Goal: Task Accomplishment & Management: Complete application form

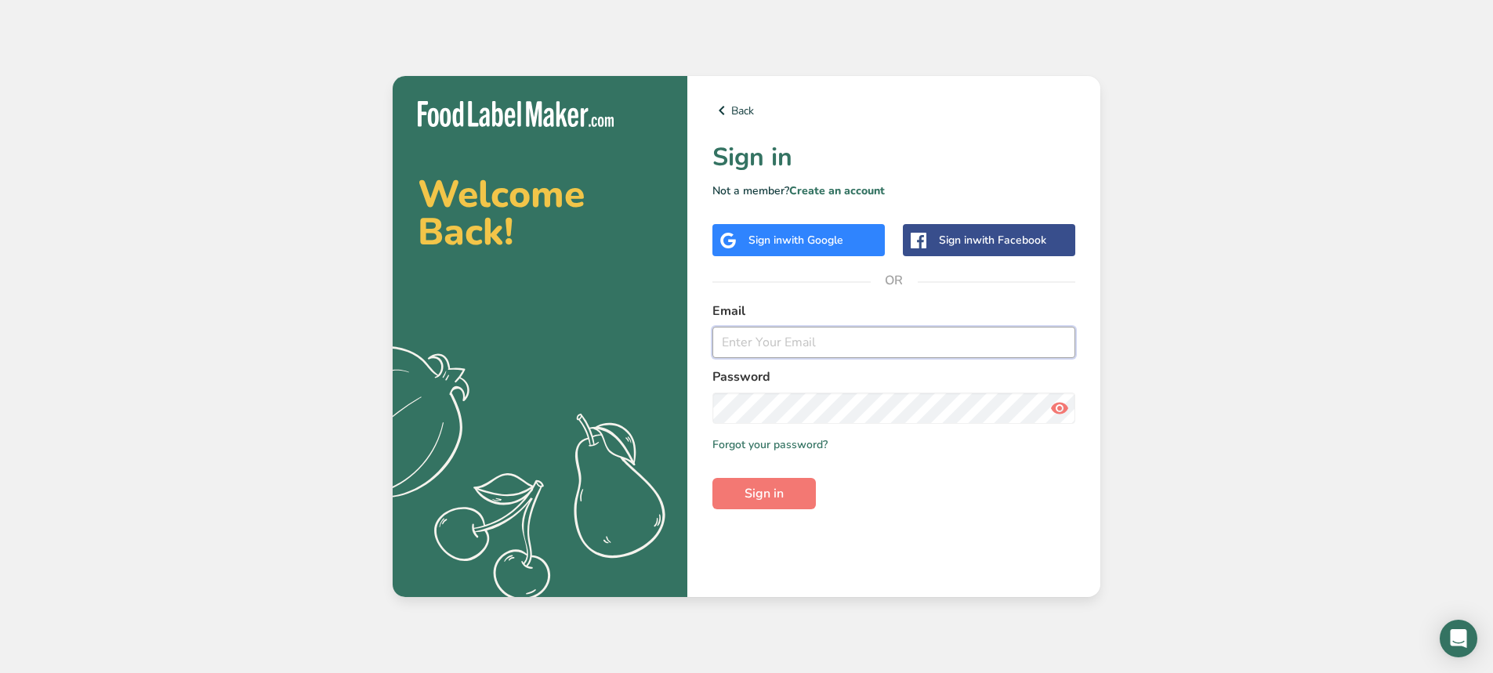
click at [823, 352] on input "email" at bounding box center [893, 342] width 363 height 31
type input "[EMAIL_ADDRESS][DOMAIN_NAME]"
click at [775, 505] on button "Sign in" at bounding box center [763, 493] width 103 height 31
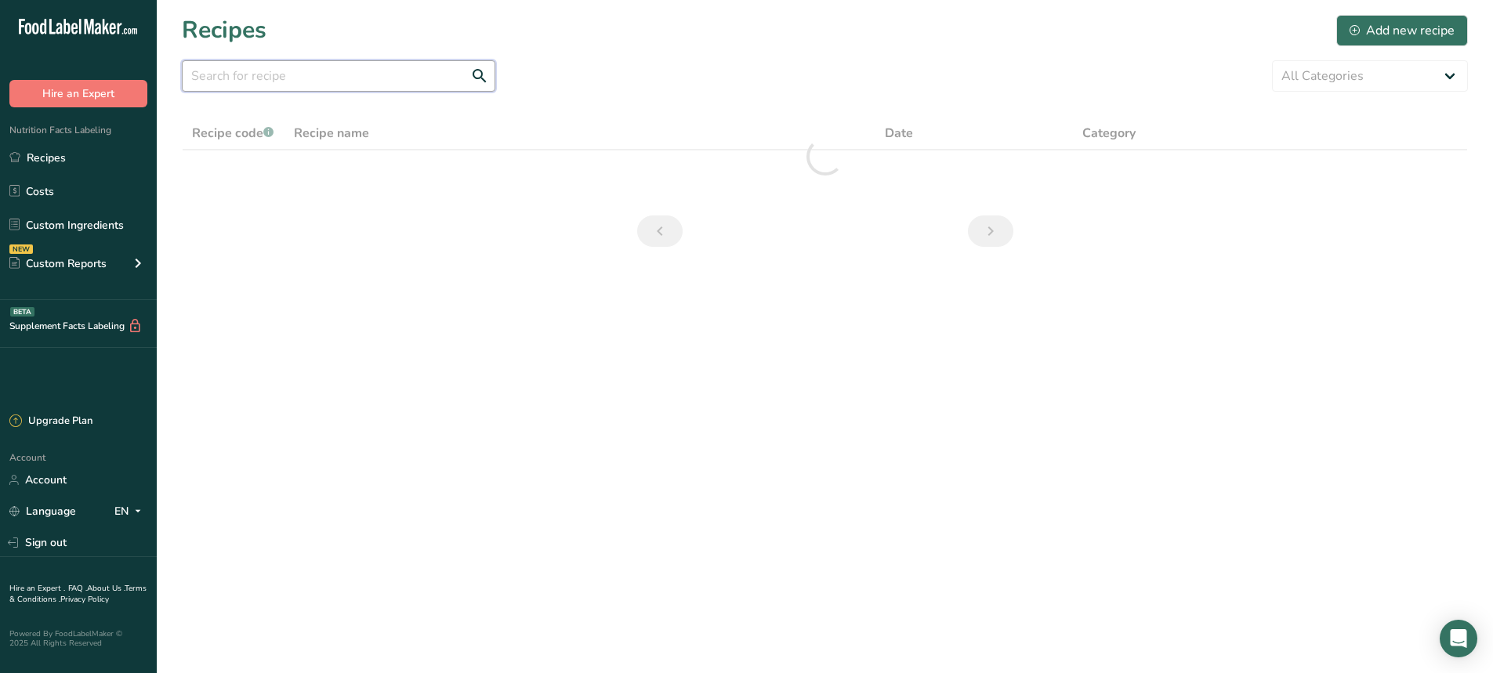
click at [235, 60] on input "text" at bounding box center [338, 75] width 313 height 31
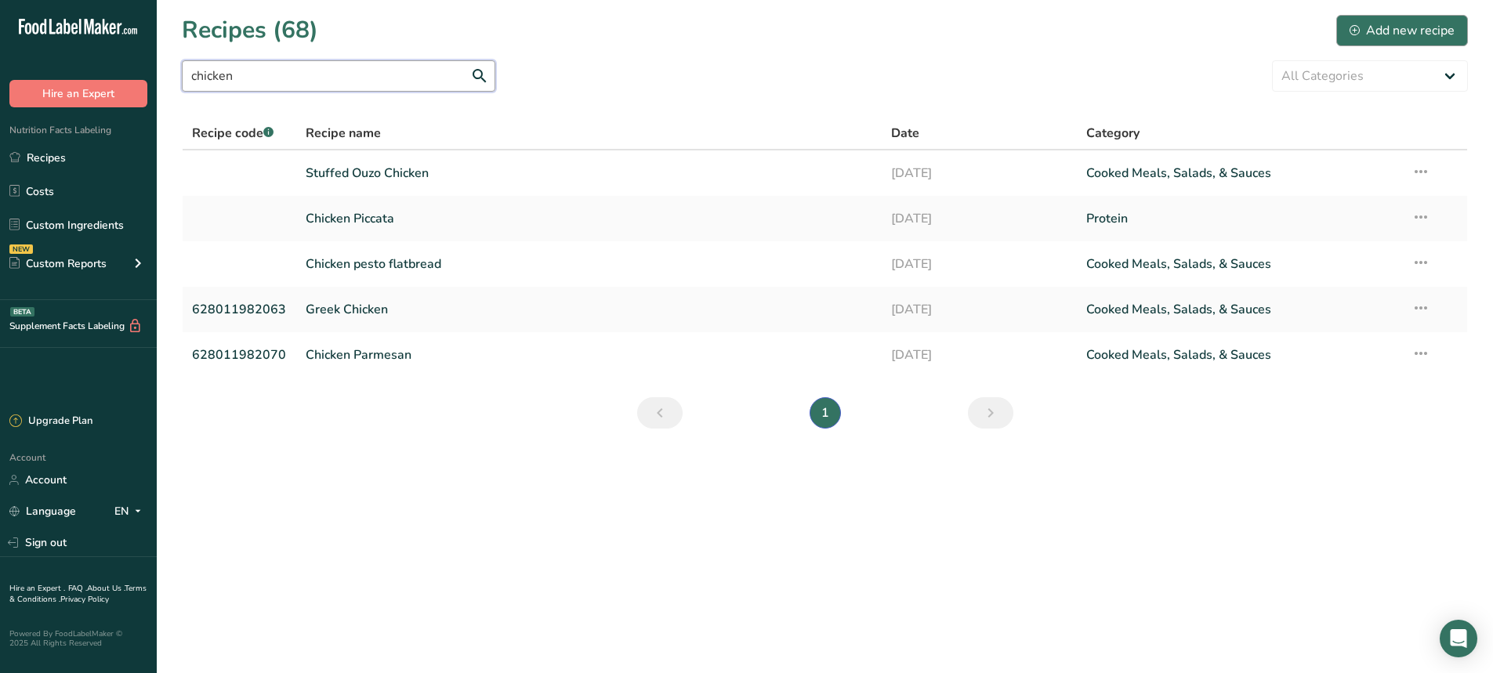
type input "chicken"
click at [1396, 38] on div "Add new recipe" at bounding box center [1402, 30] width 105 height 19
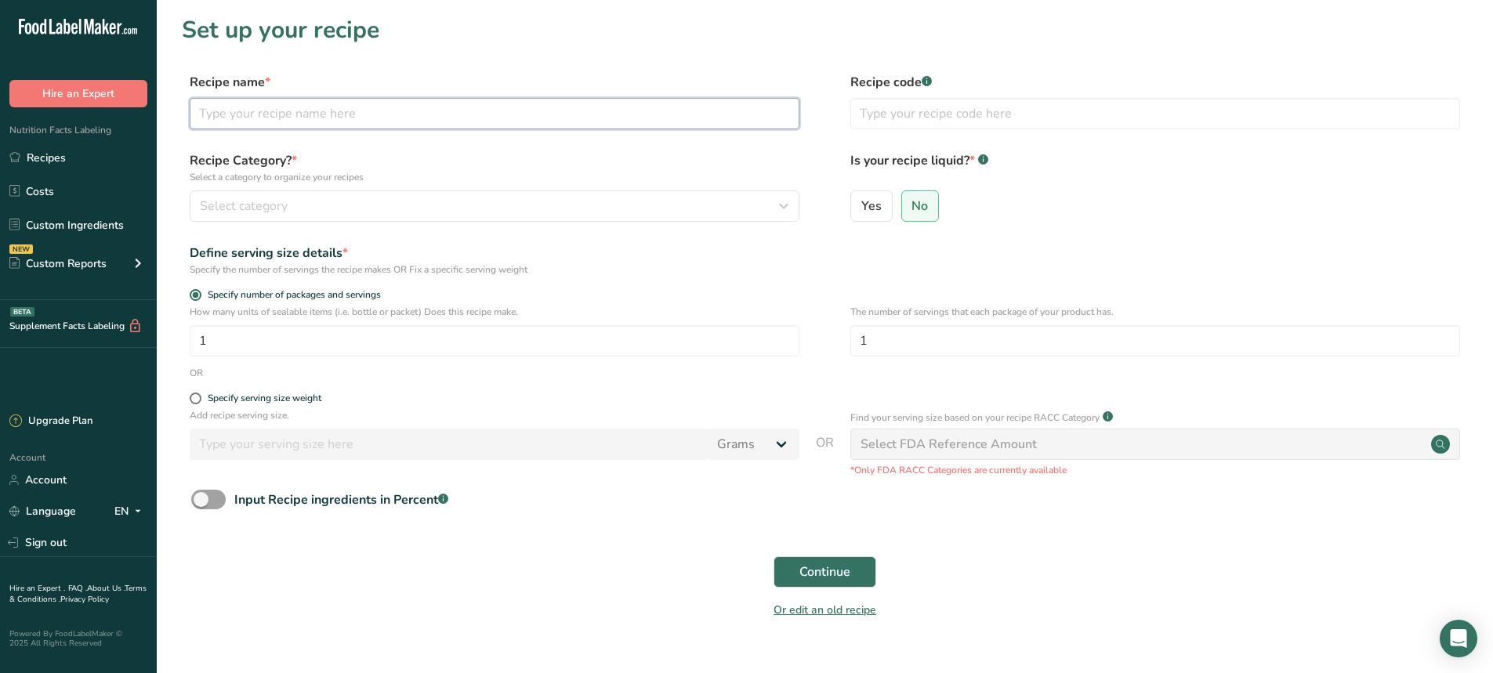
click at [263, 112] on input "text" at bounding box center [495, 113] width 610 height 31
type input "Chicken Fettucini"
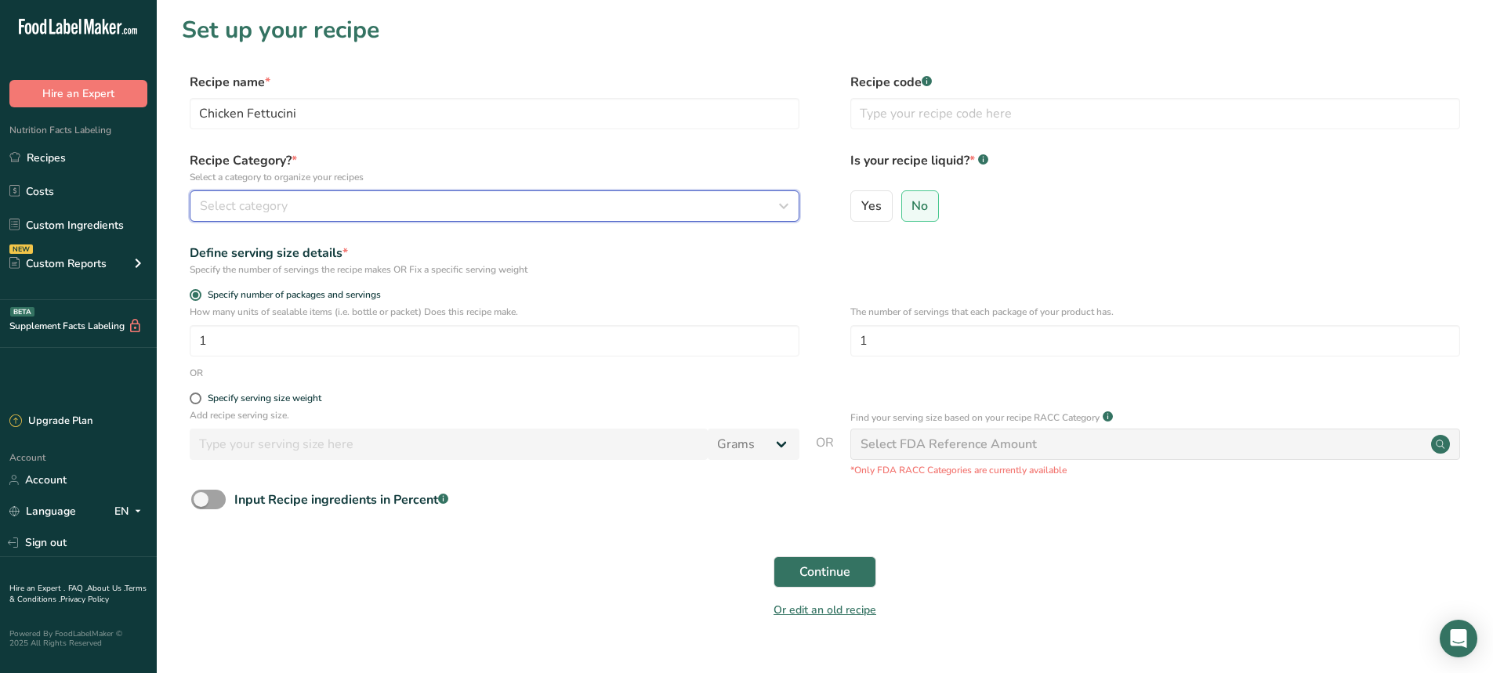
click at [416, 209] on div "Select category" at bounding box center [490, 206] width 580 height 19
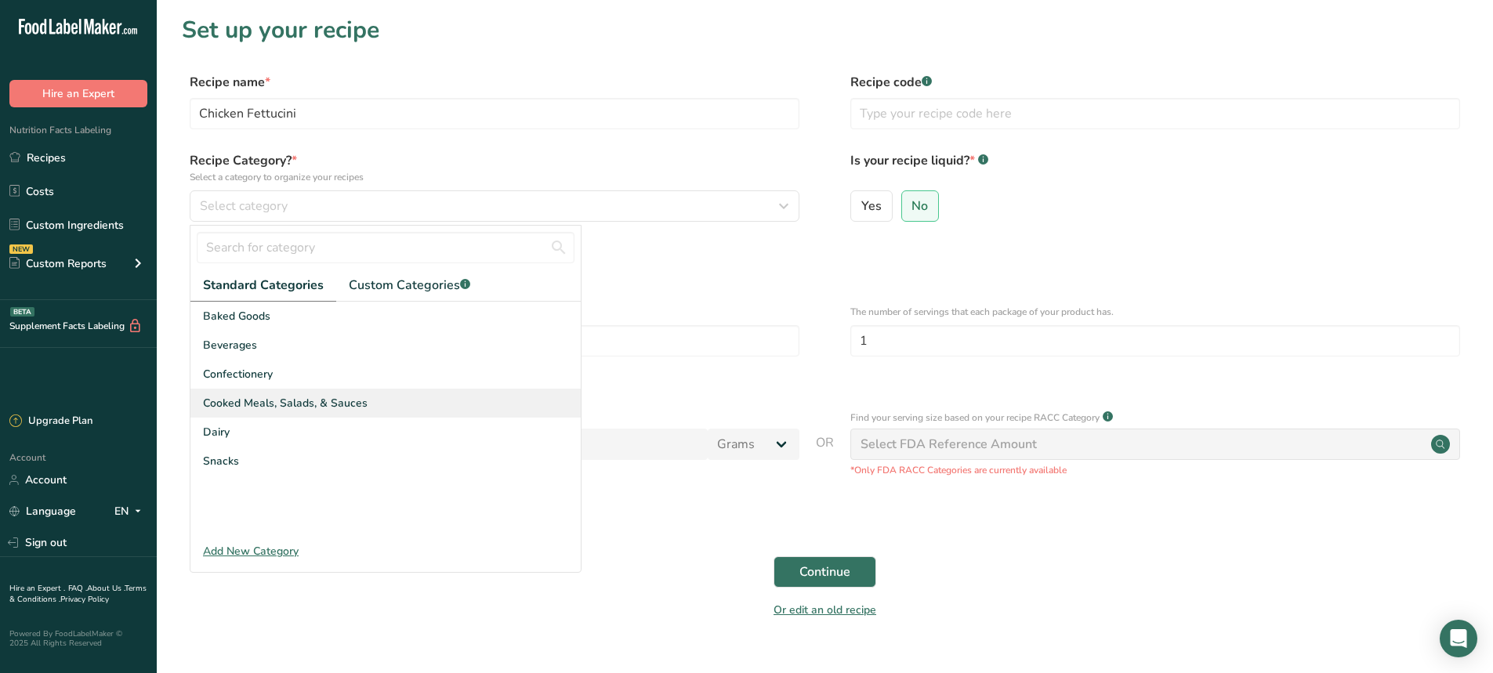
click at [292, 400] on span "Cooked Meals, Salads, & Sauces" at bounding box center [285, 403] width 165 height 16
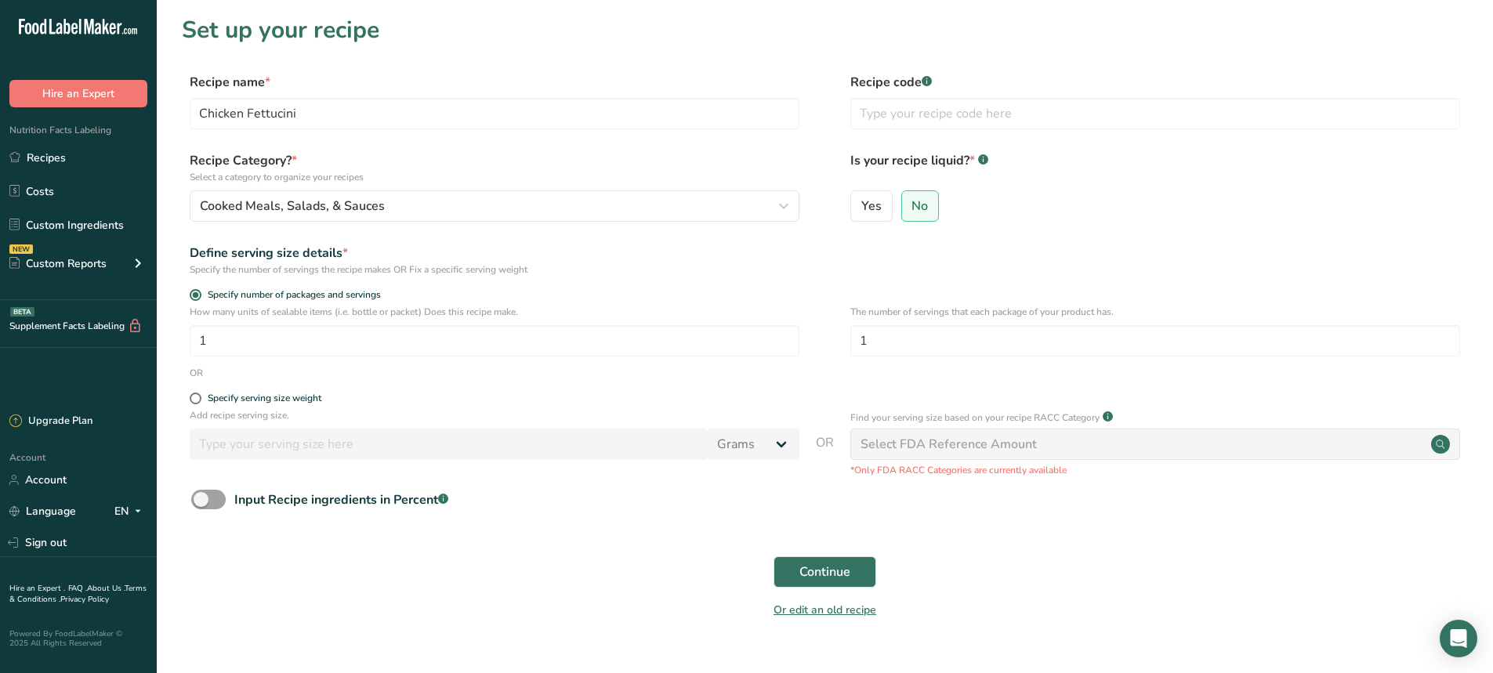
click at [192, 404] on div "Specify serving size weight" at bounding box center [495, 401] width 610 height 16
click at [193, 401] on span at bounding box center [196, 399] width 12 height 12
click at [193, 401] on input "Specify serving size weight" at bounding box center [195, 398] width 10 height 10
radio input "true"
radio input "false"
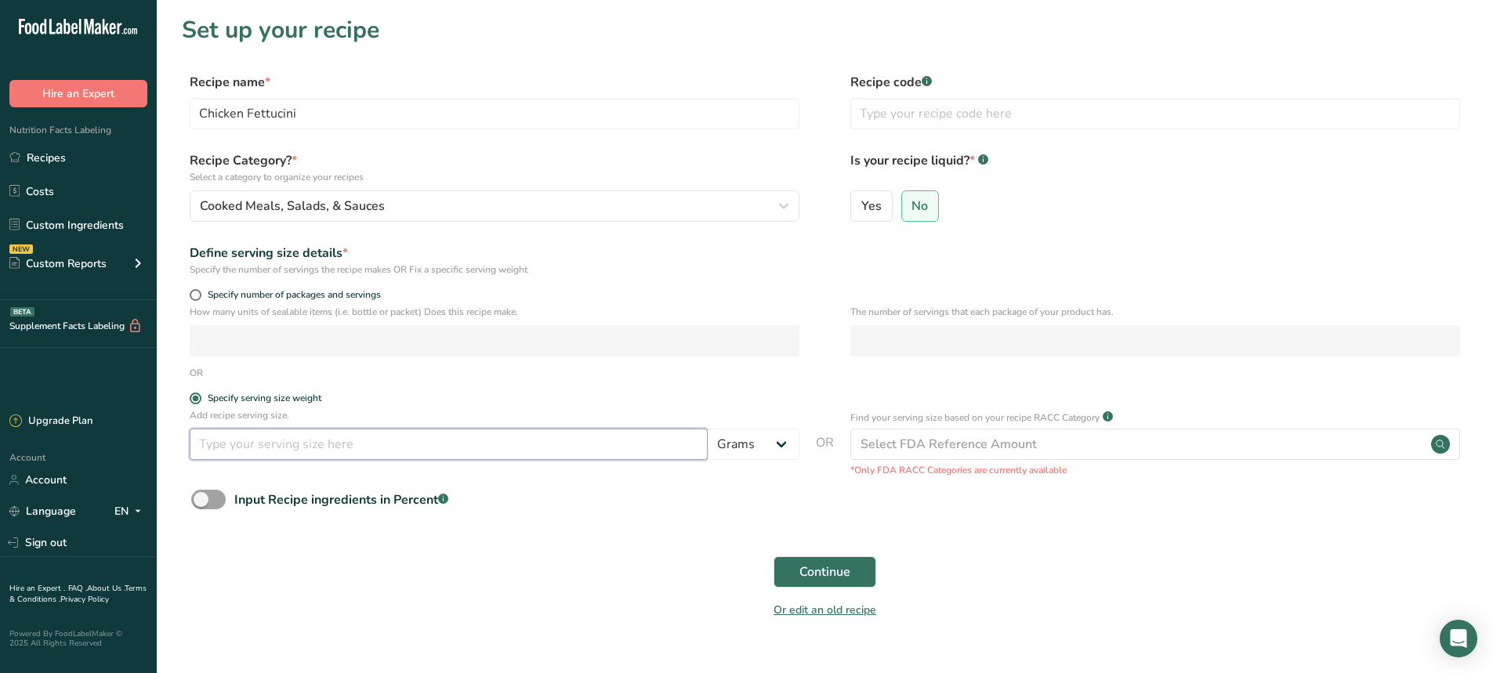
click at [220, 438] on input "number" at bounding box center [449, 444] width 518 height 31
type input "600"
click at [825, 579] on span "Continue" at bounding box center [824, 572] width 51 height 19
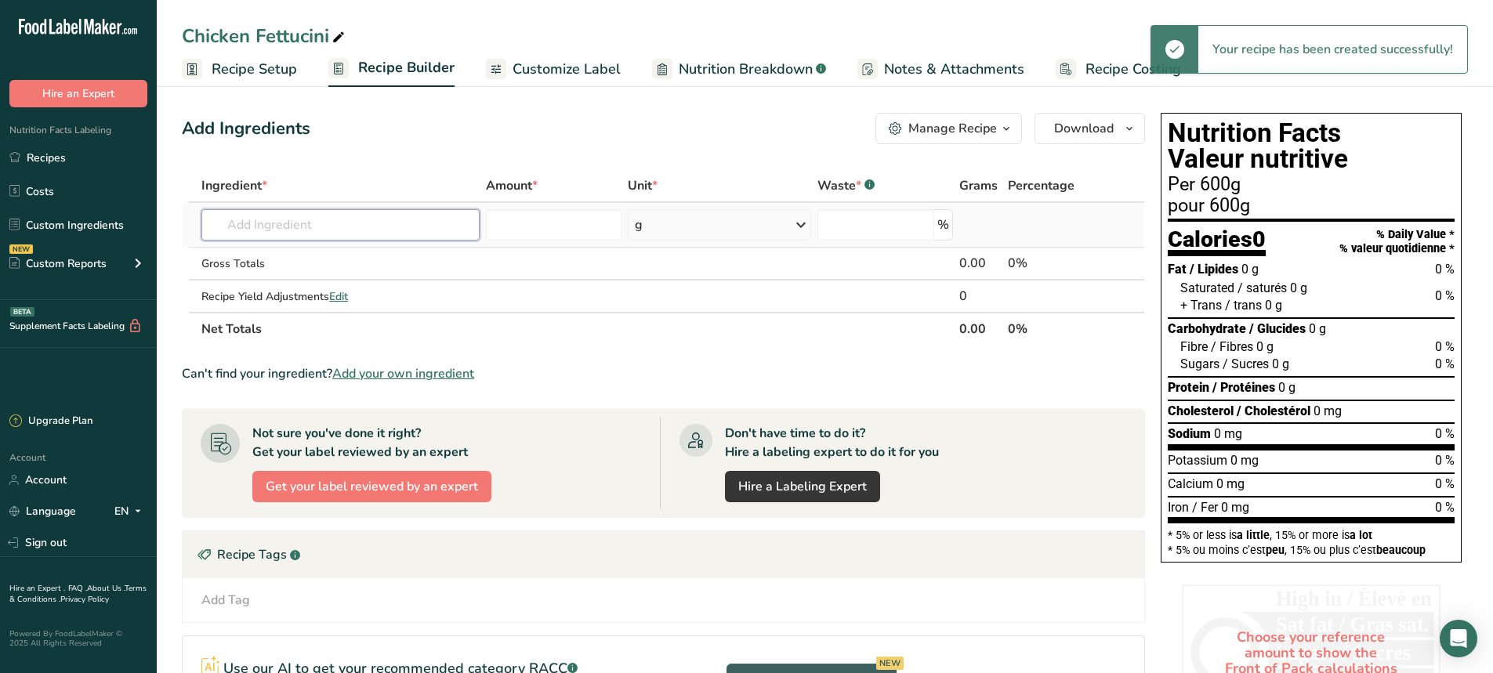
click at [331, 231] on input "text" at bounding box center [340, 224] width 278 height 31
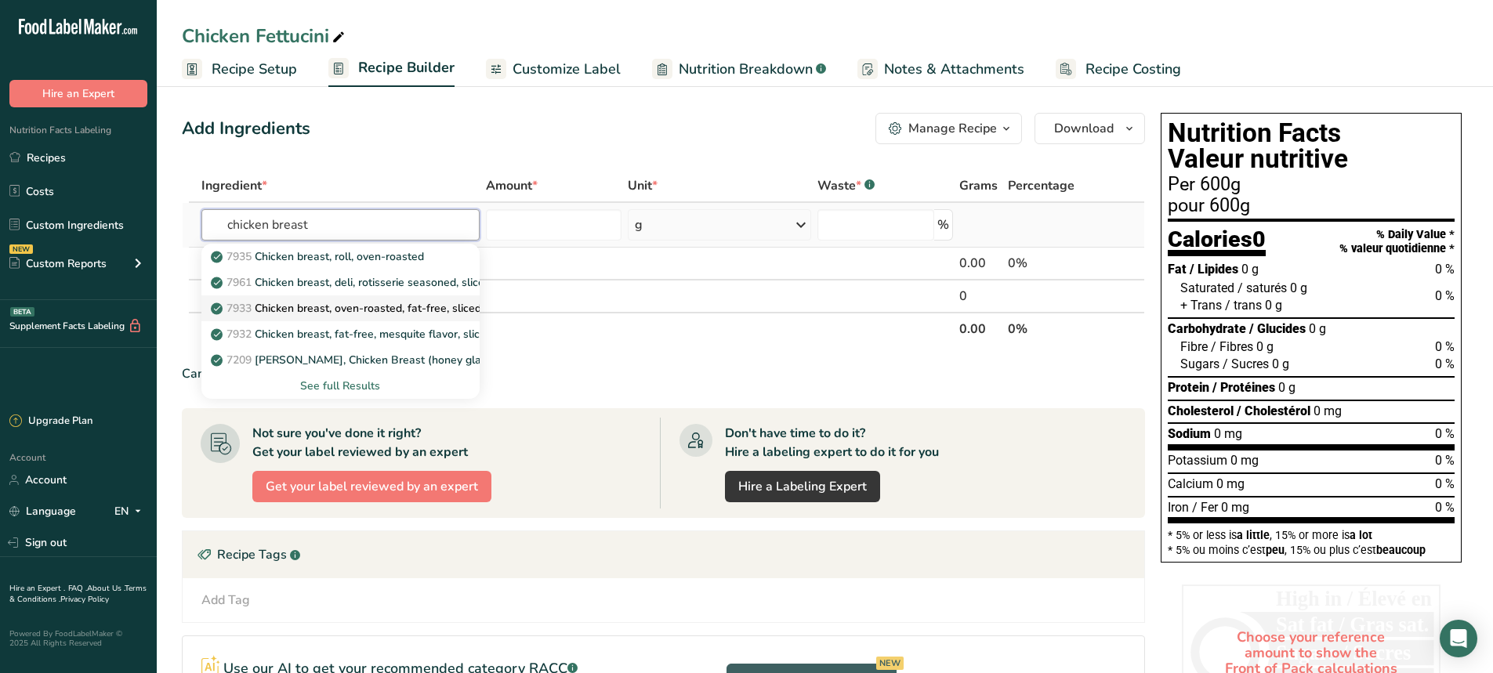
type input "chicken breast"
click at [357, 306] on p "7933 Chicken breast, oven-roasted, fat-free, sliced" at bounding box center [347, 308] width 267 height 16
type input "Chicken breast, oven-roasted, fat-free, sliced"
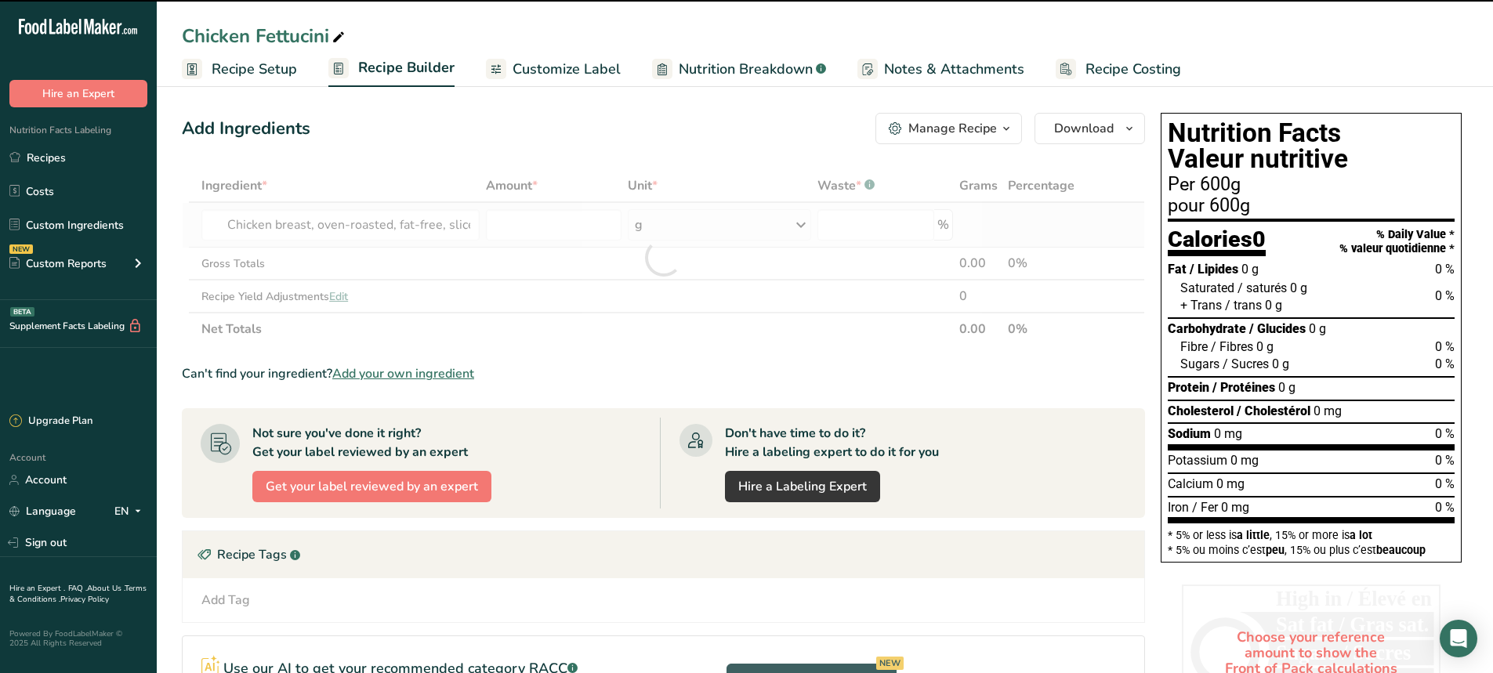
type input "0"
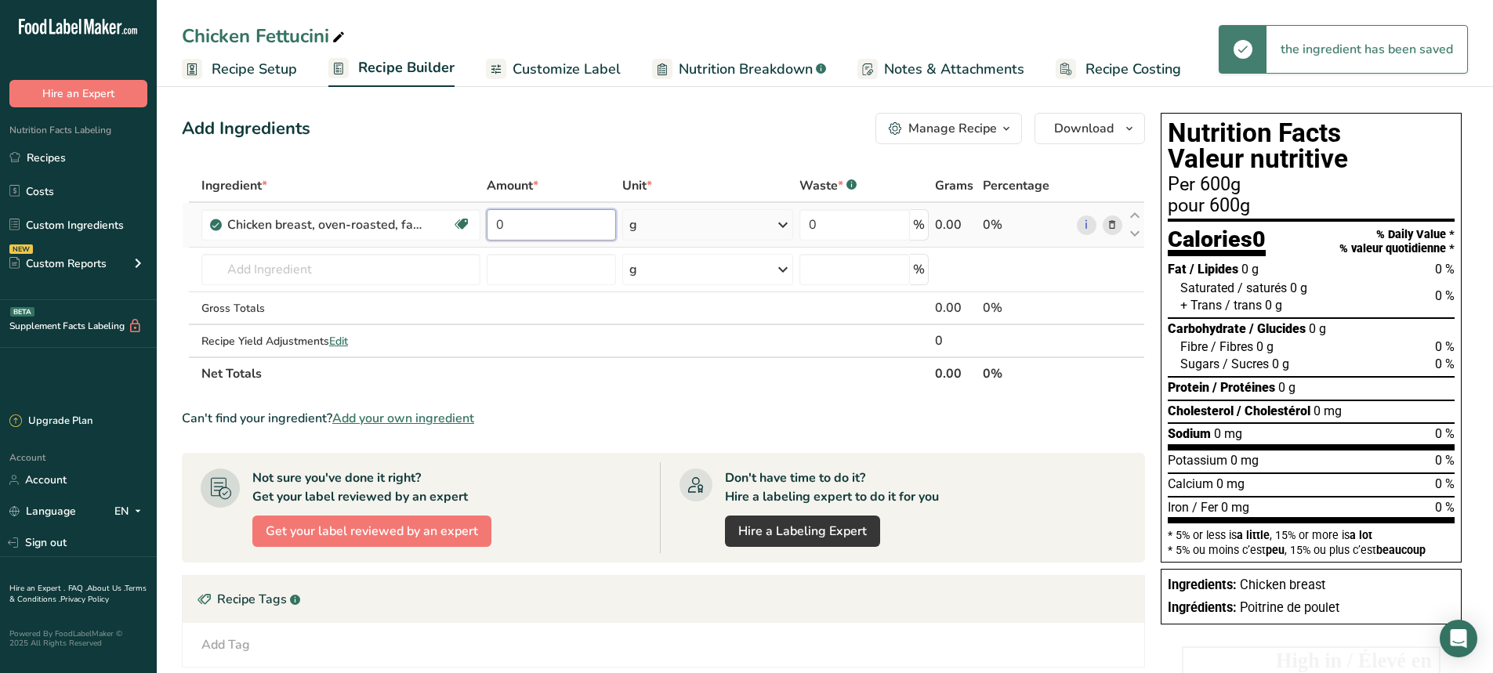
click at [530, 236] on input "0" at bounding box center [551, 224] width 129 height 31
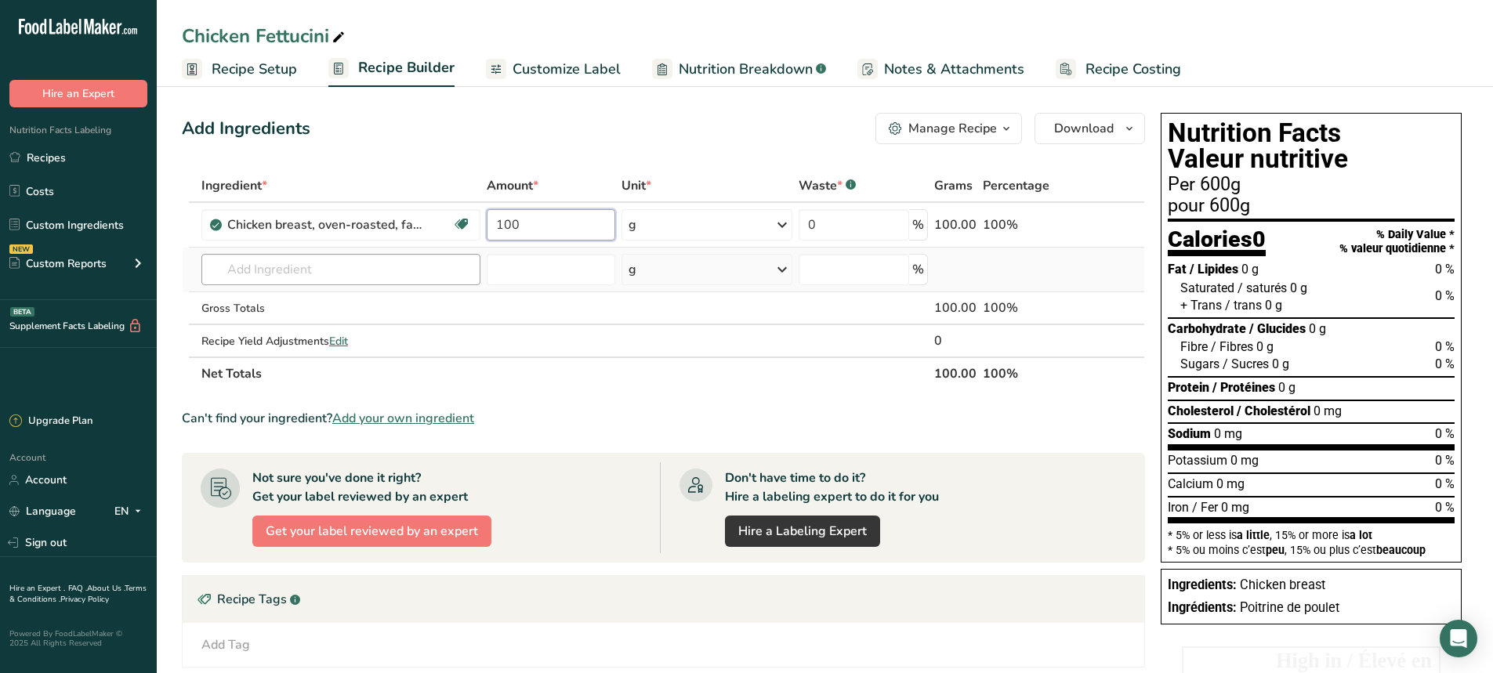
type input "100"
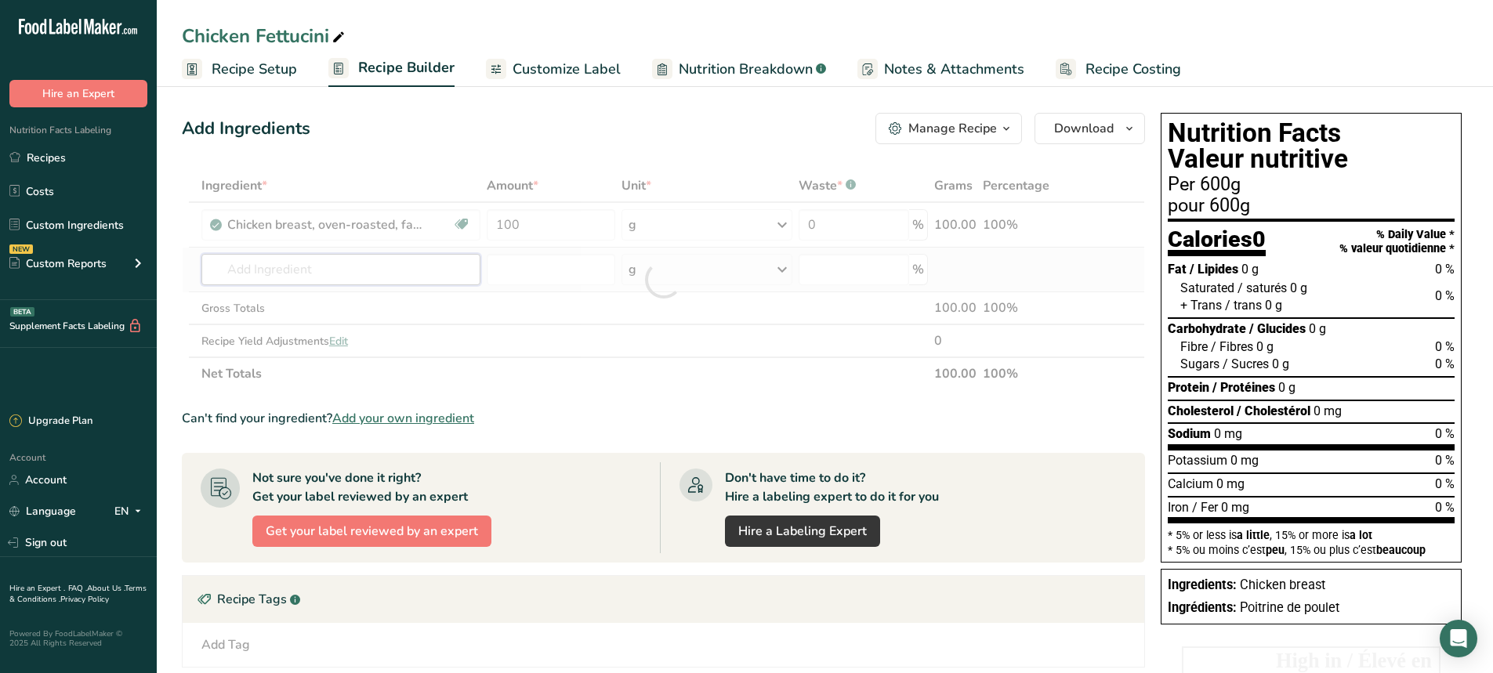
click at [335, 259] on div "Ingredient * Amount * Unit * Waste * .a-a{fill:#347362;}.b-a{fill:#fff;} Grams …" at bounding box center [663, 279] width 963 height 221
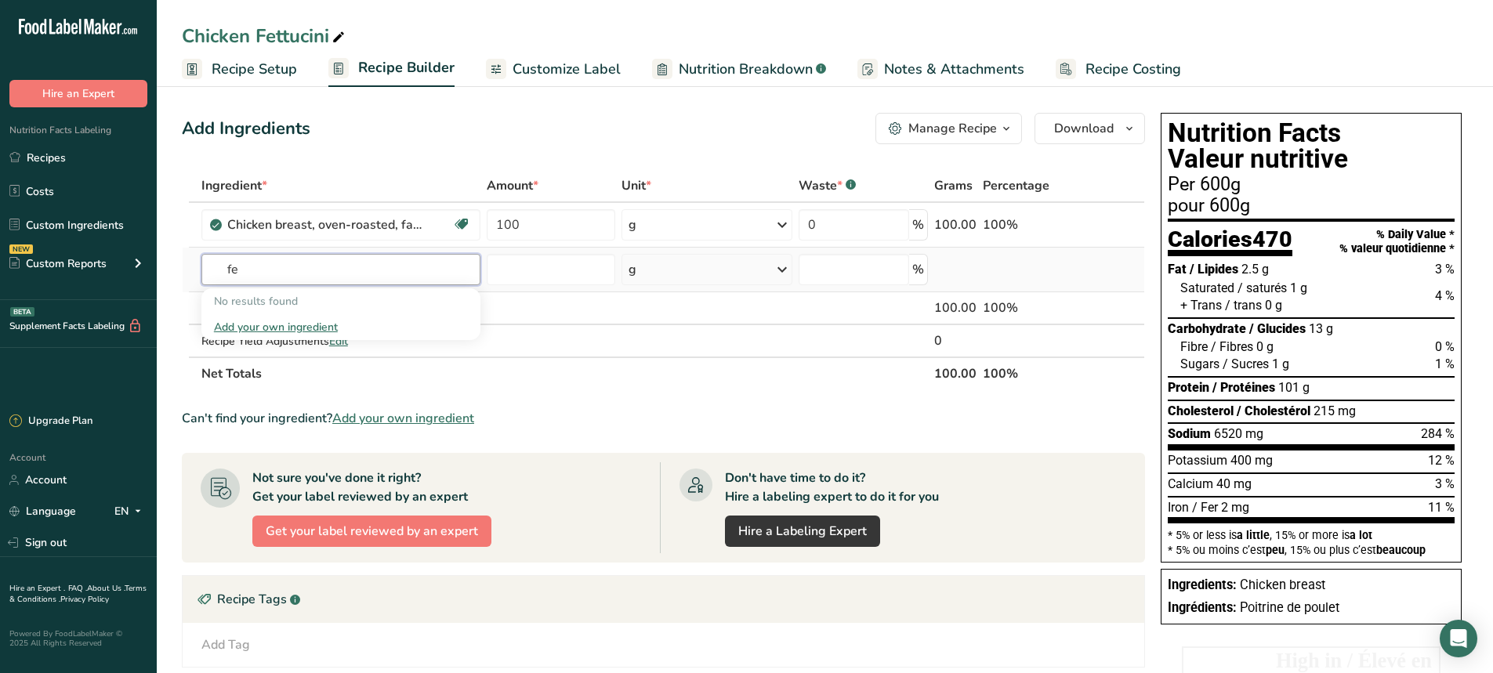
type input "f"
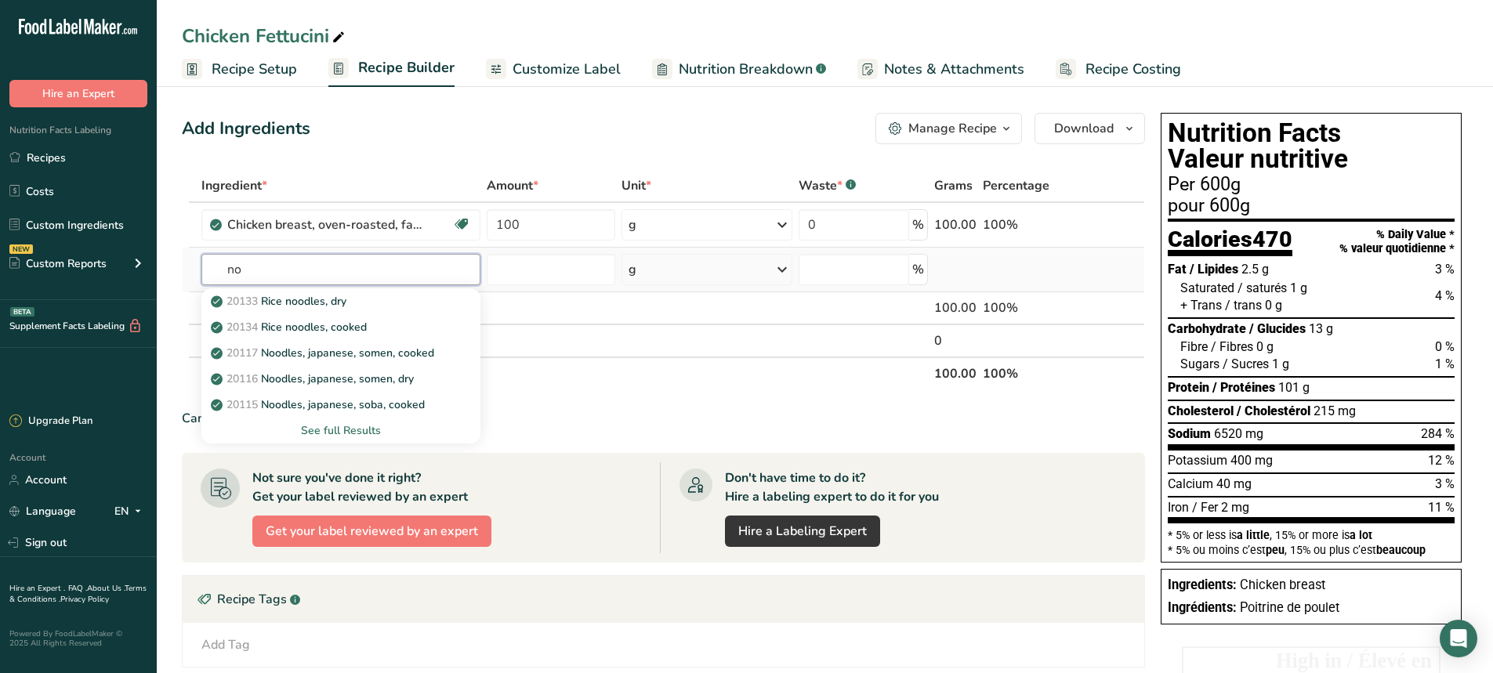
type input "n"
type input "spaghetti"
click at [357, 434] on div "See full Results" at bounding box center [341, 430] width 254 height 16
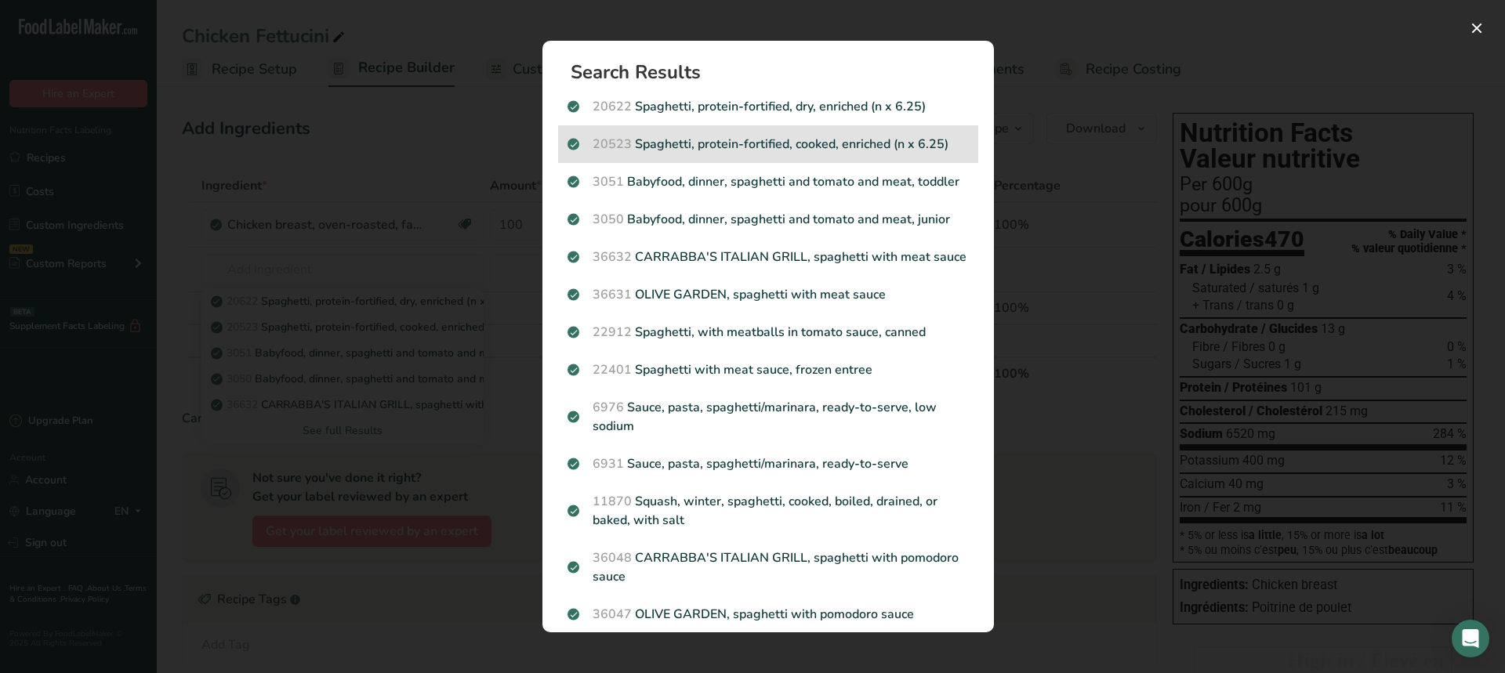
click at [781, 142] on p "20523 Spaghetti, protein-fortified, cooked, enriched (n x 6.25)" at bounding box center [767, 144] width 401 height 19
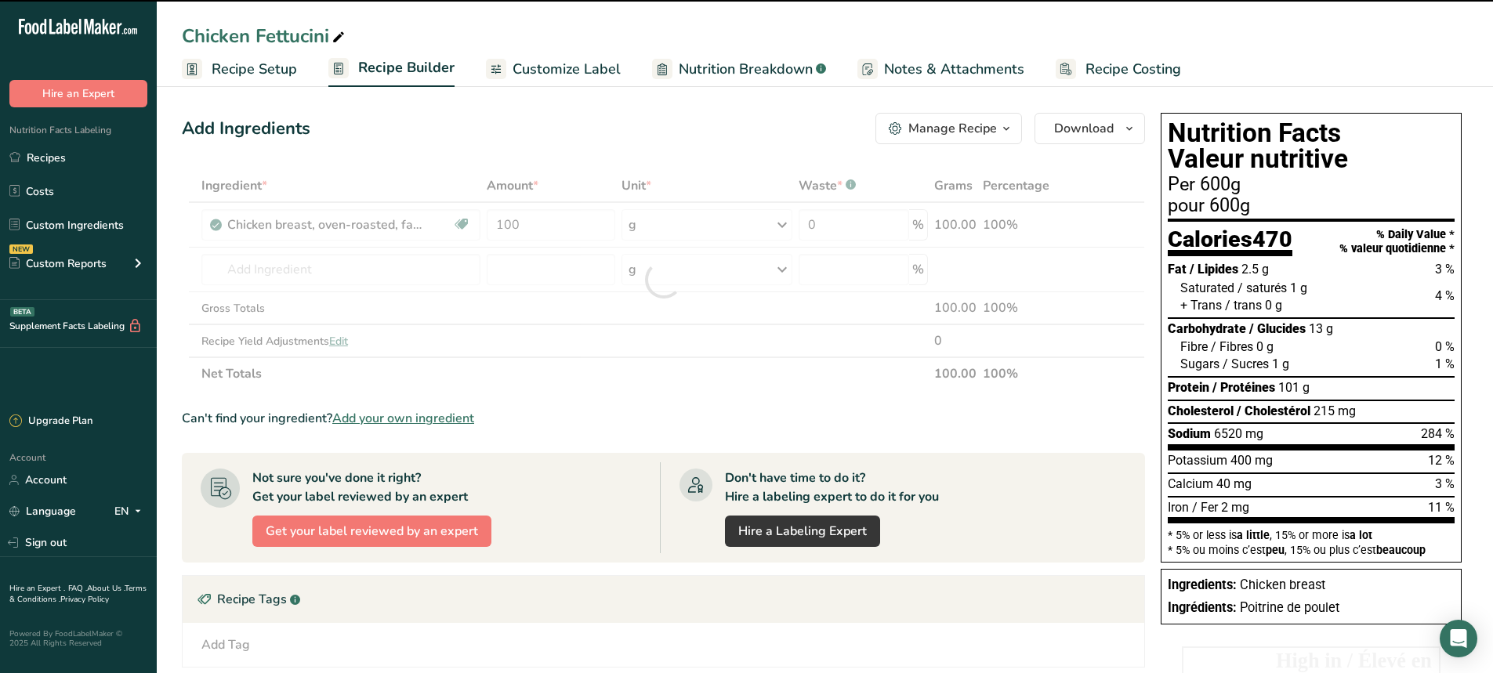
type input "0"
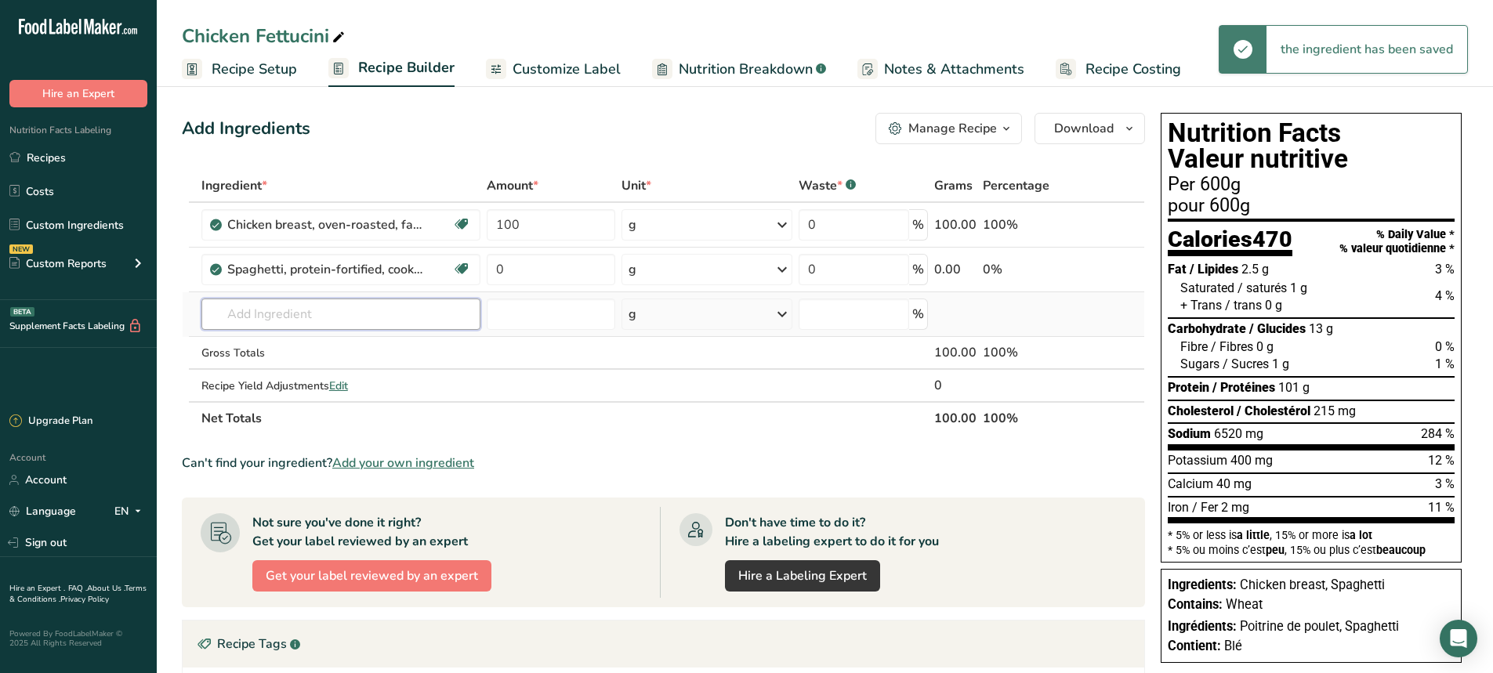
click at [252, 317] on input "text" at bounding box center [340, 314] width 279 height 31
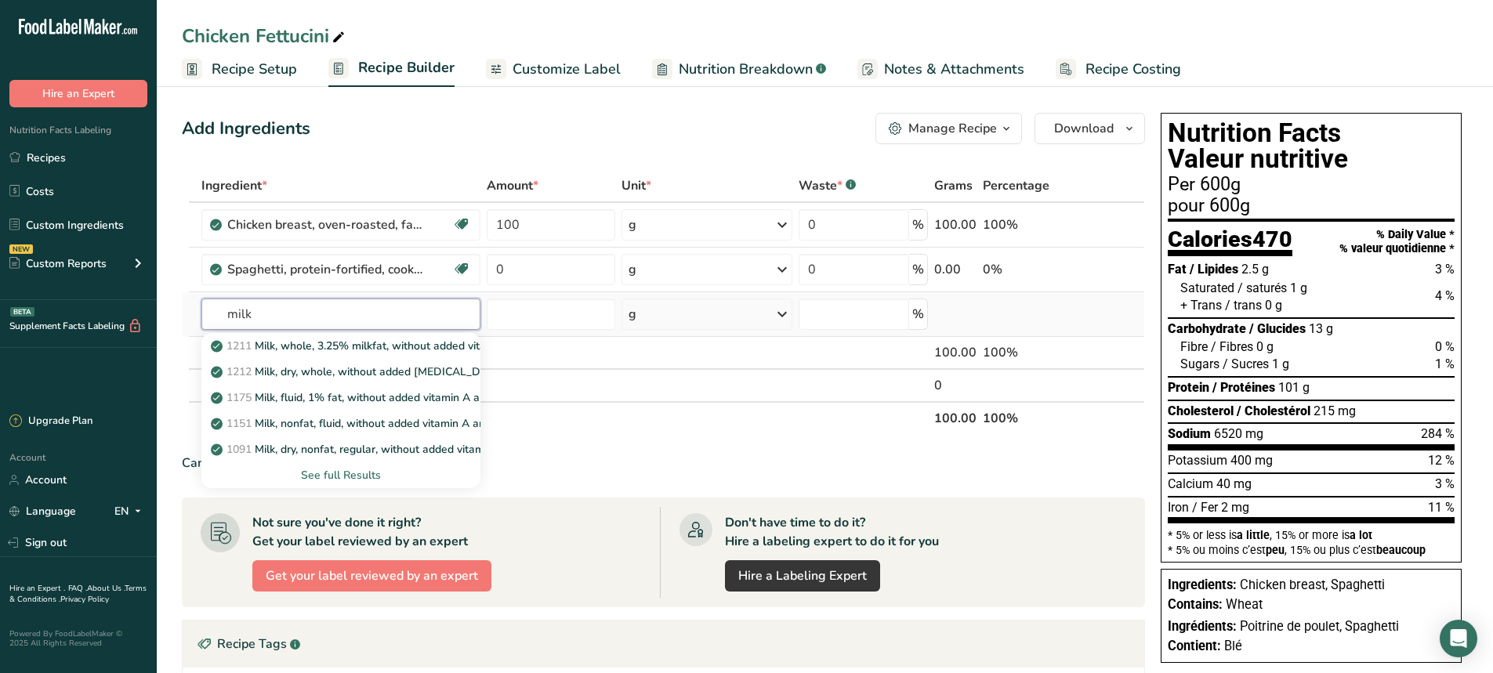
type input "milk"
click at [327, 476] on div "See full Results" at bounding box center [341, 475] width 254 height 16
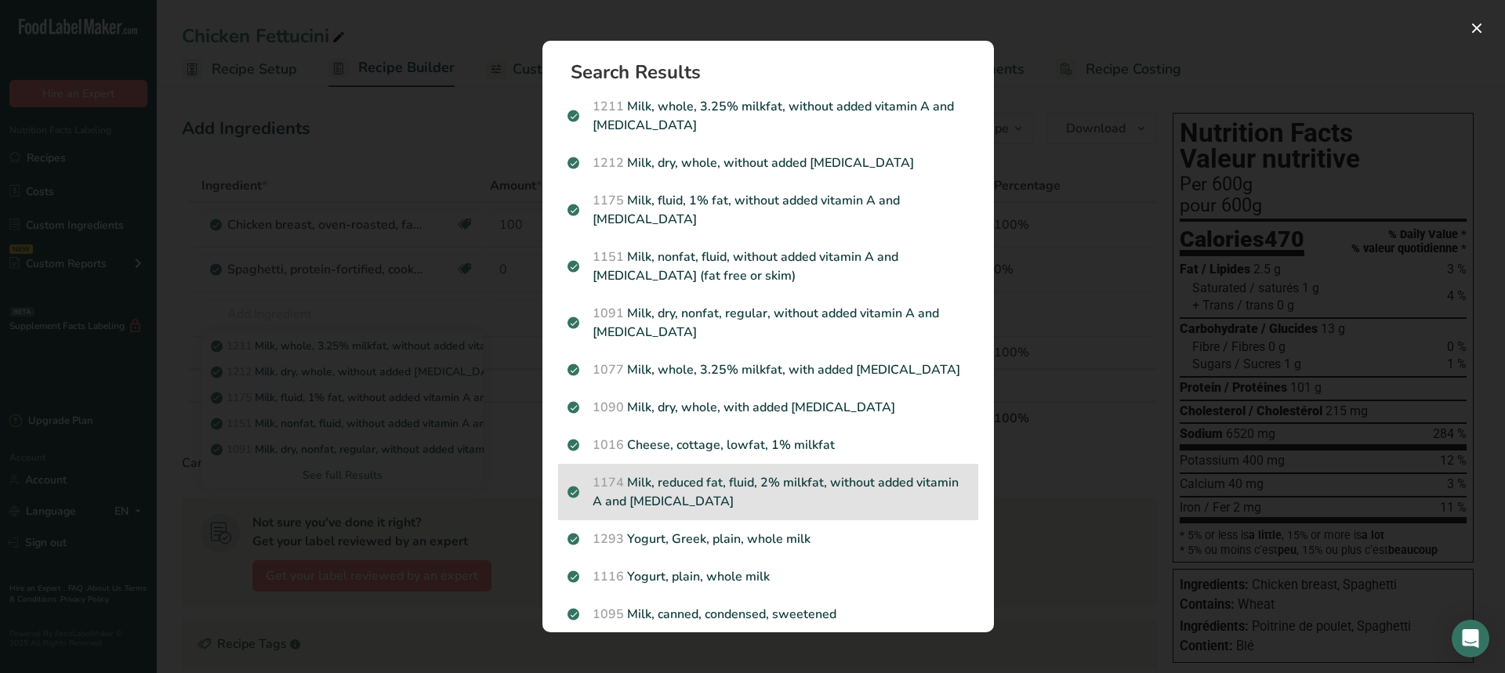
click at [719, 490] on p "1174 Milk, reduced fat, fluid, 2% milkfat, without added vitamin A and [MEDICAL…" at bounding box center [767, 492] width 401 height 38
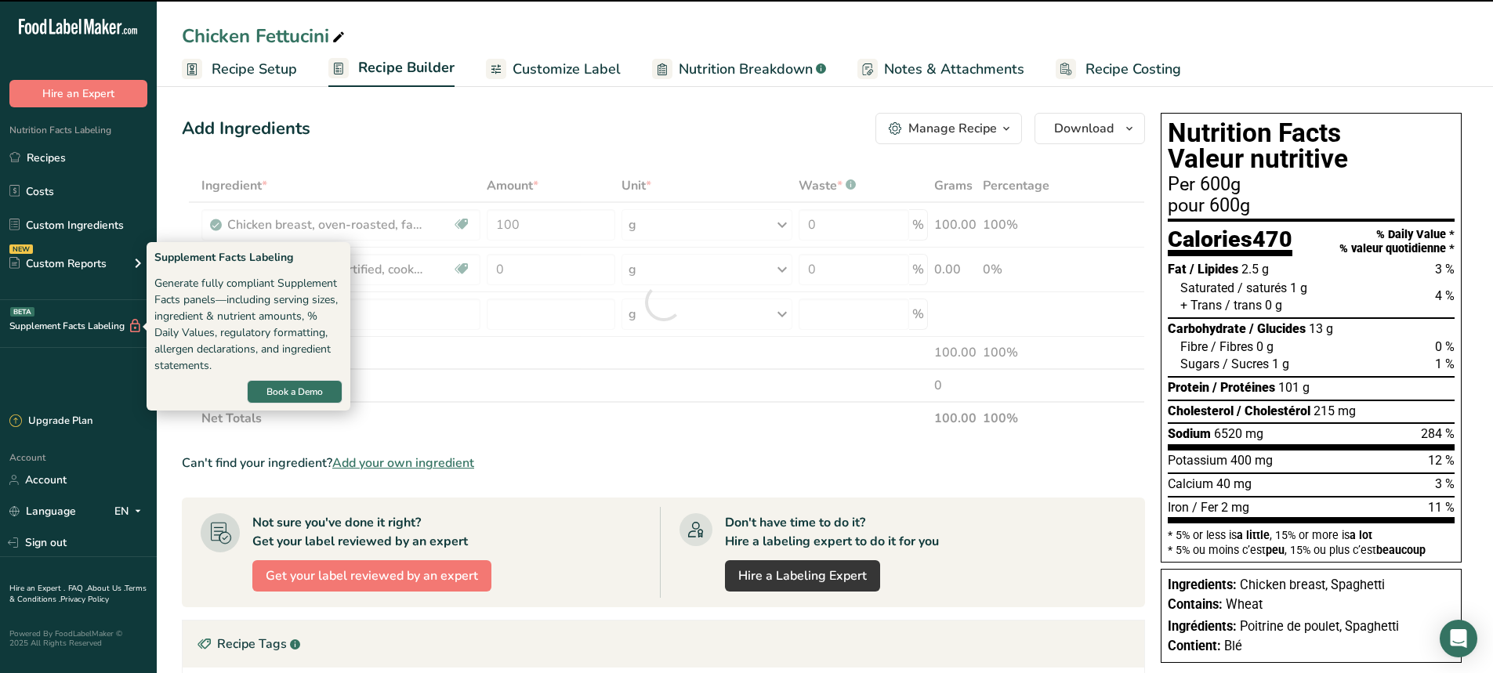
type input "0"
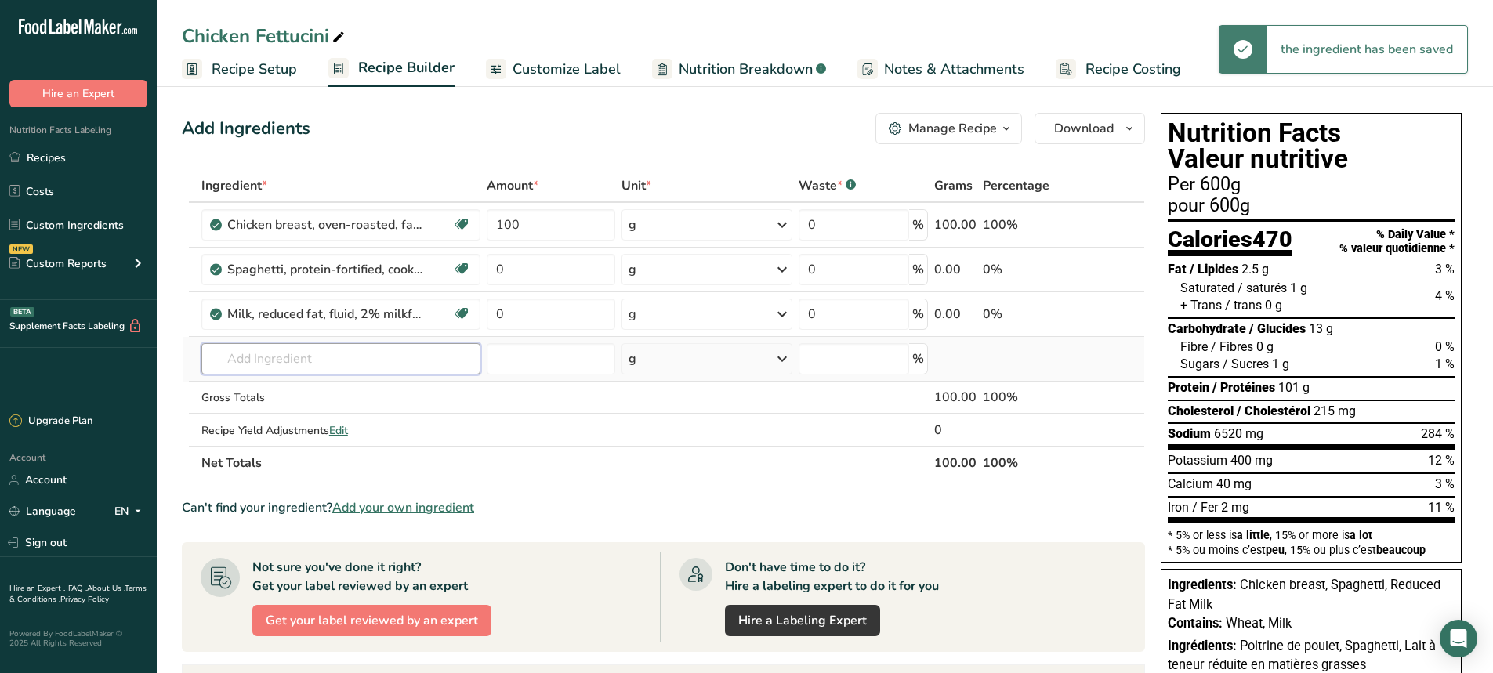
click at [299, 360] on input "text" at bounding box center [340, 358] width 279 height 31
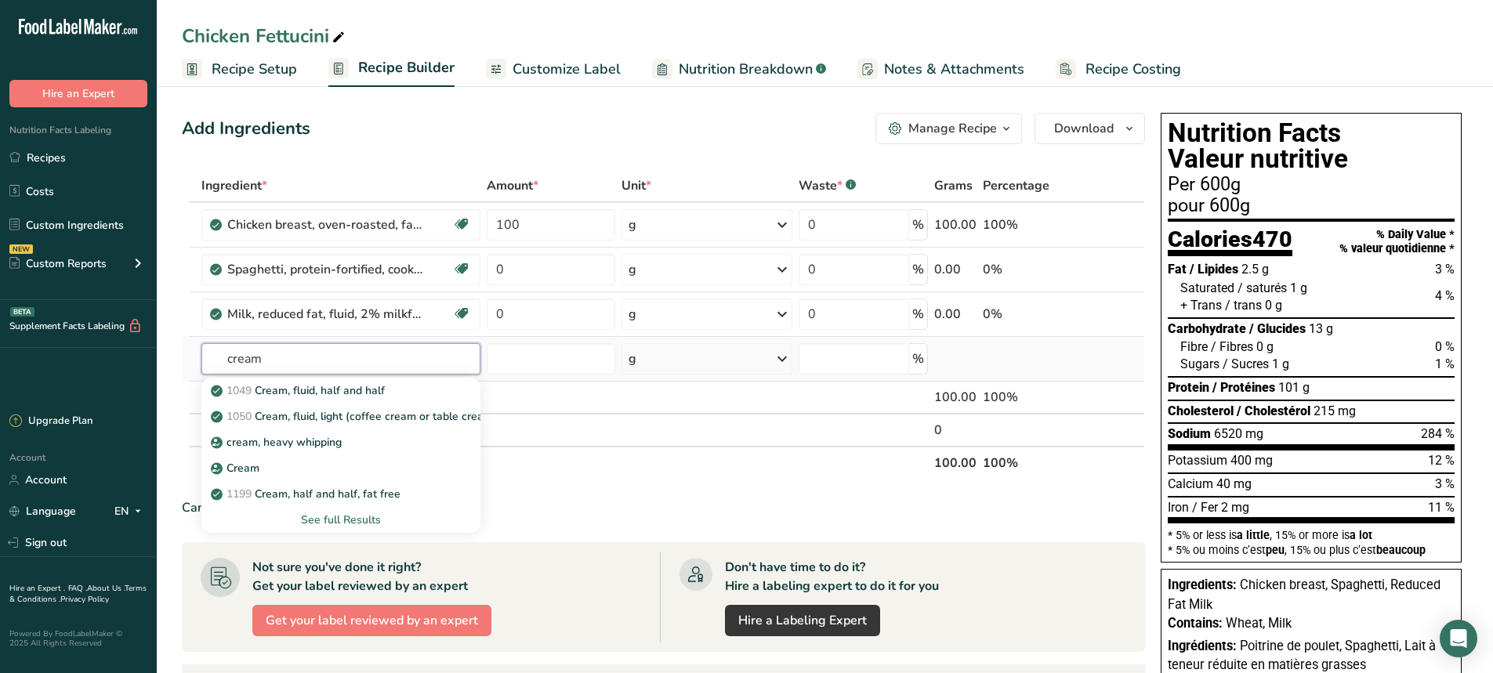
type input "cream"
click at [337, 520] on div "See full Results" at bounding box center [341, 520] width 254 height 16
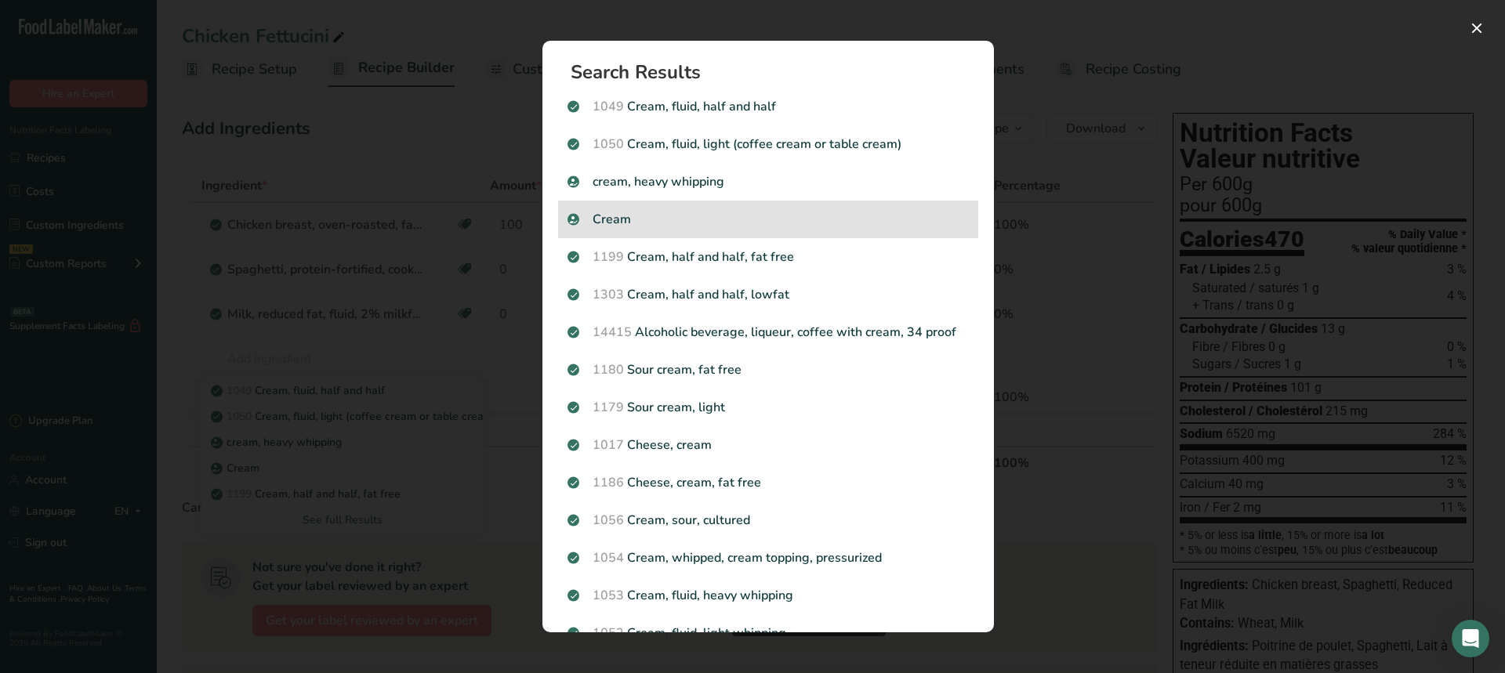
click at [612, 227] on p "Cream" at bounding box center [767, 219] width 401 height 19
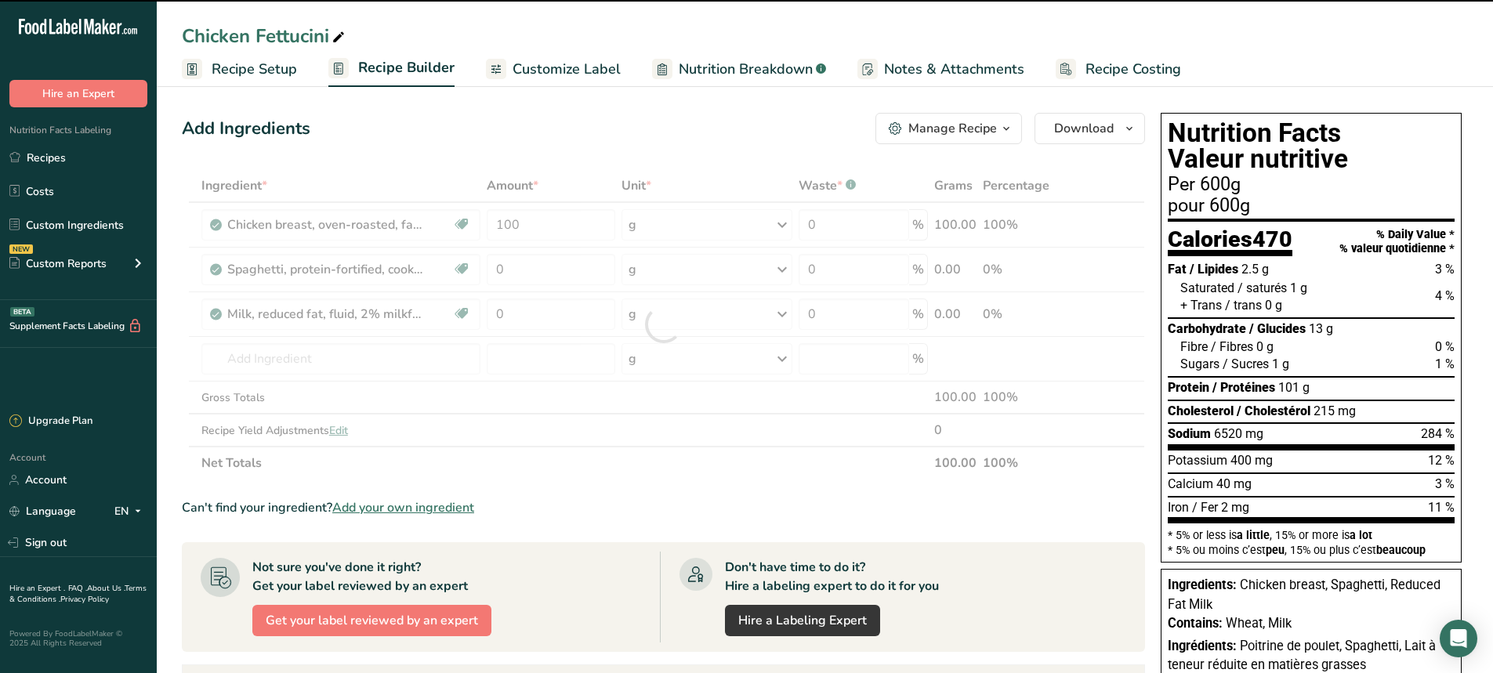
type input "0"
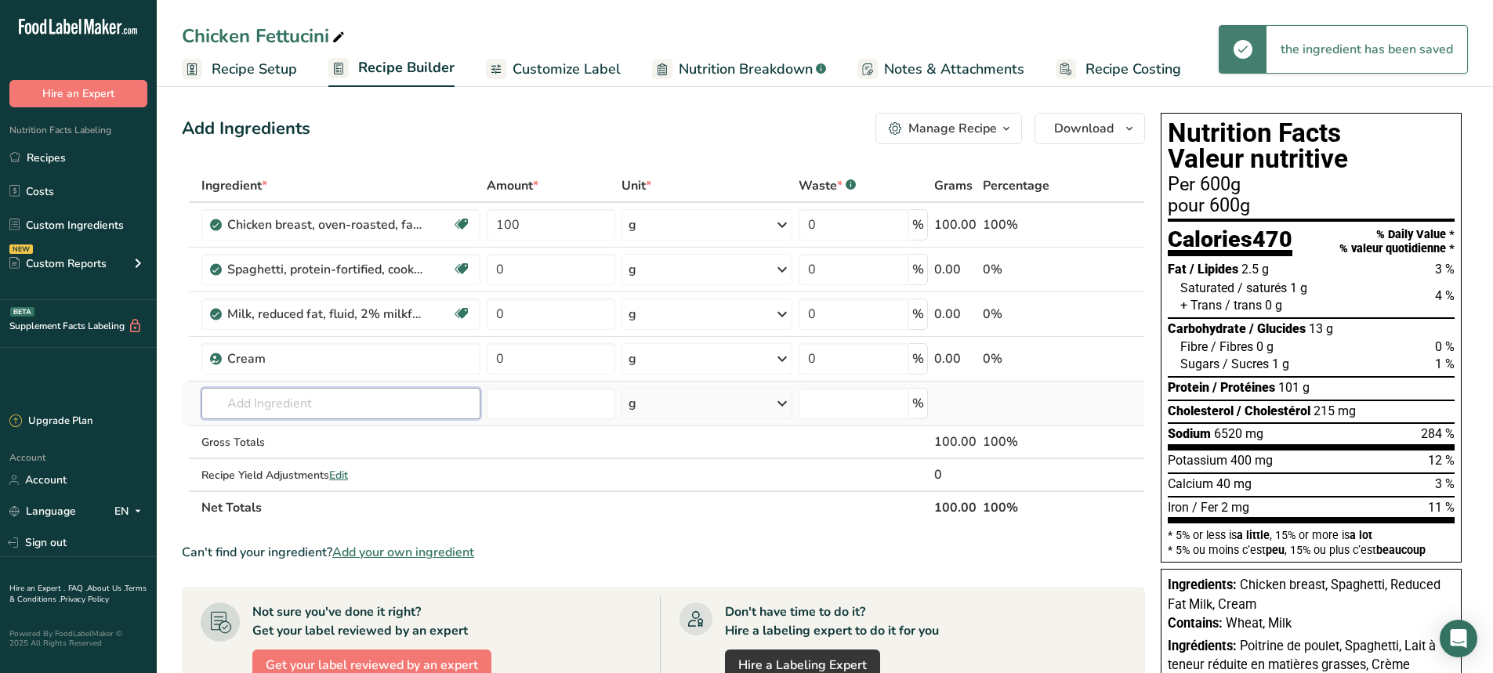
click at [263, 407] on input "text" at bounding box center [340, 403] width 279 height 31
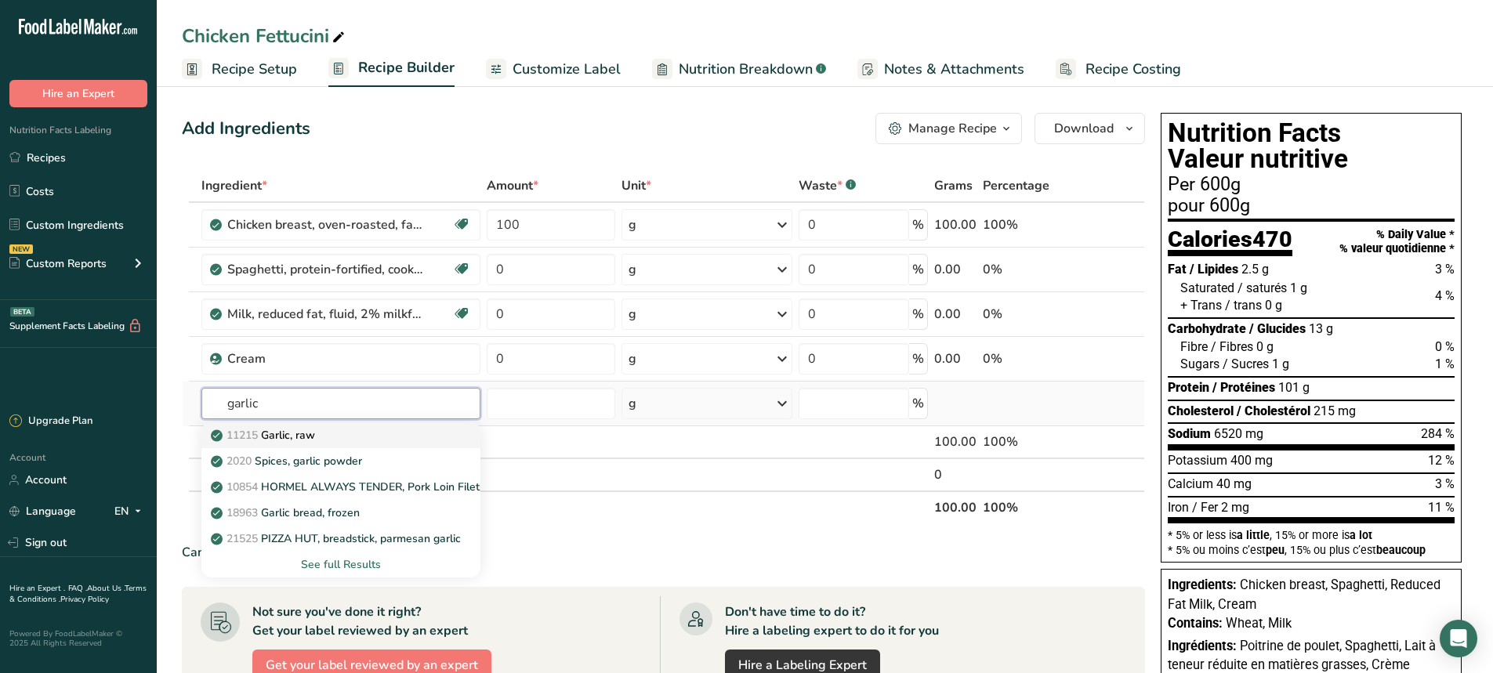
type input "garlic"
click at [285, 432] on p "11215 Garlic, raw" at bounding box center [264, 435] width 101 height 16
type input "Garlic, raw"
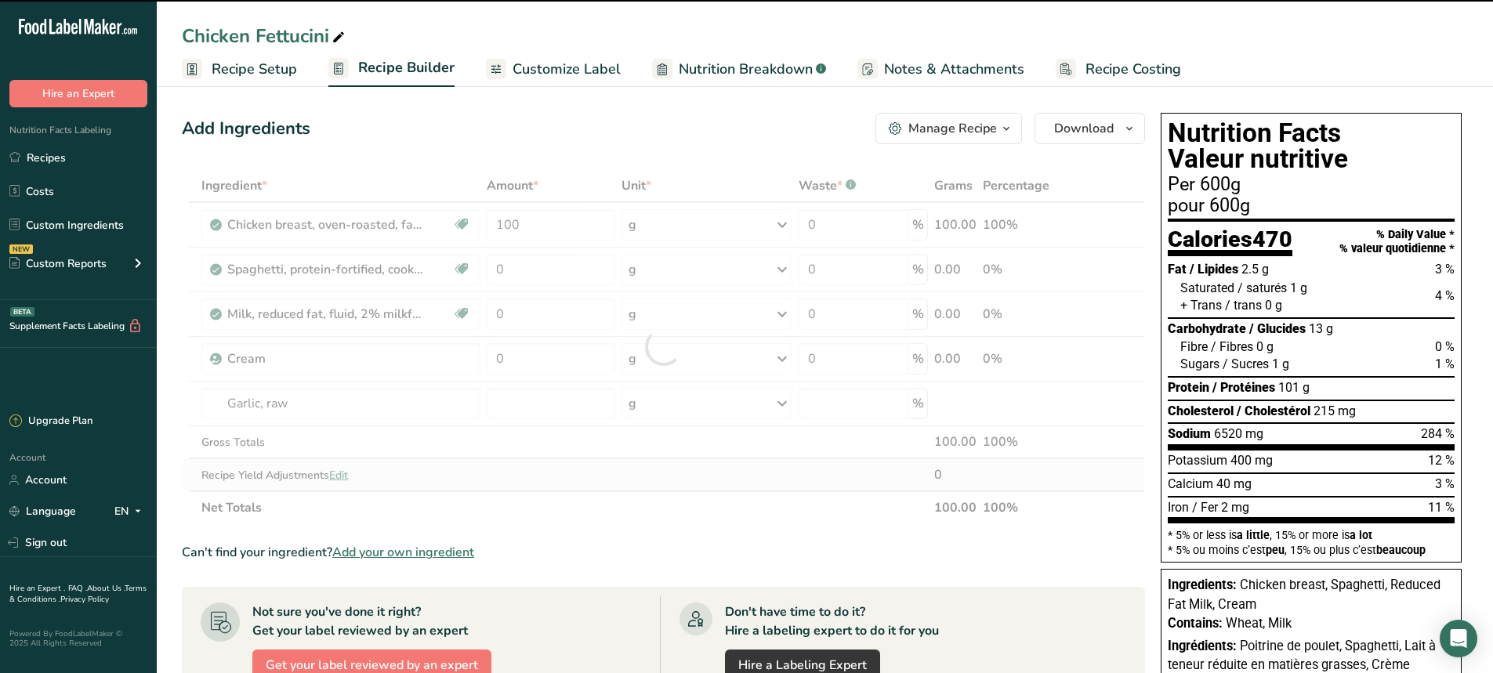
type input "0"
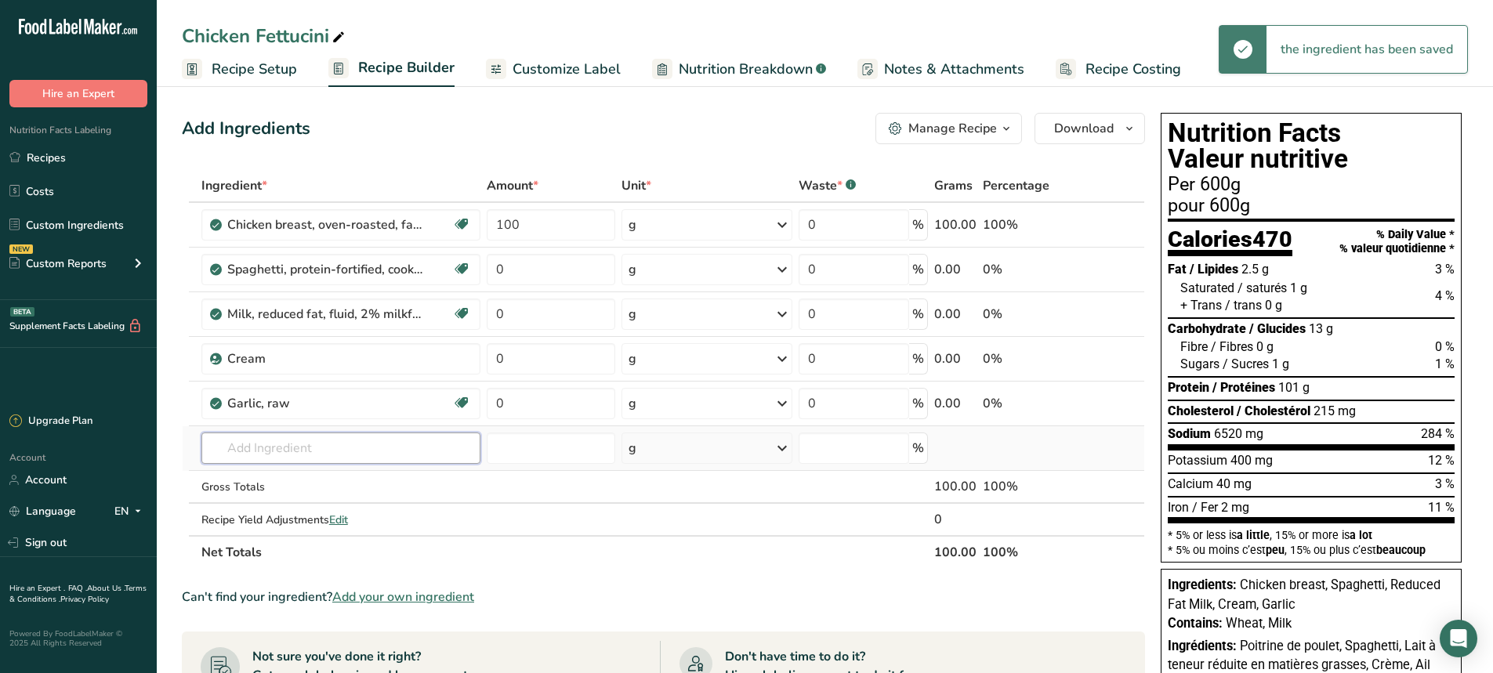
click at [260, 441] on input "text" at bounding box center [340, 448] width 279 height 31
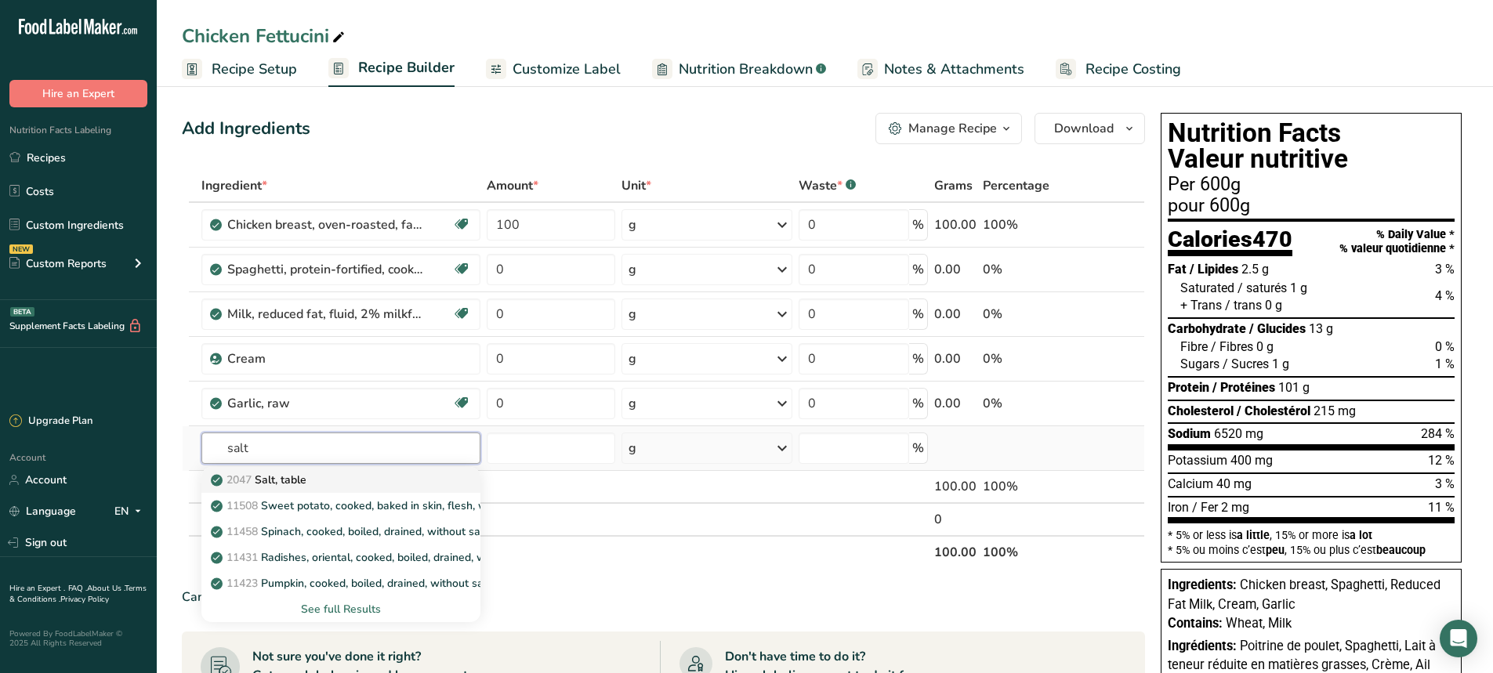
type input "salt"
click at [274, 469] on link "2047 Salt, table" at bounding box center [340, 480] width 279 height 26
type input "Salt, table"
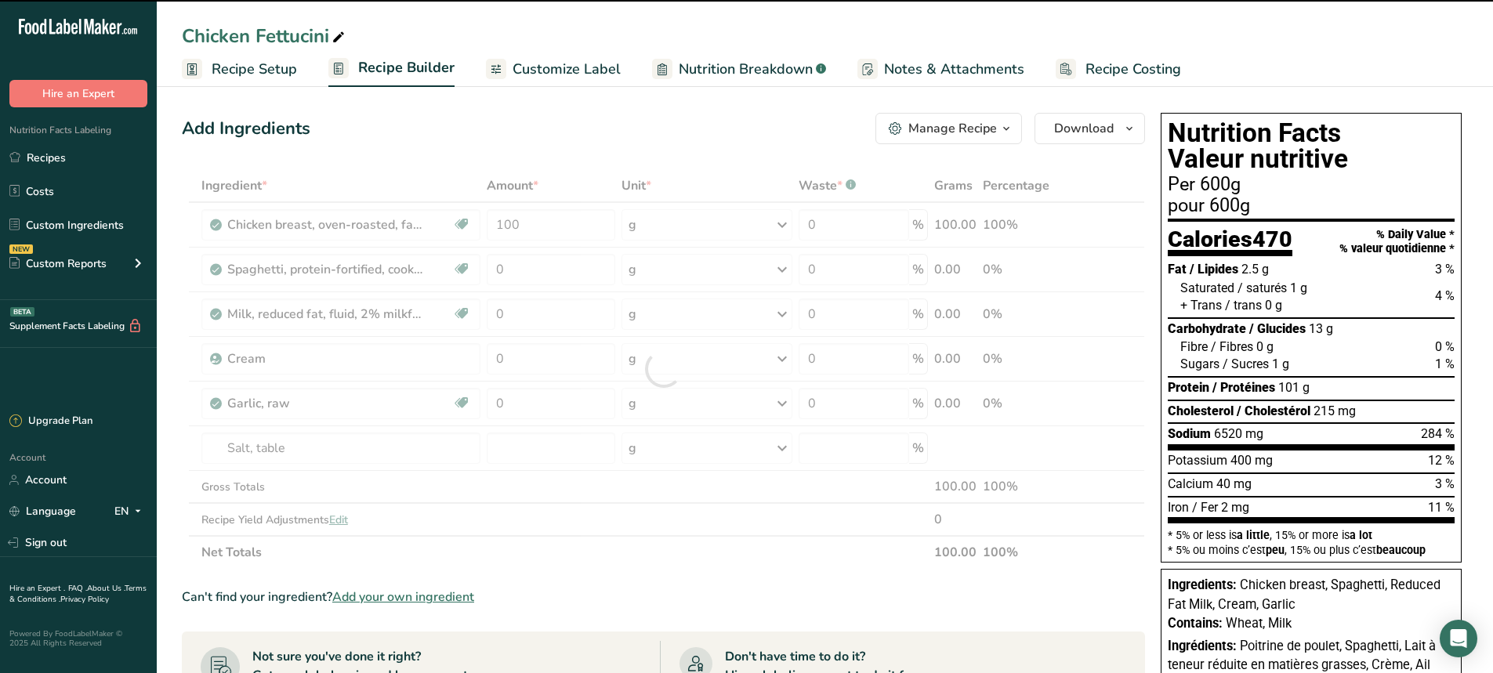
type input "0"
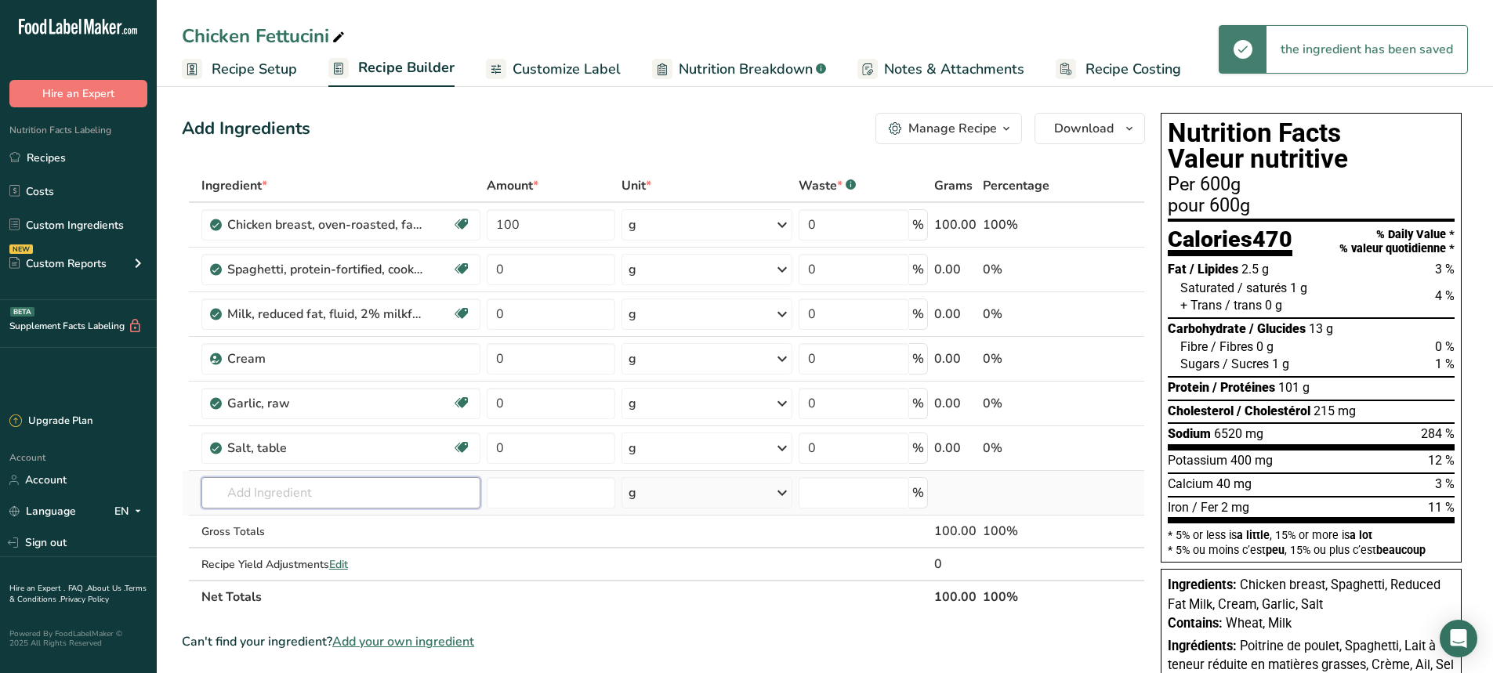
click at [263, 495] on input "text" at bounding box center [340, 492] width 279 height 31
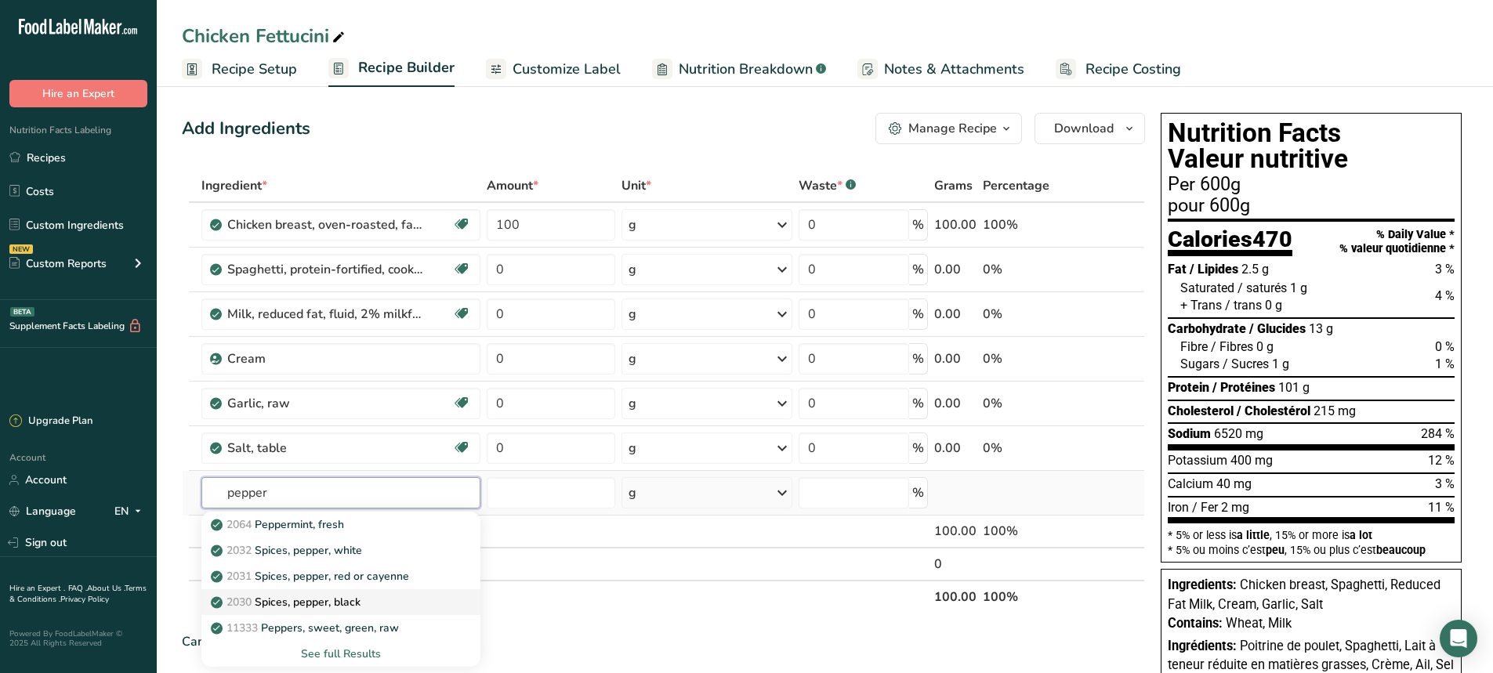
type input "pepper"
click at [317, 600] on p "2030 Spices, pepper, black" at bounding box center [287, 602] width 147 height 16
type input "Spices, pepper, black"
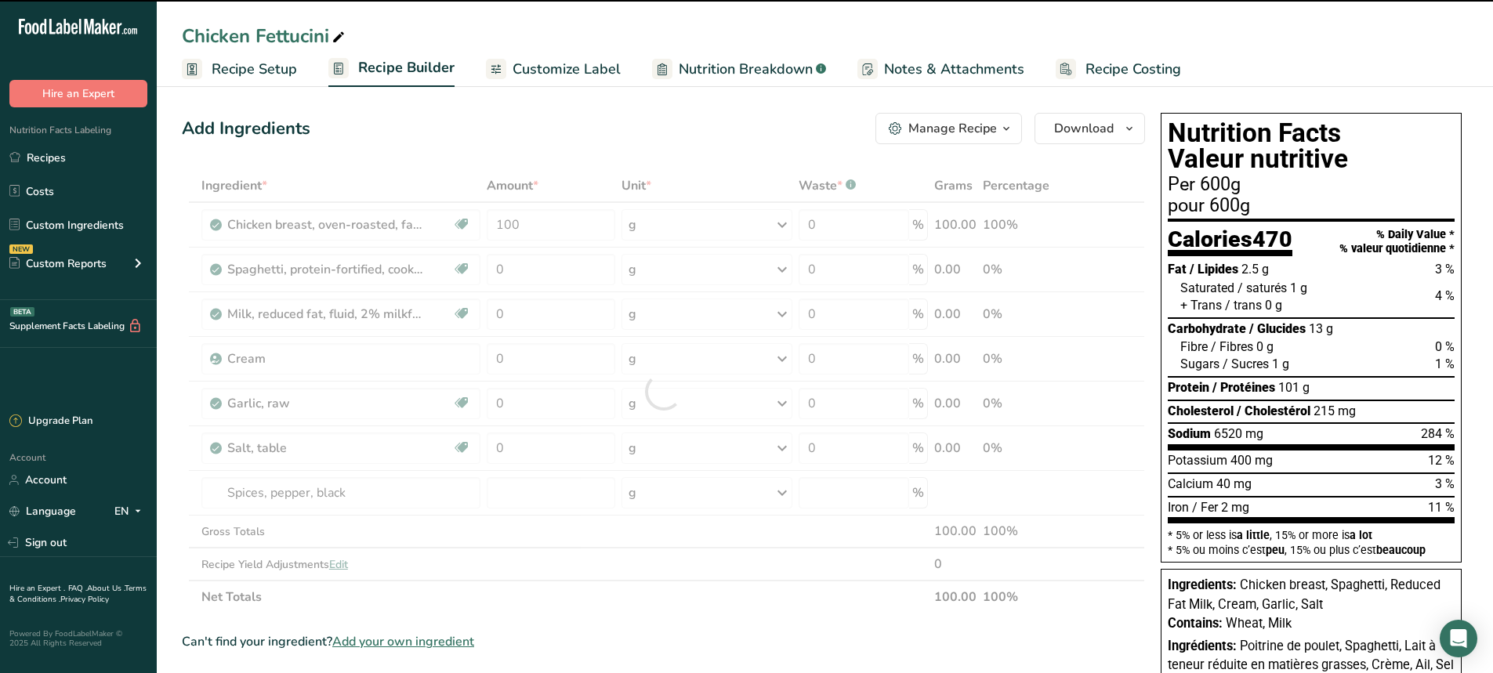
type input "0"
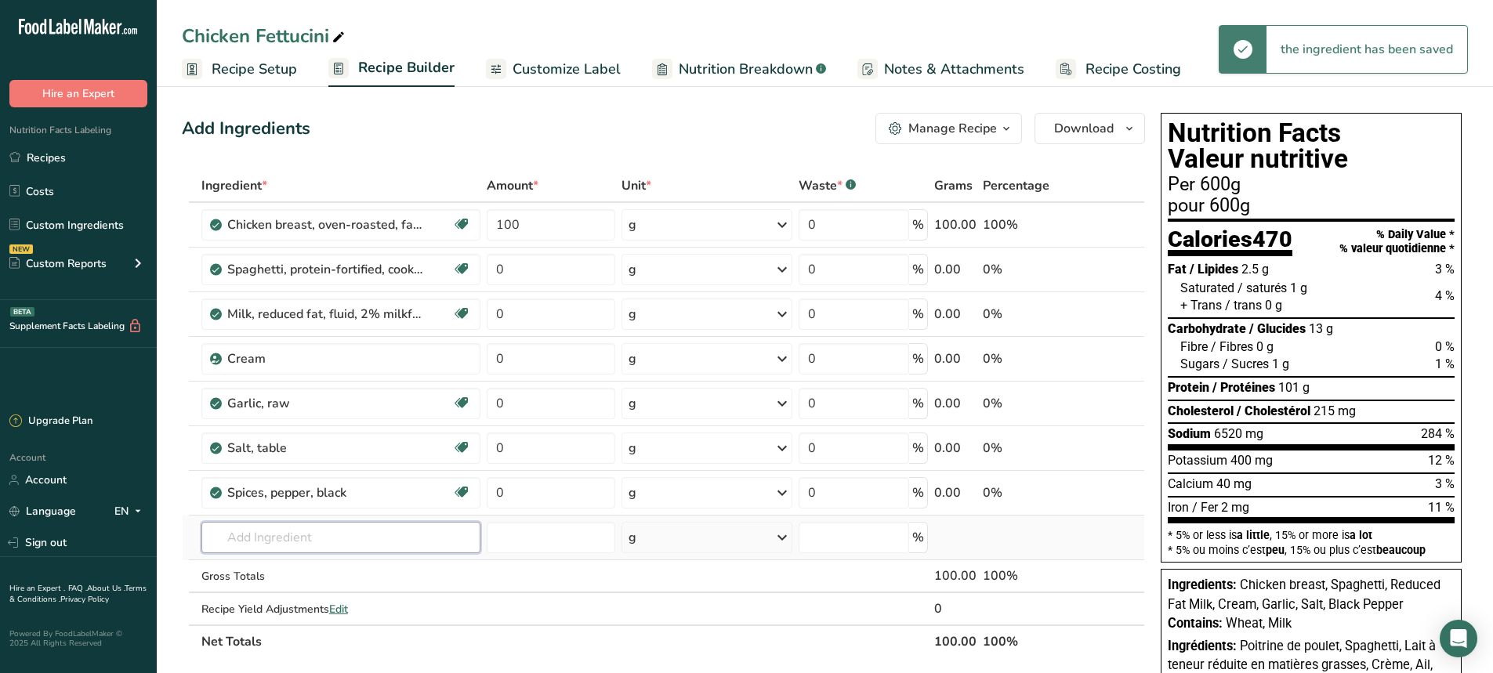
click at [245, 544] on input "text" at bounding box center [340, 537] width 279 height 31
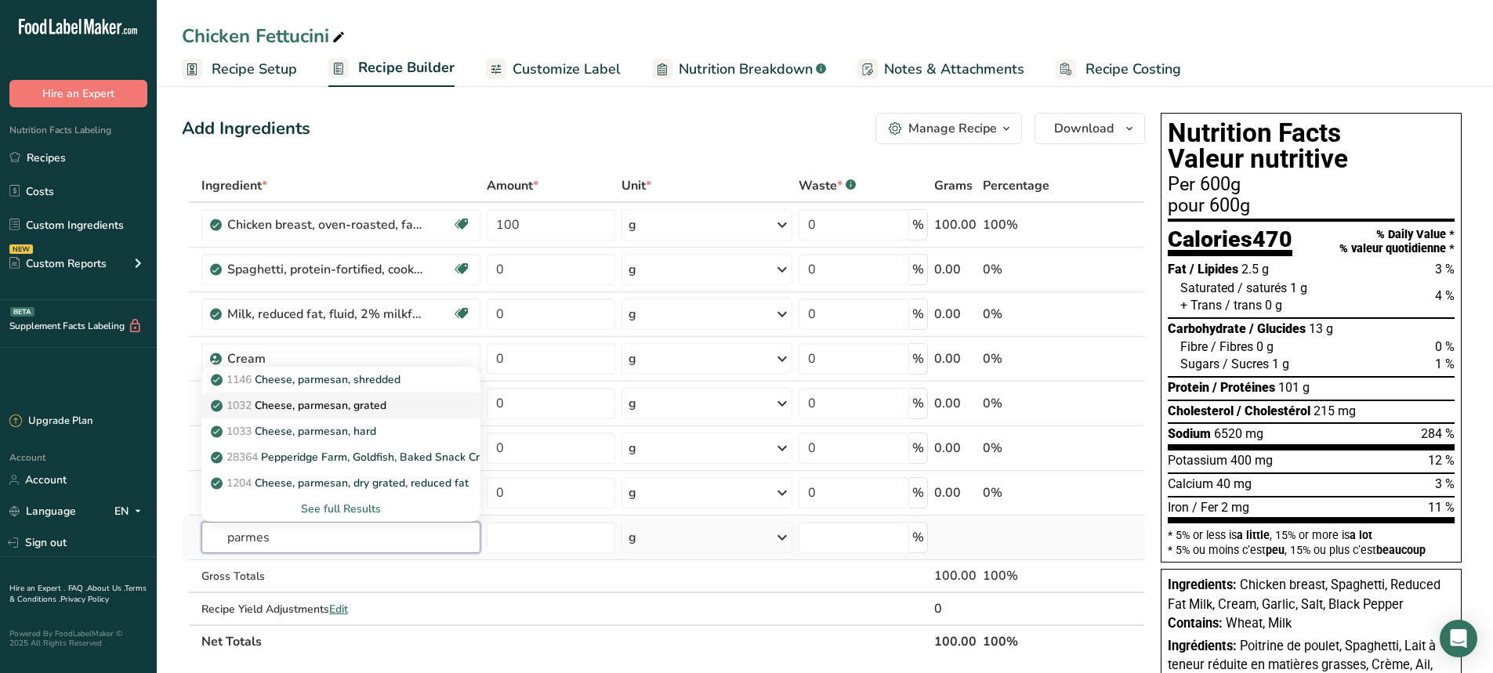
type input "parmes"
click at [349, 408] on p "1032 Cheese, parmesan, grated" at bounding box center [300, 405] width 172 height 16
type input "Cheese, parmesan, grated"
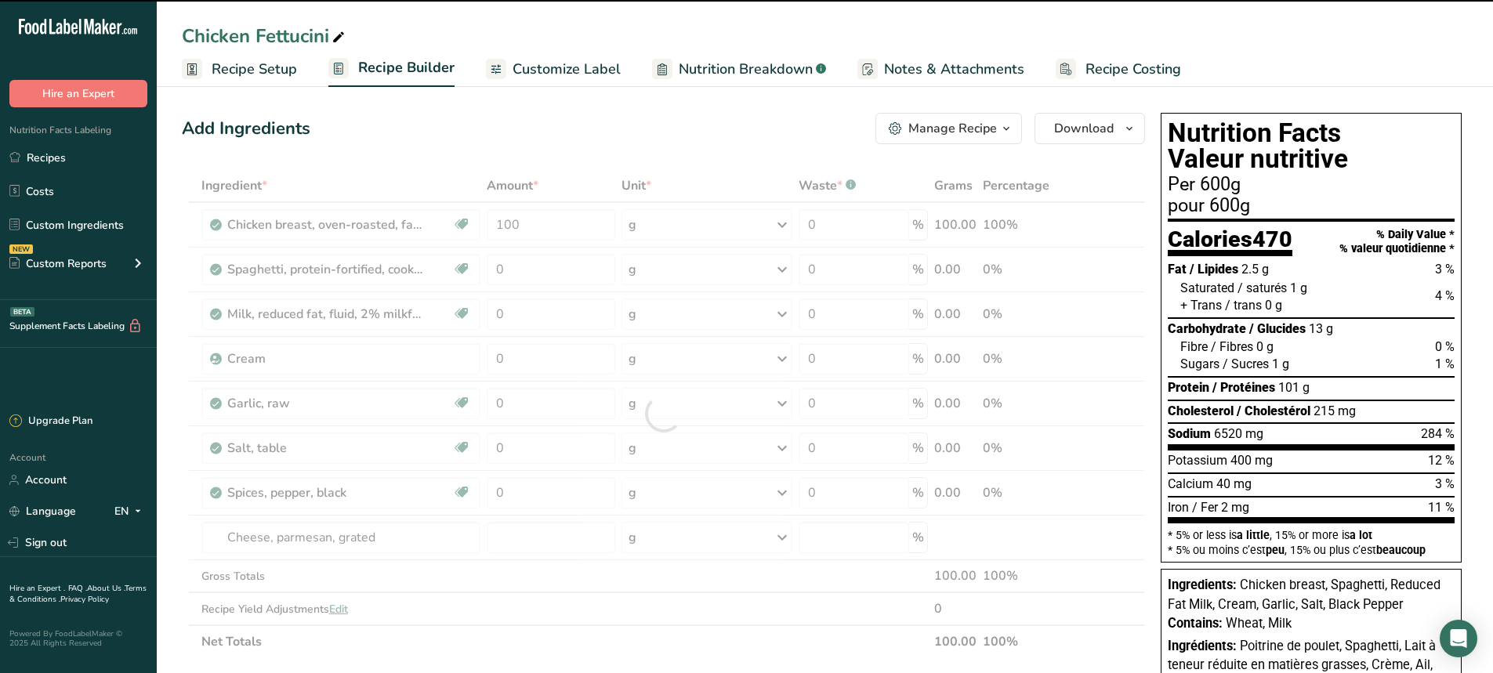
type input "0"
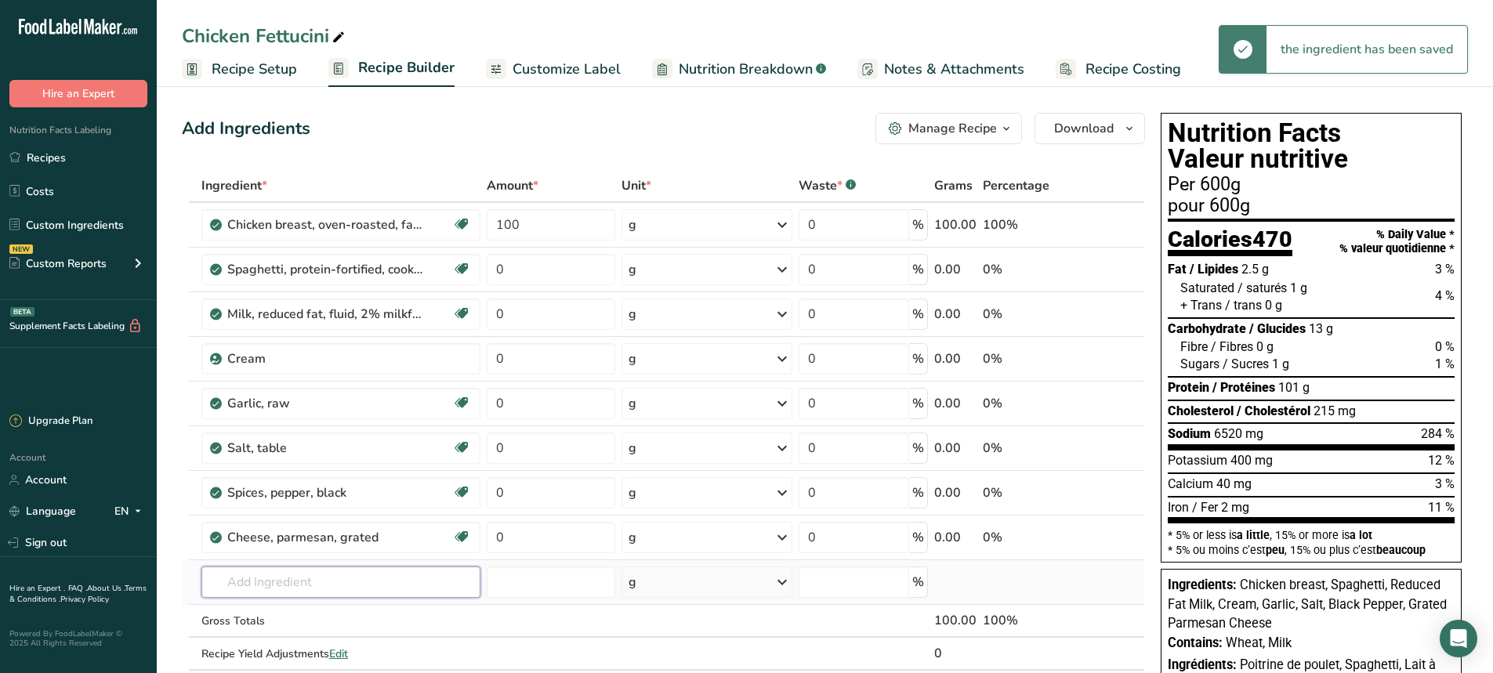
click at [275, 578] on input "text" at bounding box center [340, 582] width 279 height 31
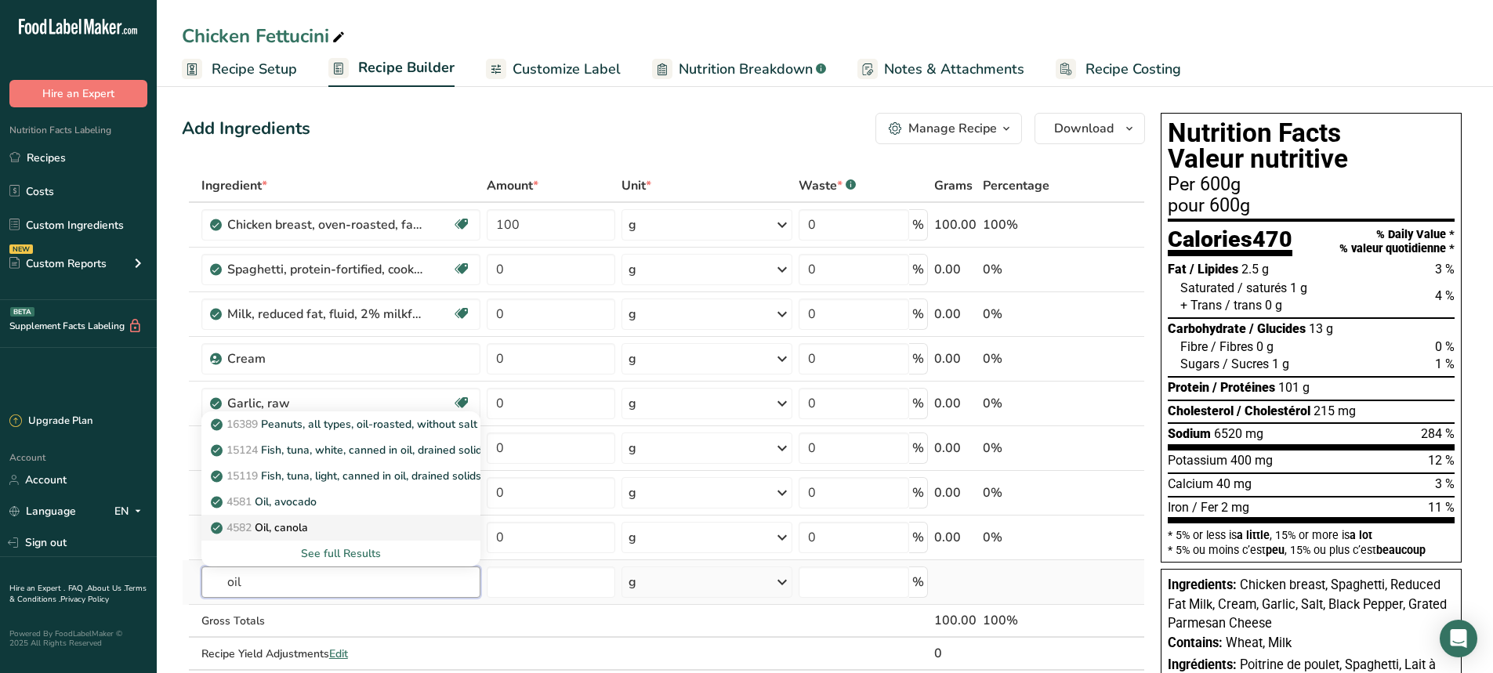
type input "oil"
click at [273, 526] on p "4582 Oil, canola" at bounding box center [261, 528] width 94 height 16
type input "Oil, canola"
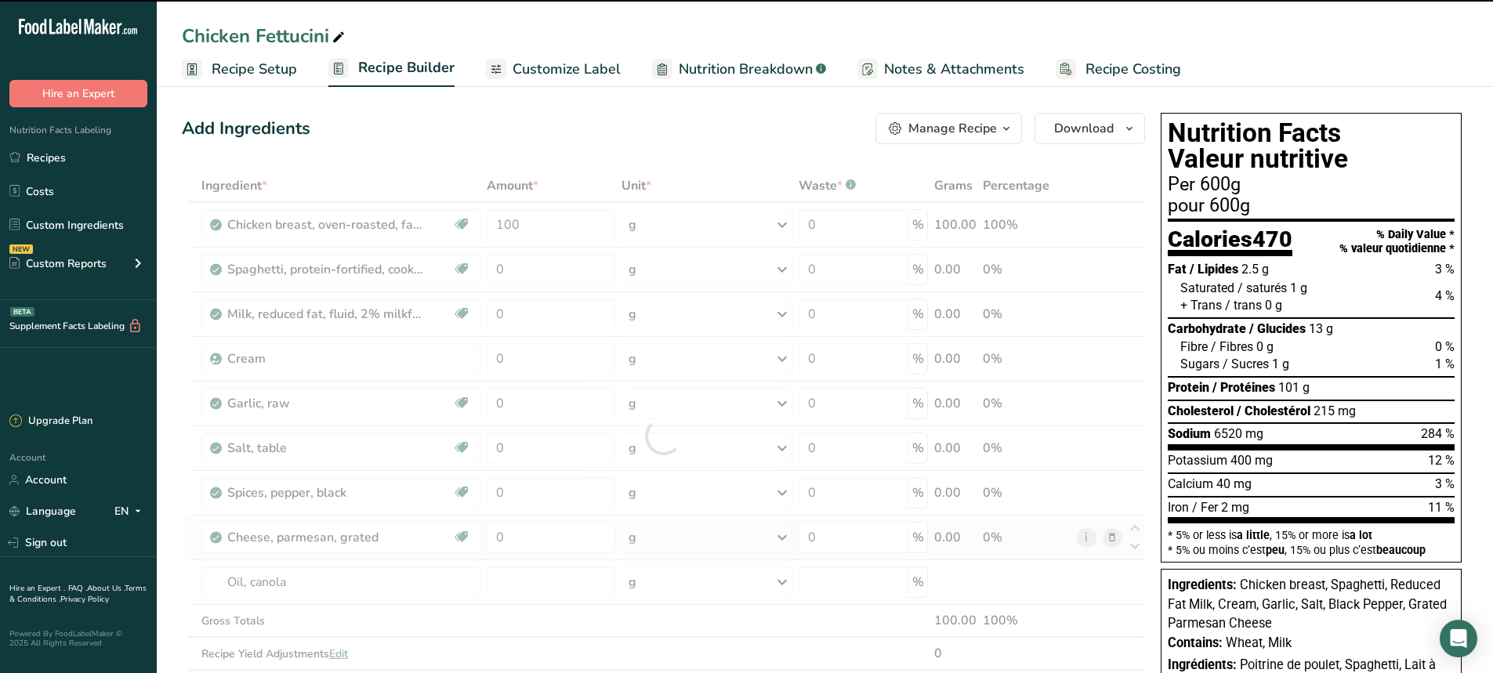
type input "0"
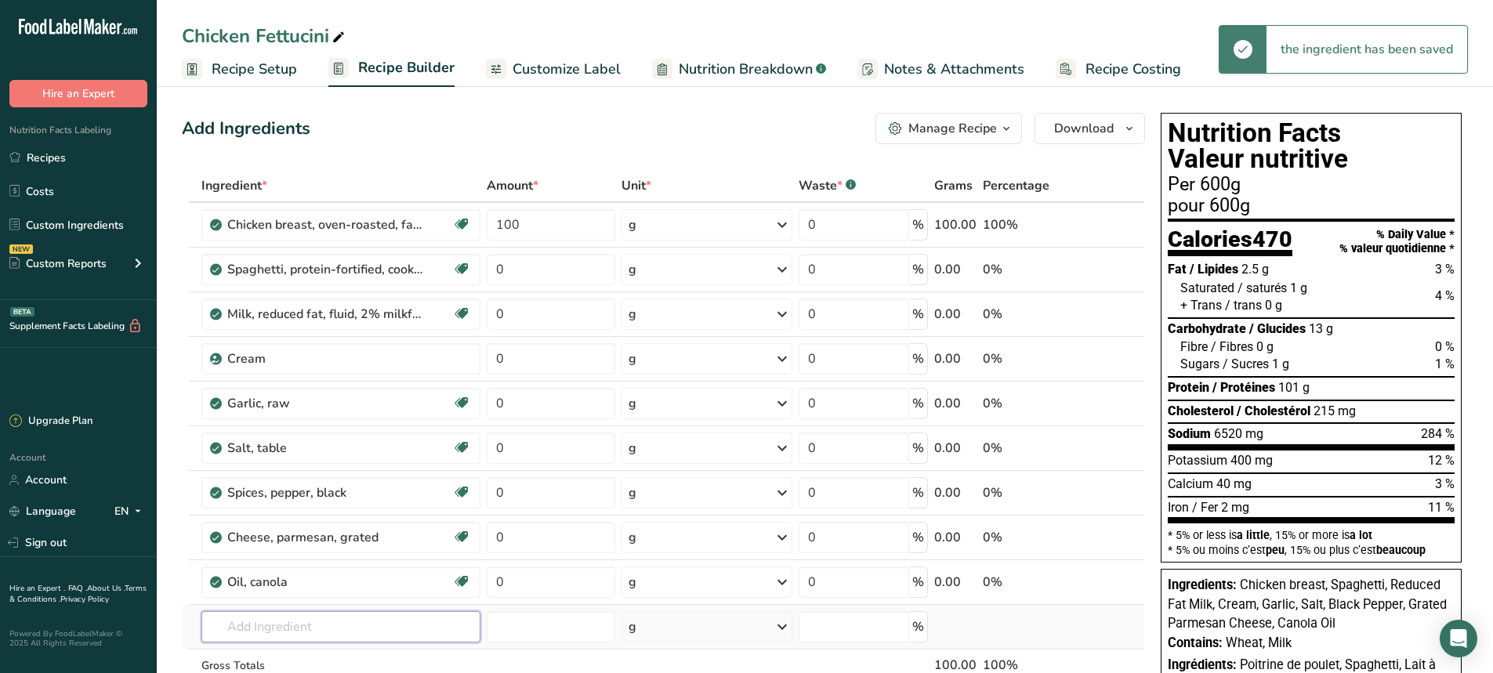
click at [232, 631] on input "text" at bounding box center [340, 626] width 279 height 31
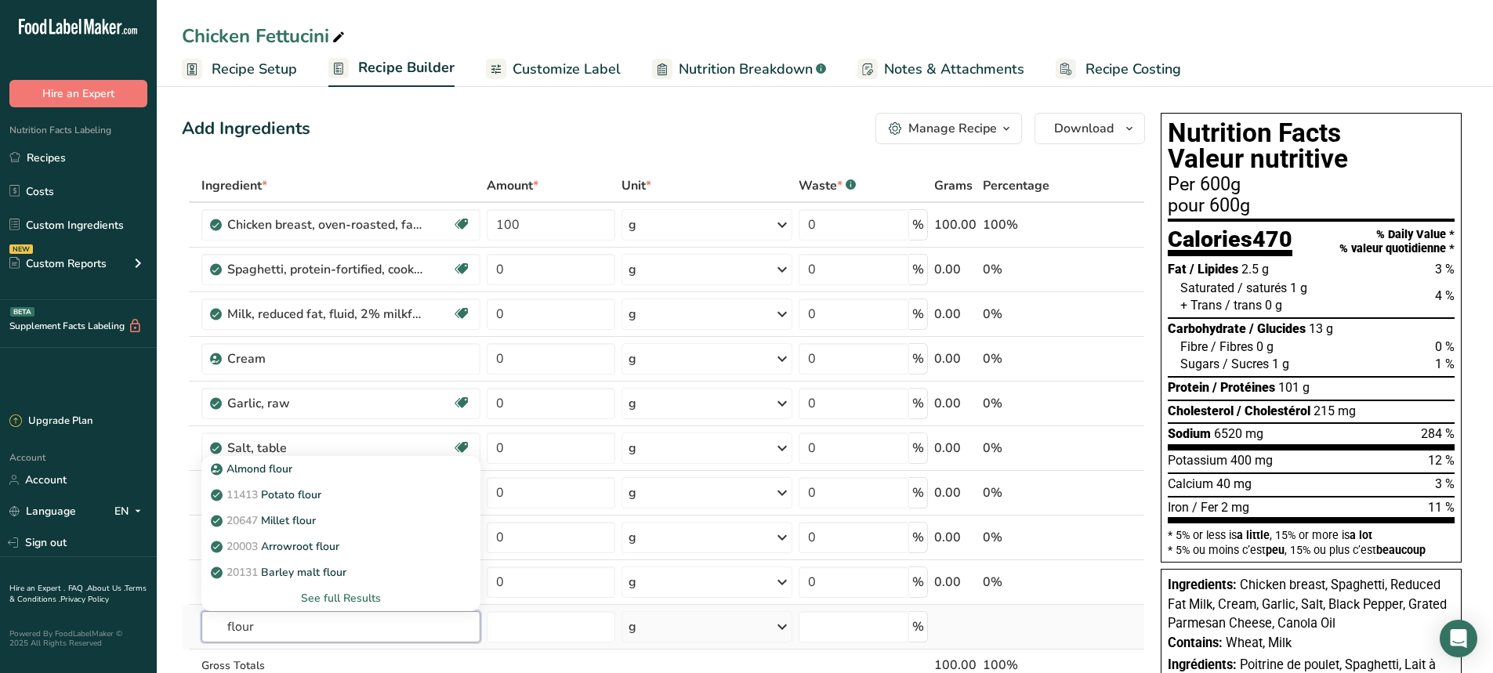
type input "flour"
click at [329, 590] on div "See full Results" at bounding box center [341, 598] width 254 height 16
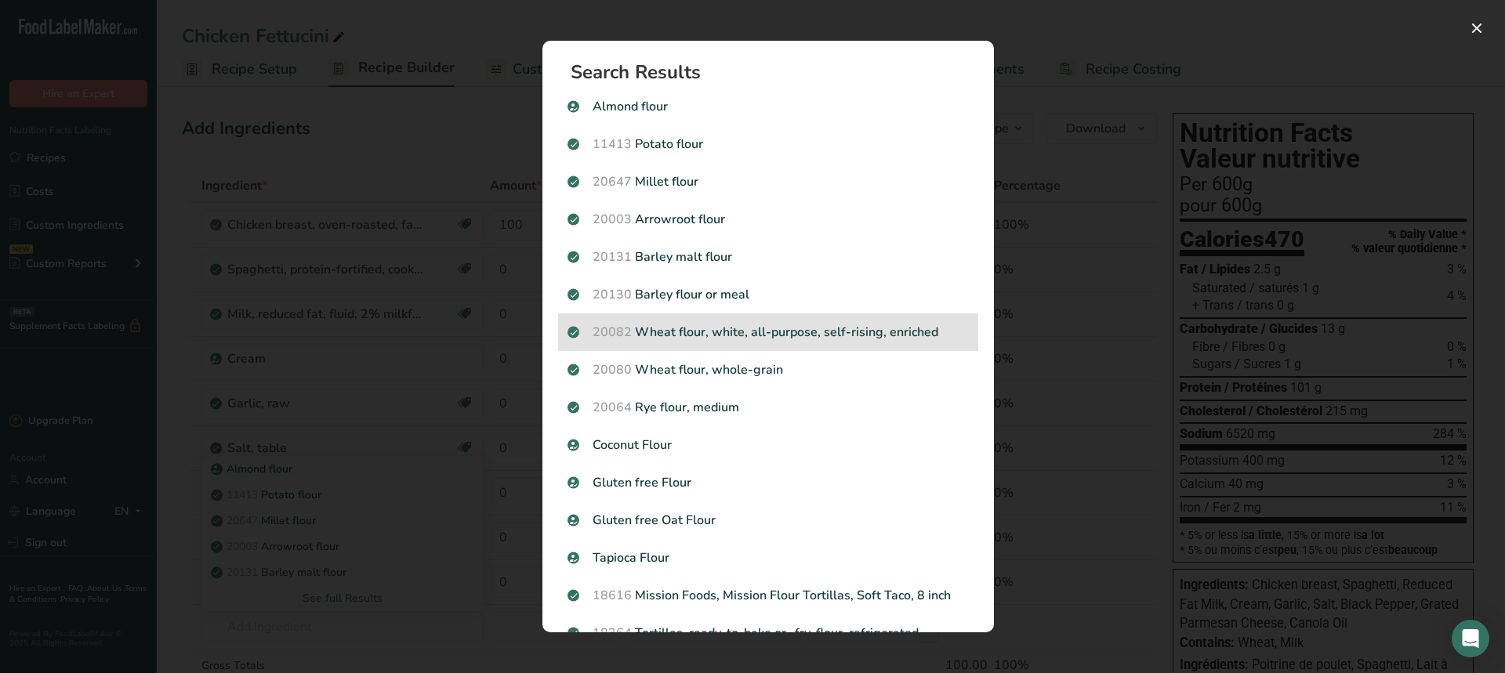
click at [716, 336] on p "20082 Wheat flour, white, all-purpose, self-rising, enriched" at bounding box center [767, 332] width 401 height 19
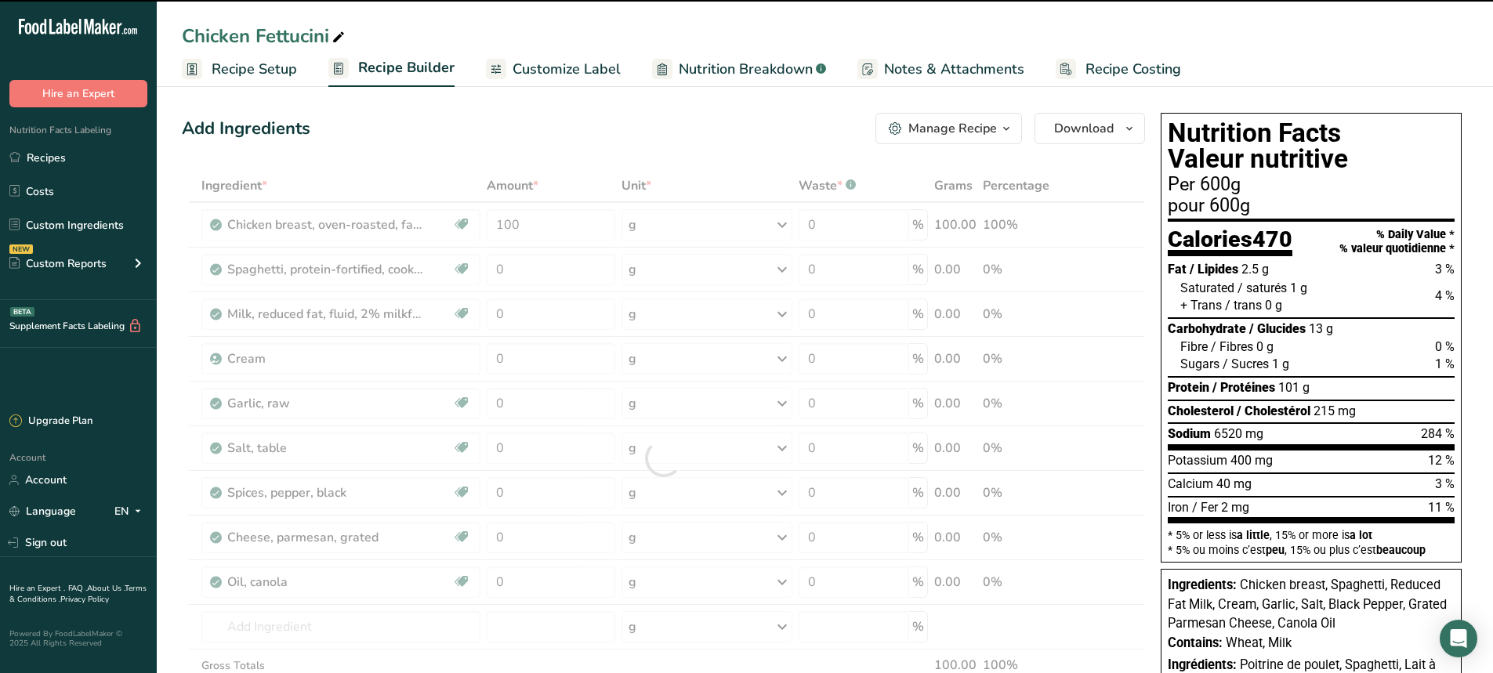
type input "0"
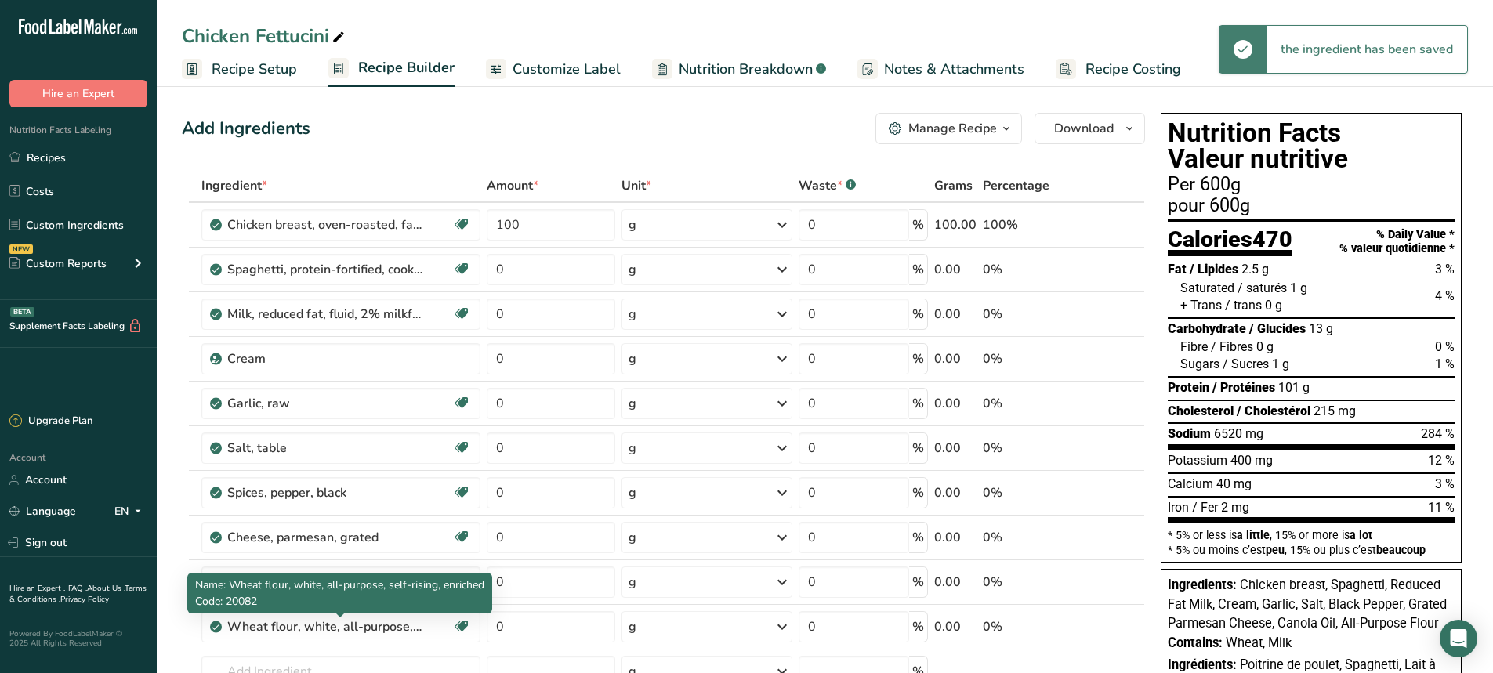
scroll to position [78, 0]
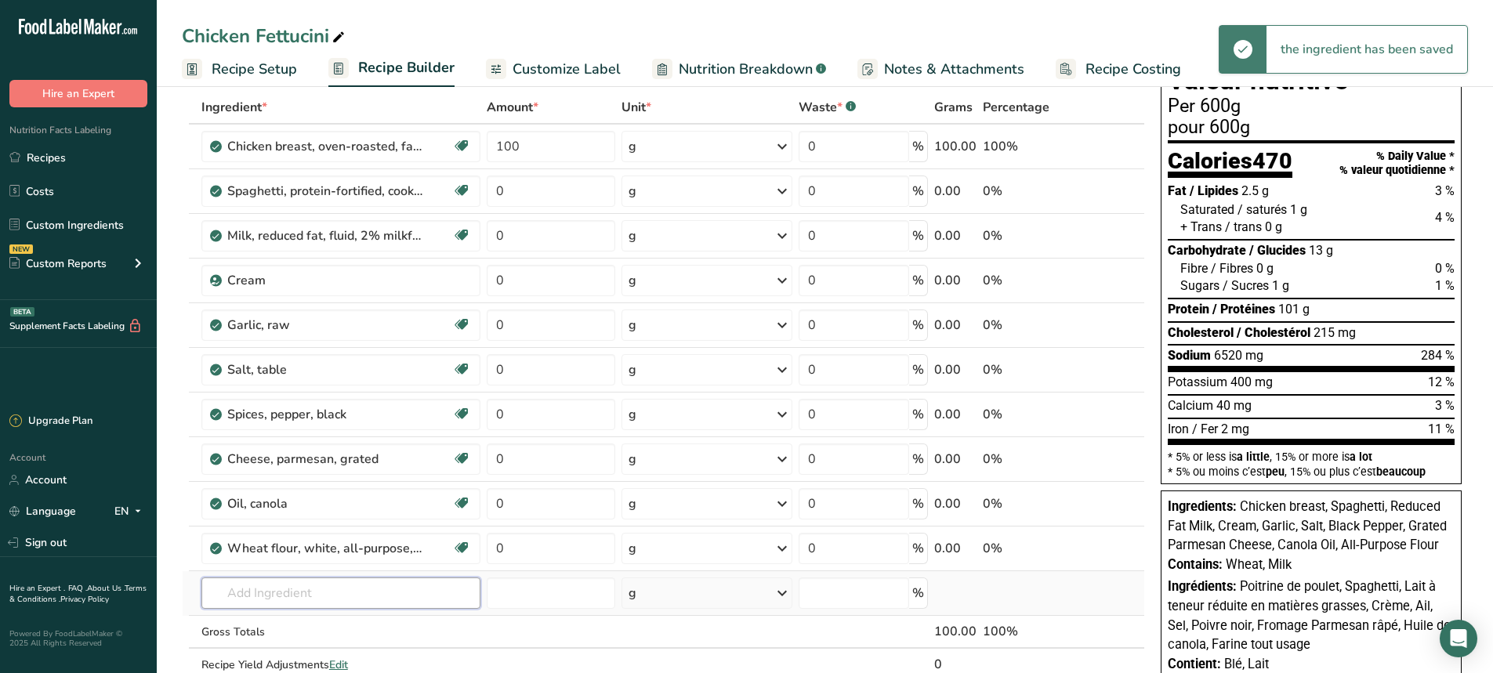
click at [263, 597] on input "text" at bounding box center [340, 593] width 279 height 31
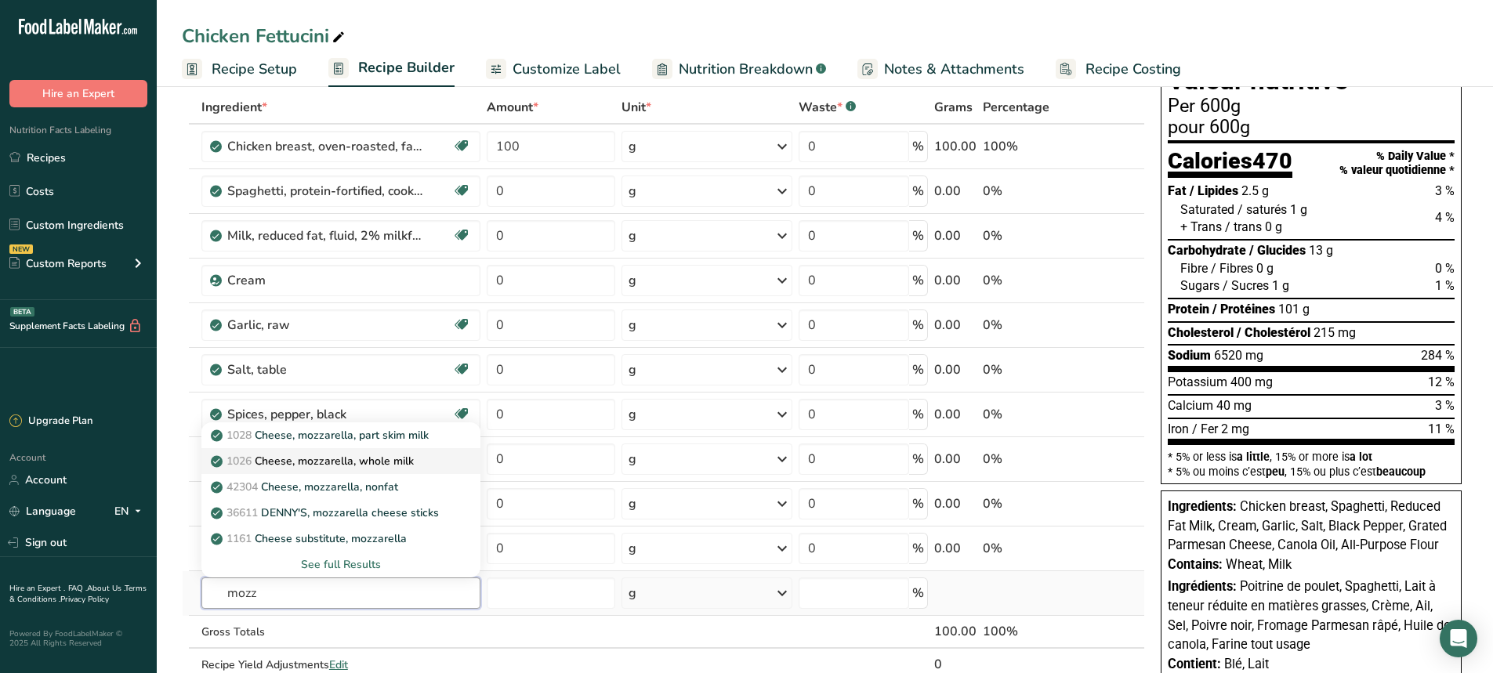
type input "mozz"
click at [324, 461] on p "1026 Cheese, mozzarella, whole milk" at bounding box center [314, 461] width 200 height 16
type input "Cheese, mozzarella, whole milk"
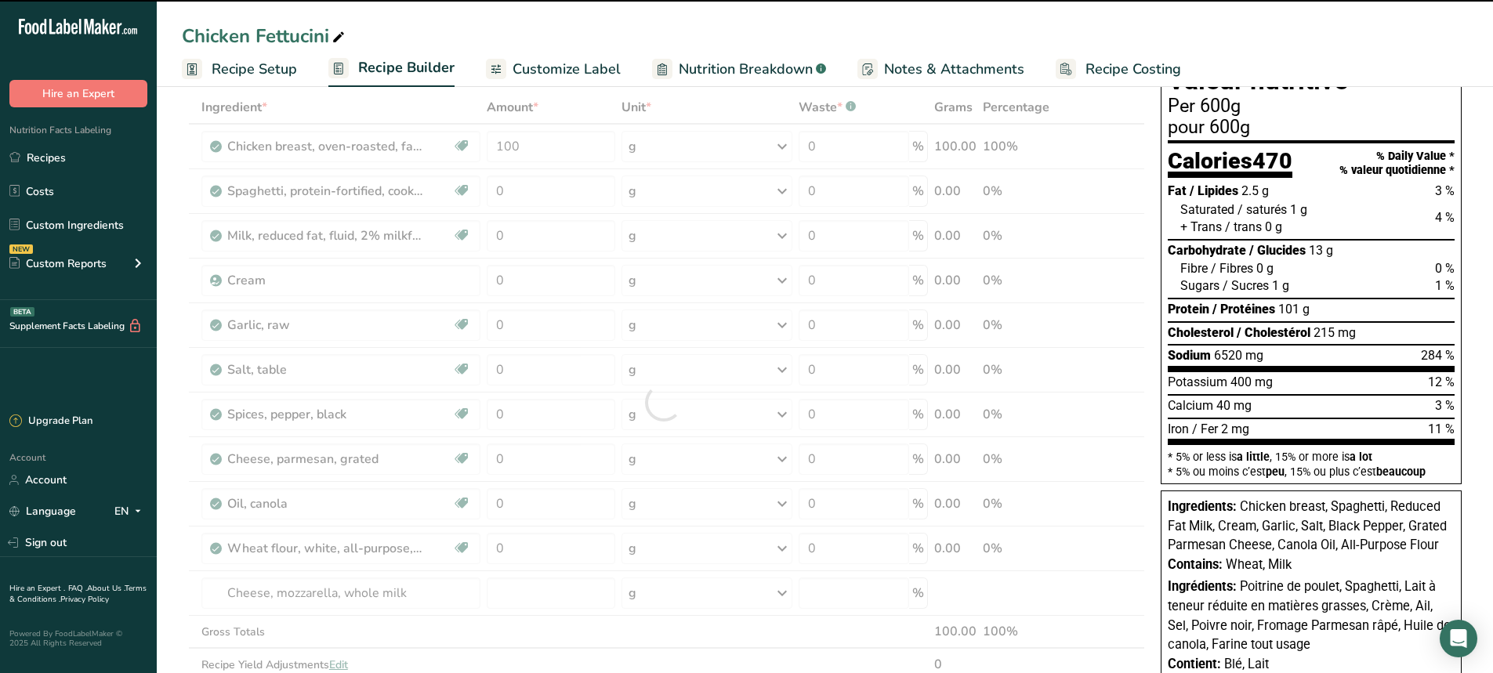
type input "0"
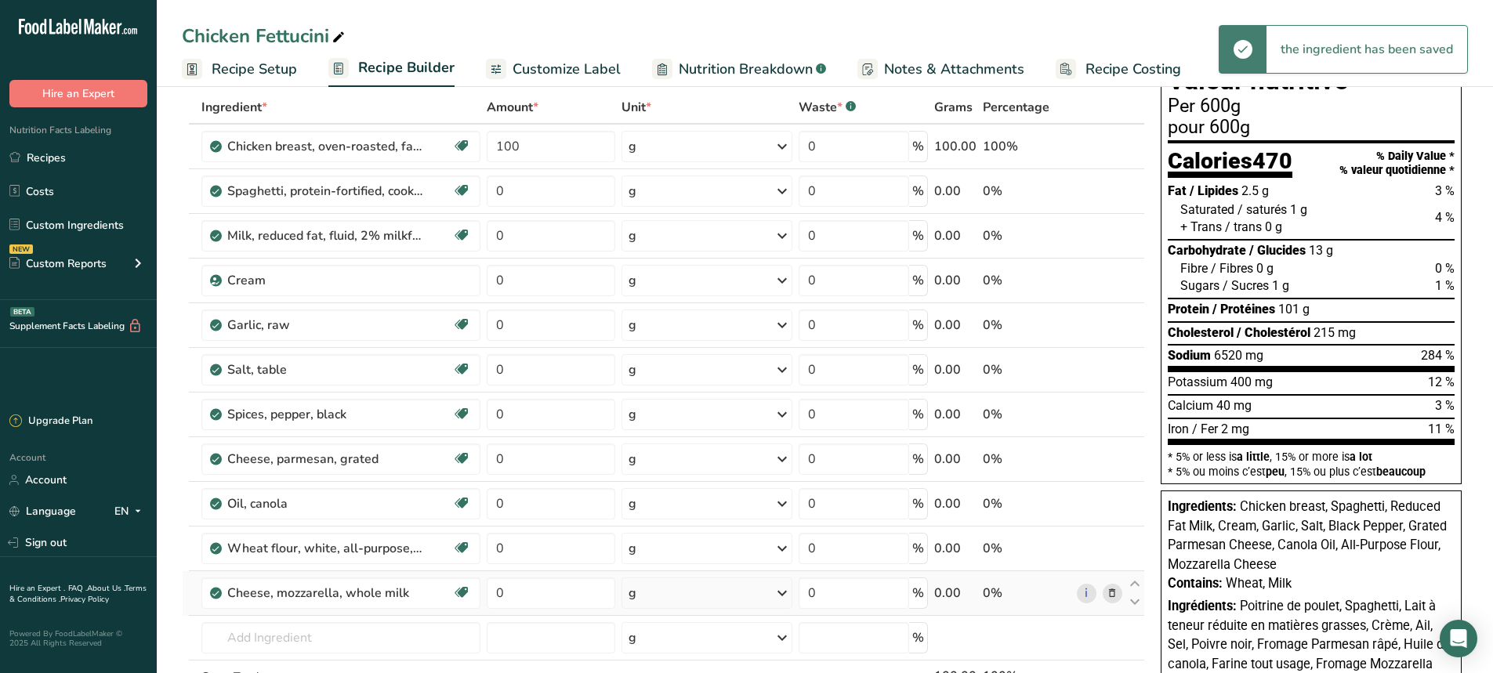
scroll to position [235, 0]
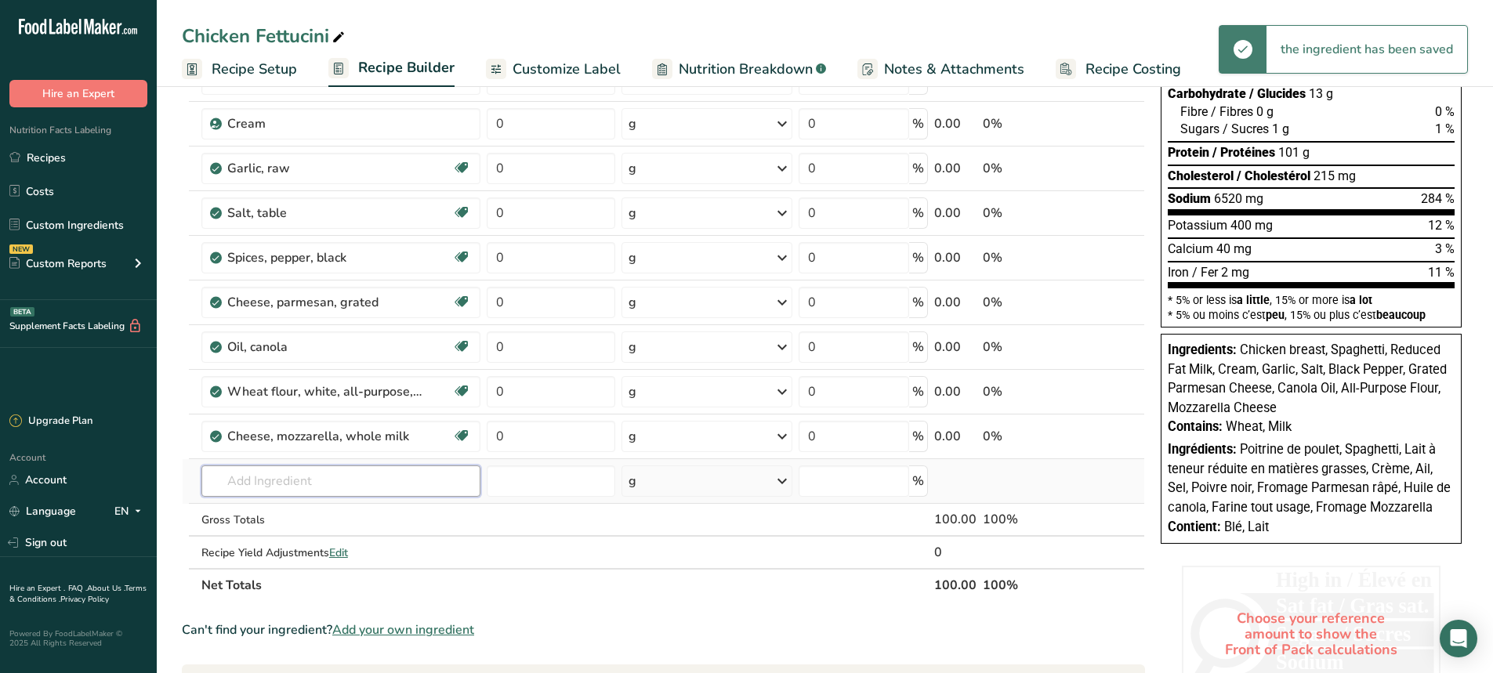
click at [285, 485] on input "text" at bounding box center [340, 481] width 279 height 31
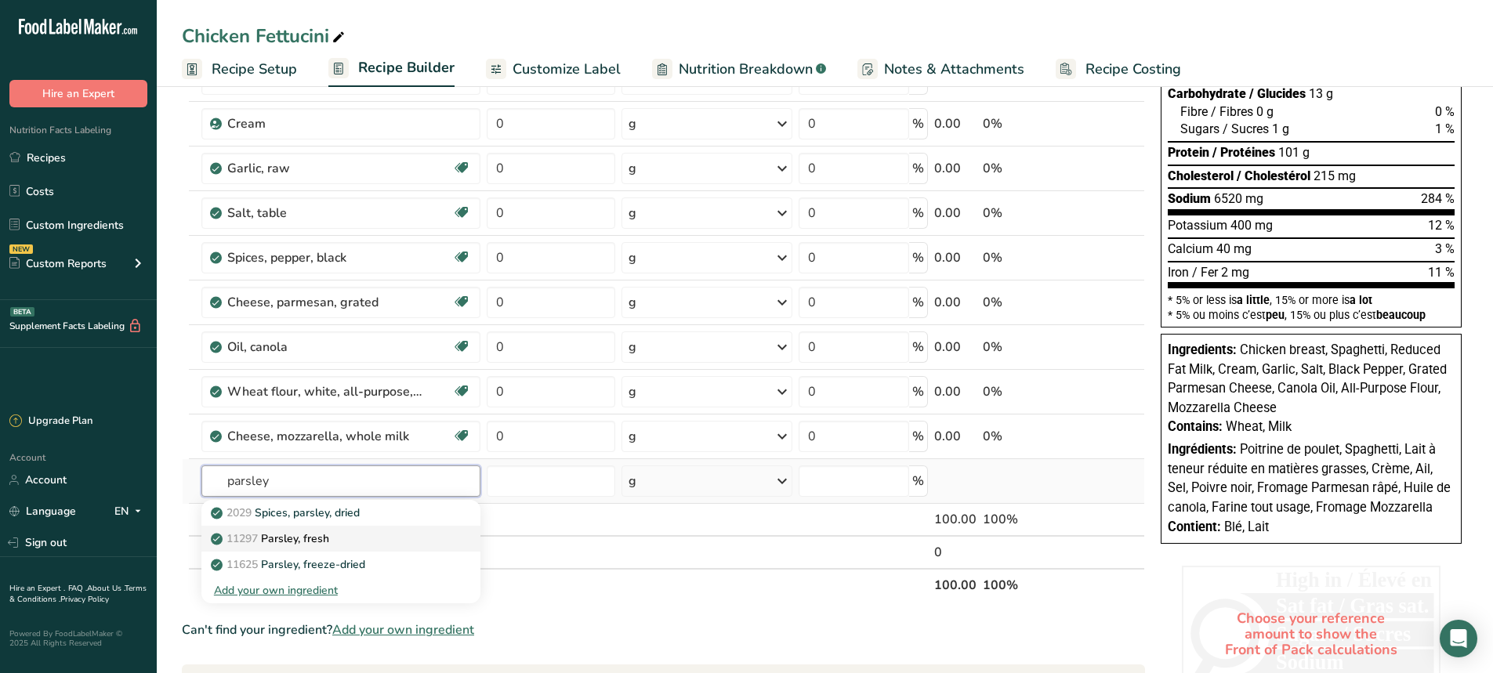
type input "parsley"
click at [310, 541] on p "11297 [GEOGRAPHIC_DATA], fresh" at bounding box center [271, 539] width 115 height 16
type input "Parsley, fresh"
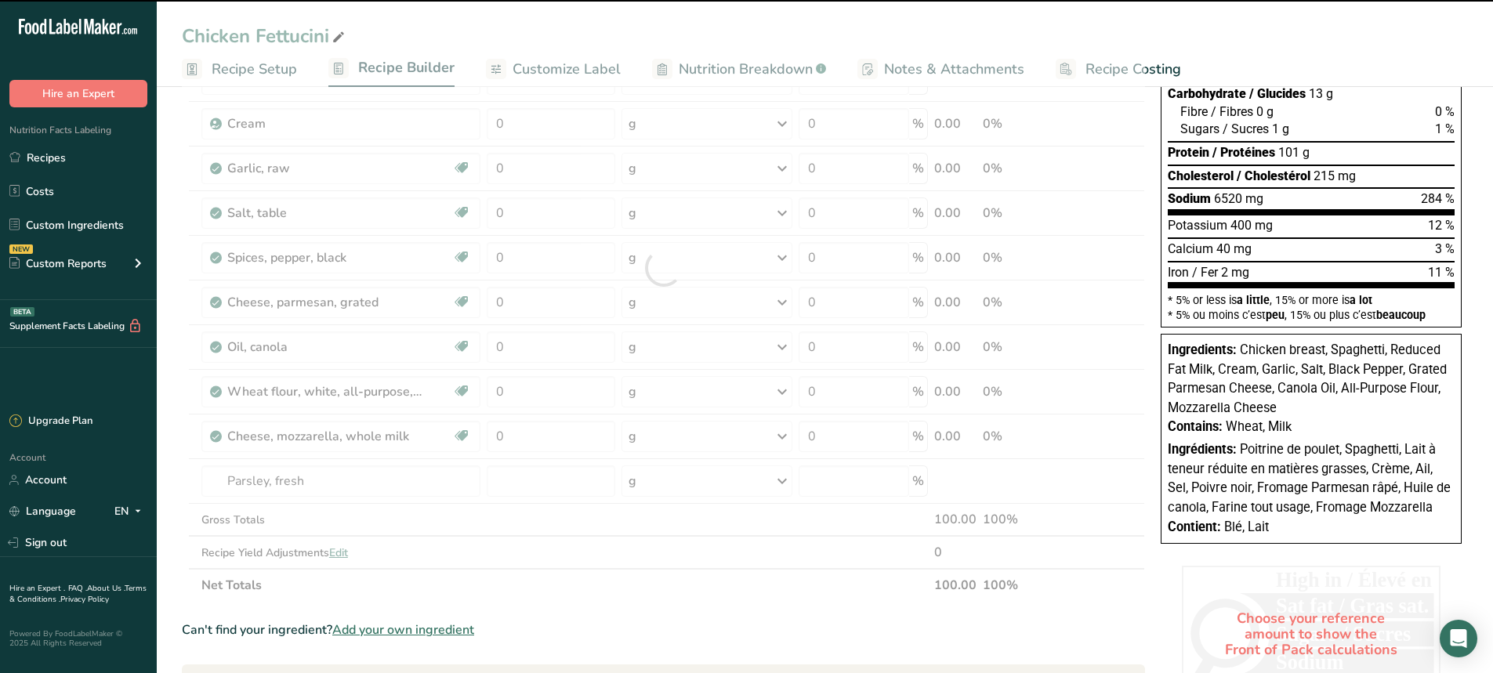
type input "0"
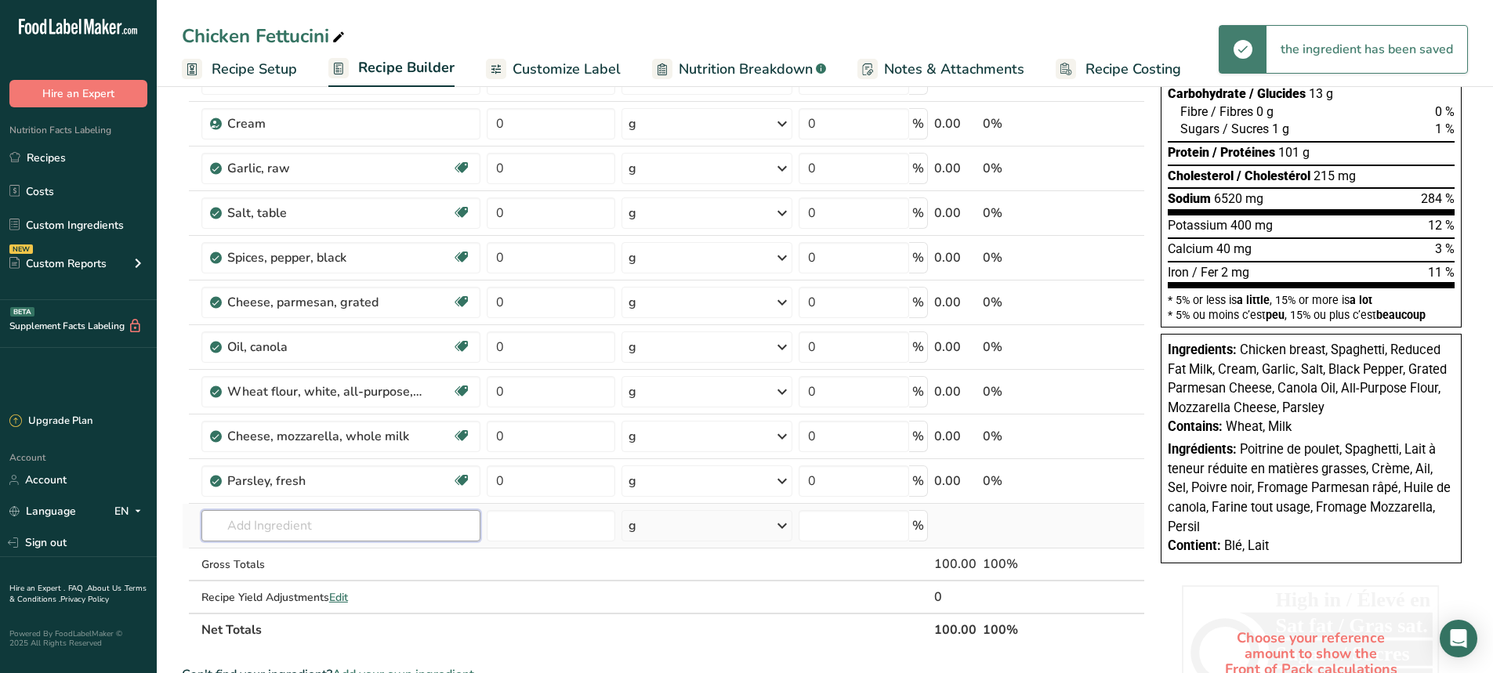
click at [281, 525] on input "text" at bounding box center [340, 525] width 279 height 31
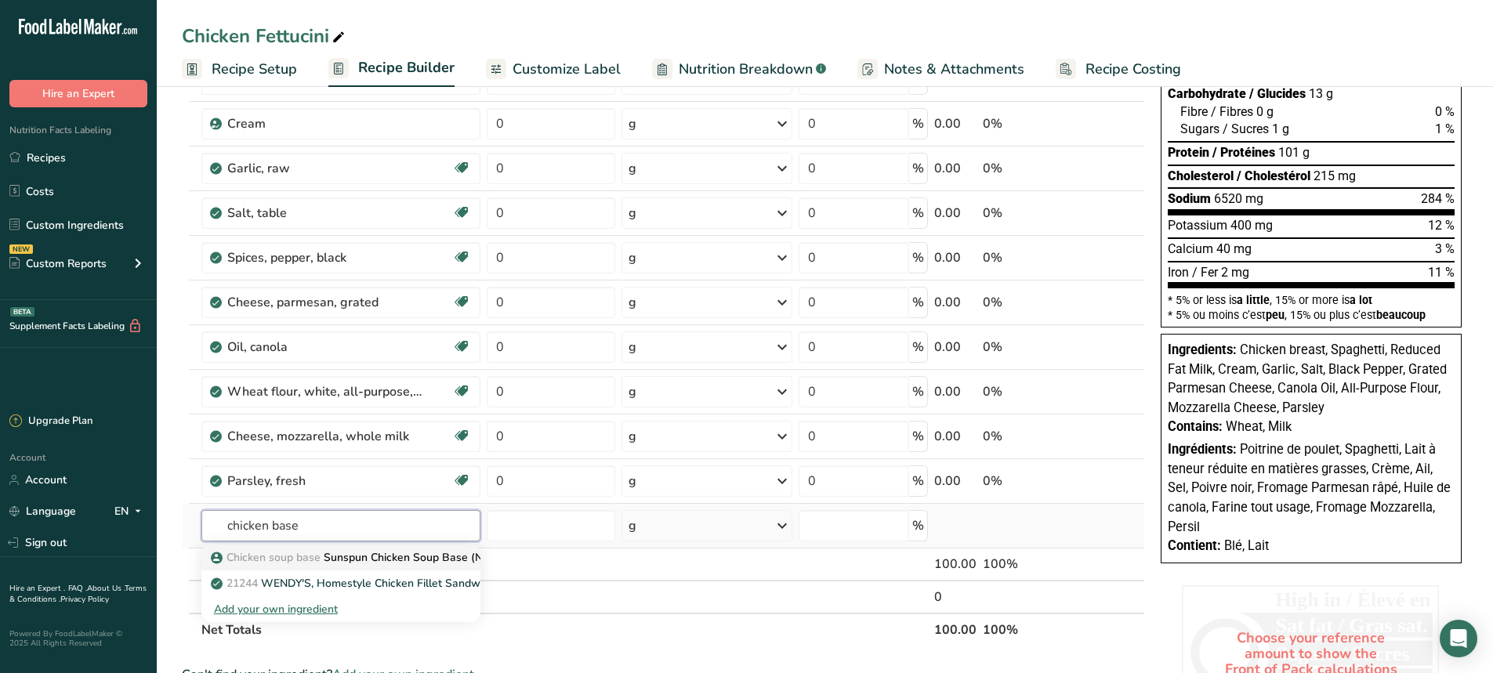
type input "chicken base"
click at [382, 558] on p "Chicken soup base Sunspun Chicken Soup Base (No MSG)" at bounding box center [367, 557] width 306 height 16
type input "Sunspun Chicken Soup Base (No MSG)"
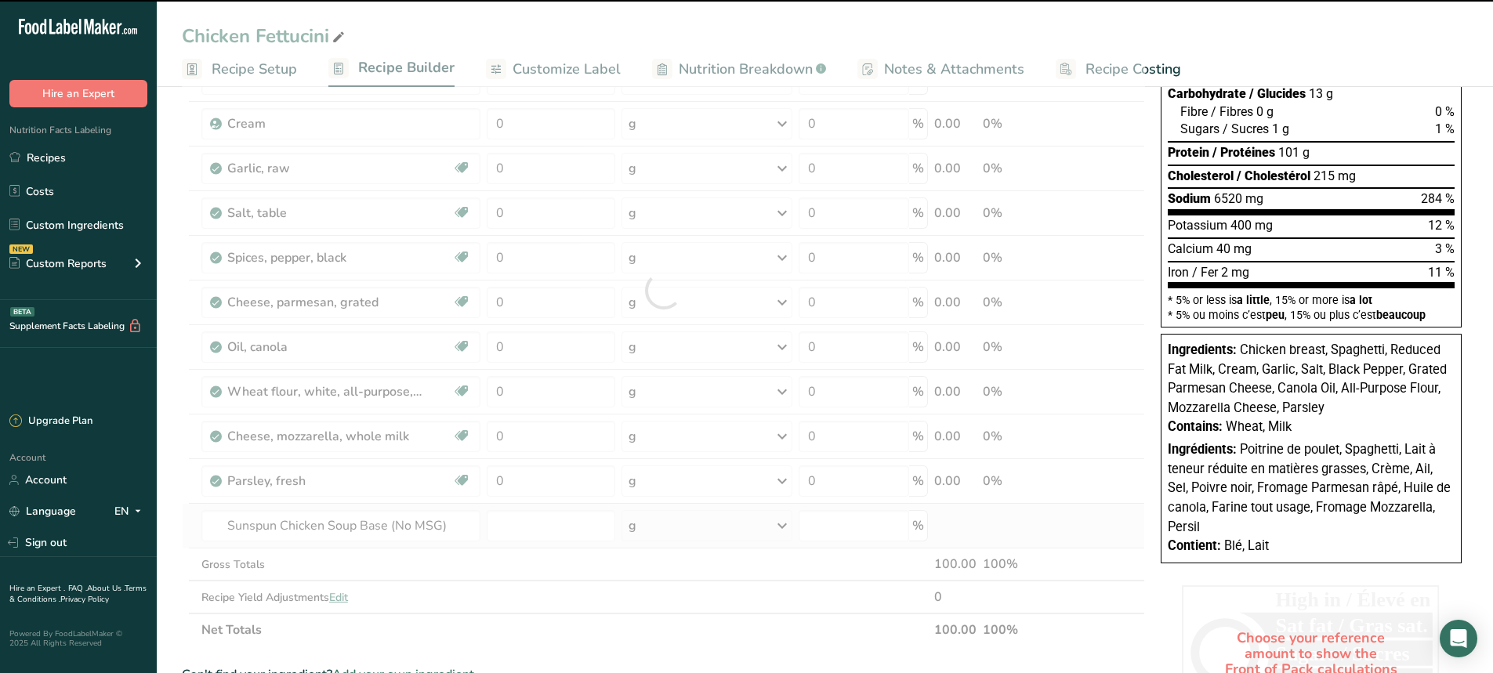
type input "0"
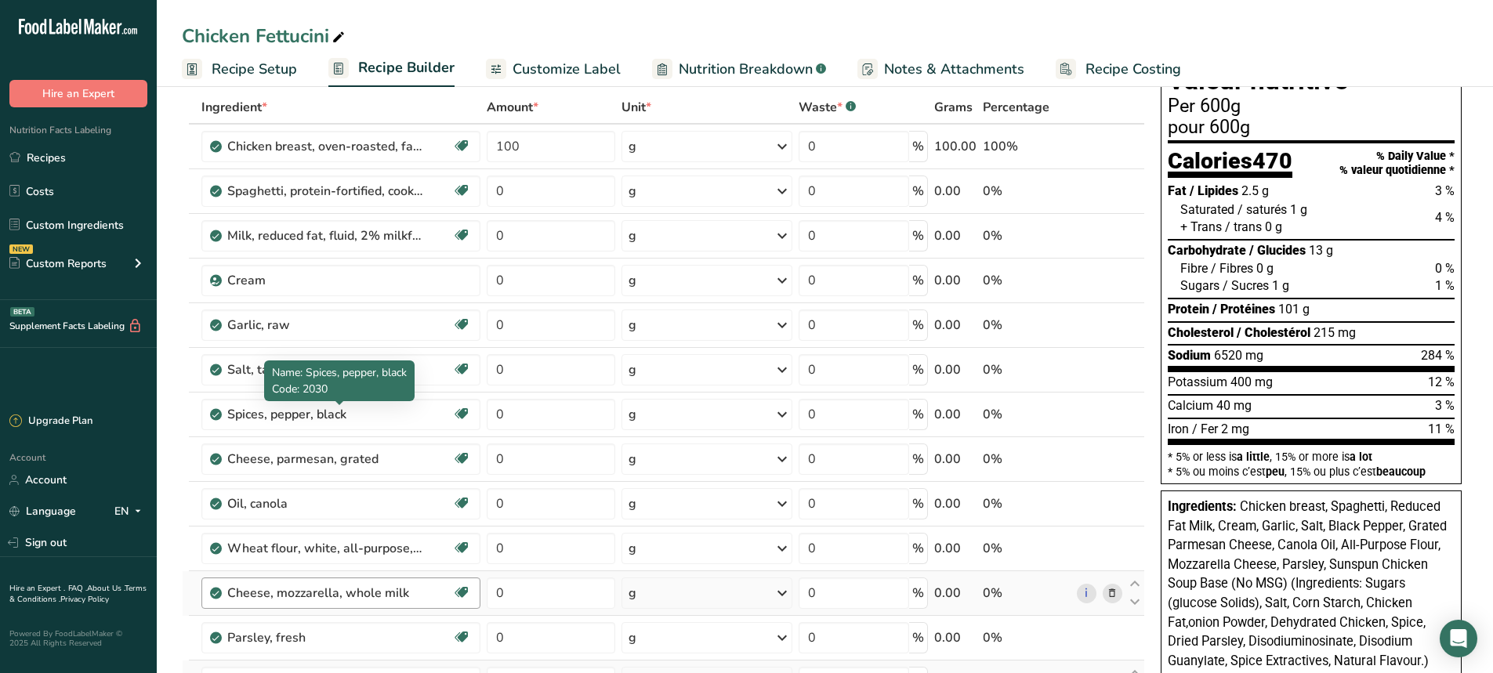
scroll to position [0, 0]
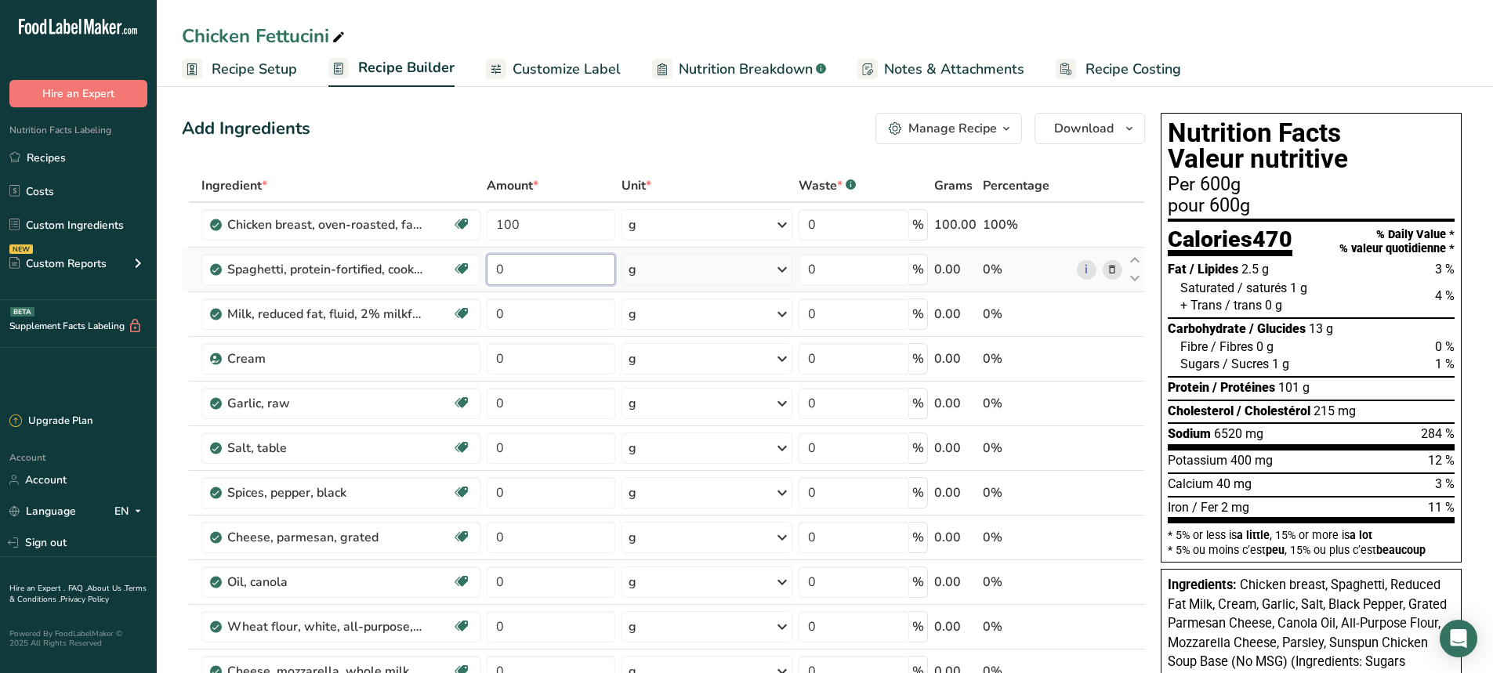
click at [524, 268] on input "0" at bounding box center [551, 269] width 129 height 31
click at [515, 329] on div "Ingredient * Amount * Unit * Waste * .a-a{fill:#347362;}.b-a{fill:#fff;} Grams …" at bounding box center [663, 547] width 963 height 757
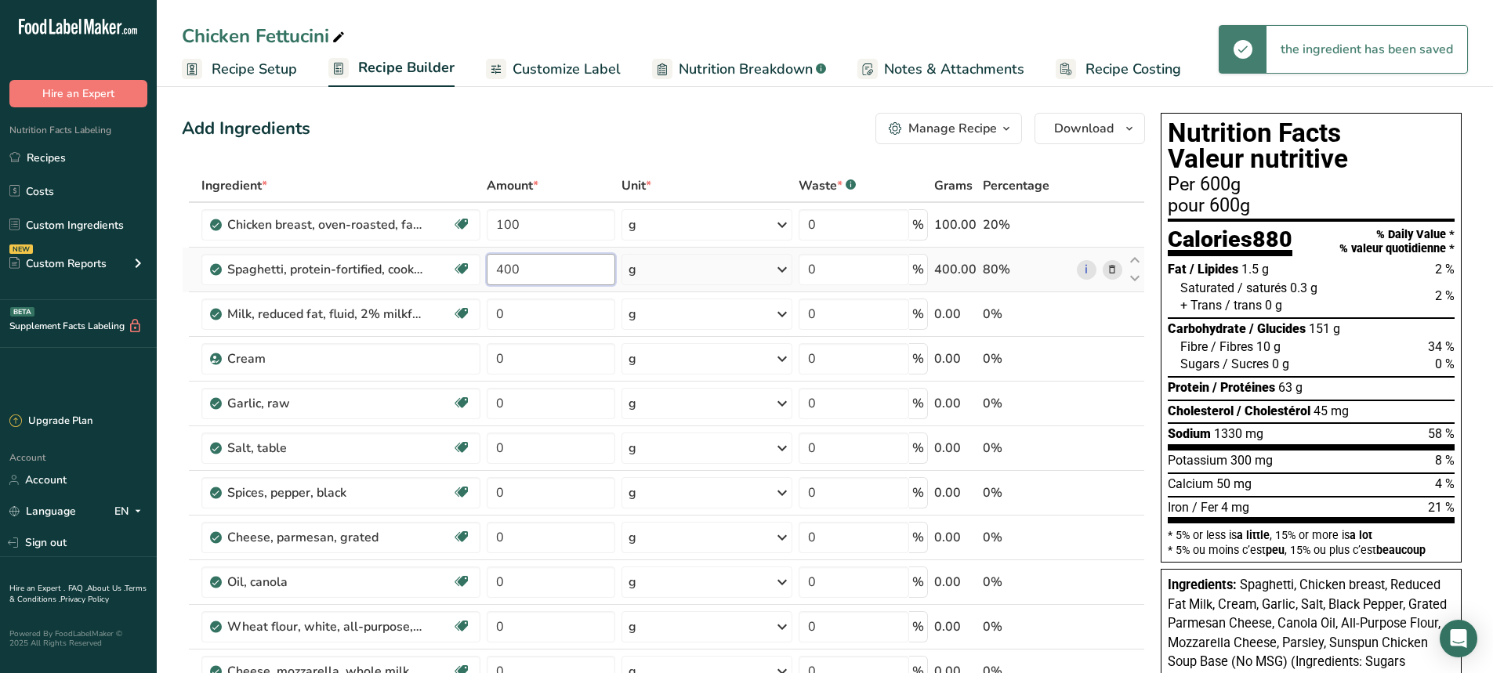
click at [526, 266] on div "Ingredient * Amount * Unit * Waste * .a-a{fill:#347362;}.b-a{fill:#fff;} Grams …" at bounding box center [663, 547] width 963 height 757
type input "4"
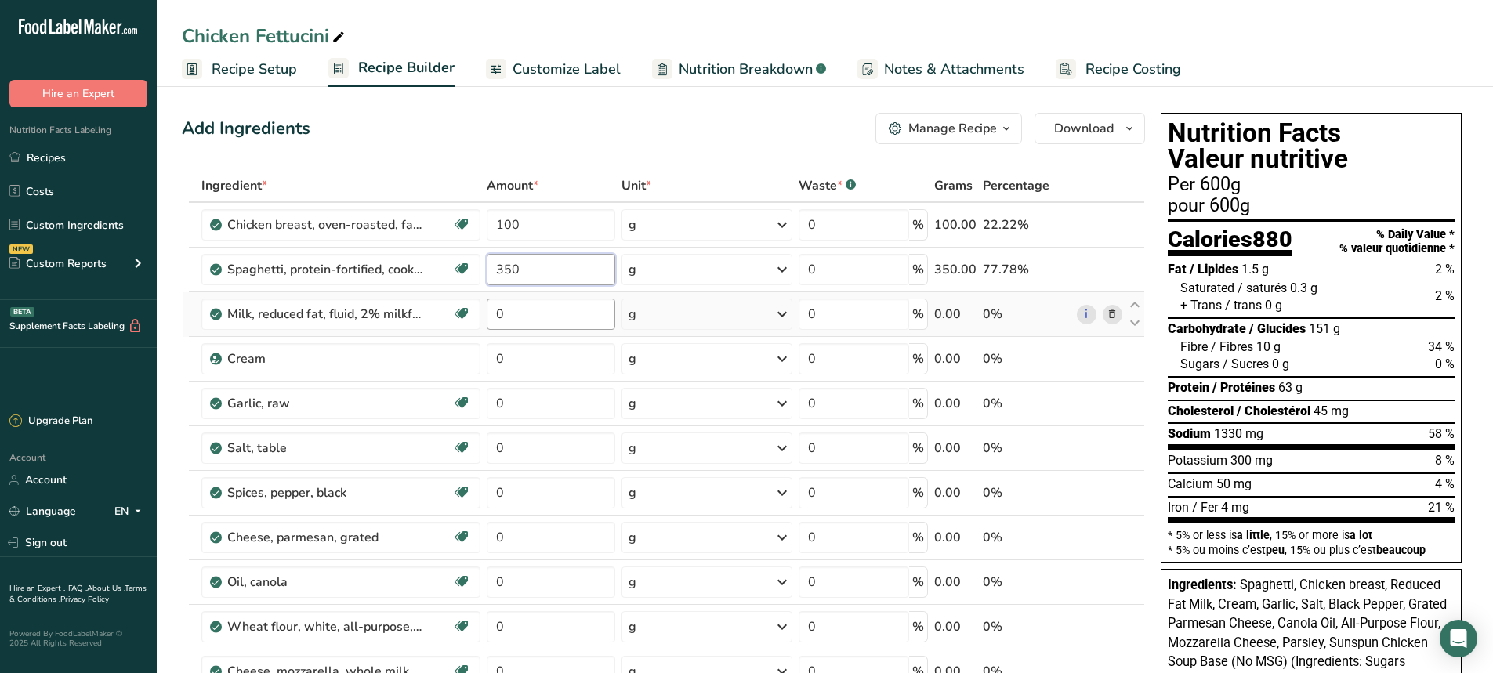
type input "350"
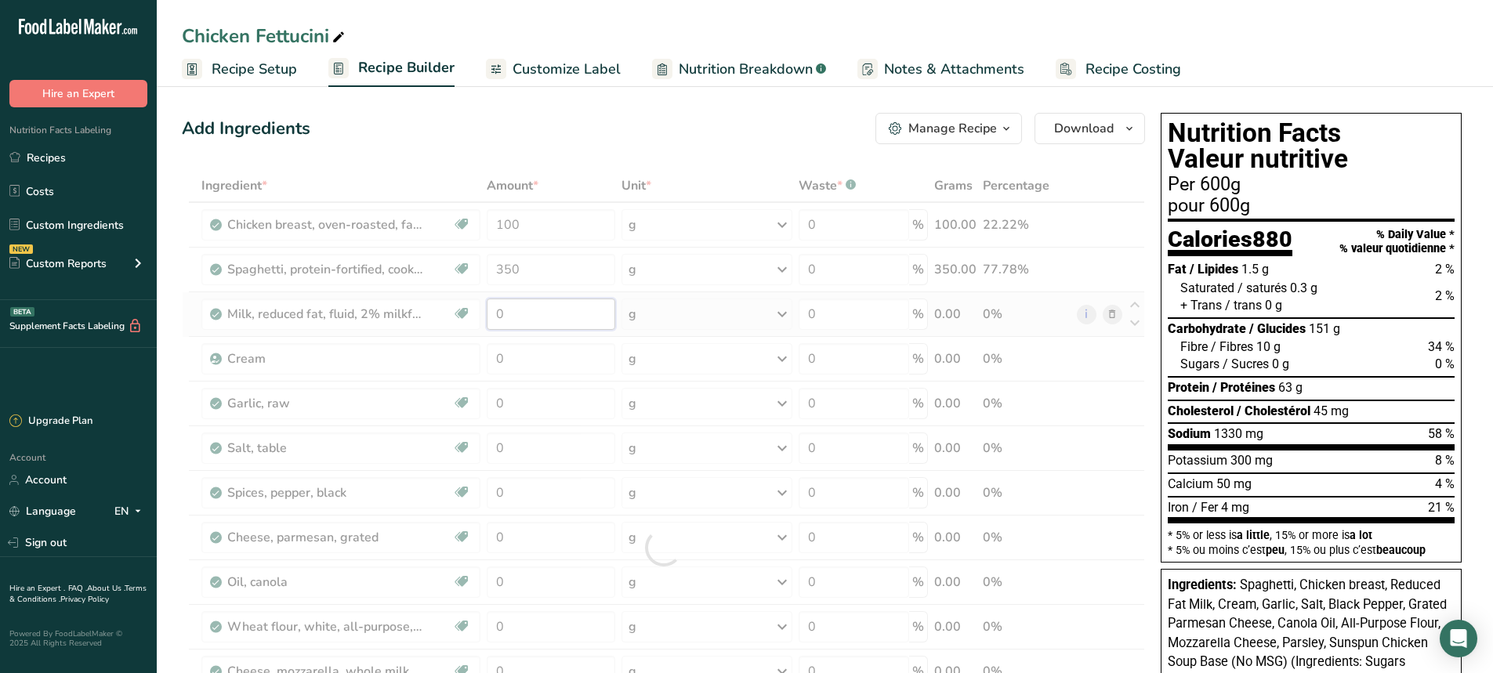
click at [516, 324] on div "Ingredient * Amount * Unit * Waste * .a-a{fill:#347362;}.b-a{fill:#fff;} Grams …" at bounding box center [663, 547] width 963 height 757
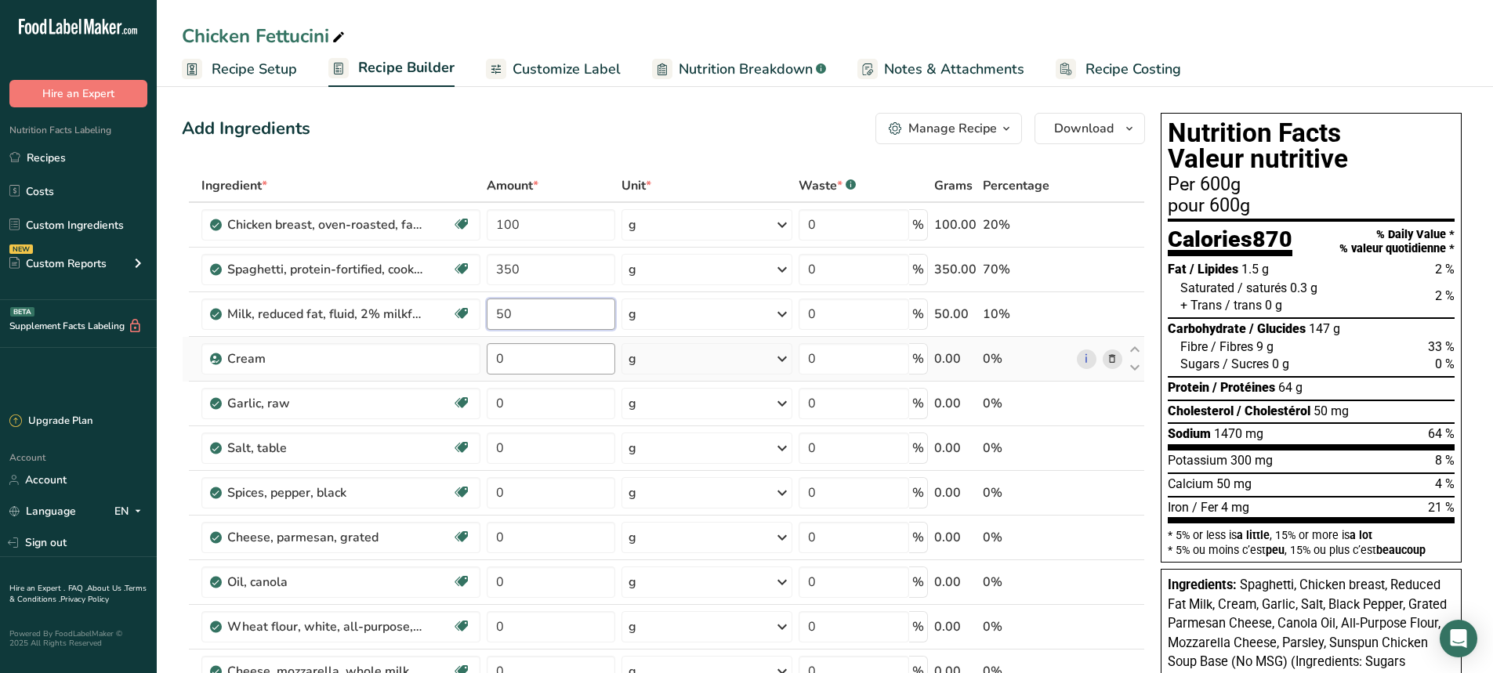
type input "50"
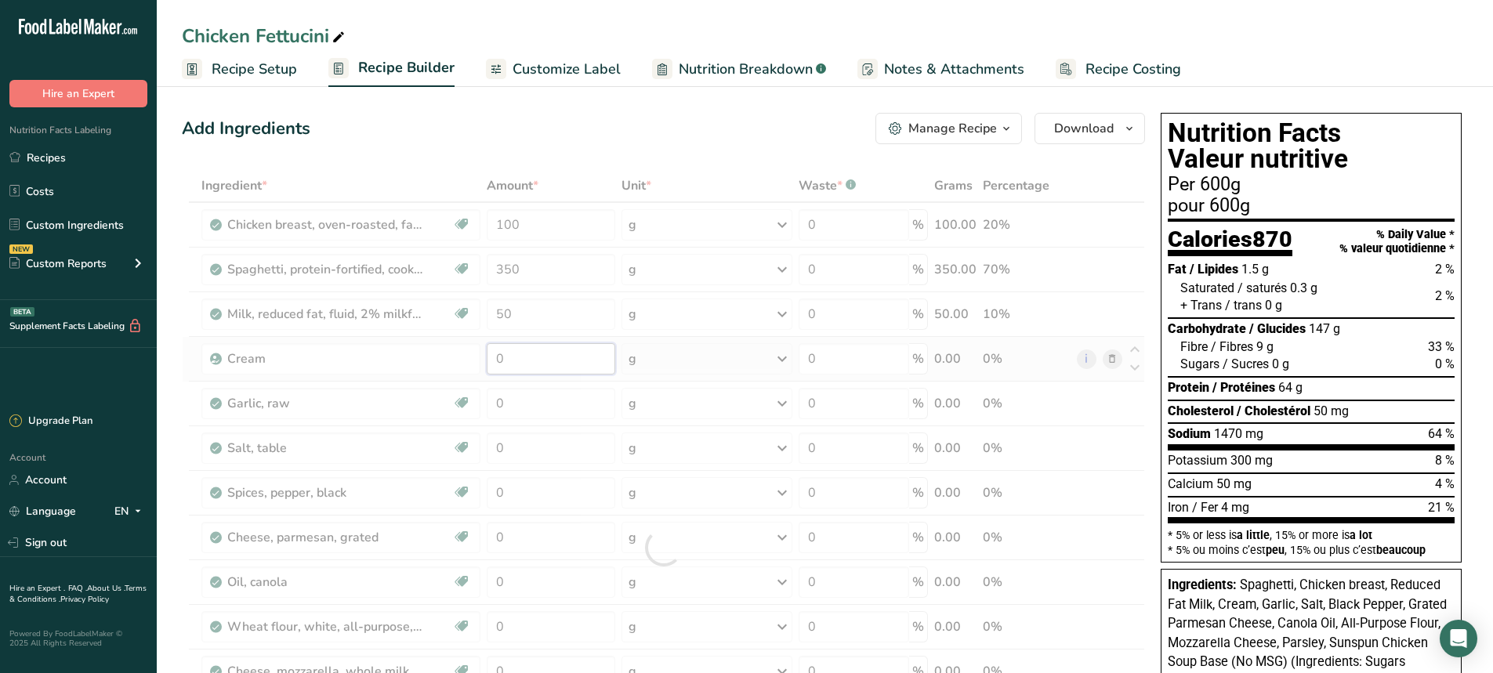
click at [521, 353] on div "Ingredient * Amount * Unit * Waste * .a-a{fill:#347362;}.b-a{fill:#fff;} Grams …" at bounding box center [663, 547] width 963 height 757
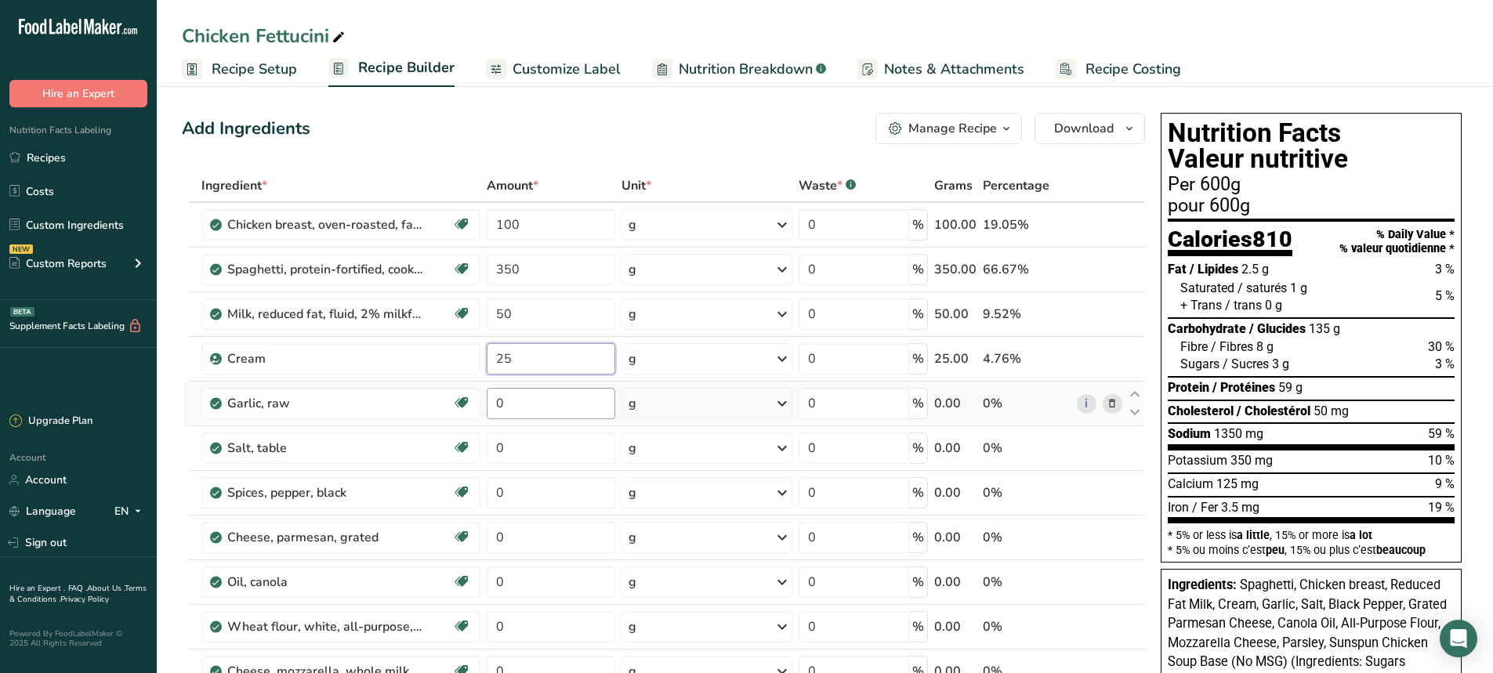
type input "25"
click at [518, 404] on div "Ingredient * Amount * Unit * Waste * .a-a{fill:#347362;}.b-a{fill:#fff;} Grams …" at bounding box center [663, 547] width 963 height 757
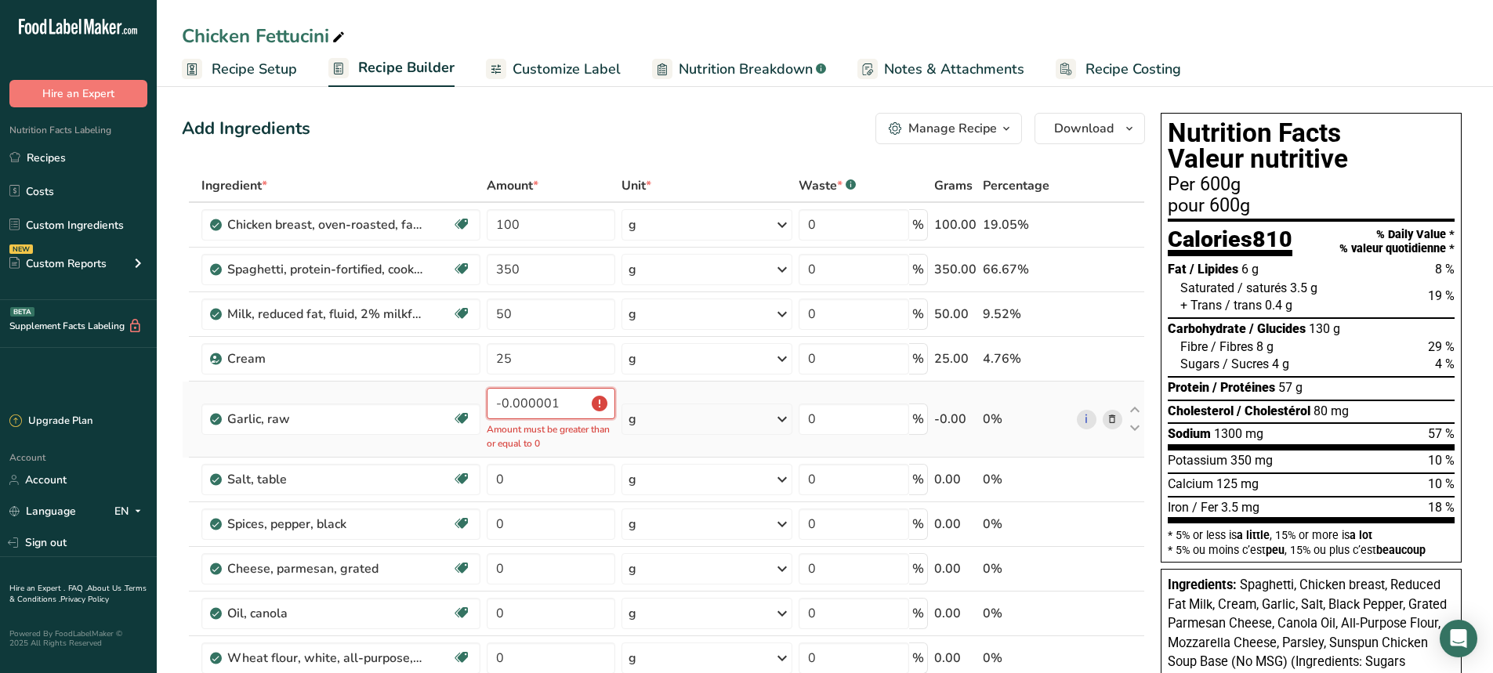
click at [567, 404] on input "-0.000001" at bounding box center [551, 403] width 129 height 31
drag, startPoint x: 567, startPoint y: 404, endPoint x: 487, endPoint y: 403, distance: 80.7
click at [487, 403] on input "-0.000001" at bounding box center [551, 403] width 129 height 31
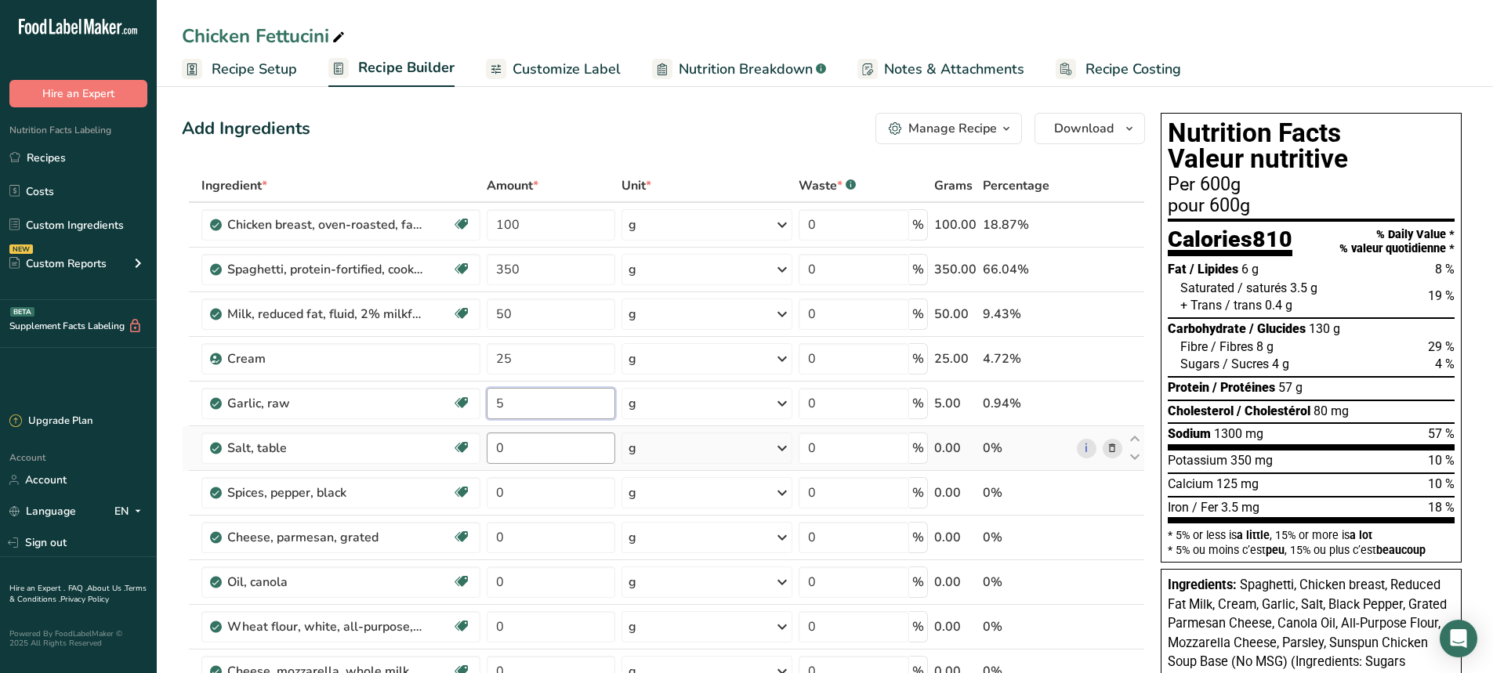
type input "5"
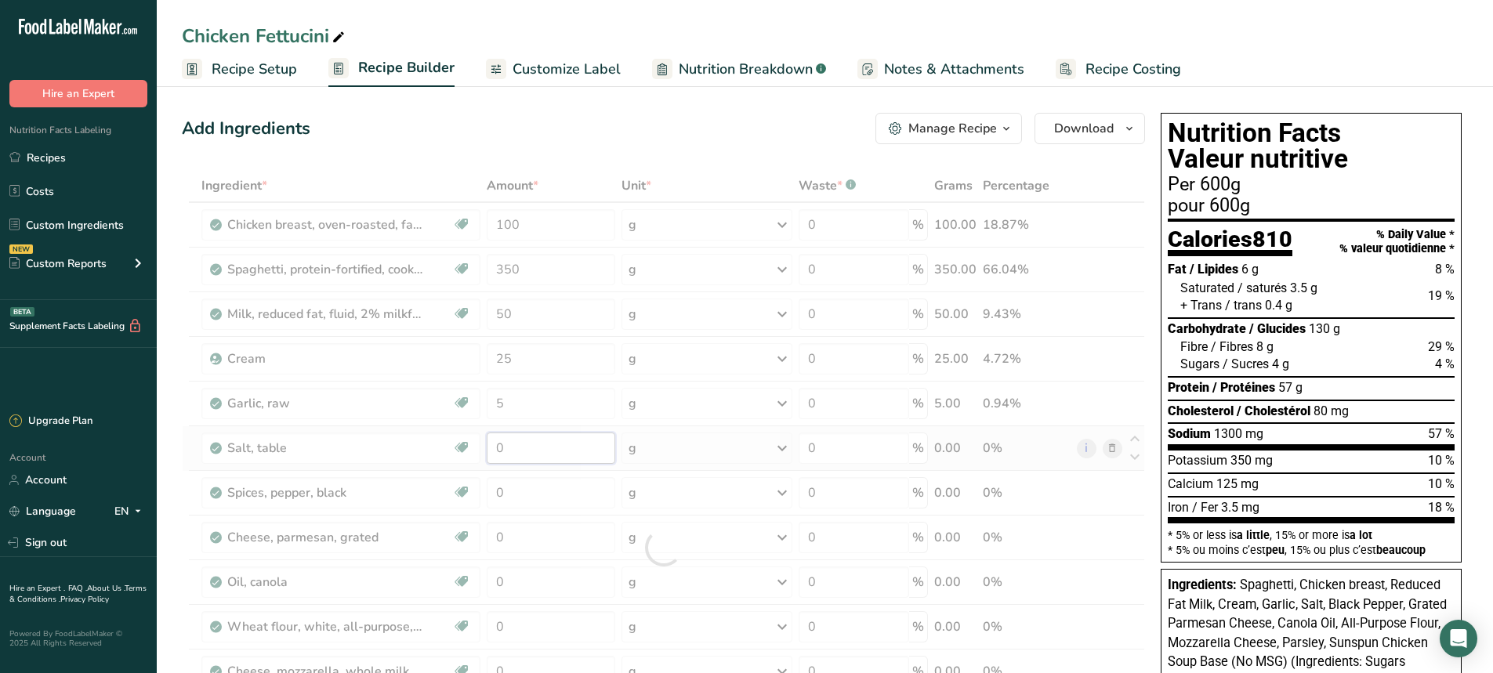
click at [514, 460] on div "Ingredient * Amount * Unit * Waste * .a-a{fill:#347362;}.b-a{fill:#fff;} Grams …" at bounding box center [663, 547] width 963 height 757
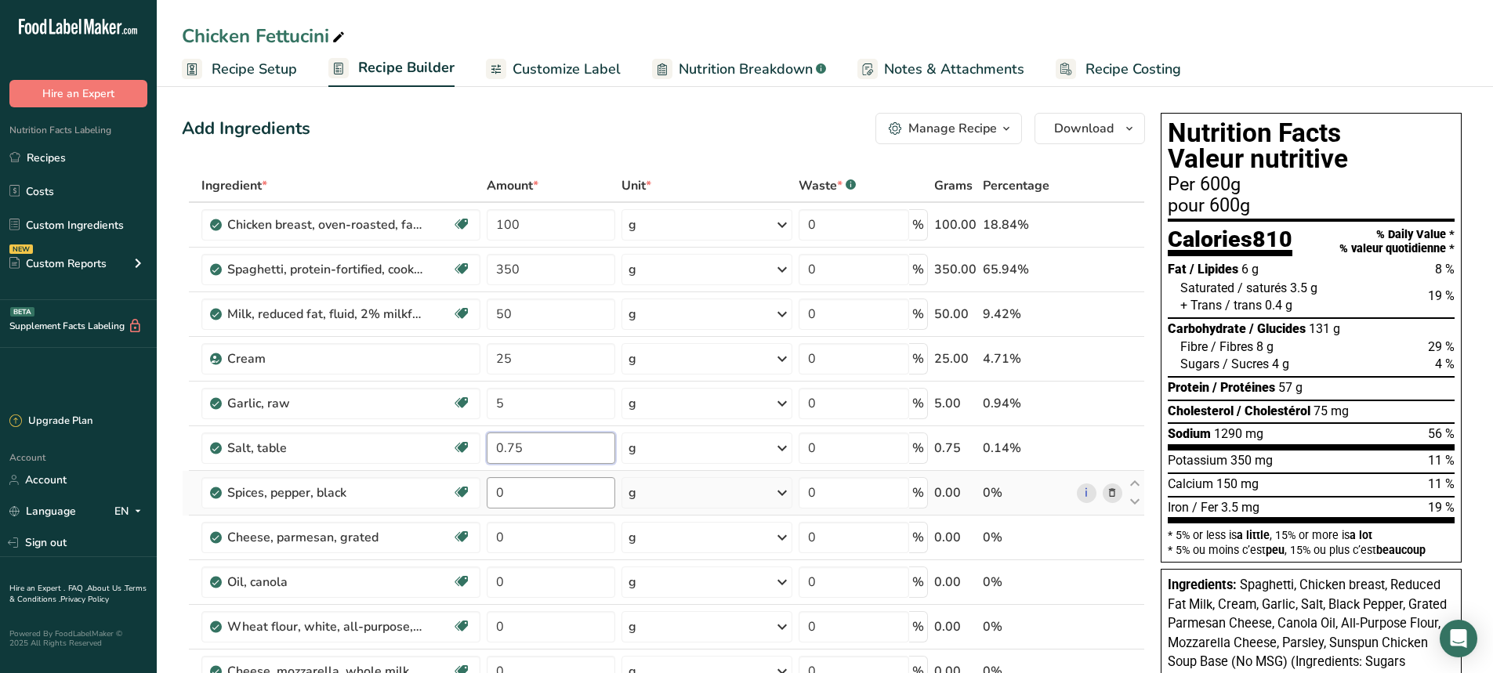
type input "0.75"
click at [516, 502] on div "Ingredient * Amount * Unit * Waste * .a-a{fill:#347362;}.b-a{fill:#fff;} Grams …" at bounding box center [663, 547] width 963 height 757
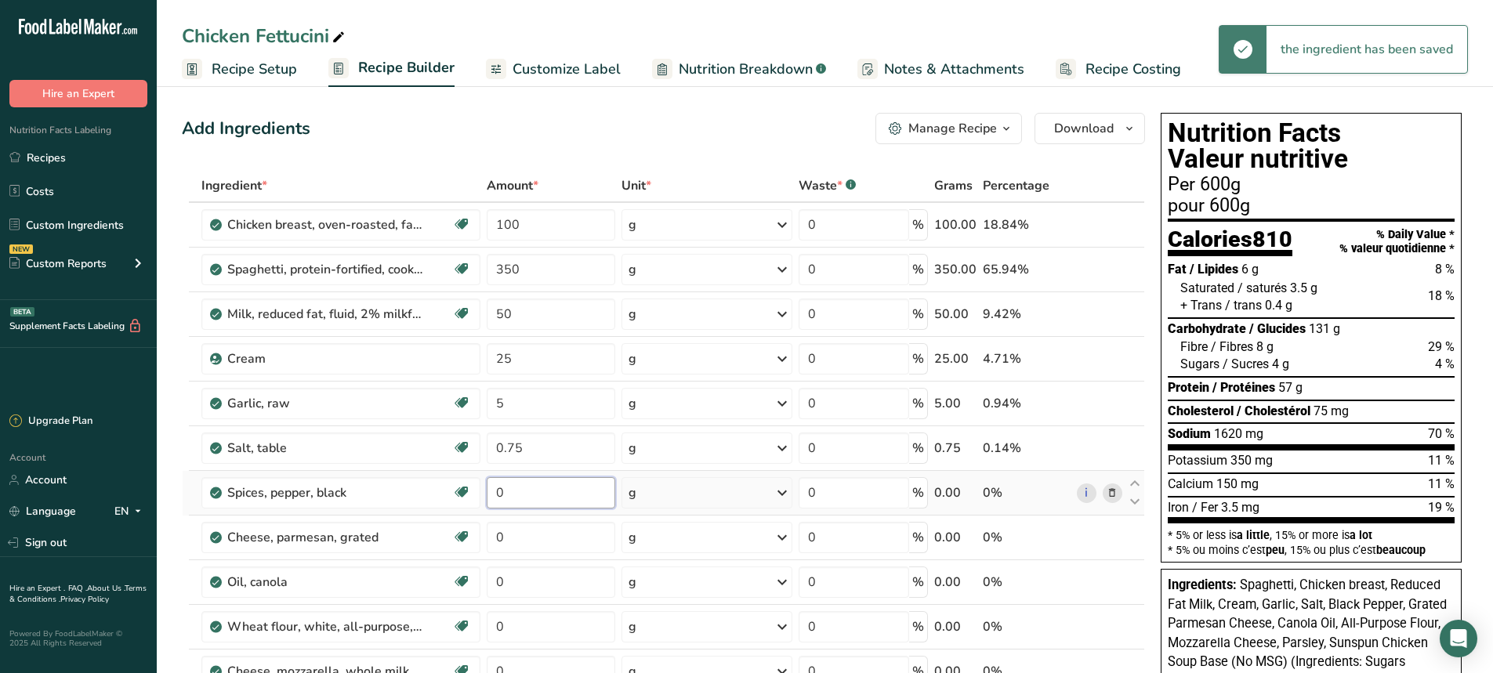
drag, startPoint x: 506, startPoint y: 497, endPoint x: 491, endPoint y: 499, distance: 15.8
click at [492, 499] on input "0" at bounding box center [551, 492] width 129 height 31
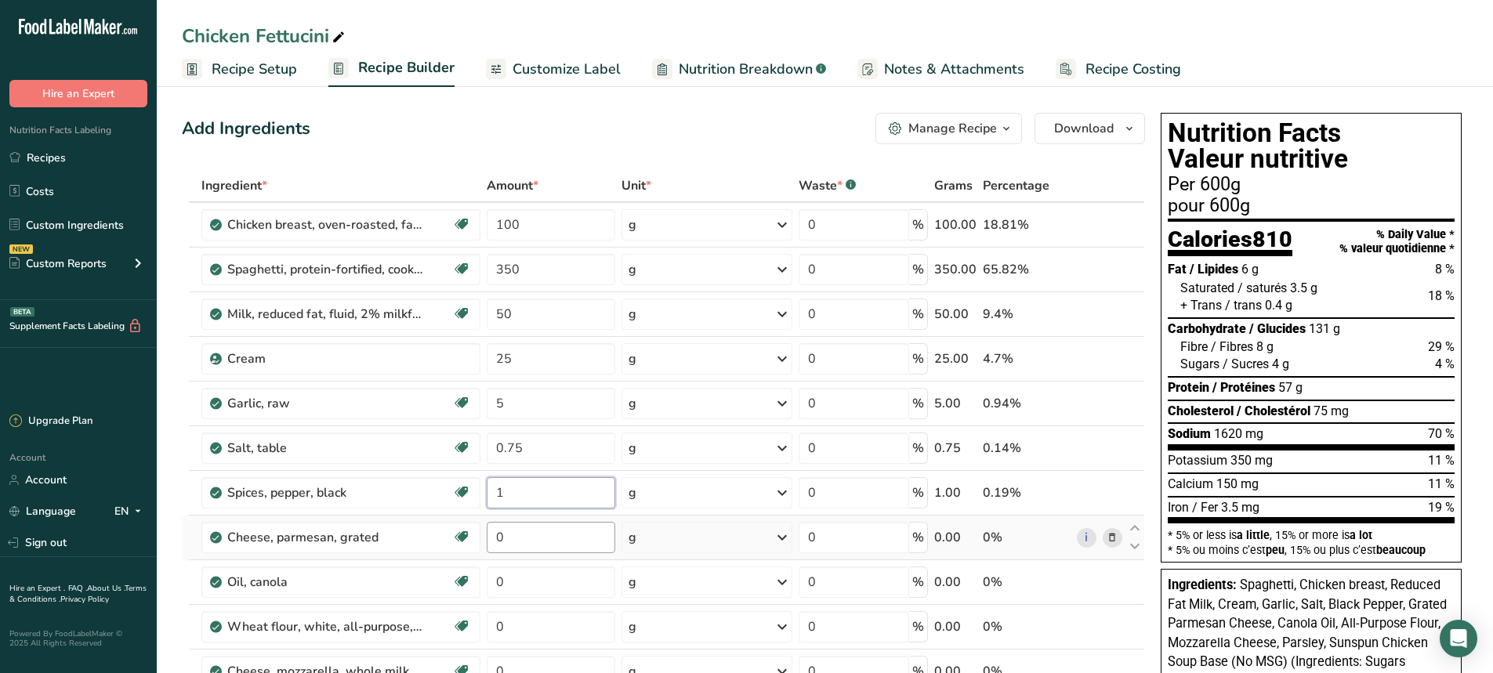
type input "1"
click at [506, 540] on div "Ingredient * Amount * Unit * Waste * .a-a{fill:#347362;}.b-a{fill:#fff;} Grams …" at bounding box center [663, 547] width 963 height 757
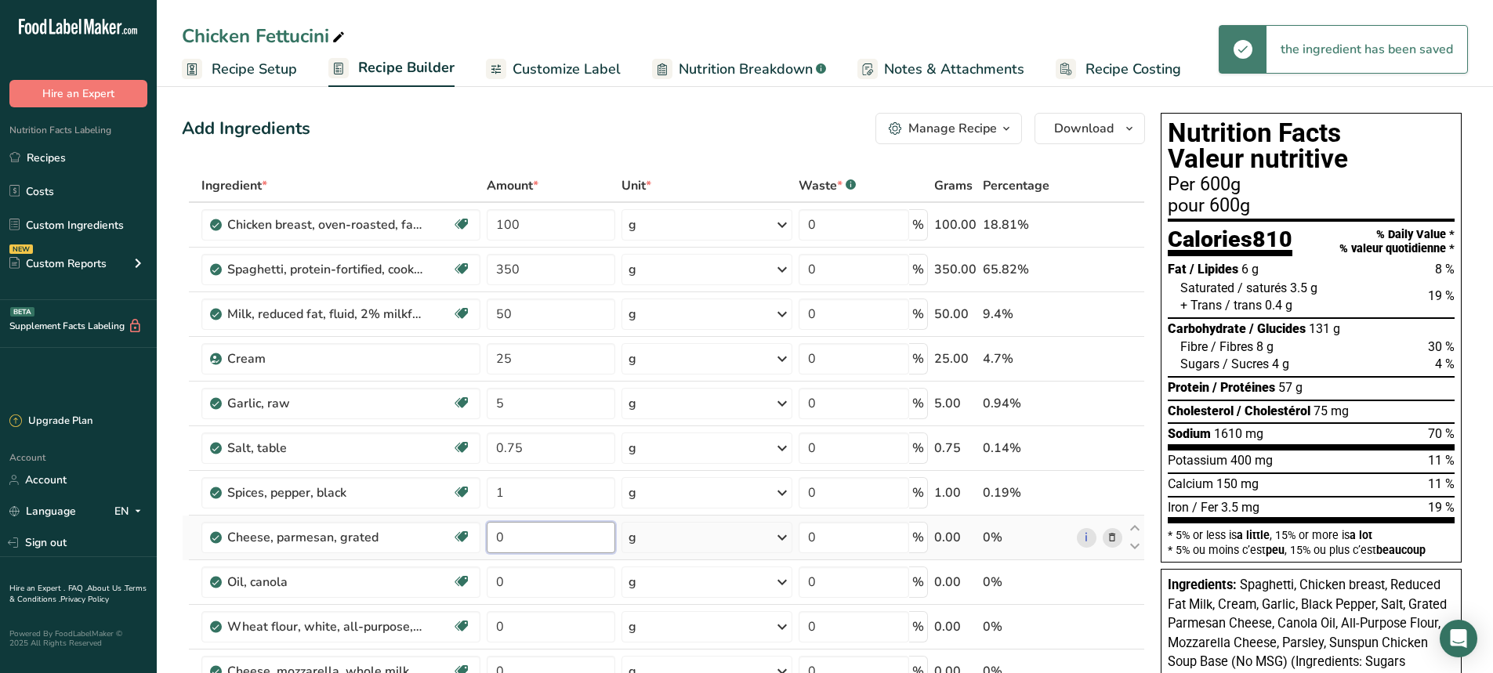
drag, startPoint x: 506, startPoint y: 540, endPoint x: 488, endPoint y: 542, distance: 18.2
click at [488, 542] on input "0" at bounding box center [551, 537] width 129 height 31
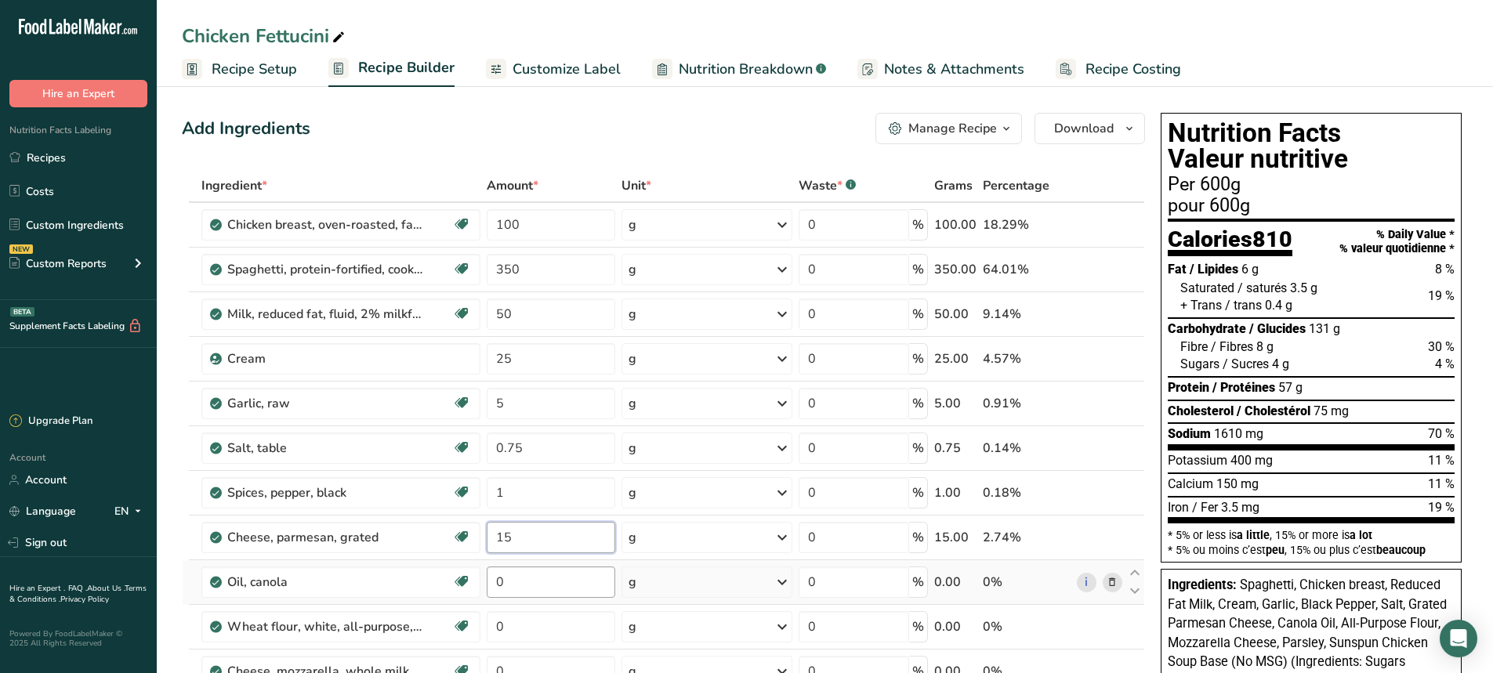
type input "15"
click at [504, 580] on div "Ingredient * Amount * Unit * Waste * .a-a{fill:#347362;}.b-a{fill:#fff;} Grams …" at bounding box center [663, 547] width 963 height 757
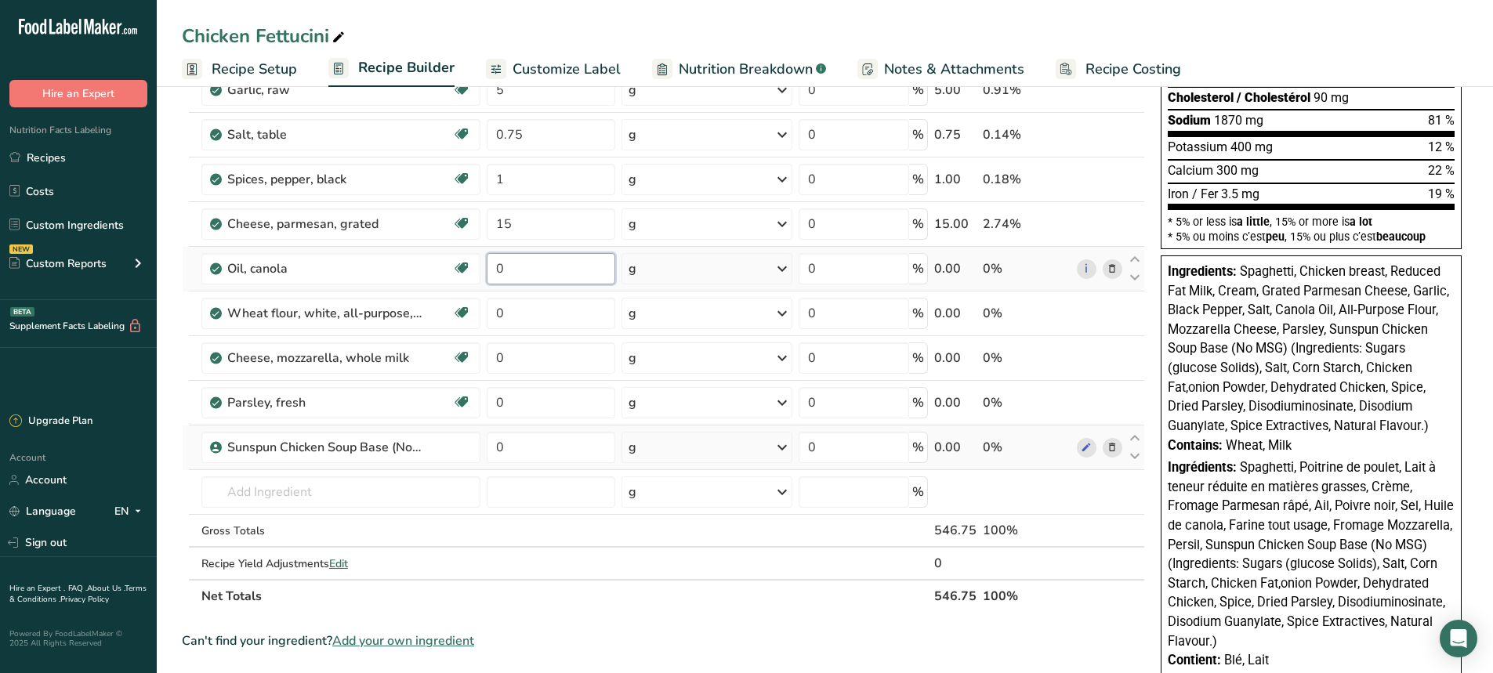
scroll to position [157, 0]
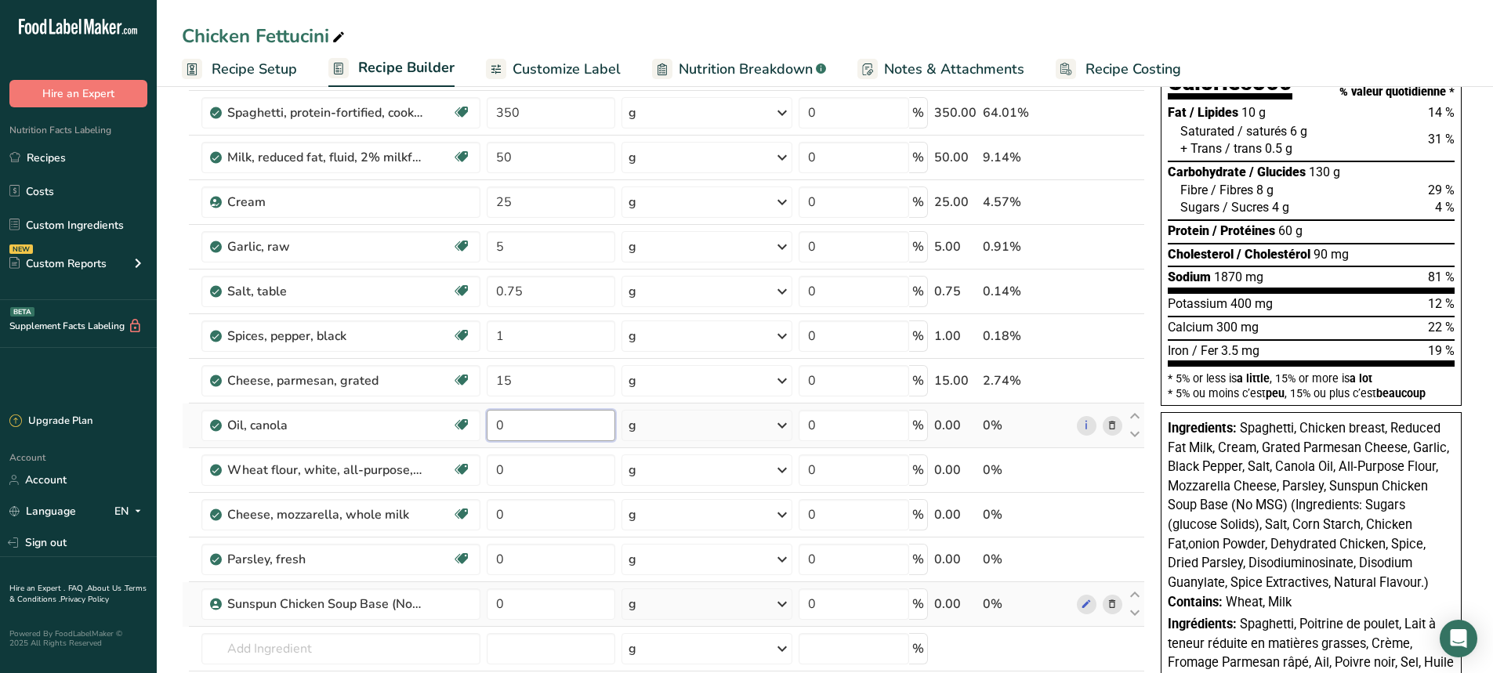
drag, startPoint x: 510, startPoint y: 418, endPoint x: 486, endPoint y: 426, distance: 25.5
click at [487, 426] on input "0" at bounding box center [551, 425] width 129 height 31
type input "5"
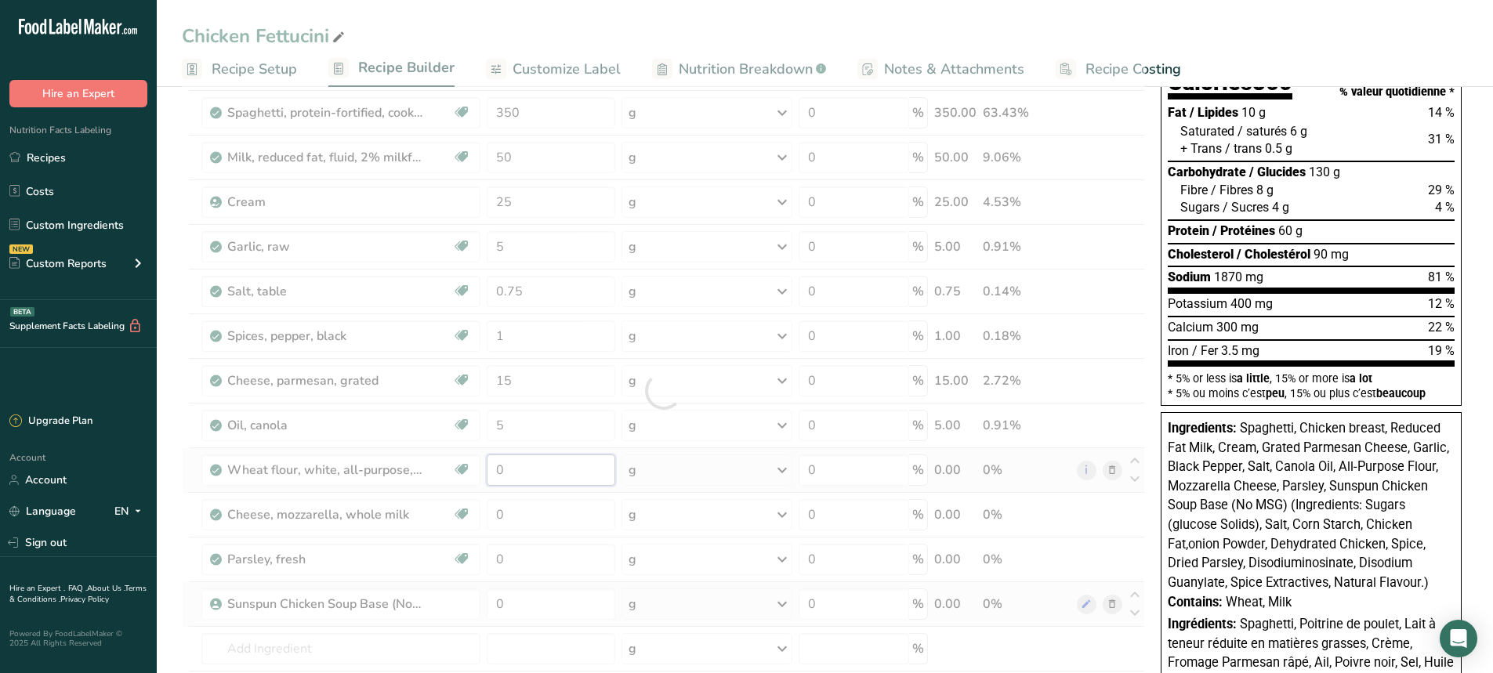
click at [520, 477] on div "Ingredient * Amount * Unit * Waste * .a-a{fill:#347362;}.b-a{fill:#fff;} Grams …" at bounding box center [663, 391] width 963 height 757
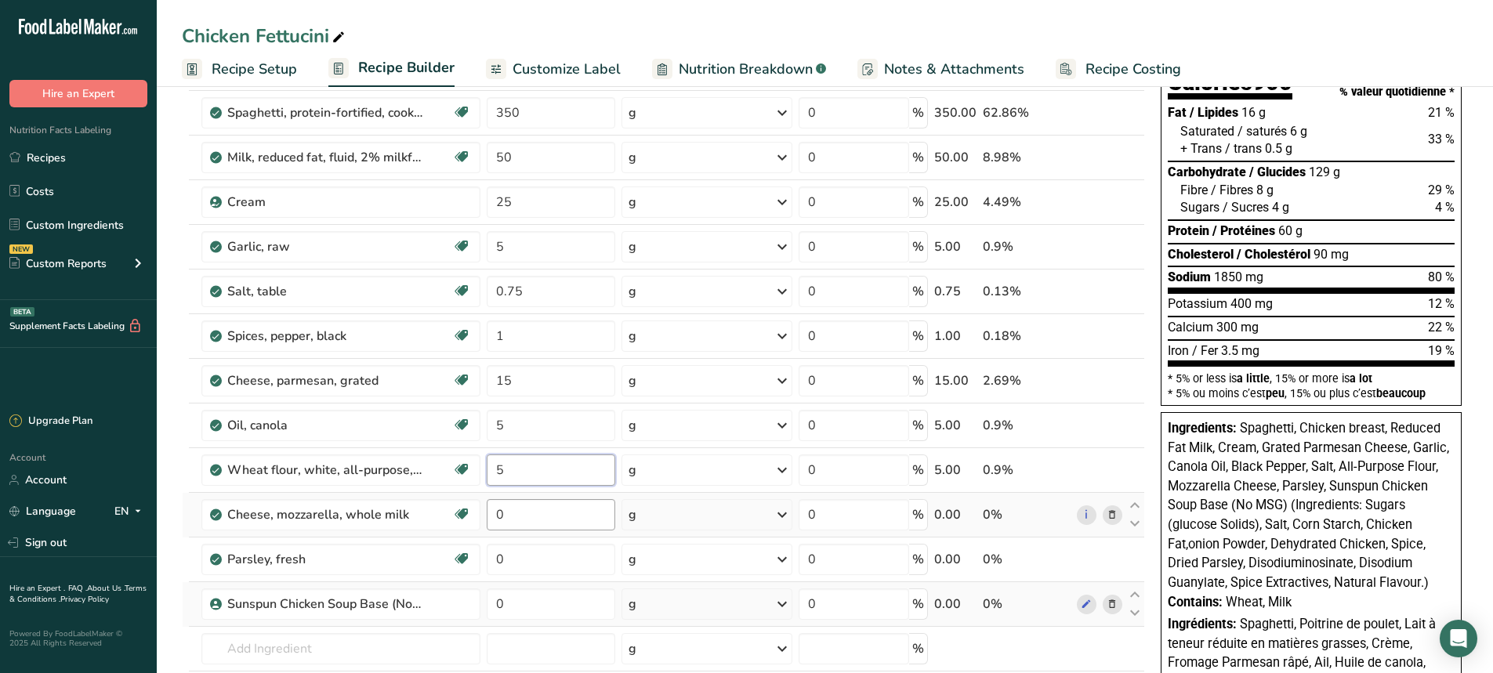
type input "5"
click at [517, 512] on div "Ingredient * Amount * Unit * Waste * .a-a{fill:#347362;}.b-a{fill:#fff;} Grams …" at bounding box center [663, 391] width 963 height 757
drag, startPoint x: 528, startPoint y: 510, endPoint x: 491, endPoint y: 520, distance: 38.2
click at [491, 520] on input "0" at bounding box center [551, 514] width 129 height 31
type input "45"
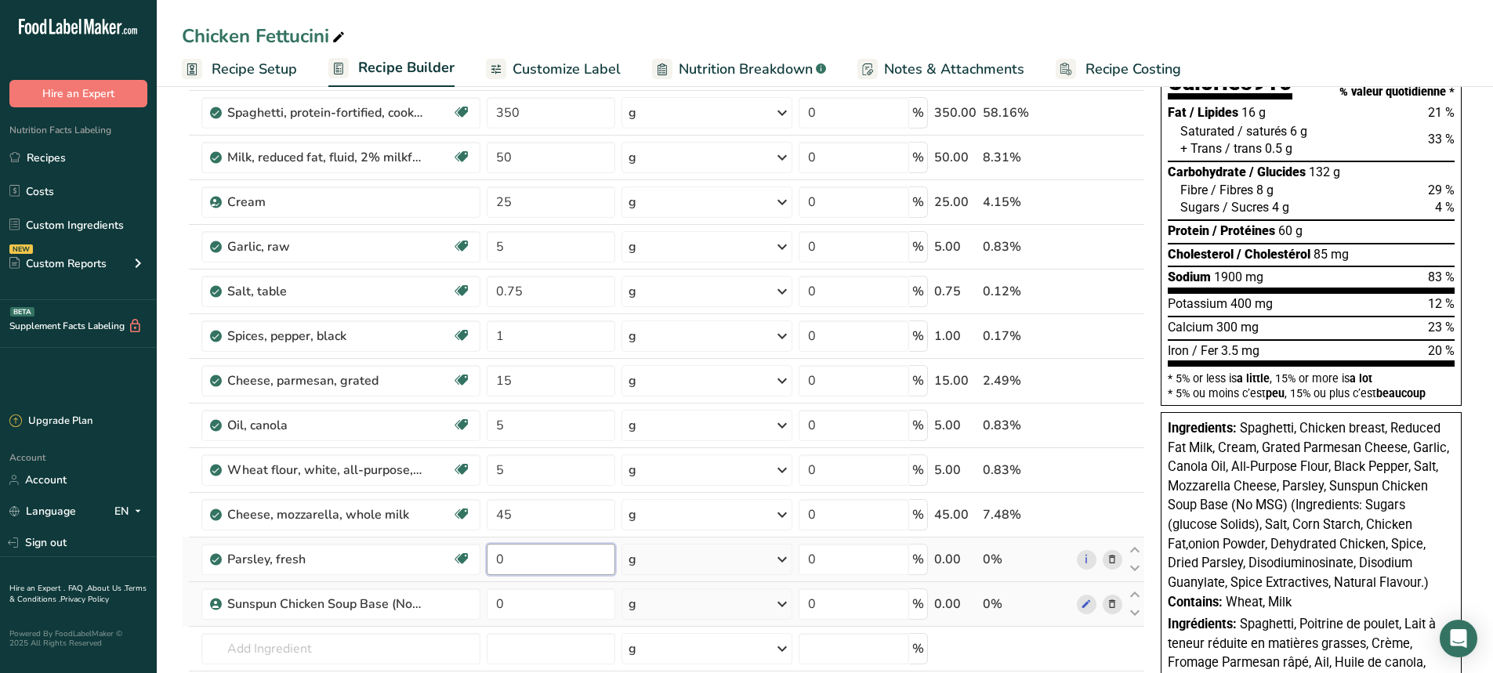
click at [535, 562] on div "Ingredient * Amount * Unit * Waste * .a-a{fill:#347362;}.b-a{fill:#fff;} Grams …" at bounding box center [663, 391] width 963 height 757
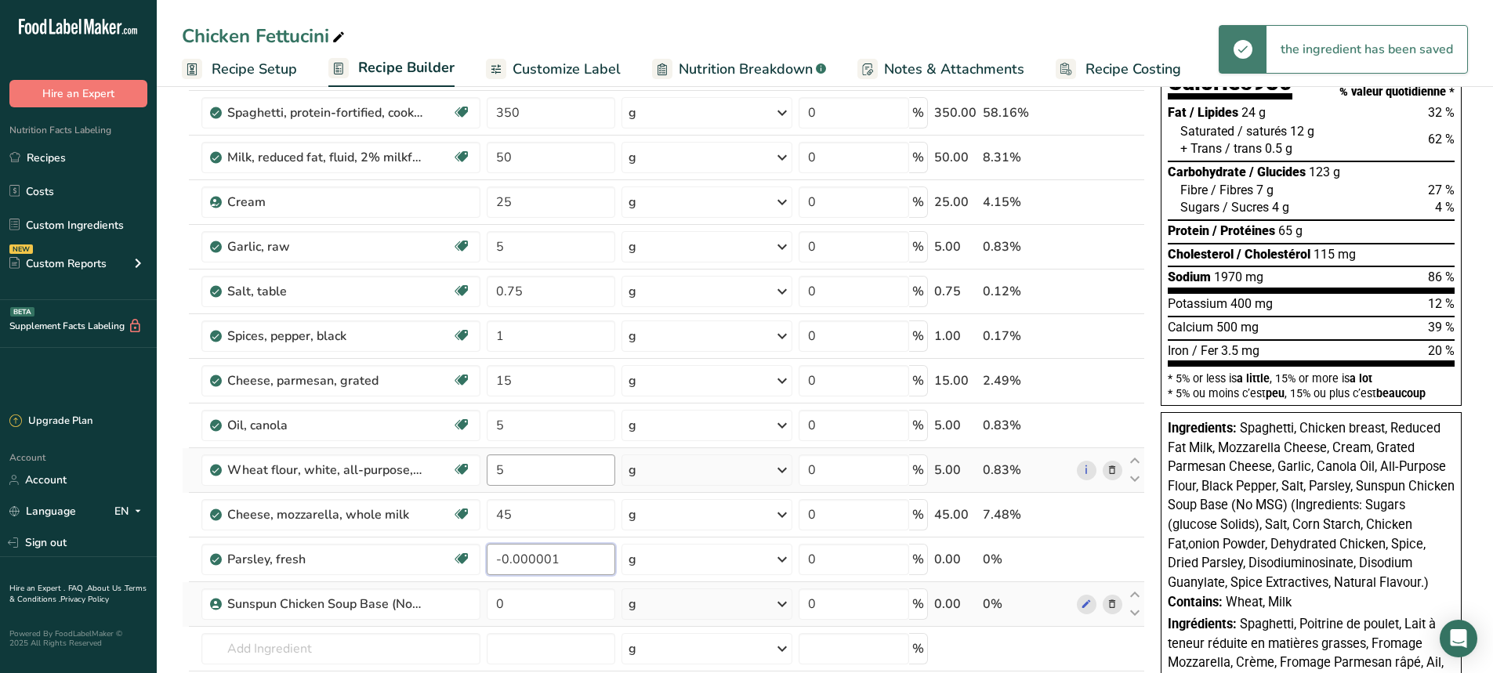
scroll to position [313, 0]
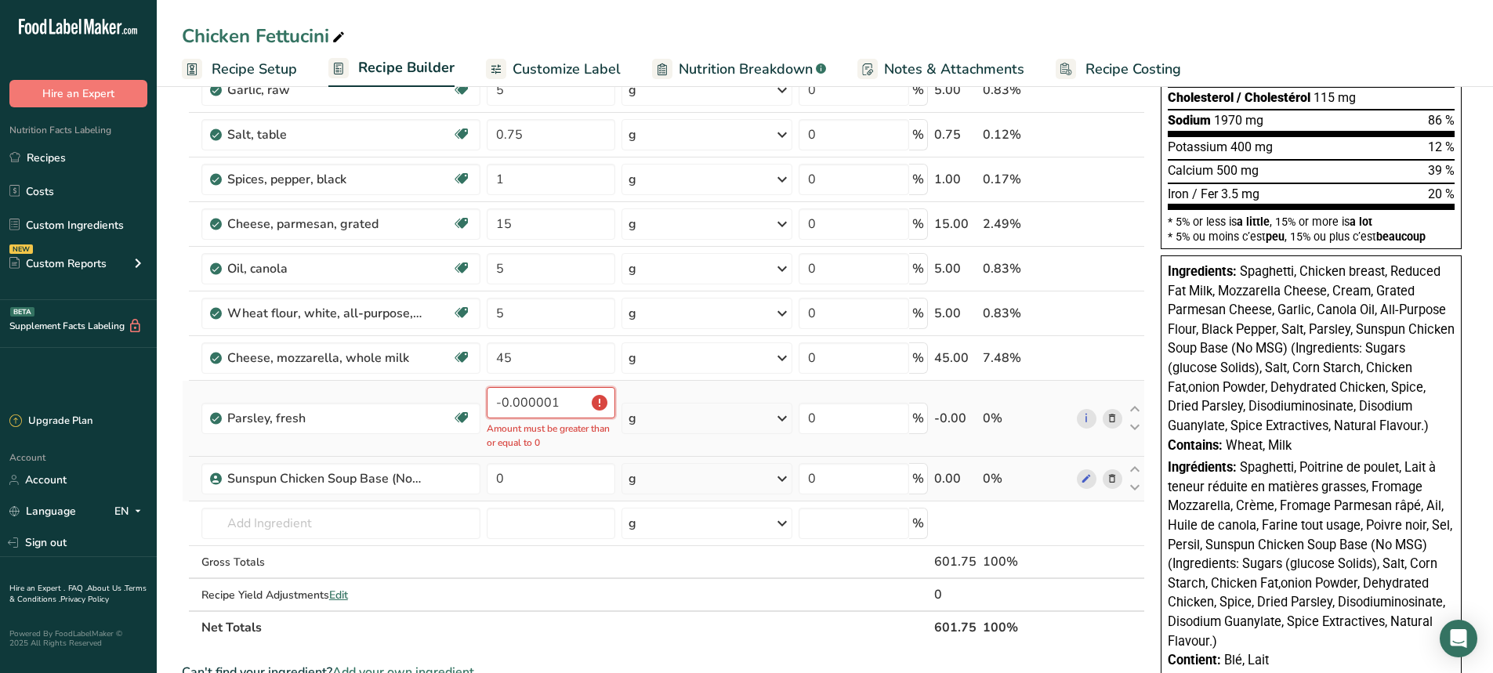
click at [535, 404] on input "-0.000001" at bounding box center [551, 402] width 129 height 31
drag, startPoint x: 560, startPoint y: 399, endPoint x: 414, endPoint y: 400, distance: 145.8
click at [414, 400] on tr "Parsley, fresh Source of Antioxidants Dairy free Gluten free Vegan Vegetarian S…" at bounding box center [664, 419] width 962 height 76
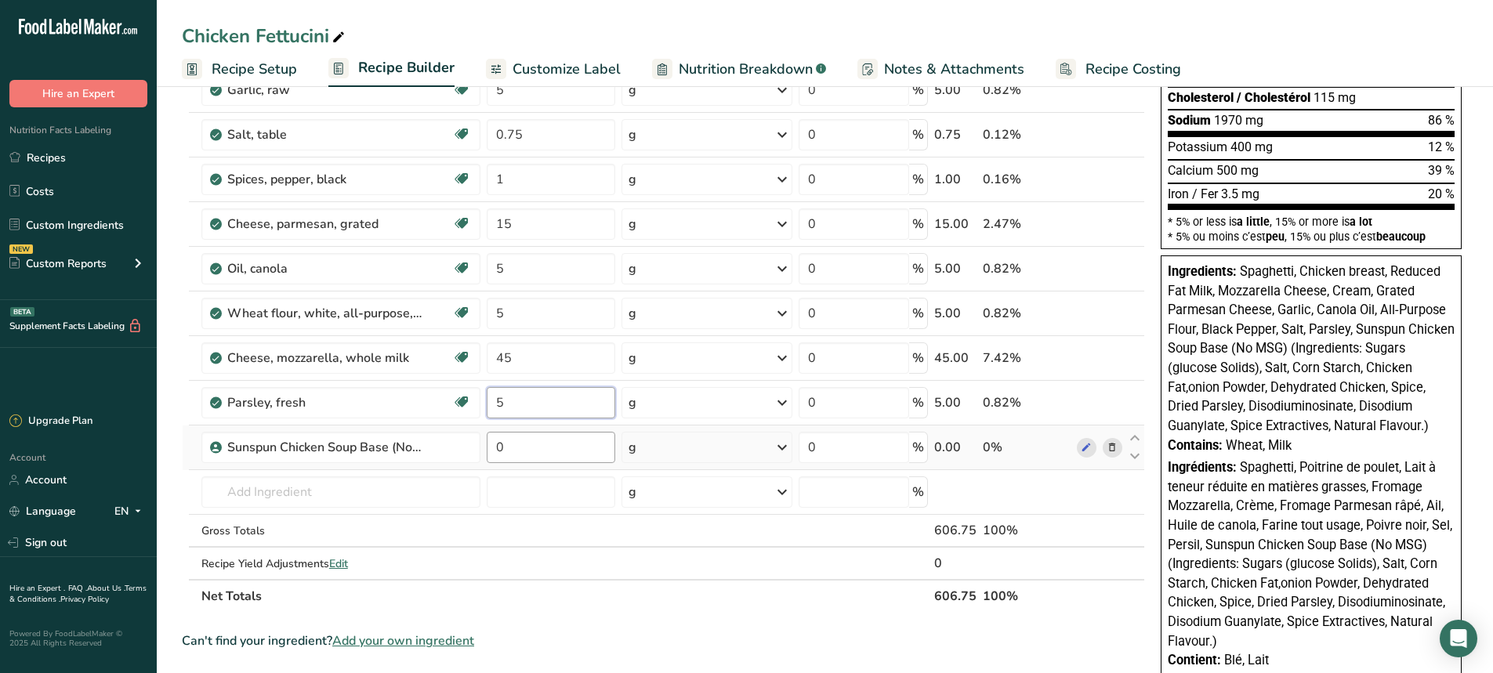
type input "5"
click at [516, 440] on div "Ingredient * Amount * Unit * Waste * .a-a{fill:#347362;}.b-a{fill:#fff;} Grams …" at bounding box center [663, 234] width 963 height 757
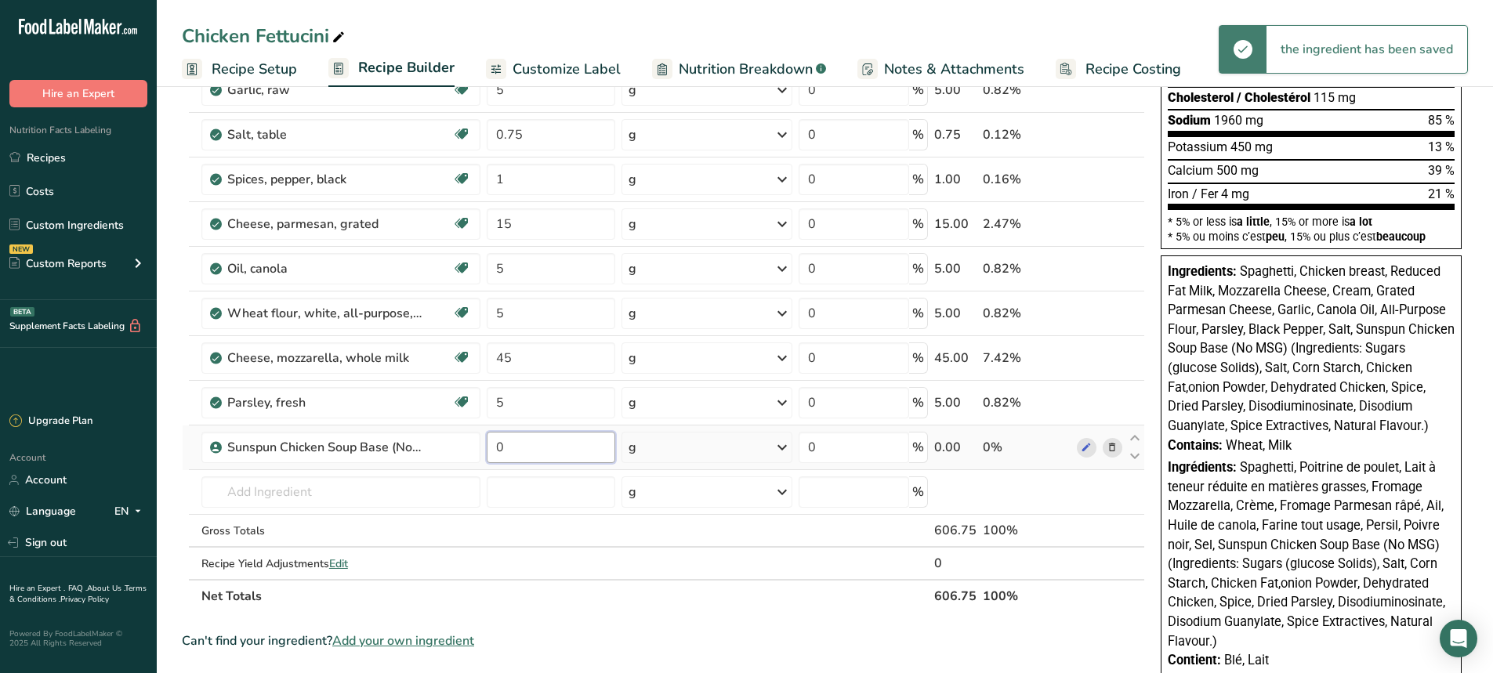
drag, startPoint x: 507, startPoint y: 451, endPoint x: 494, endPoint y: 451, distance: 13.3
click at [494, 451] on input "0" at bounding box center [551, 447] width 129 height 31
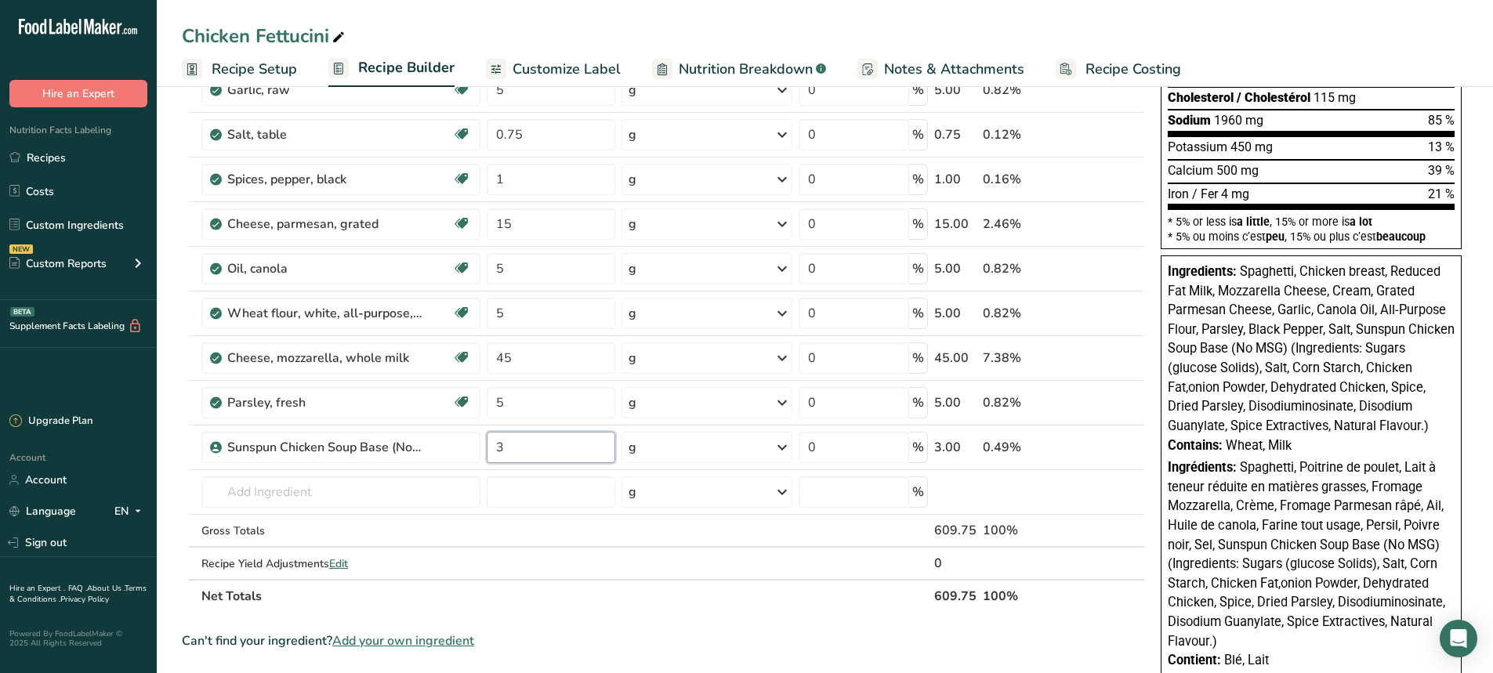
type input "3"
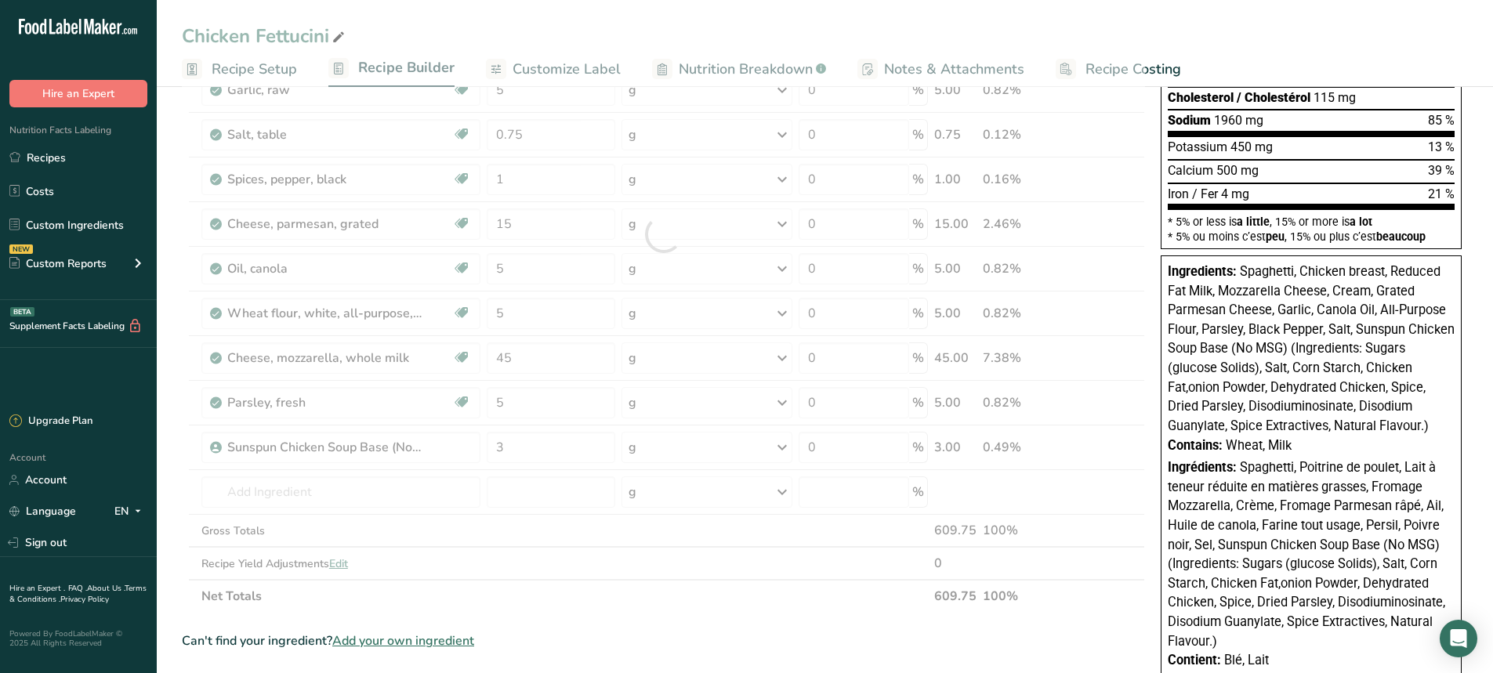
click at [615, 601] on div "Ingredient * Amount * Unit * Waste * .a-a{fill:#347362;}.b-a{fill:#fff;} Grams …" at bounding box center [663, 234] width 963 height 757
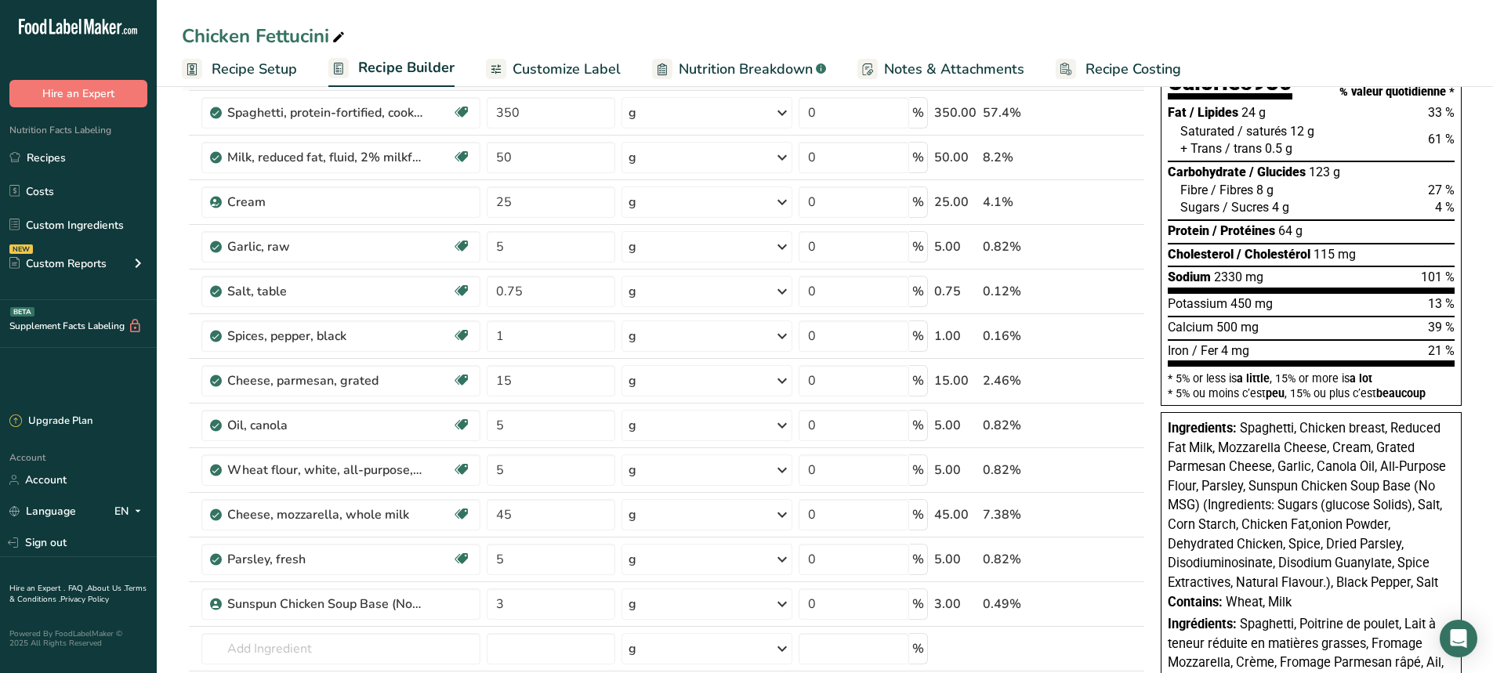
scroll to position [0, 0]
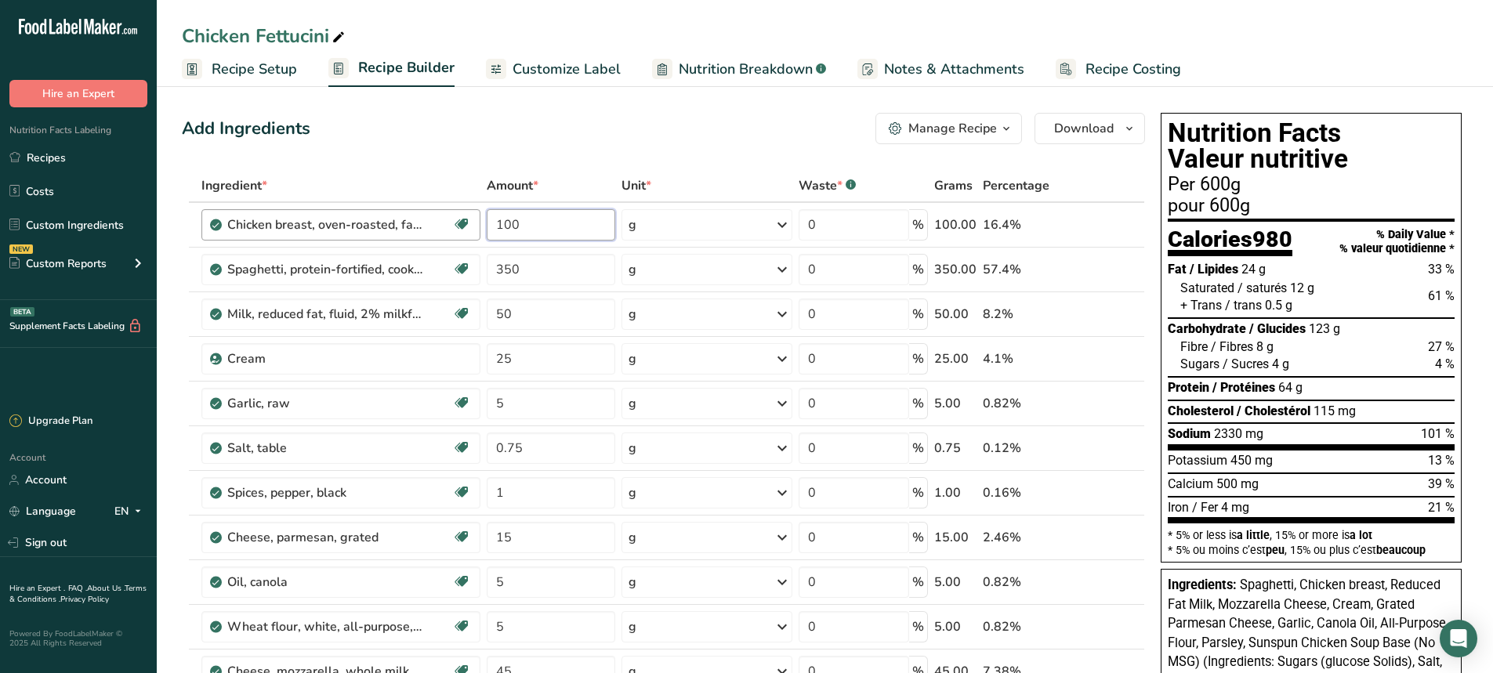
drag, startPoint x: 530, startPoint y: 226, endPoint x: 454, endPoint y: 227, distance: 76.0
click at [454, 227] on tr "Chicken breast, oven-roasted, fat-free, sliced Dairy free Gluten free Soy free …" at bounding box center [664, 225] width 962 height 45
type input "95"
click at [541, 278] on div "Ingredient * Amount * Unit * Waste * .a-a{fill:#347362;}.b-a{fill:#fff;} Grams …" at bounding box center [663, 547] width 963 height 757
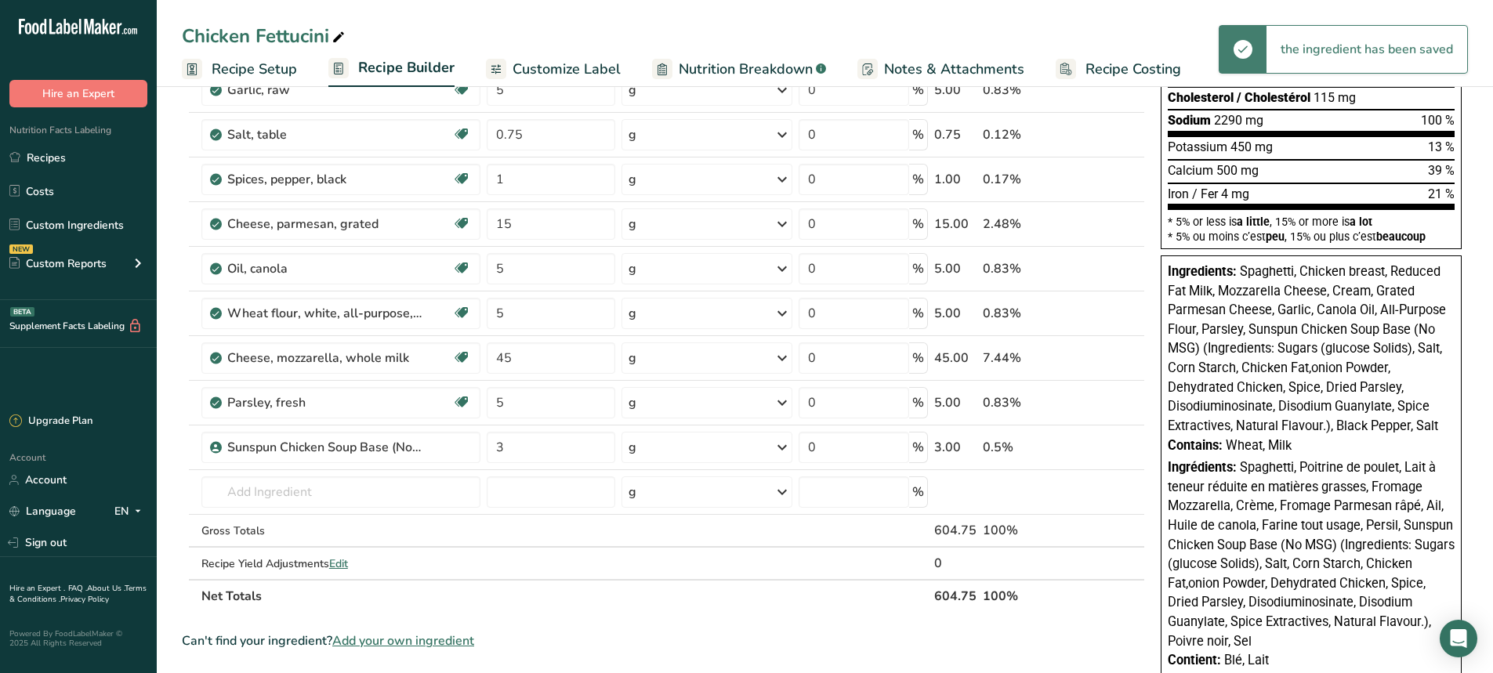
scroll to position [157, 0]
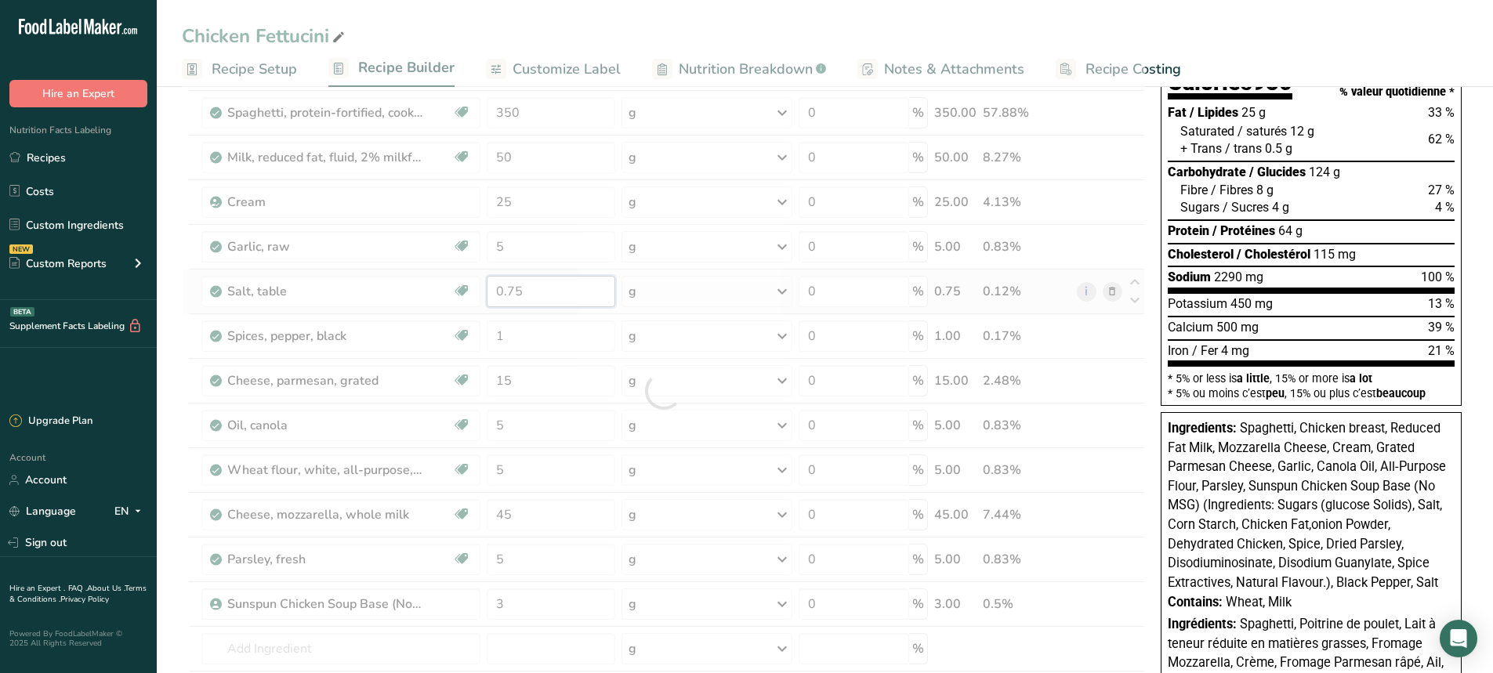
click at [534, 297] on div "Ingredient * Amount * Unit * Waste * .a-a{fill:#347362;}.b-a{fill:#fff;} Grams …" at bounding box center [663, 391] width 963 height 757
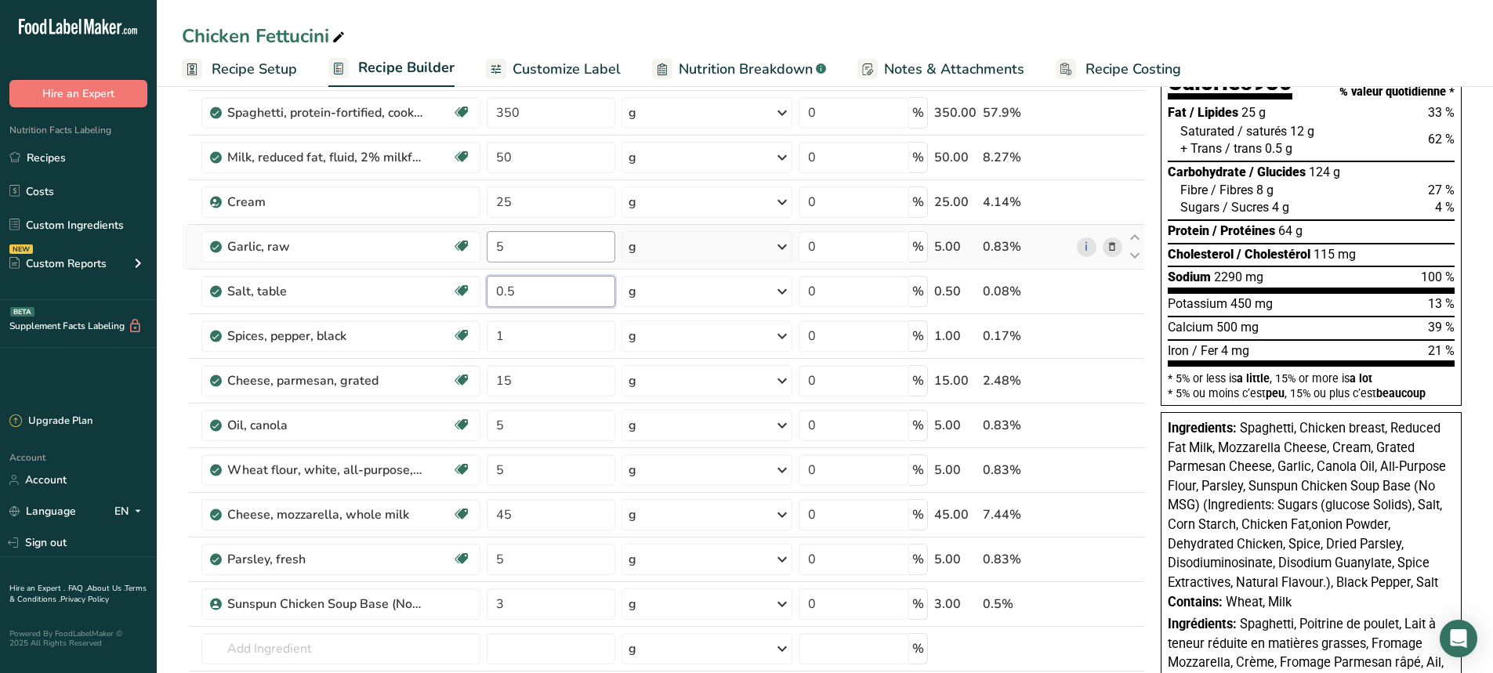
type input "0.5"
click at [518, 245] on div "Ingredient * Amount * Unit * Waste * .a-a{fill:#347362;}.b-a{fill:#fff;} Grams …" at bounding box center [663, 391] width 963 height 757
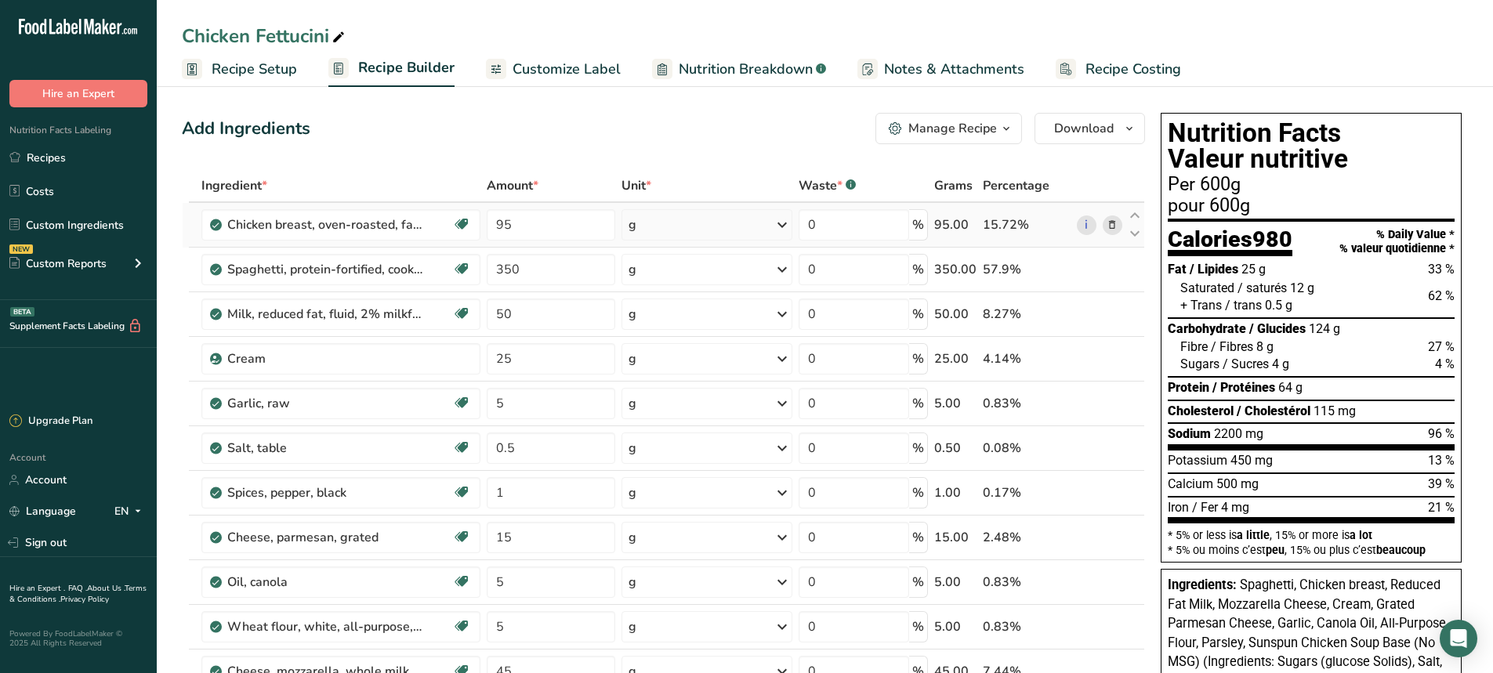
click at [1113, 224] on div "Ingredient * Amount * Unit * Waste * .a-a{fill:#347362;}.b-a{fill:#fff;} Grams …" at bounding box center [663, 547] width 963 height 757
click at [1113, 224] on icon at bounding box center [1112, 225] width 11 height 16
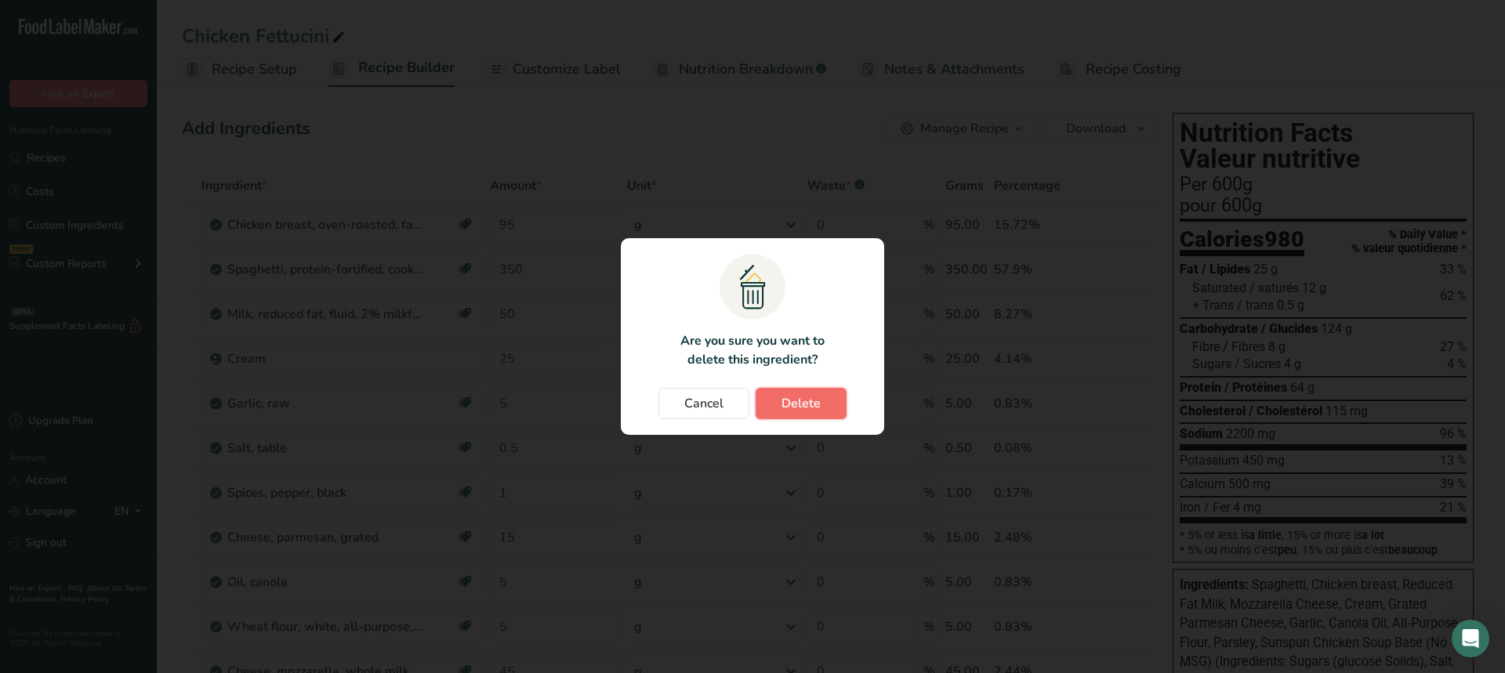
click at [810, 400] on span "Delete" at bounding box center [800, 403] width 39 height 19
type input "350"
type input "50"
type input "25"
type input "5"
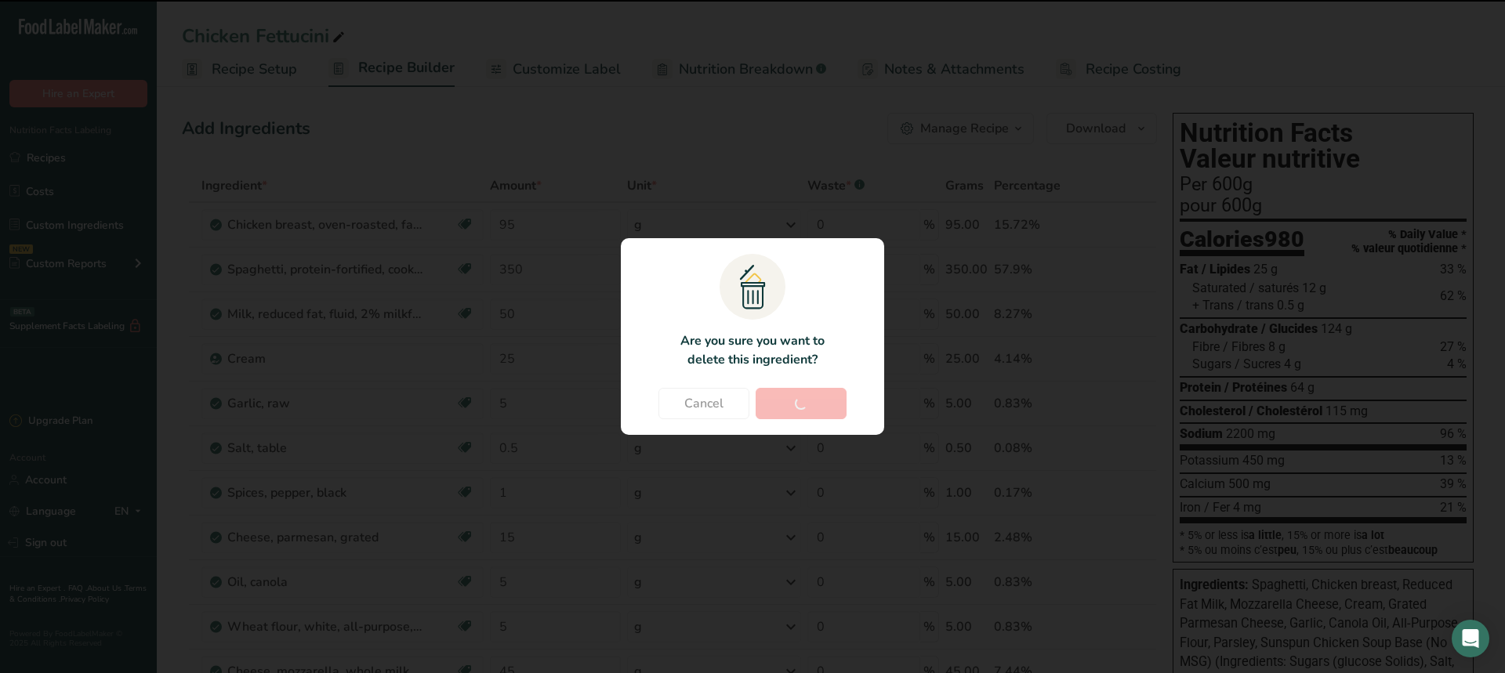
type input "0.5"
type input "1"
type input "15"
type input "5"
type input "45"
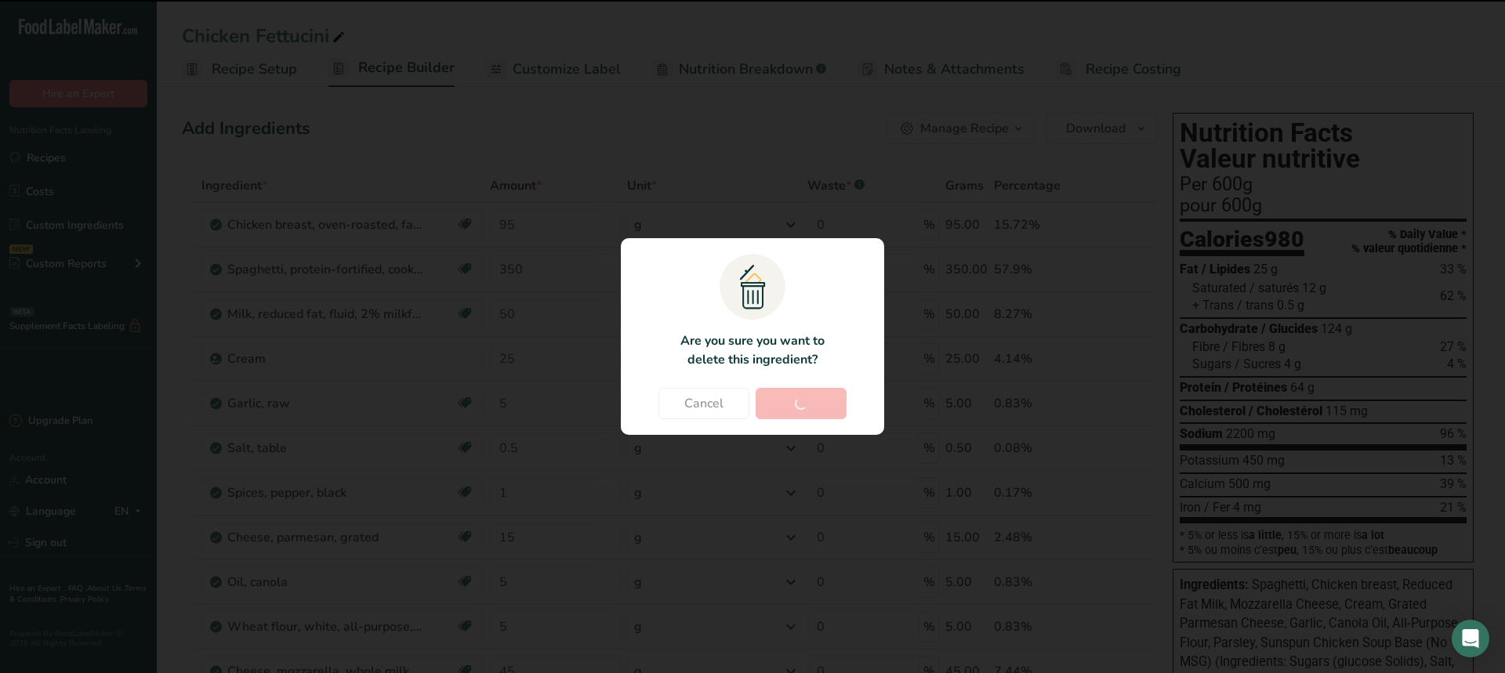
type input "5"
type input "3"
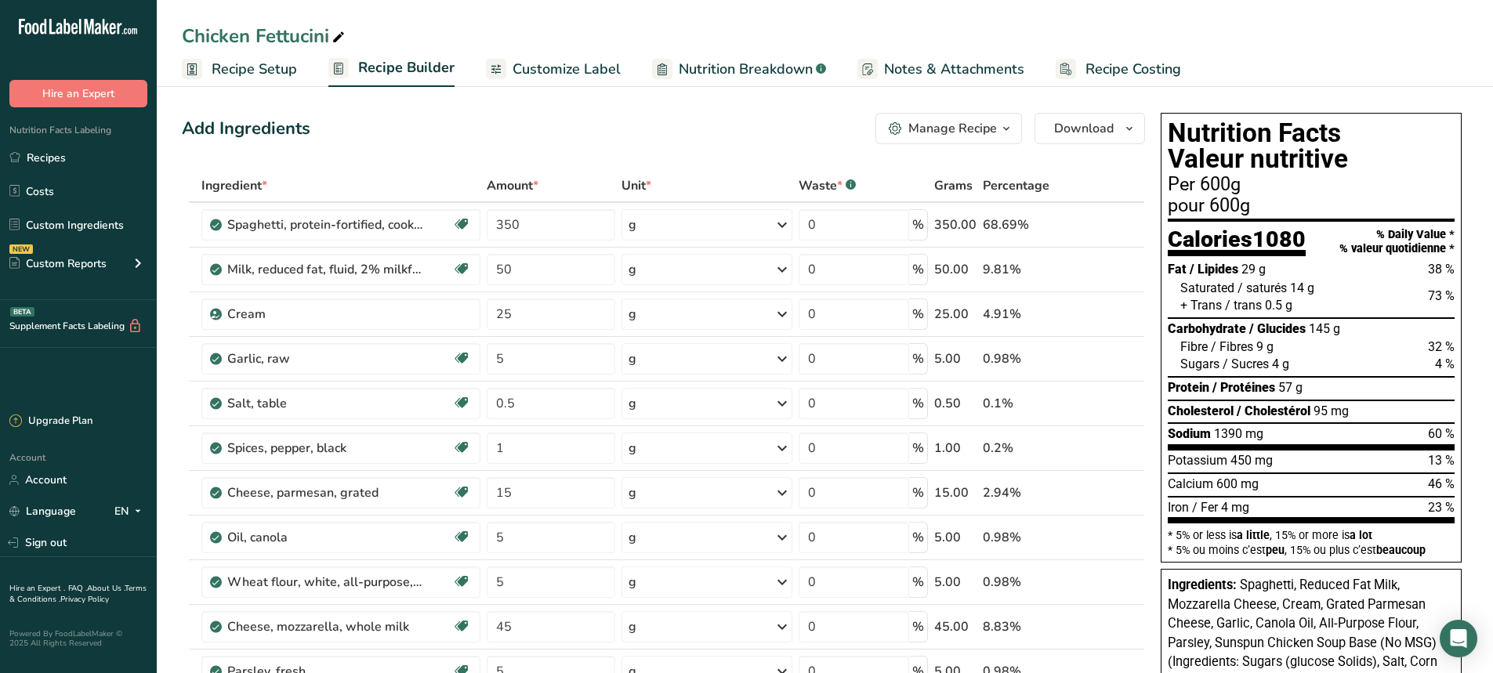
scroll to position [313, 0]
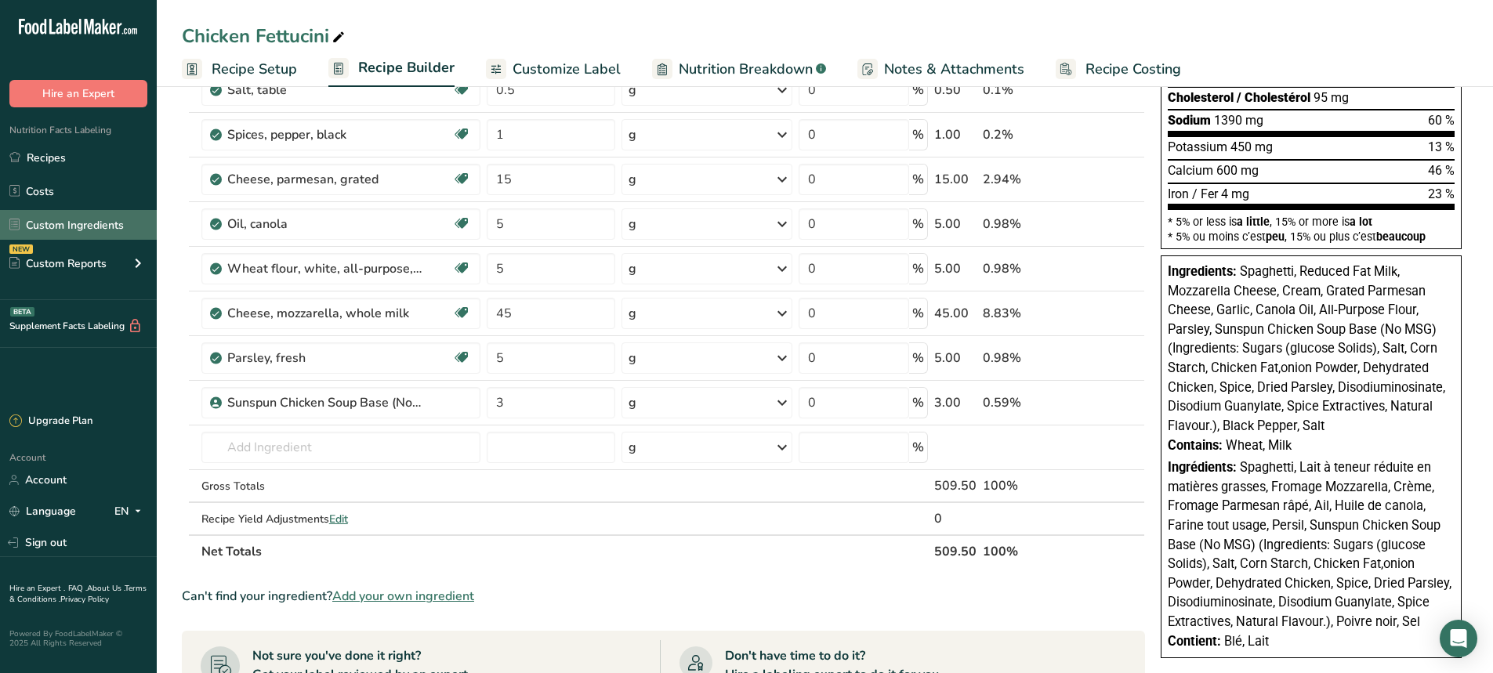
click at [58, 226] on link "Custom Ingredients" at bounding box center [78, 225] width 157 height 30
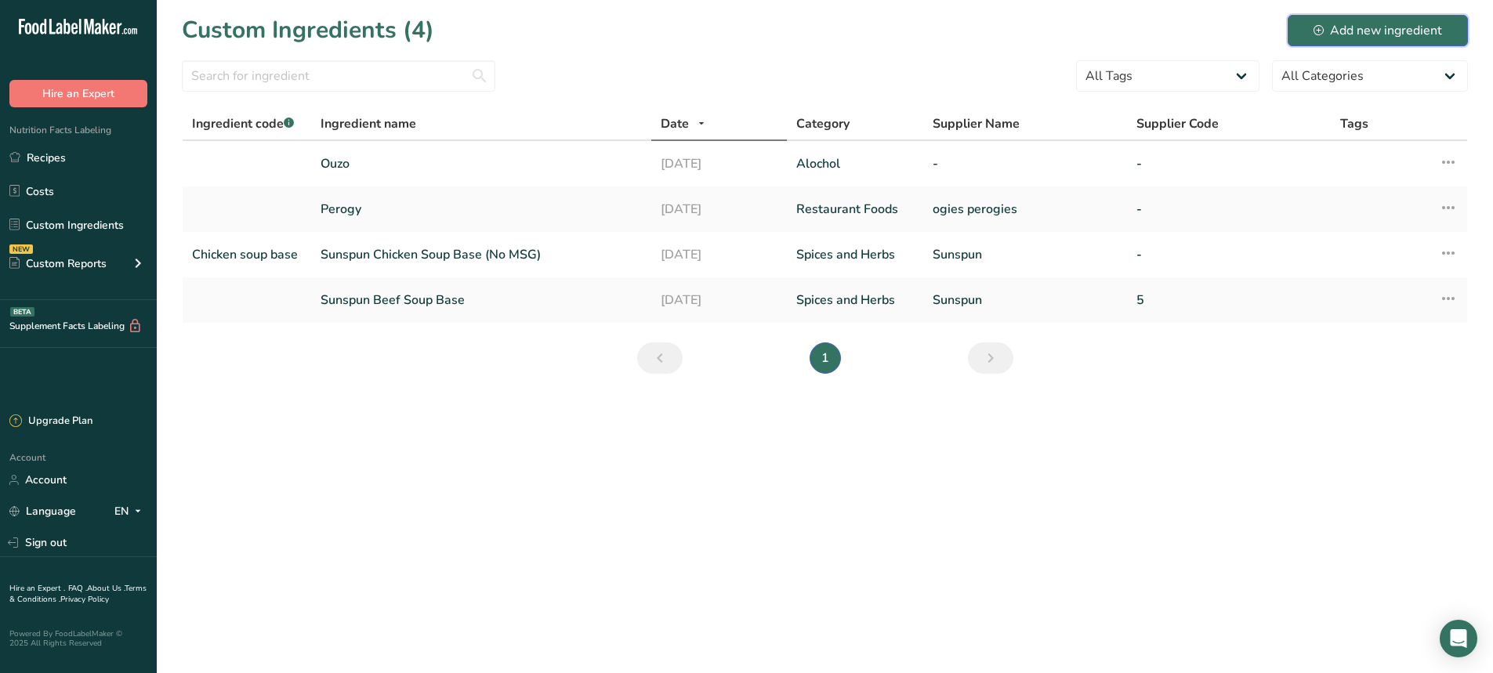
click at [1335, 24] on div "Add new ingredient" at bounding box center [1377, 30] width 129 height 19
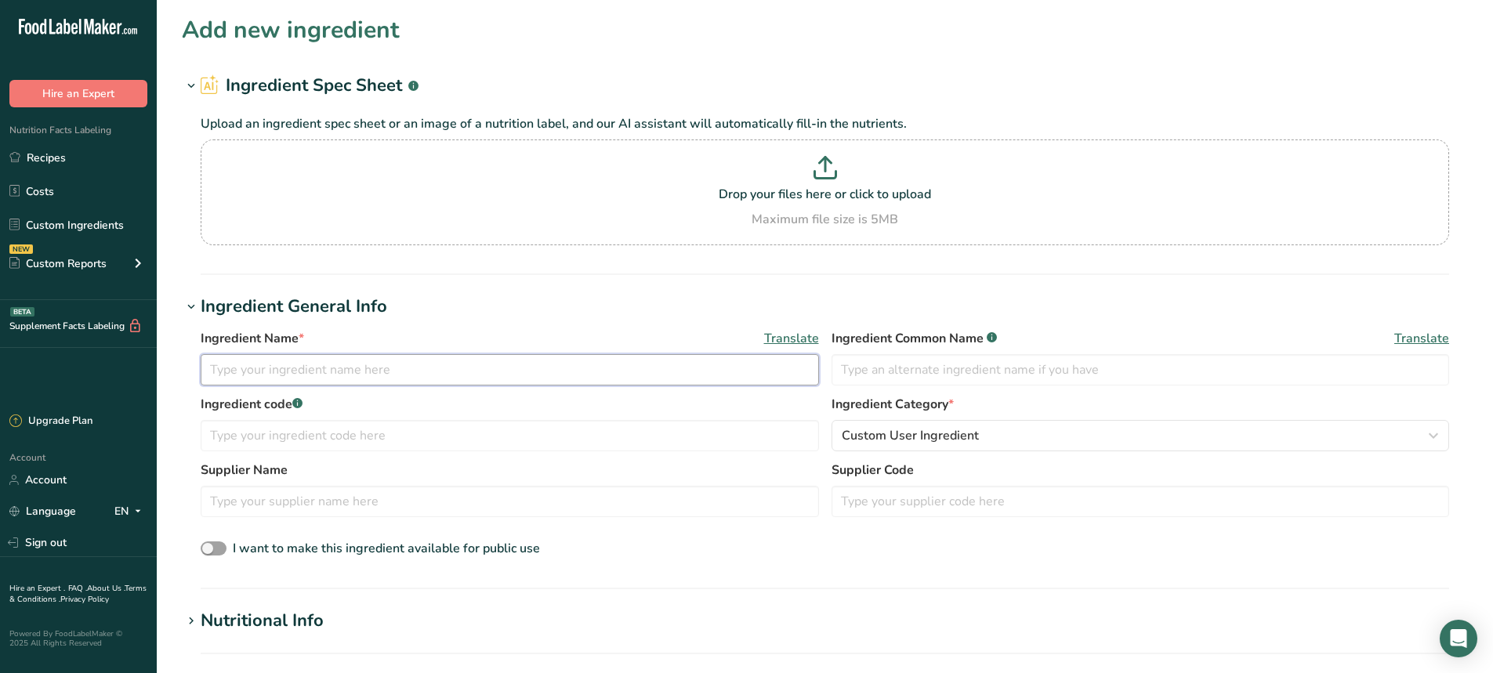
click at [291, 374] on input "text" at bounding box center [510, 369] width 618 height 31
type input "Chicken Breast (Oven baked)"
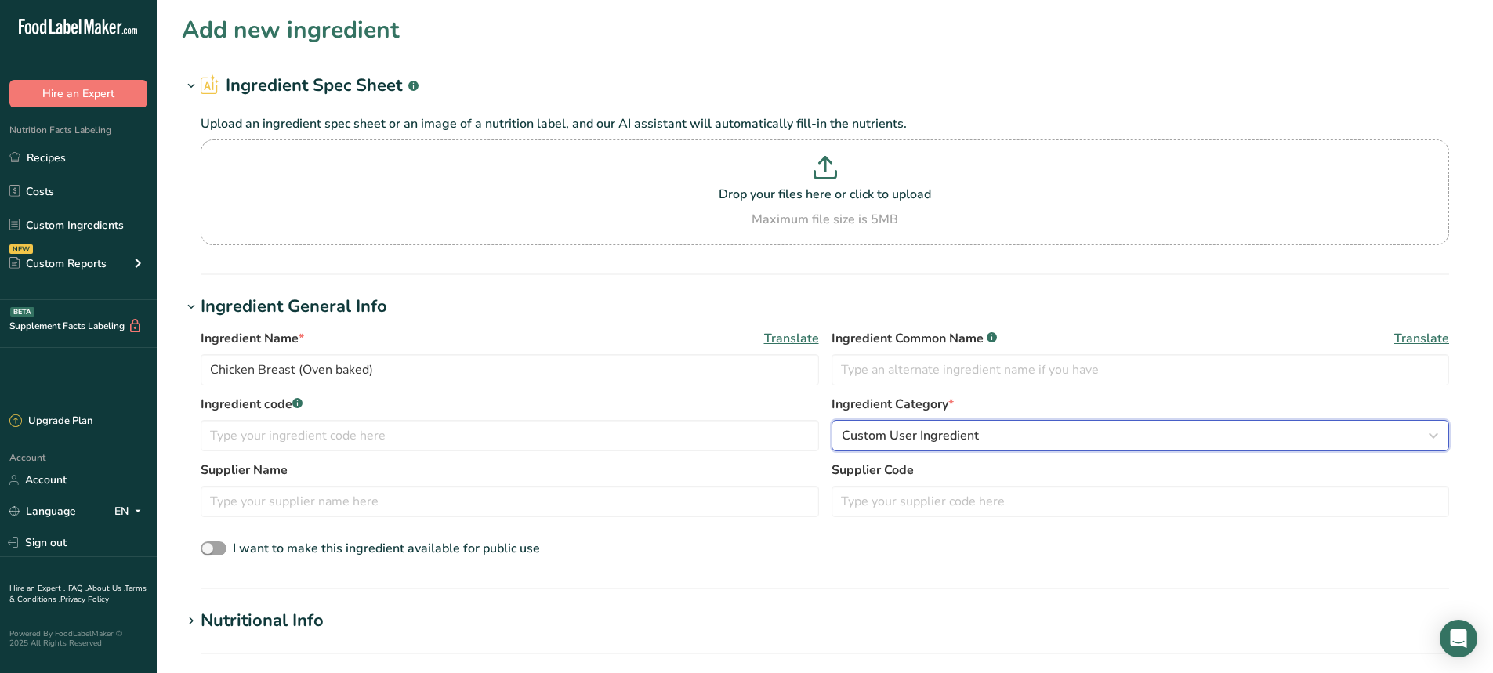
click at [911, 437] on span "Custom User Ingredient" at bounding box center [910, 435] width 137 height 19
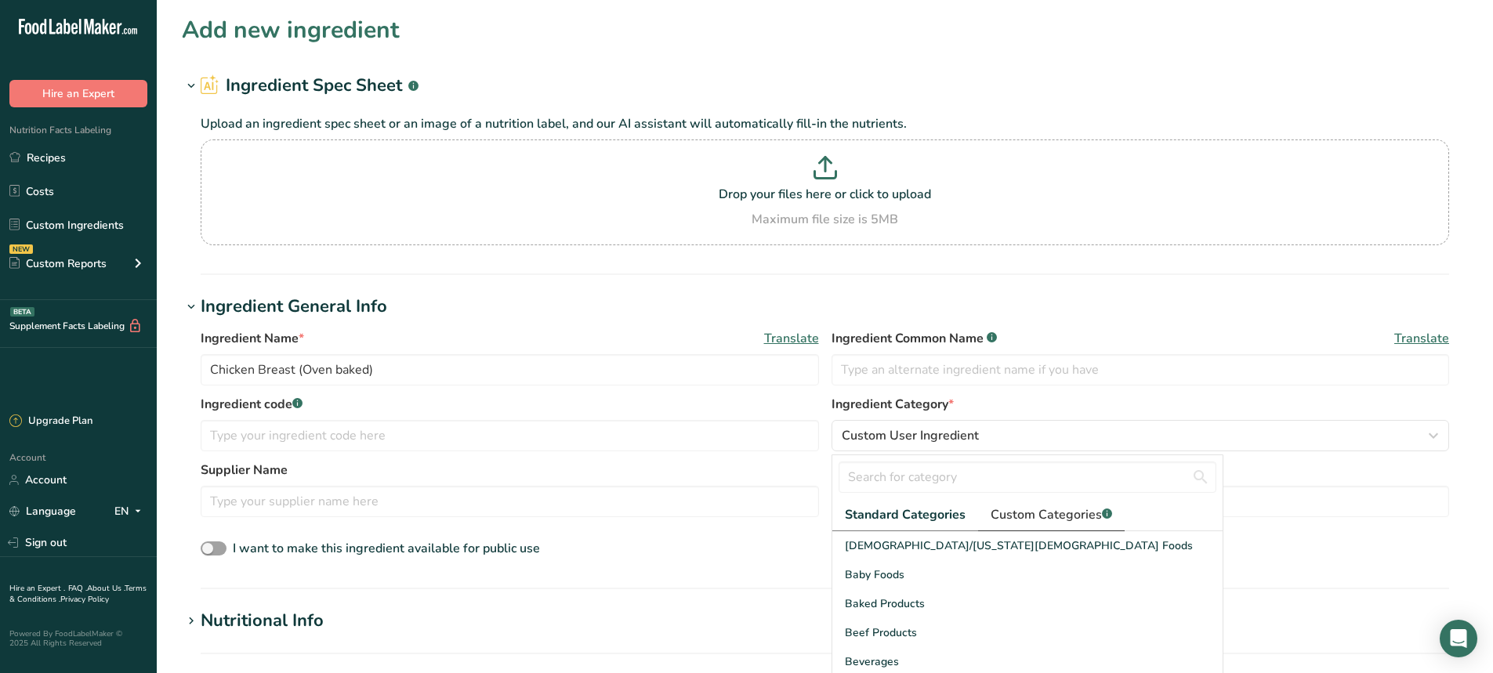
click at [1050, 521] on span "Custom Categories .a-a{fill:#347362;}.b-a{fill:#fff;}" at bounding box center [1051, 514] width 121 height 19
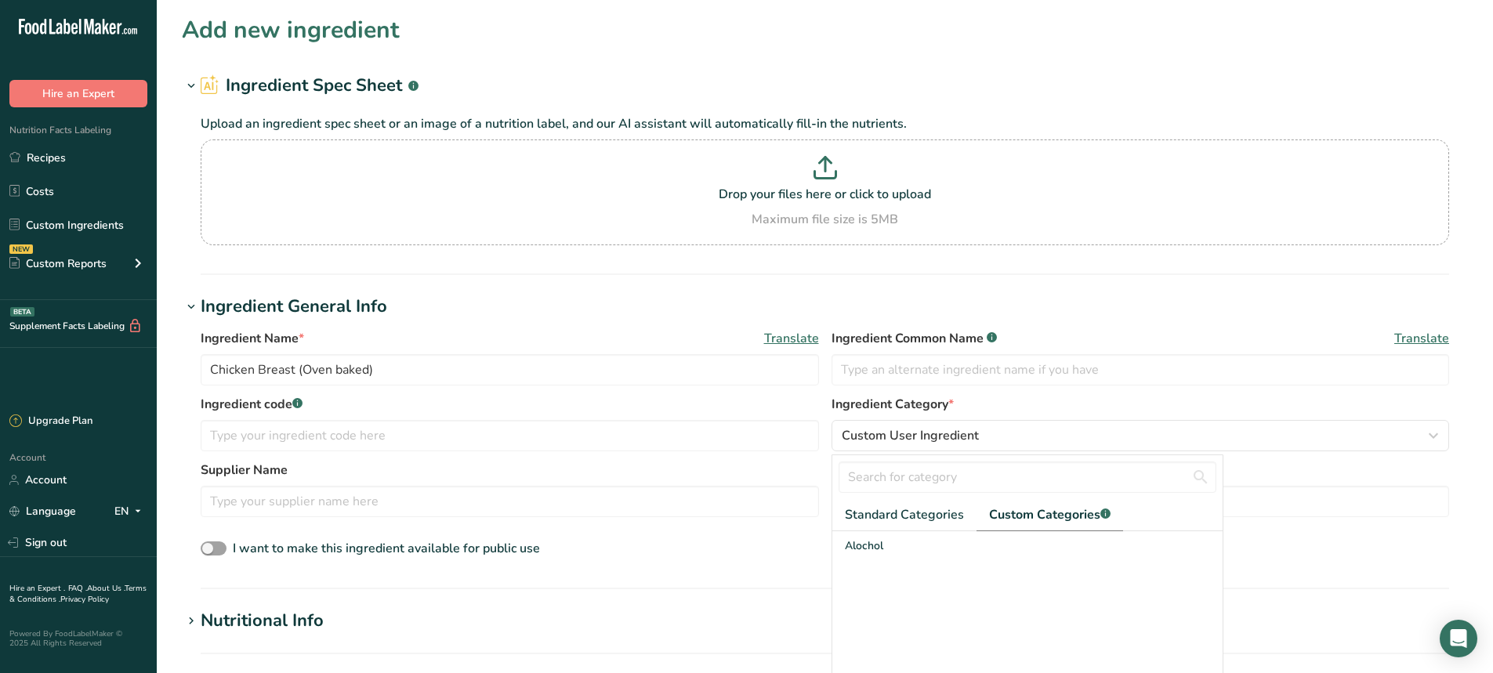
scroll to position [157, 0]
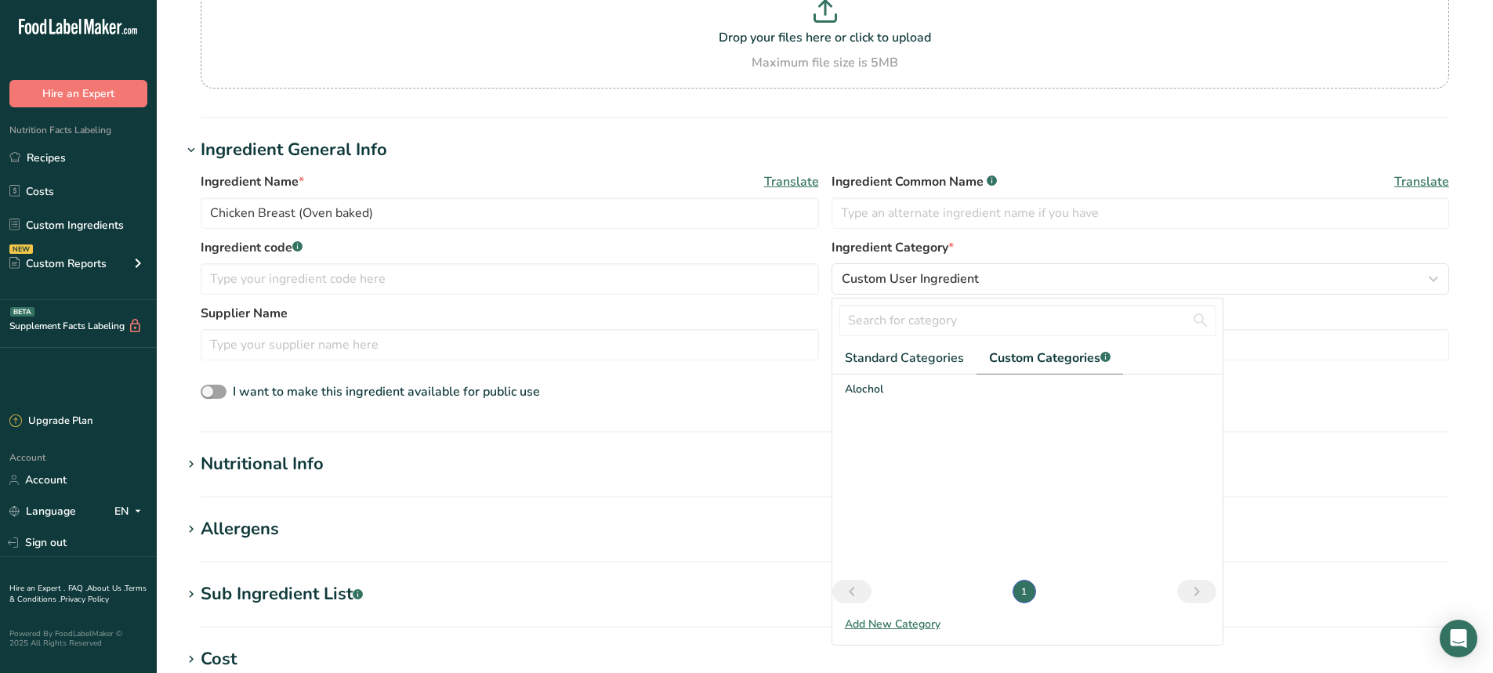
click at [900, 621] on div "Add New Category" at bounding box center [1027, 624] width 390 height 16
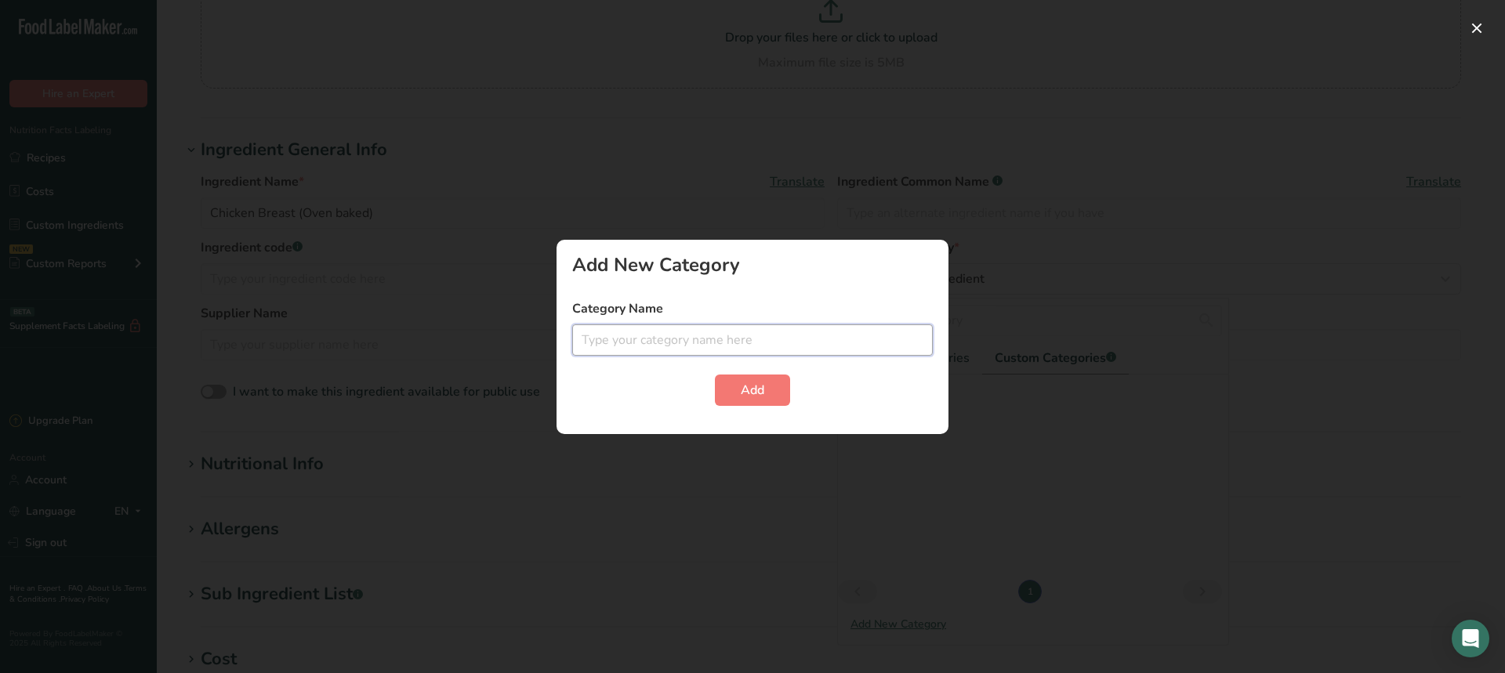
click at [632, 338] on input "text" at bounding box center [752, 339] width 361 height 31
type input "B"
type input "Nickys"
click at [766, 393] on button "Add" at bounding box center [752, 390] width 75 height 31
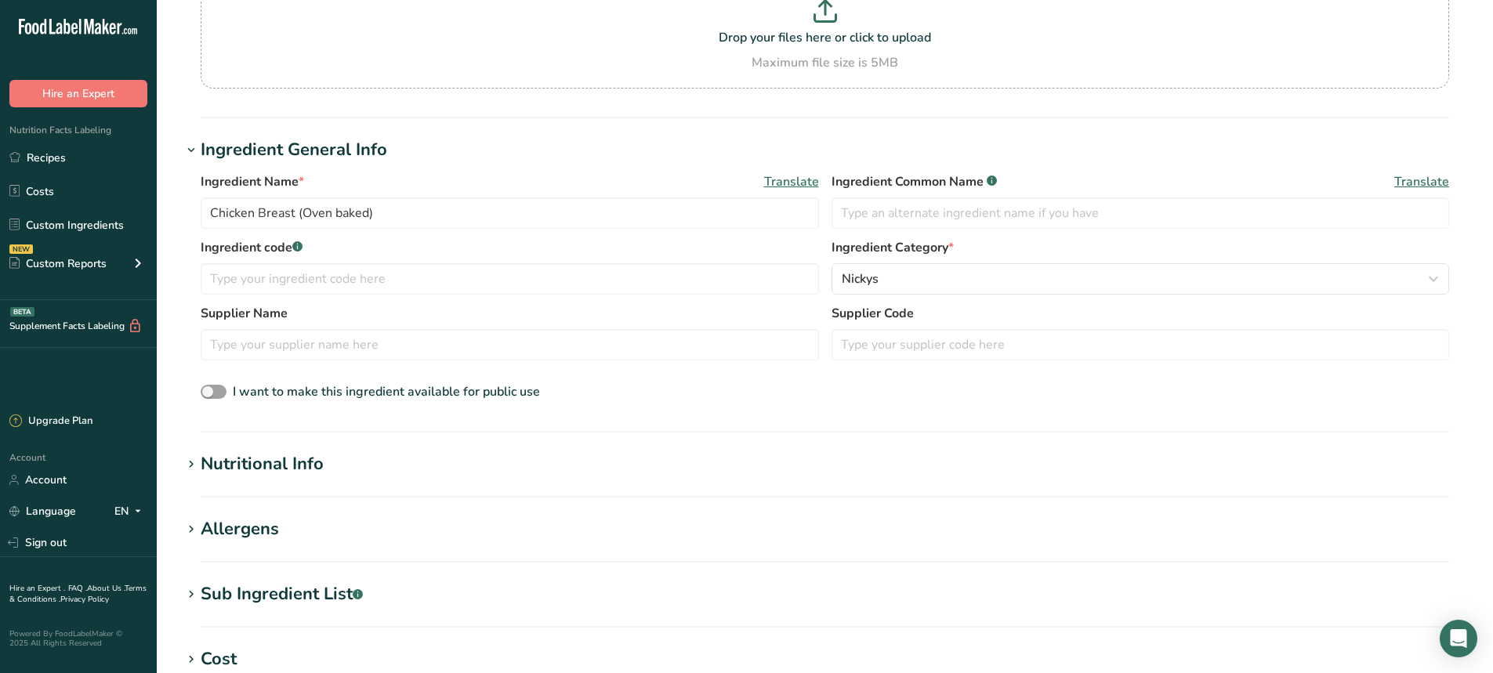
click at [203, 465] on div "Nutritional Info" at bounding box center [262, 464] width 123 height 26
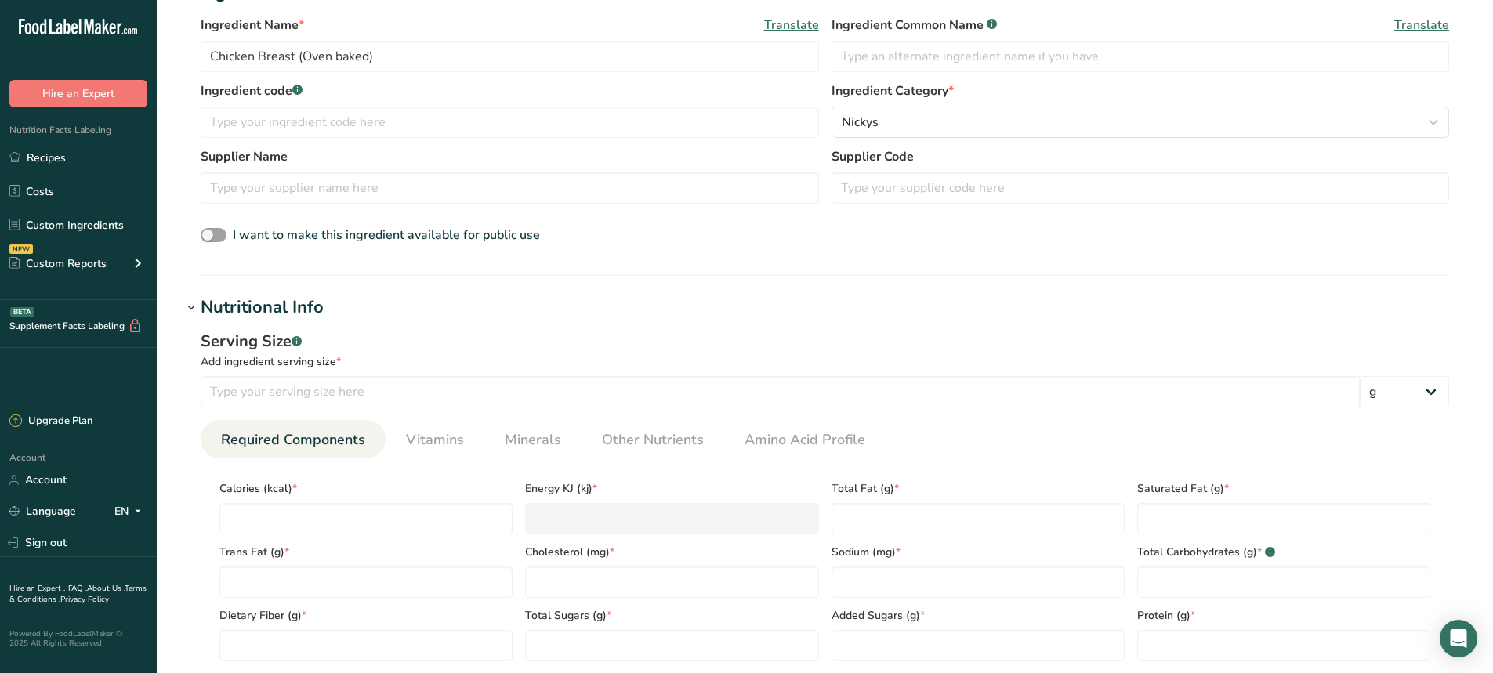
scroll to position [470, 0]
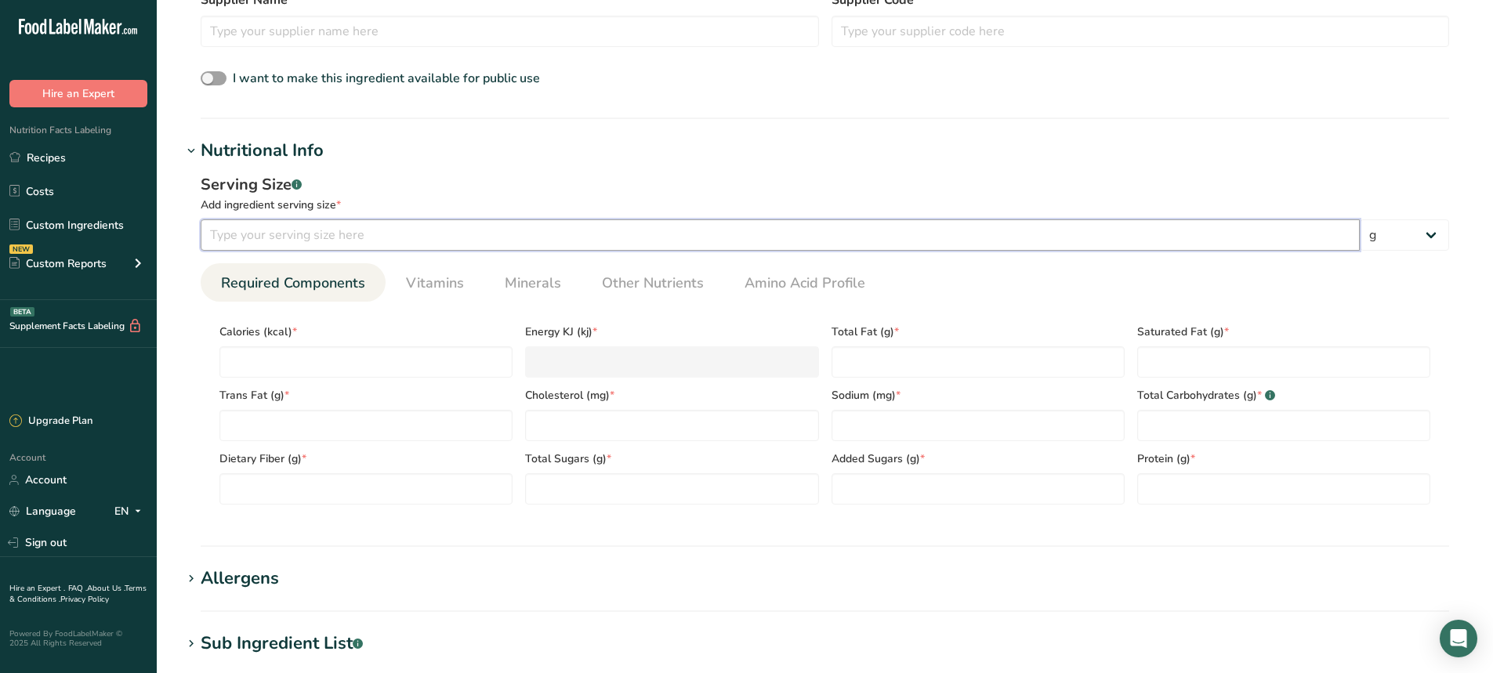
click at [287, 226] on input "number" at bounding box center [780, 234] width 1159 height 31
type input "120"
click at [294, 363] on input "number" at bounding box center [365, 361] width 293 height 31
type input "1"
type KJ "4.2"
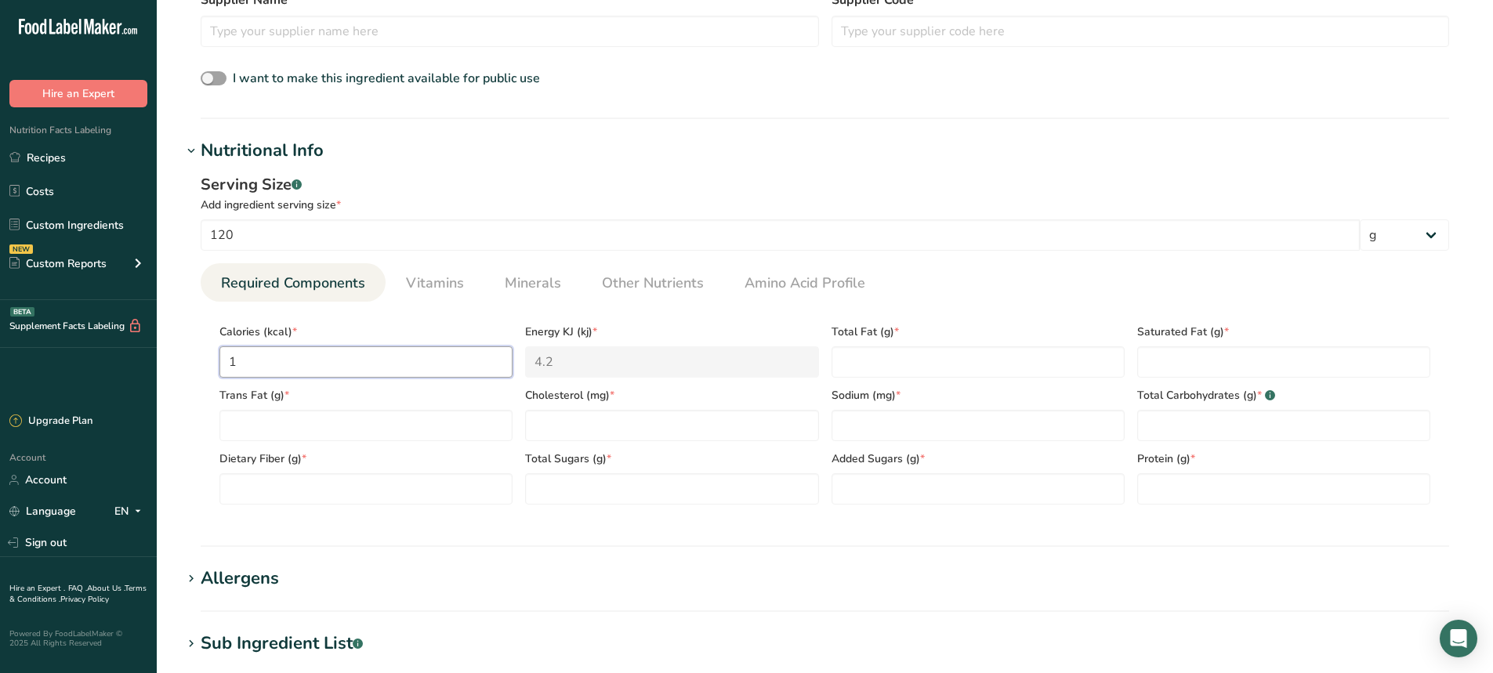
type input "19"
type KJ "79.5"
type input "193"
type KJ "807.5"
type input "193"
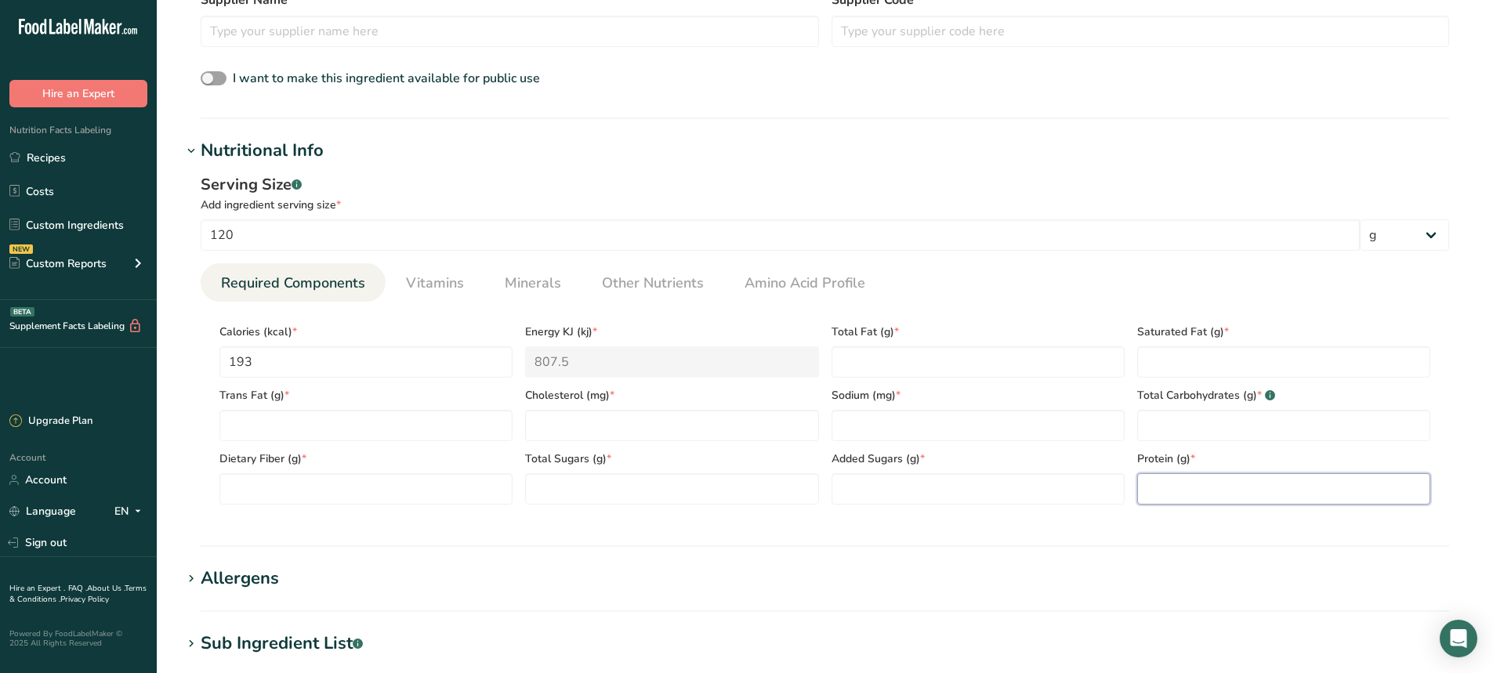
click at [1173, 484] on input "number" at bounding box center [1283, 488] width 293 height 31
type input "36"
click at [909, 362] on Fat "number" at bounding box center [978, 361] width 293 height 31
type Fat "4"
click at [893, 423] on input "number" at bounding box center [978, 425] width 293 height 31
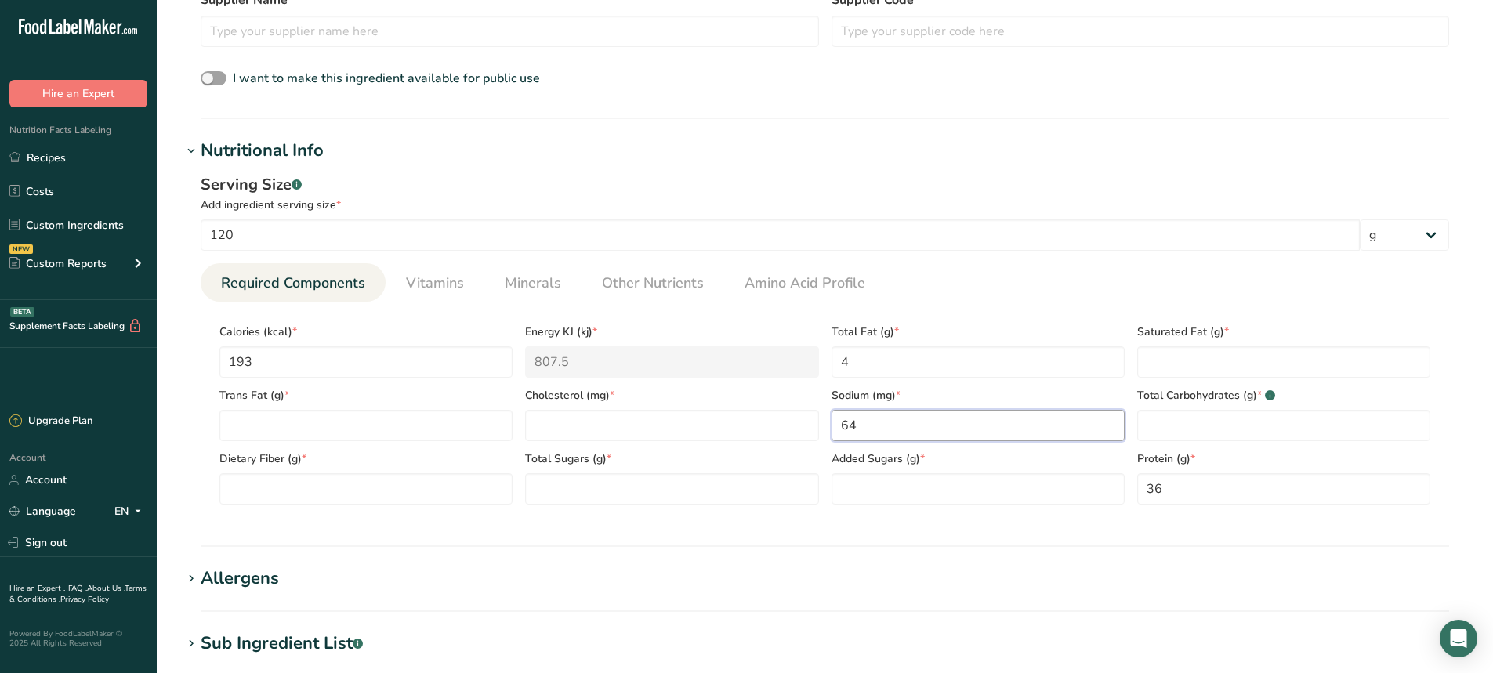
type input "64"
drag, startPoint x: 237, startPoint y: 231, endPoint x: 161, endPoint y: 234, distance: 76.1
click at [161, 234] on section "Add new ingredient Ingredient Spec Sheet .a-a{fill:#347362;}.b-a{fill:#fff;} Up…" at bounding box center [825, 303] width 1336 height 1547
type input "86"
drag, startPoint x: 263, startPoint y: 364, endPoint x: 165, endPoint y: 373, distance: 99.1
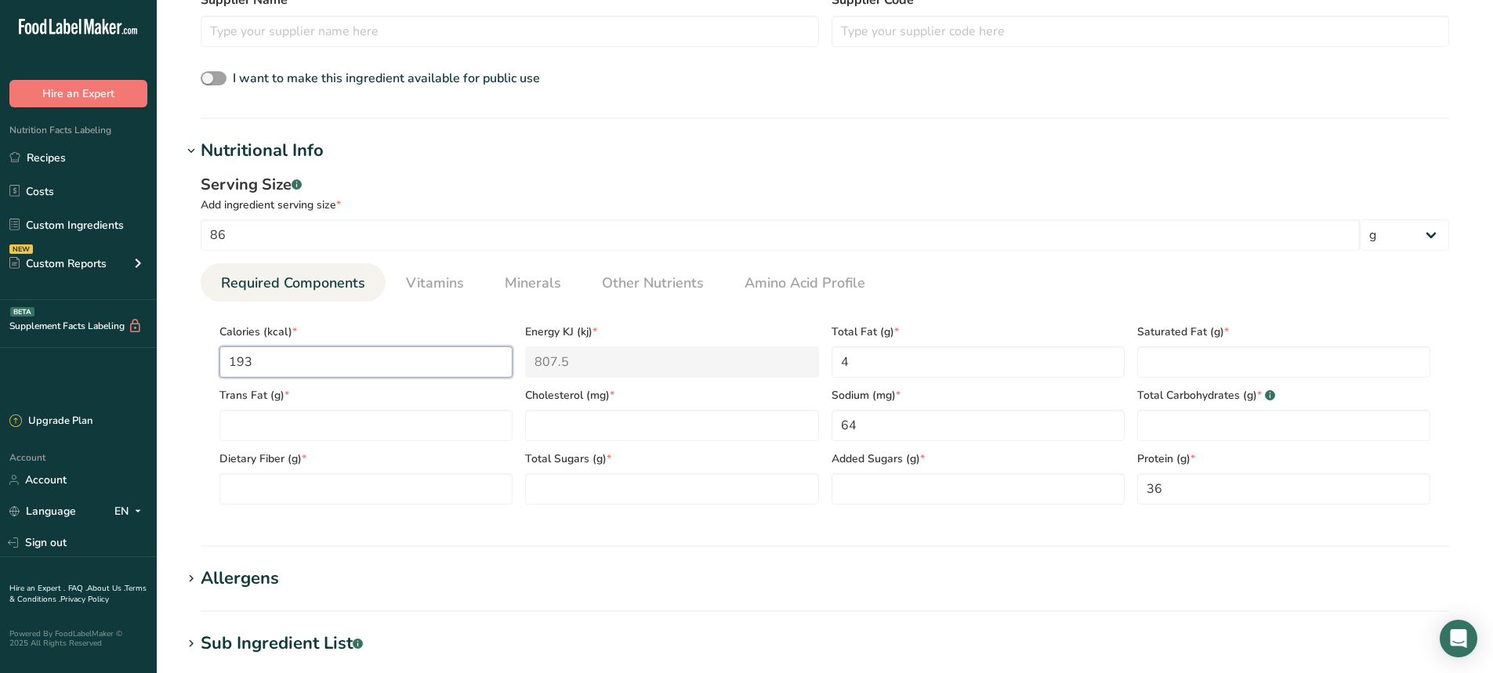
click at [165, 373] on section "Add new ingredient Ingredient Spec Sheet .a-a{fill:#347362;}.b-a{fill:#fff;} Up…" at bounding box center [825, 303] width 1336 height 1547
type input "1"
type KJ "4.2"
type input "14"
type KJ "58.6"
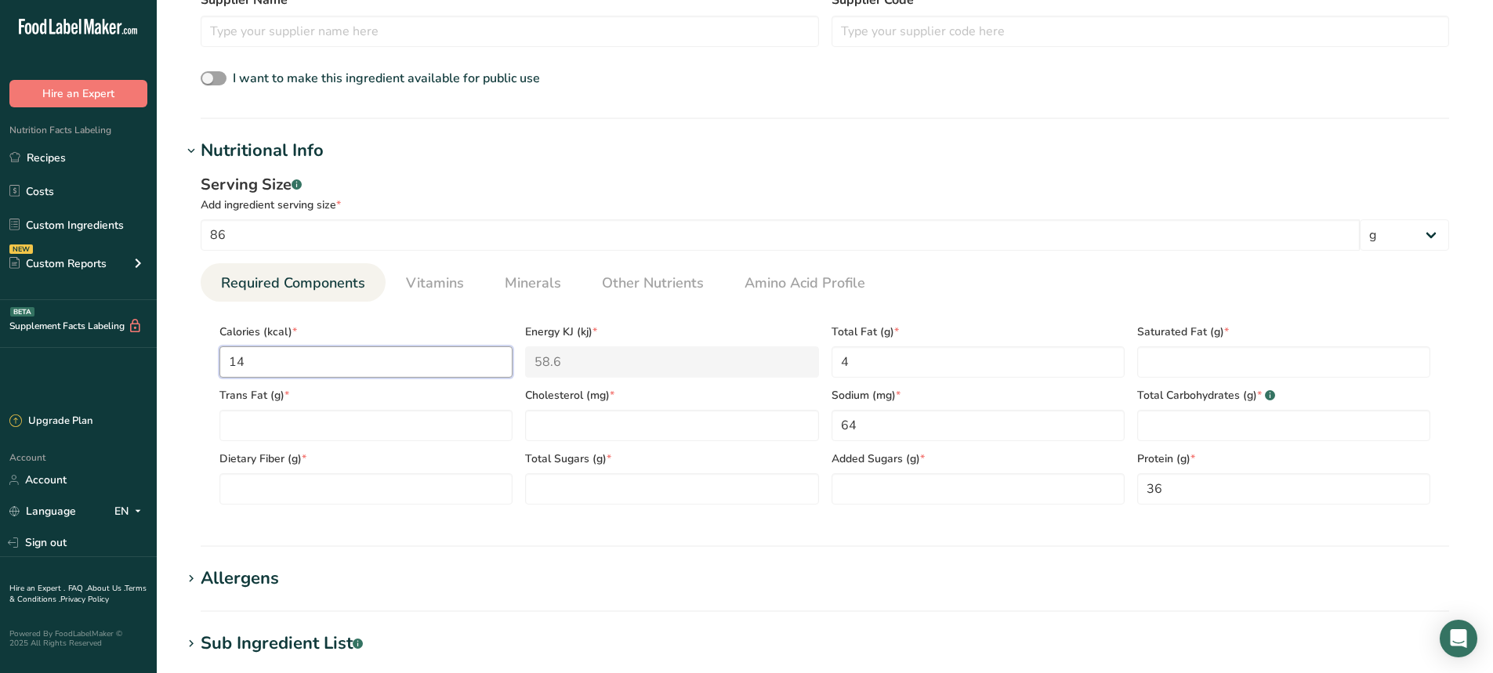
type input "142"
type KJ "594.1"
type input "142"
click at [1212, 365] on Fat "number" at bounding box center [1283, 361] width 293 height 31
type Fat "0.9"
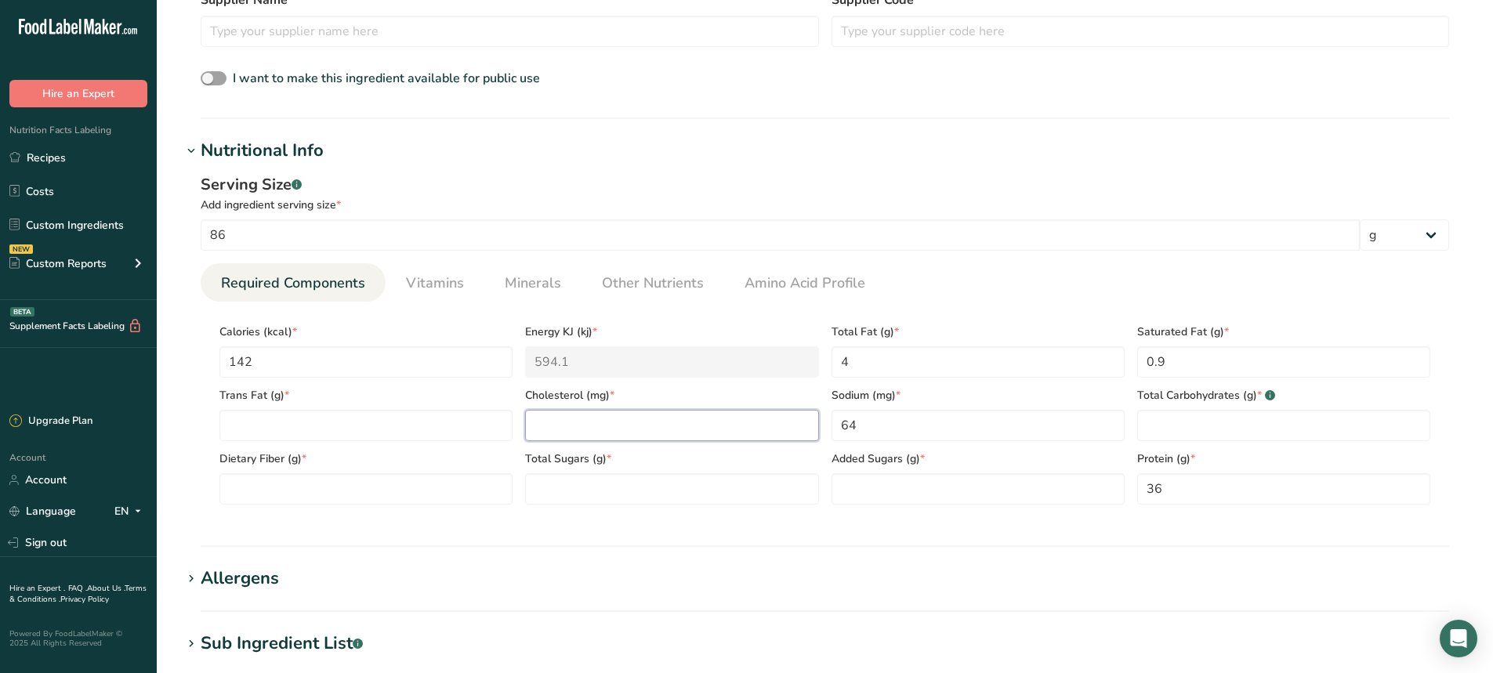
click at [560, 414] on input "number" at bounding box center [671, 425] width 293 height 31
type input "73"
click at [1221, 420] on Carbohydrates "number" at bounding box center [1283, 425] width 293 height 31
type Carbohydrates "0"
click at [288, 491] on Fiber "number" at bounding box center [365, 488] width 293 height 31
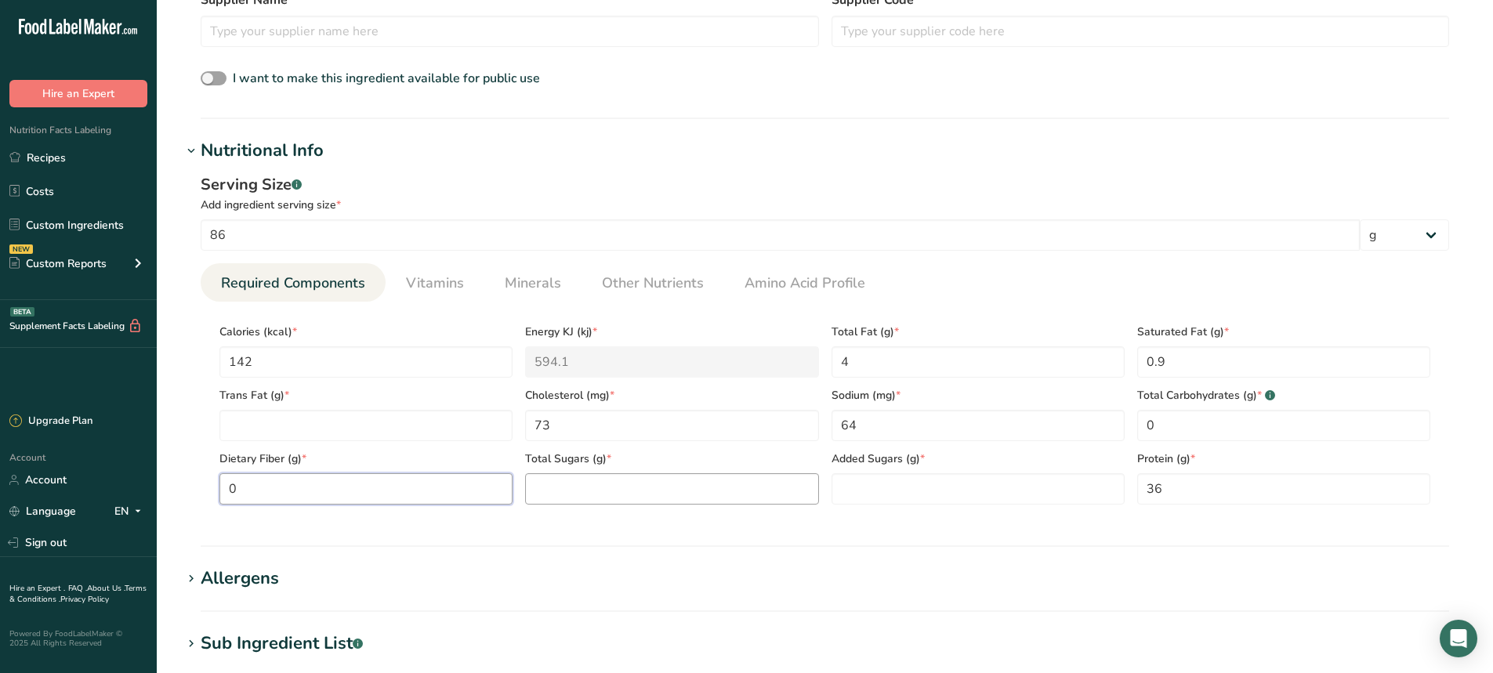
type Fiber "0"
click at [598, 486] on Sugars "number" at bounding box center [671, 488] width 293 height 31
type Sugars "0"
click at [901, 499] on Sugars "number" at bounding box center [978, 488] width 293 height 31
type Sugars "0"
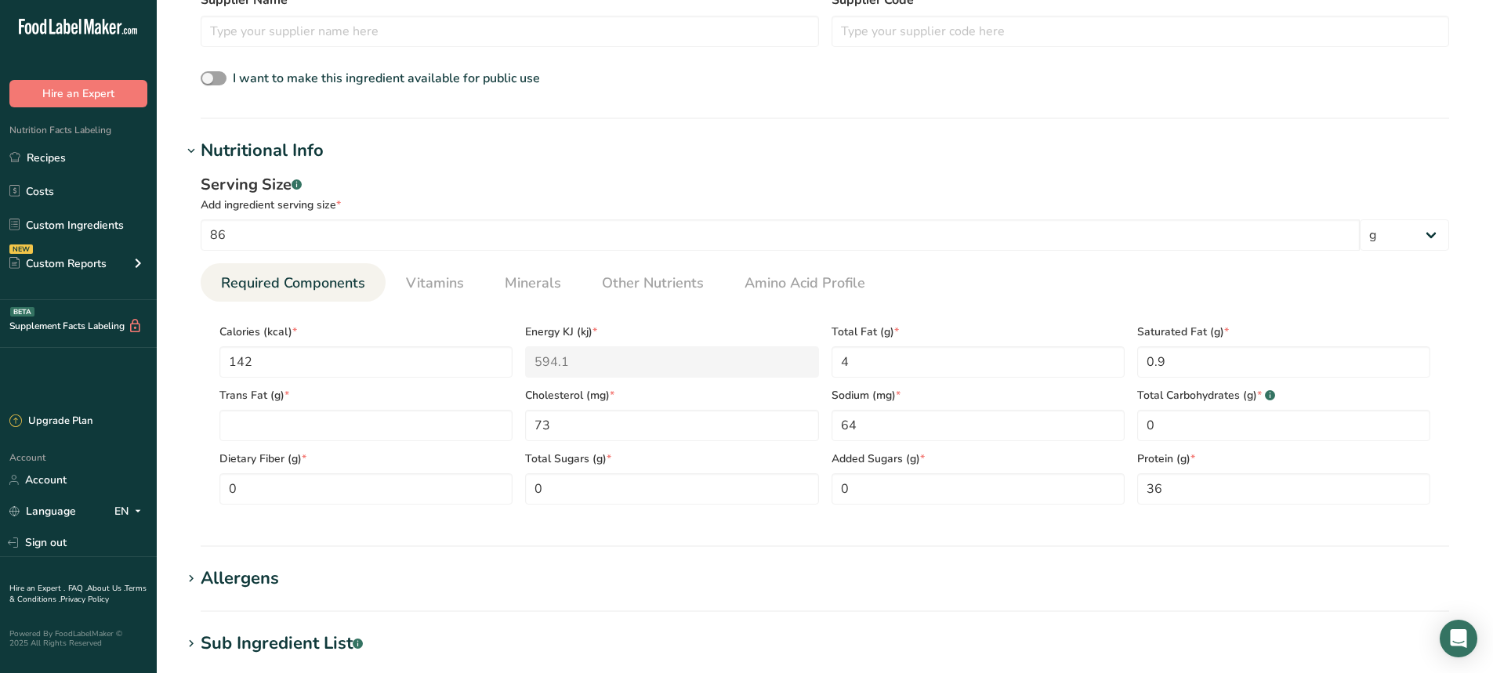
click at [234, 647] on div "Sub Ingredient List .a-a{fill:#347362;}.b-a{fill:#fff;}" at bounding box center [282, 644] width 162 height 26
click at [265, 433] on Fat "number" at bounding box center [365, 425] width 293 height 31
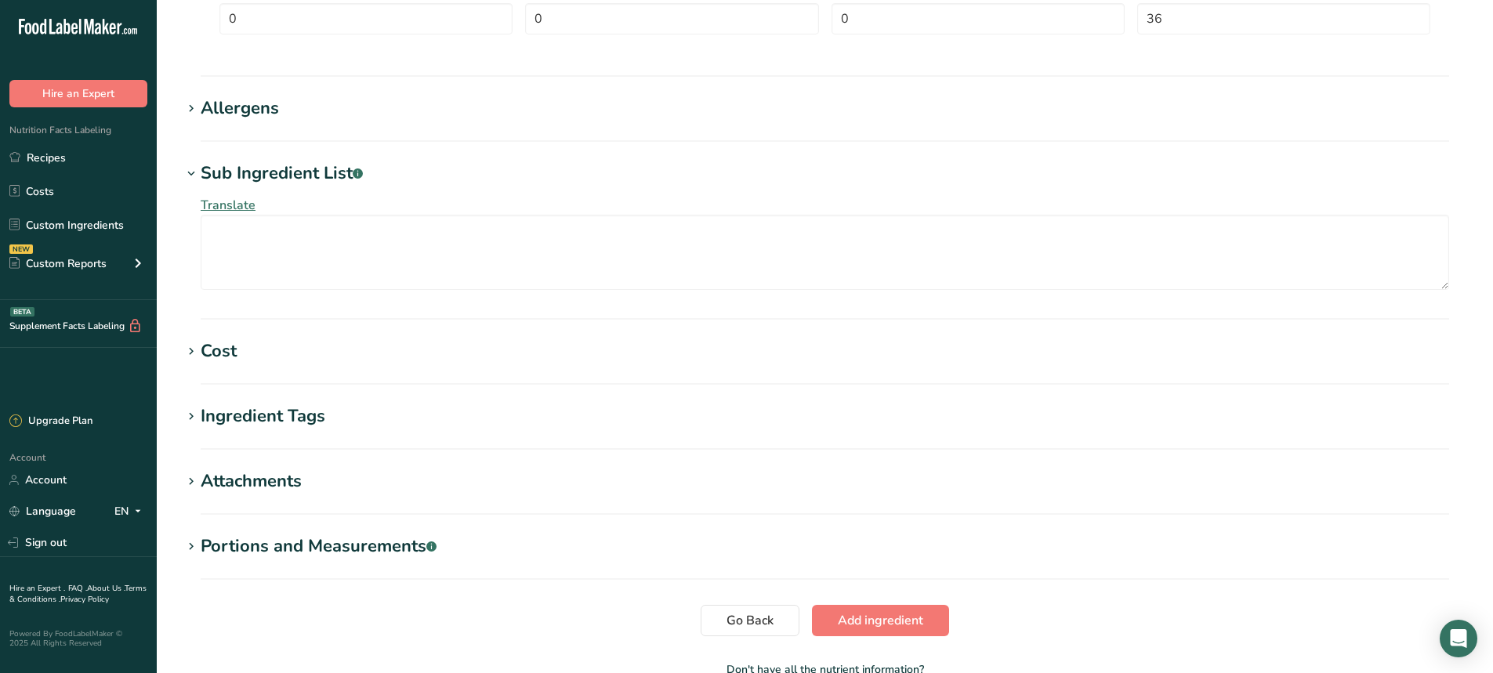
scroll to position [1037, 0]
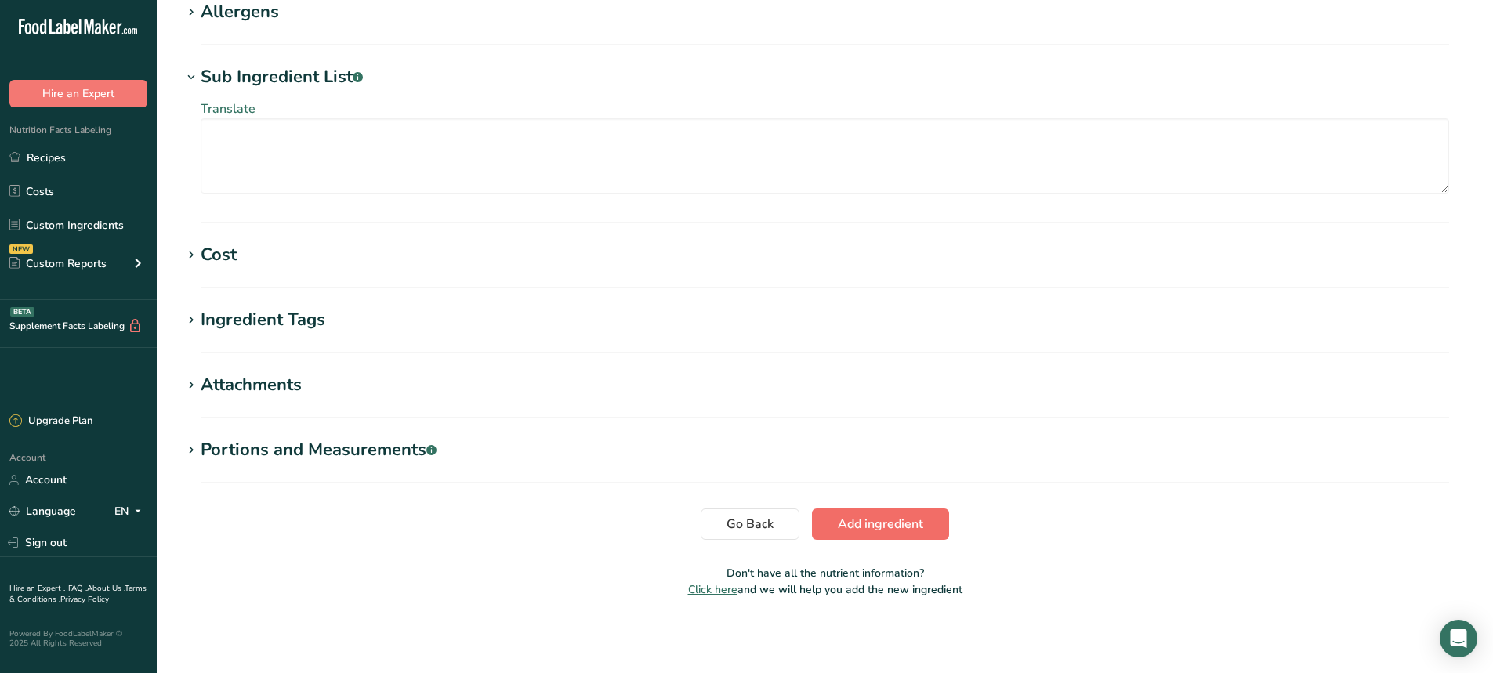
type Fat "0"
click at [899, 526] on span "Add ingredient" at bounding box center [880, 524] width 85 height 19
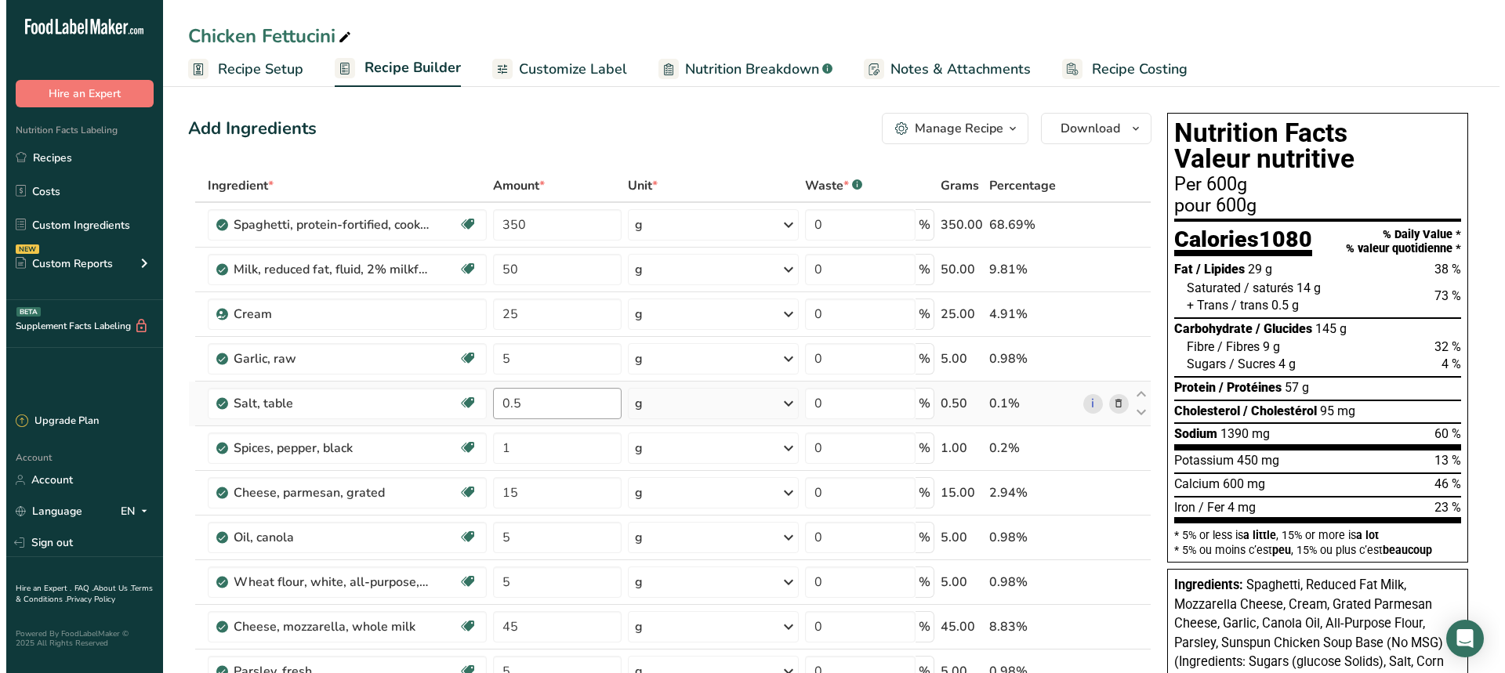
scroll to position [313, 0]
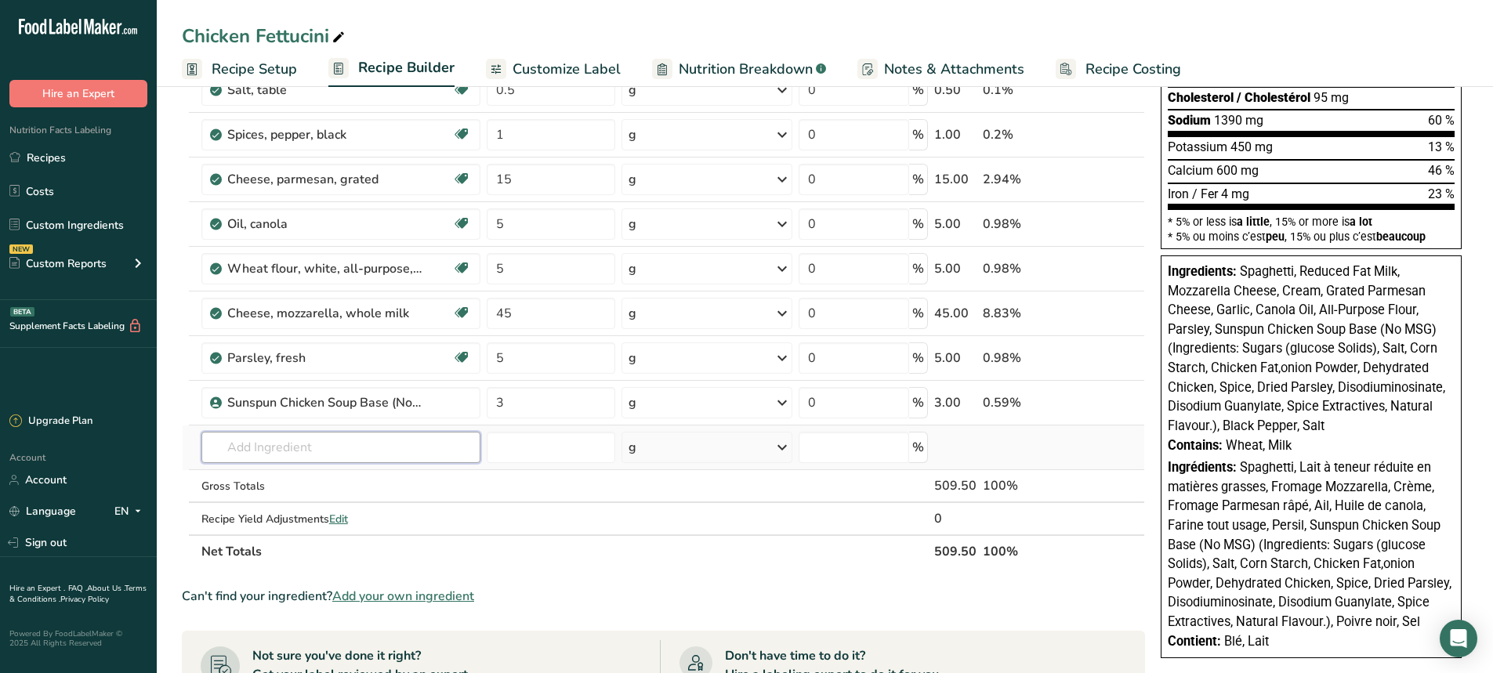
click at [326, 453] on input "text" at bounding box center [340, 447] width 279 height 31
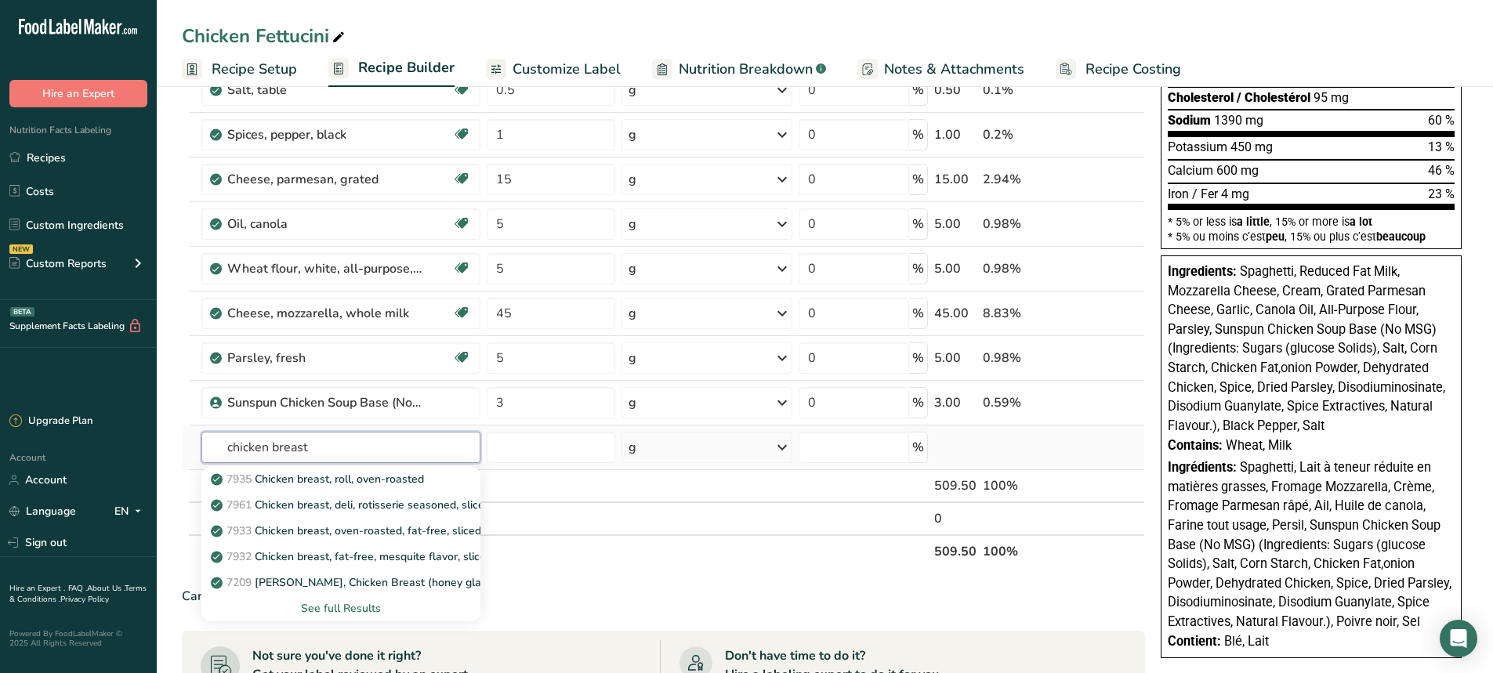
type input "chicken breast"
click at [320, 604] on div "See full Results" at bounding box center [341, 608] width 254 height 16
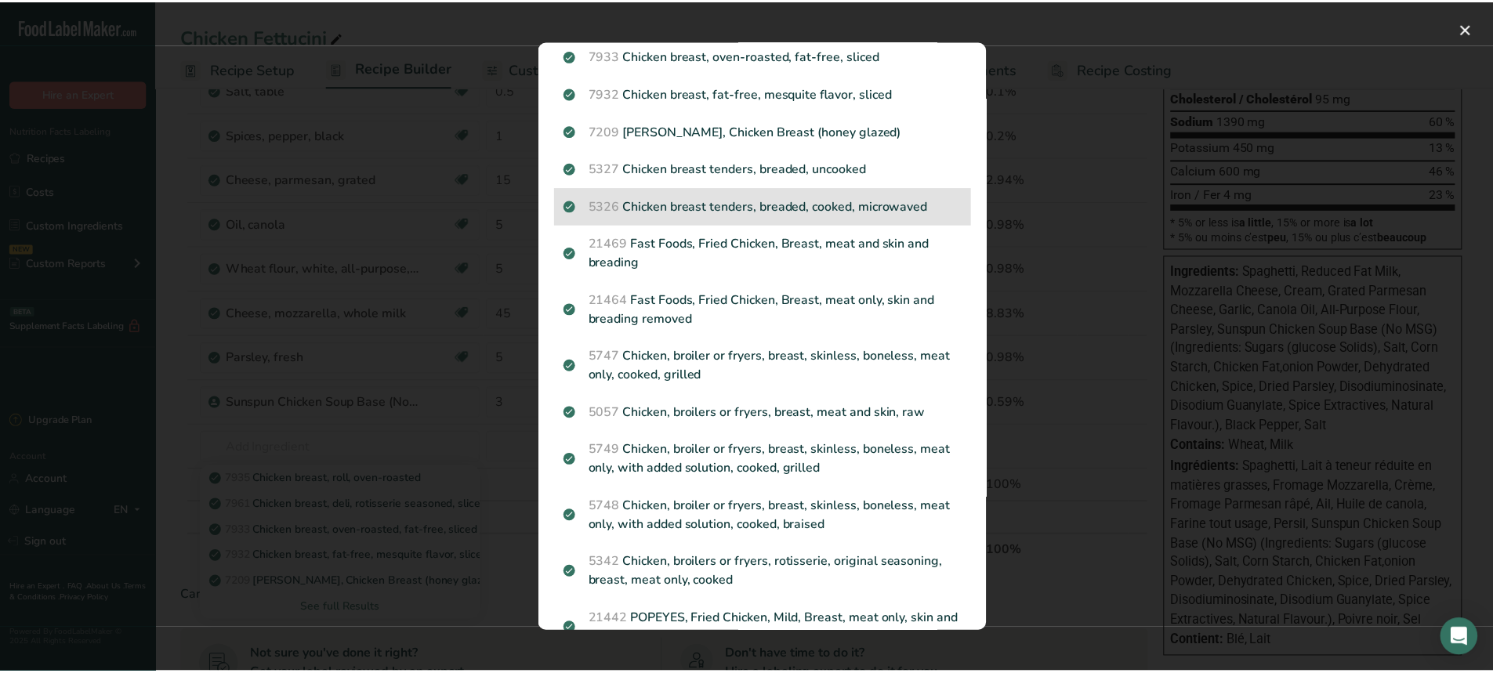
scroll to position [0, 0]
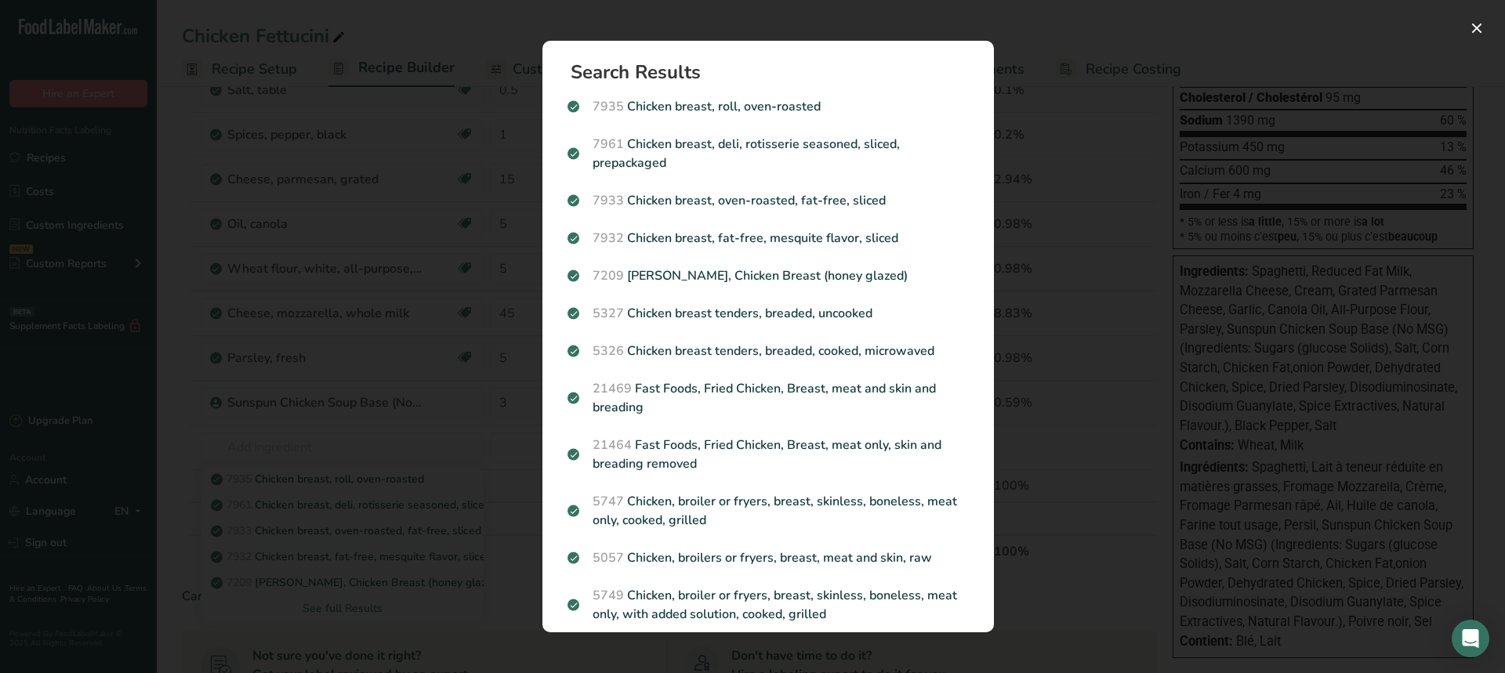
click at [1045, 36] on div "Search results modal" at bounding box center [752, 336] width 1505 height 673
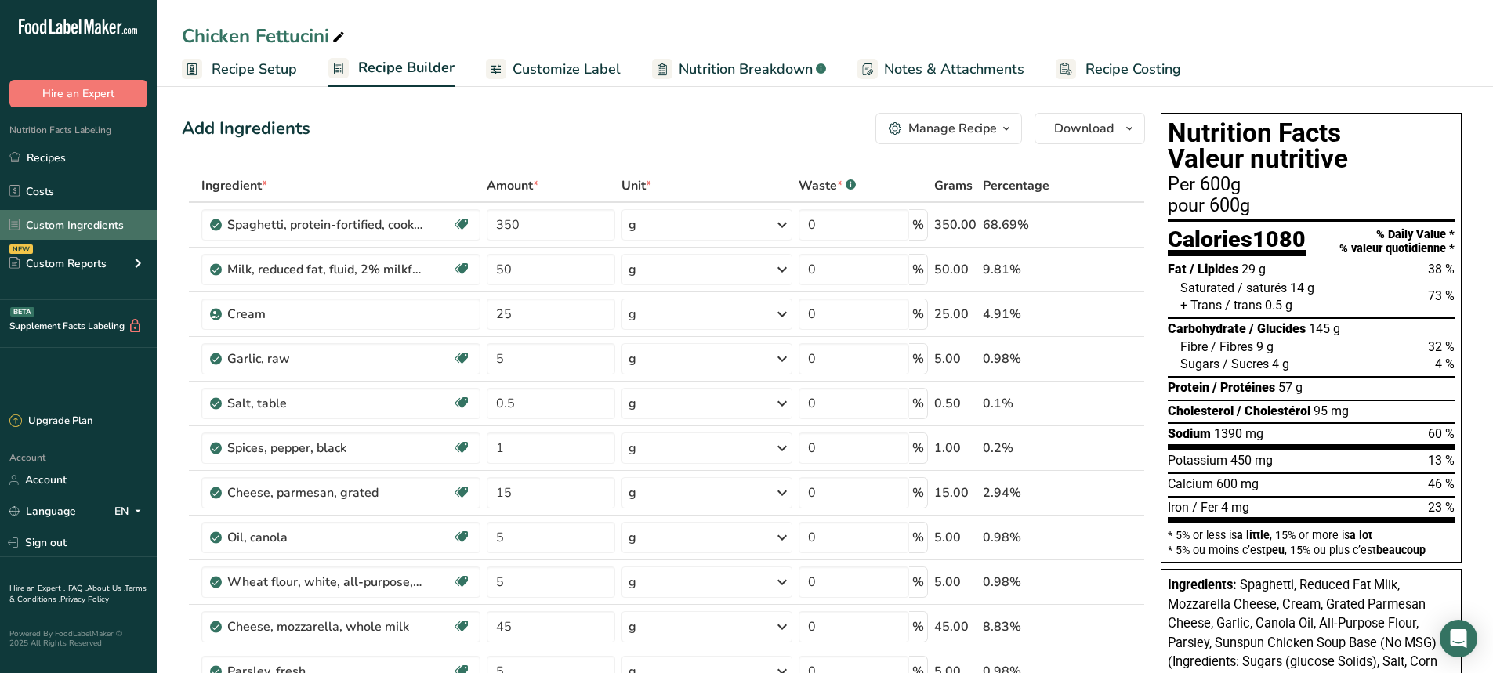
click at [46, 223] on link "Custom Ingredients" at bounding box center [78, 225] width 157 height 30
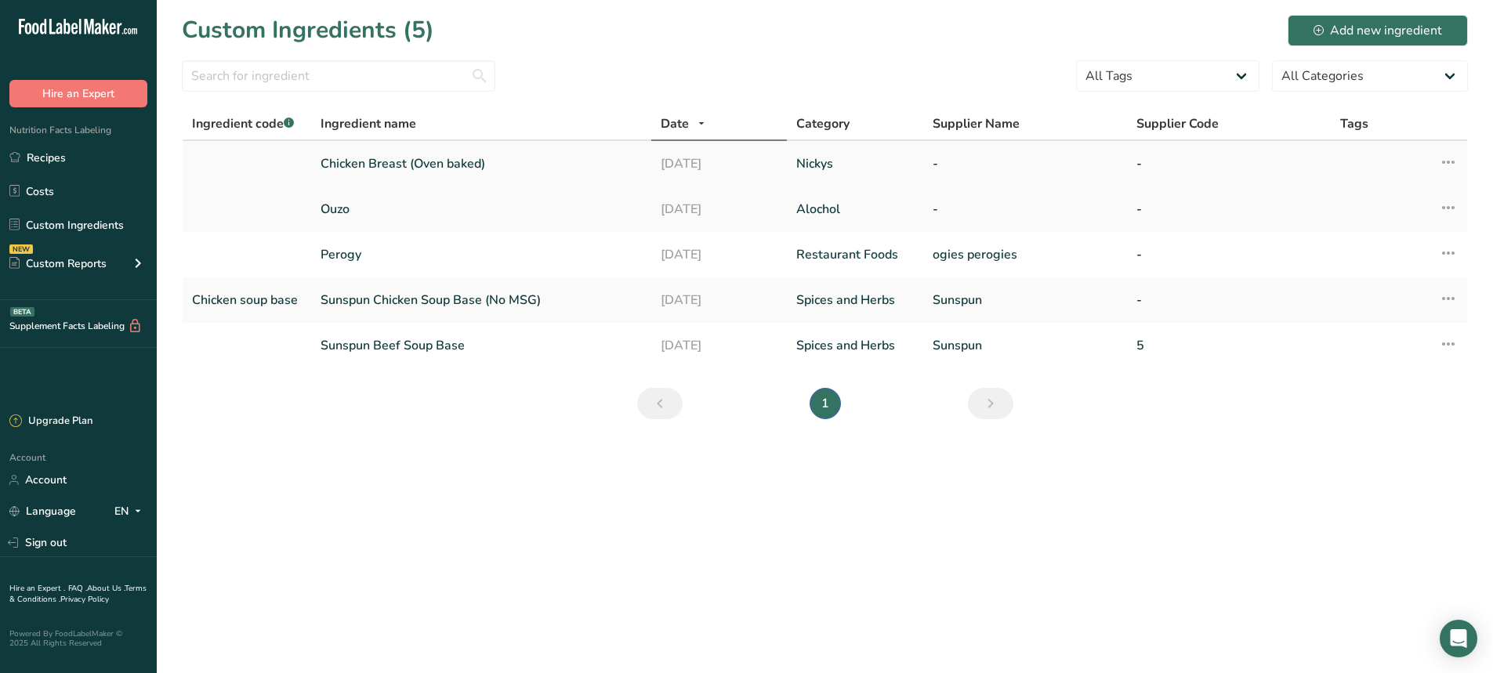
click at [1446, 160] on icon at bounding box center [1448, 162] width 19 height 28
click at [248, 157] on td at bounding box center [247, 163] width 129 height 45
click at [1457, 154] on icon at bounding box center [1448, 162] width 19 height 28
click at [390, 161] on link "Chicken Breast (Oven baked)" at bounding box center [481, 163] width 321 height 19
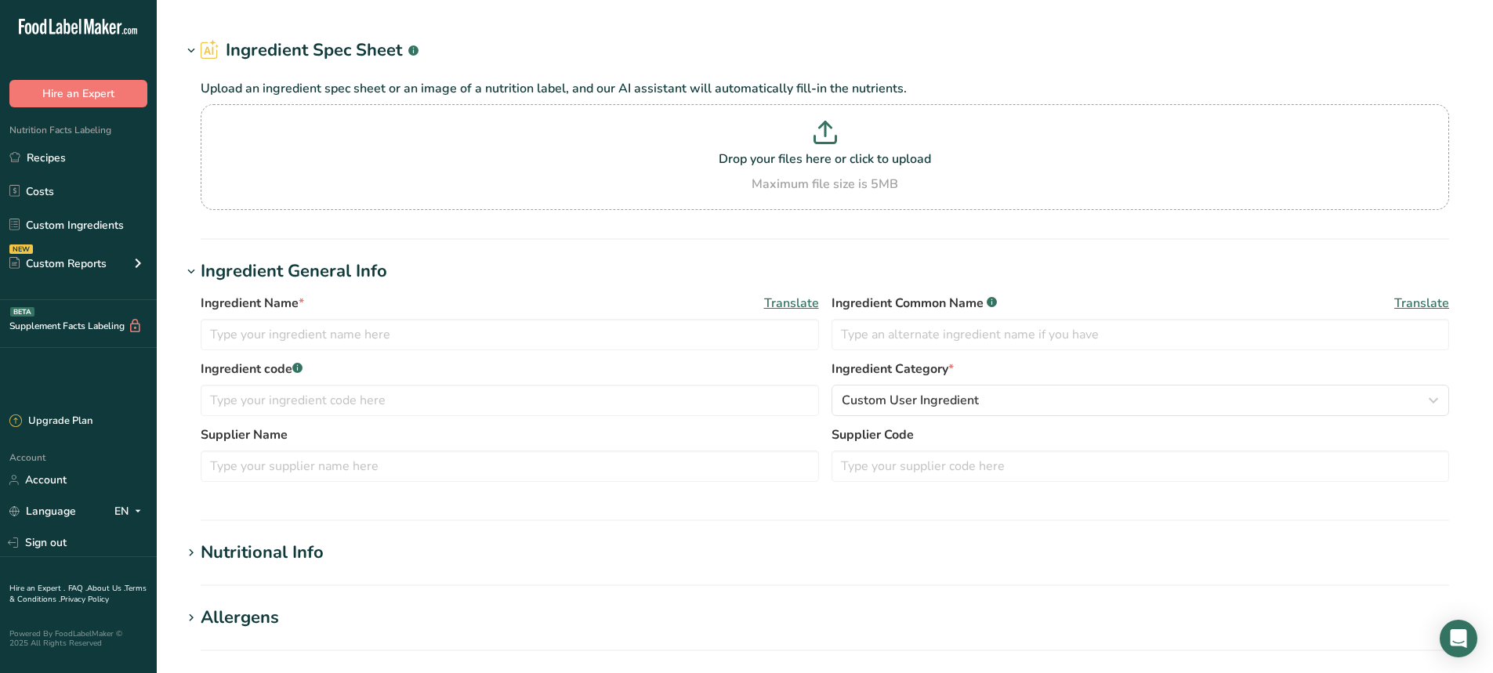
type input "Chicken Breast (Oven baked)"
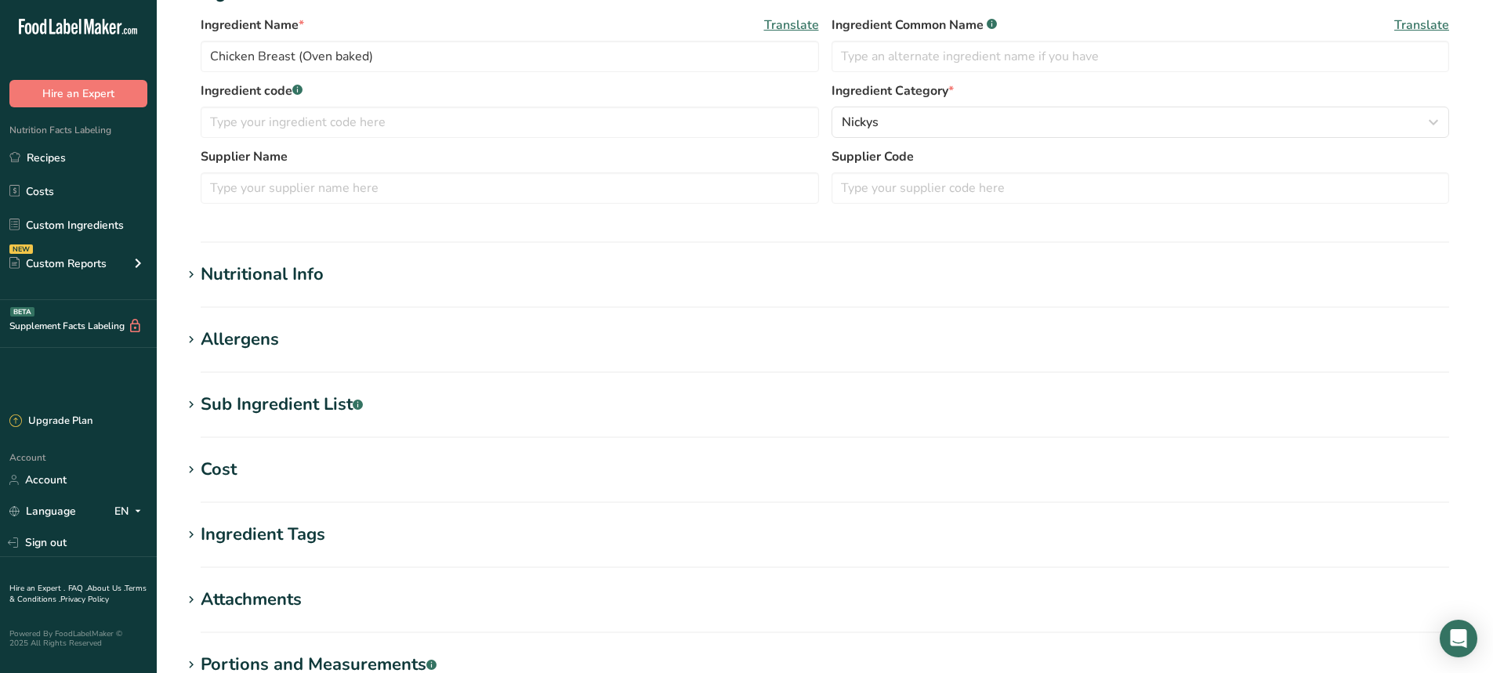
scroll to position [528, 0]
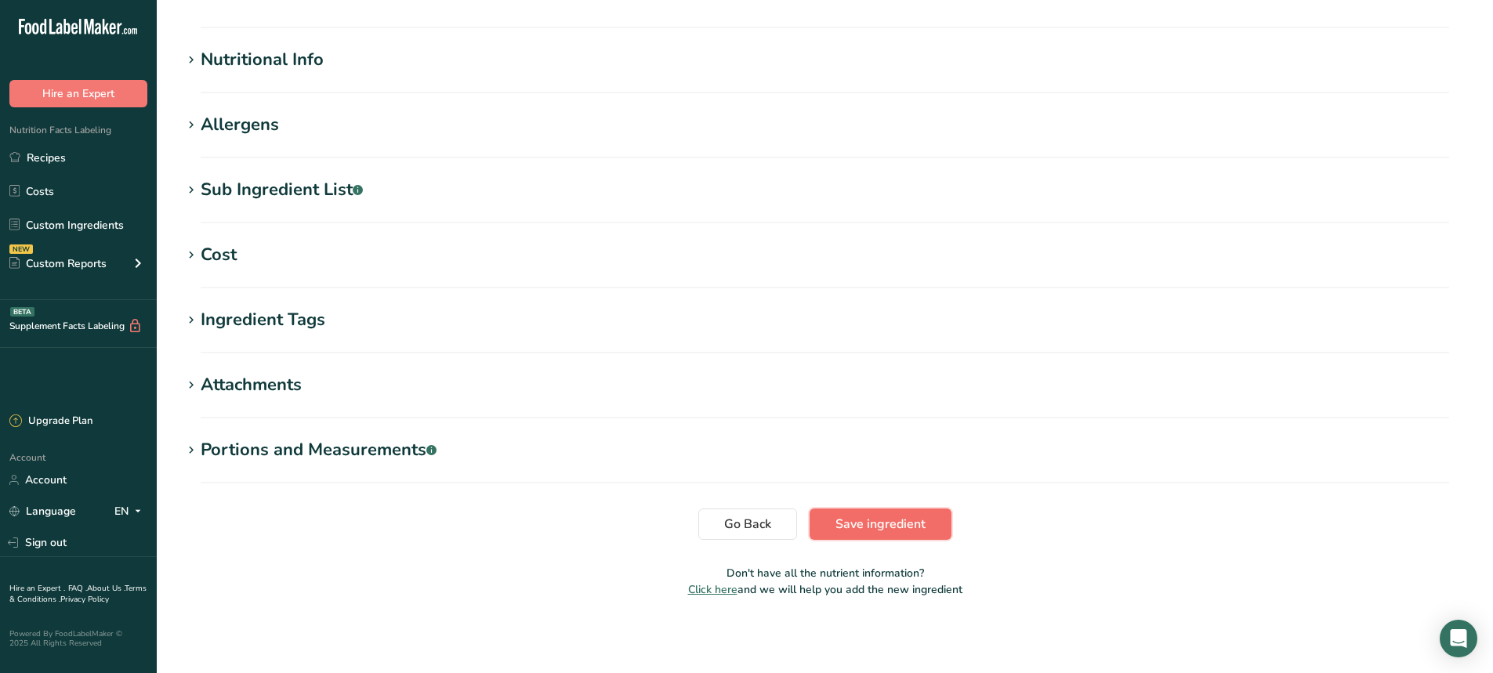
click at [855, 516] on span "Save ingredient" at bounding box center [880, 524] width 90 height 19
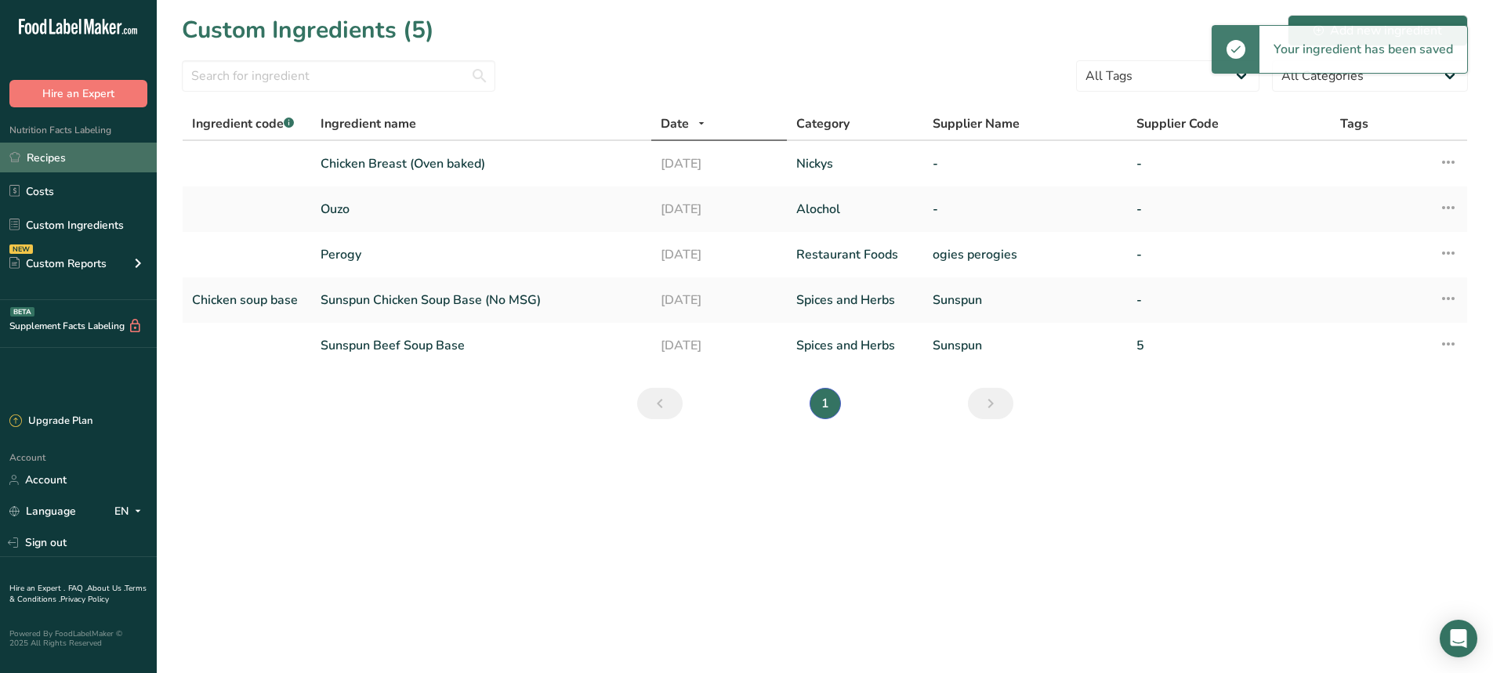
click at [50, 164] on link "Recipes" at bounding box center [78, 158] width 157 height 30
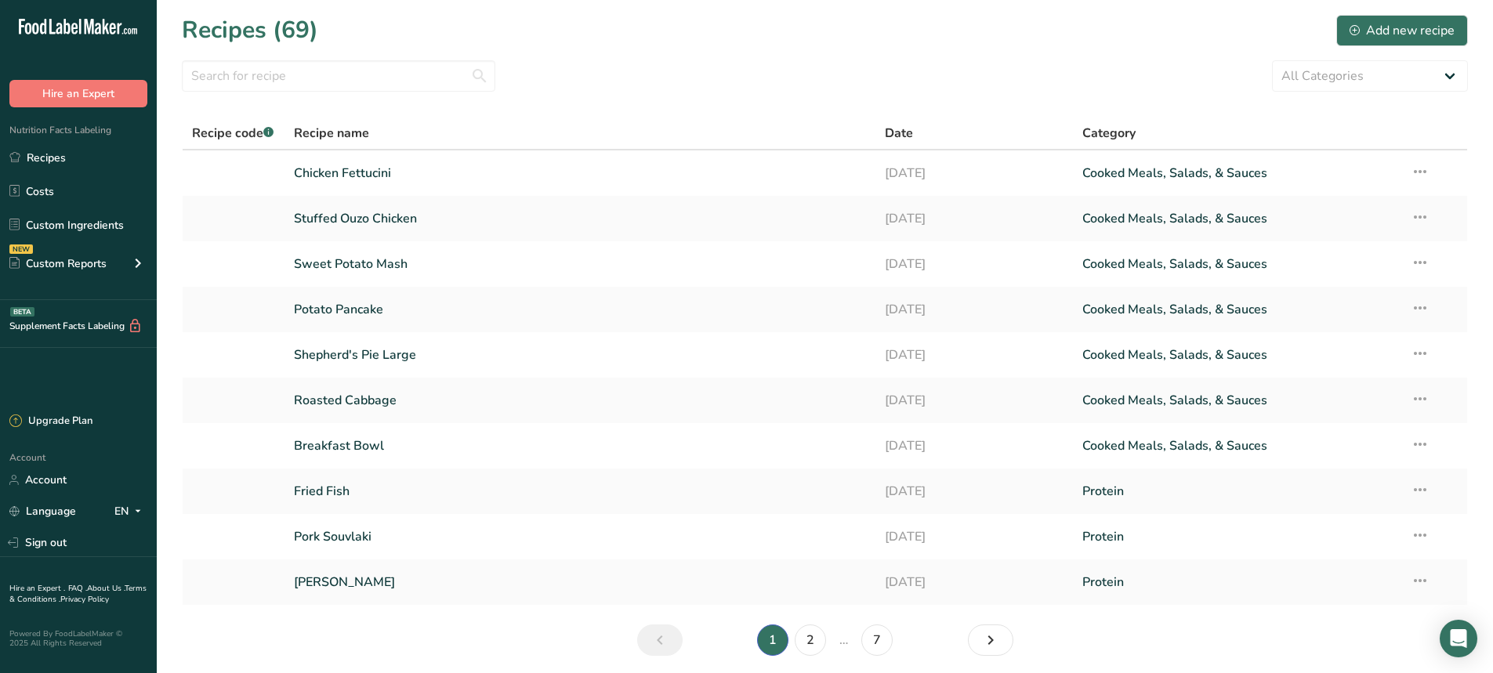
drag, startPoint x: 50, startPoint y: 164, endPoint x: 603, endPoint y: 41, distance: 566.8
click at [603, 41] on div "Recipes (69) Add new recipe" at bounding box center [825, 30] width 1286 height 35
click at [351, 180] on link "Chicken Fettucini" at bounding box center [580, 173] width 573 height 33
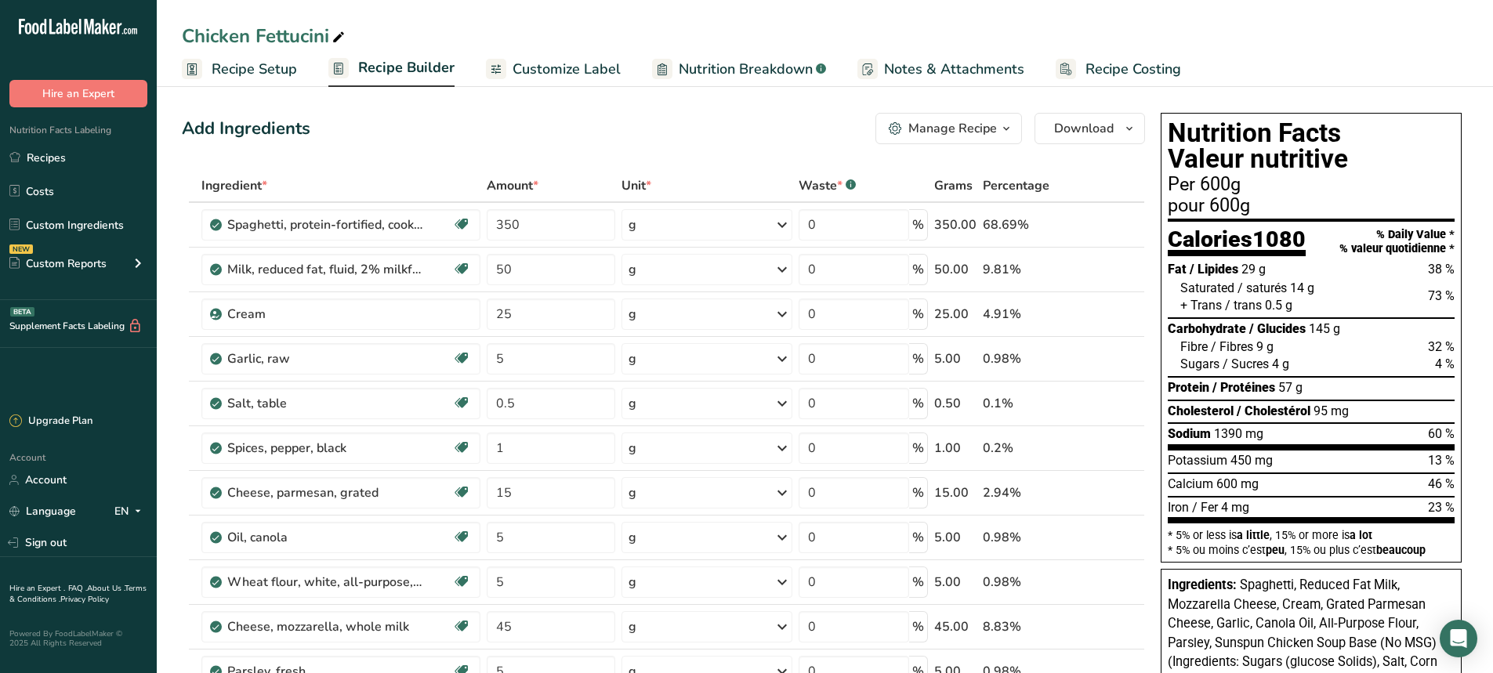
click at [400, 68] on span "Recipe Builder" at bounding box center [406, 67] width 96 height 21
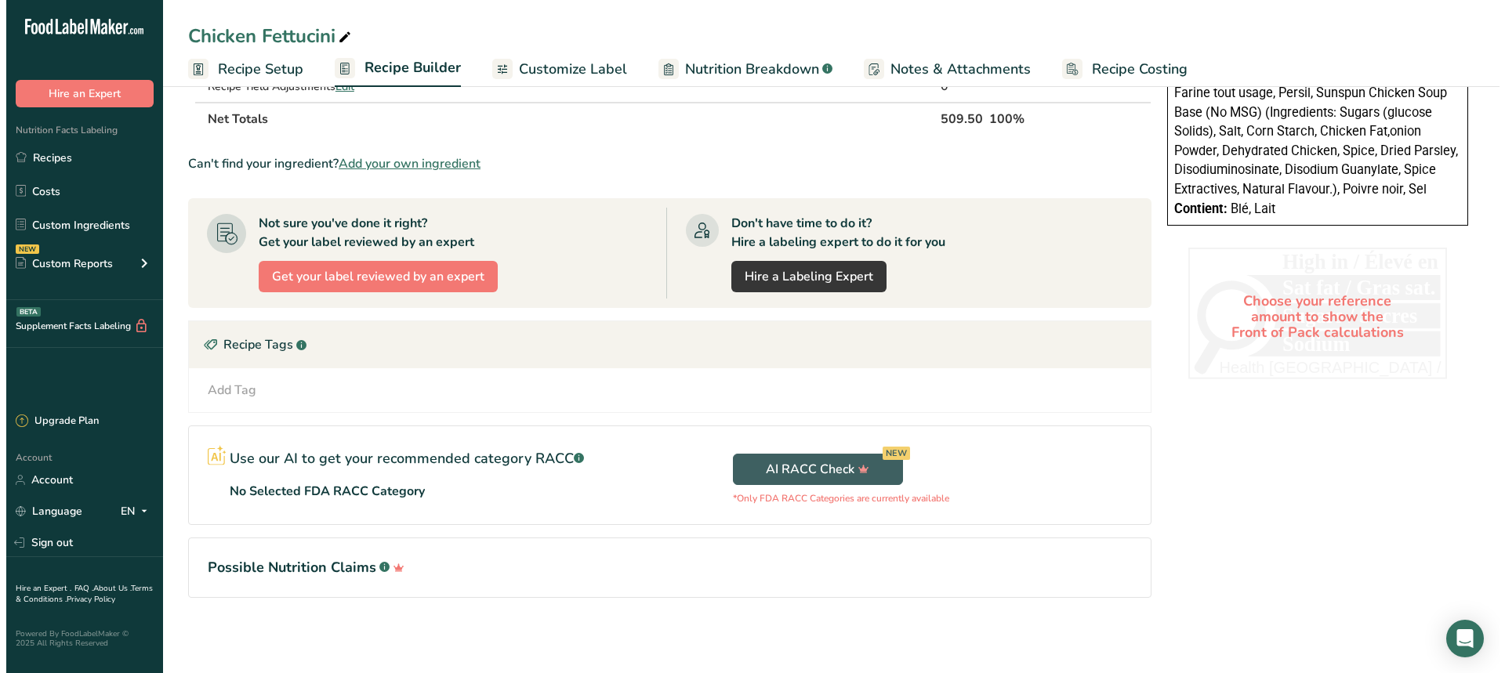
scroll to position [511, 0]
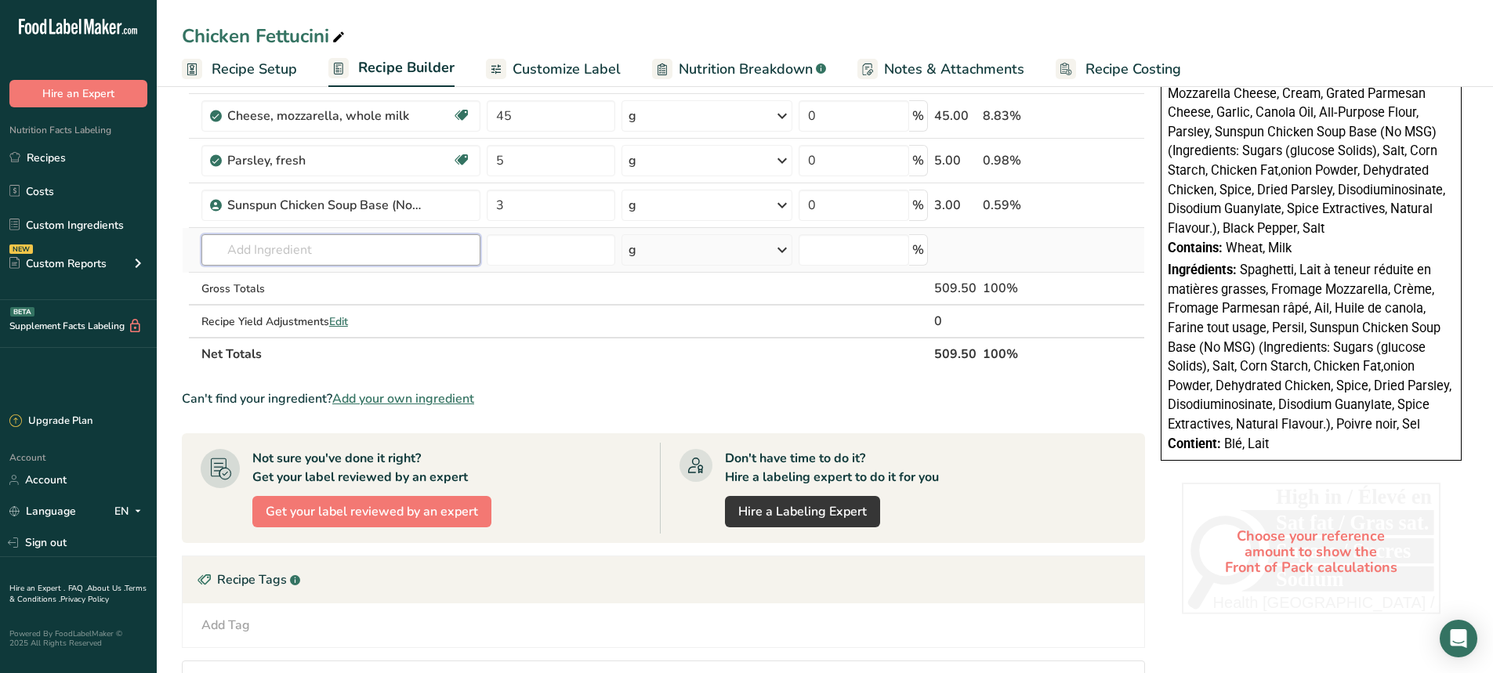
click at [260, 257] on input "text" at bounding box center [340, 249] width 279 height 31
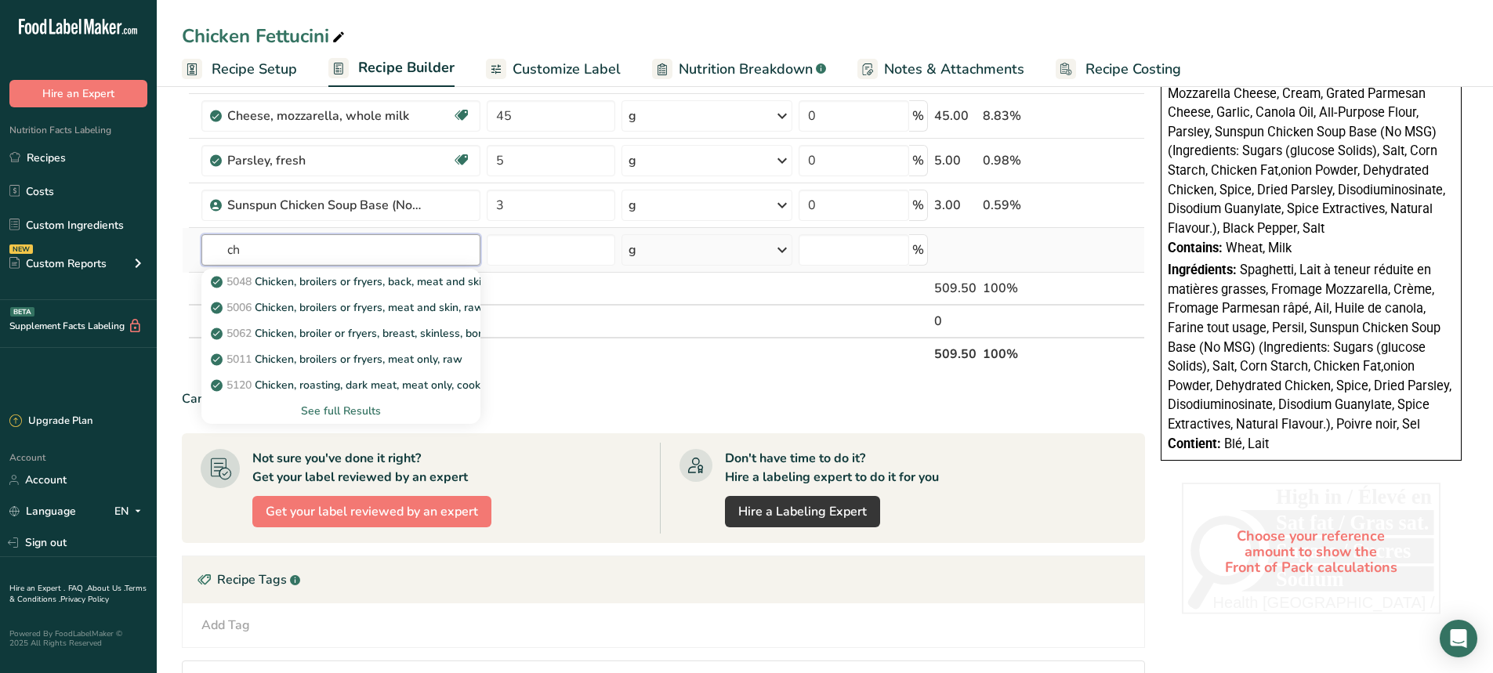
type input "c"
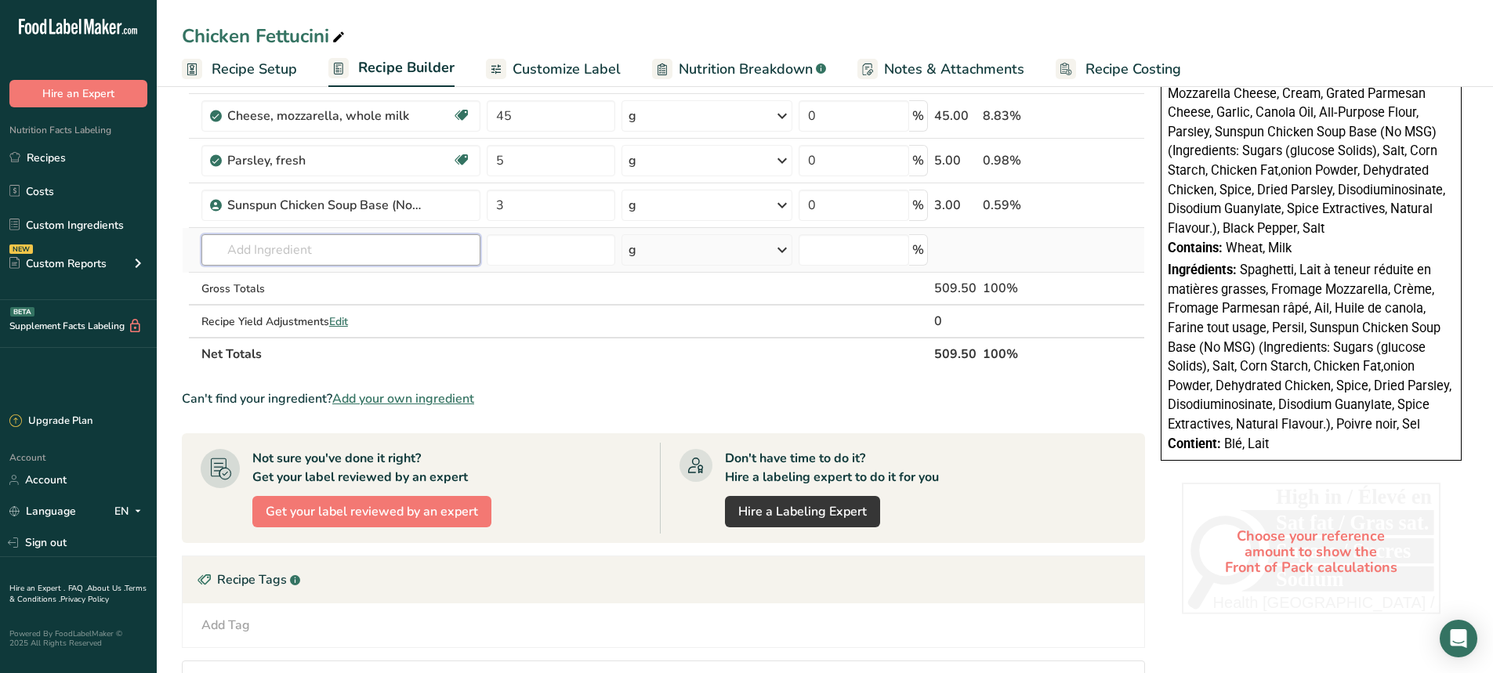
click at [260, 257] on input "text" at bounding box center [340, 249] width 279 height 31
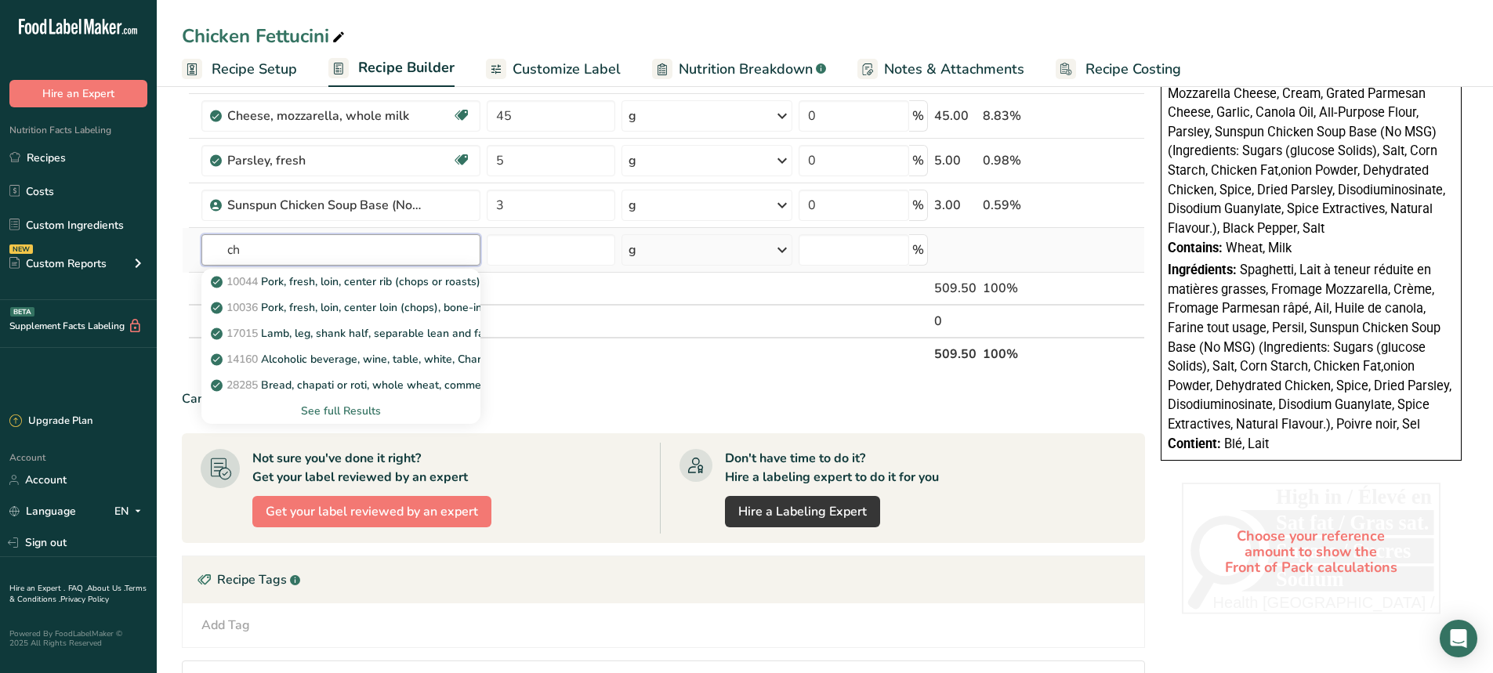
type input "ch"
click at [353, 415] on div "See full Results" at bounding box center [341, 411] width 254 height 16
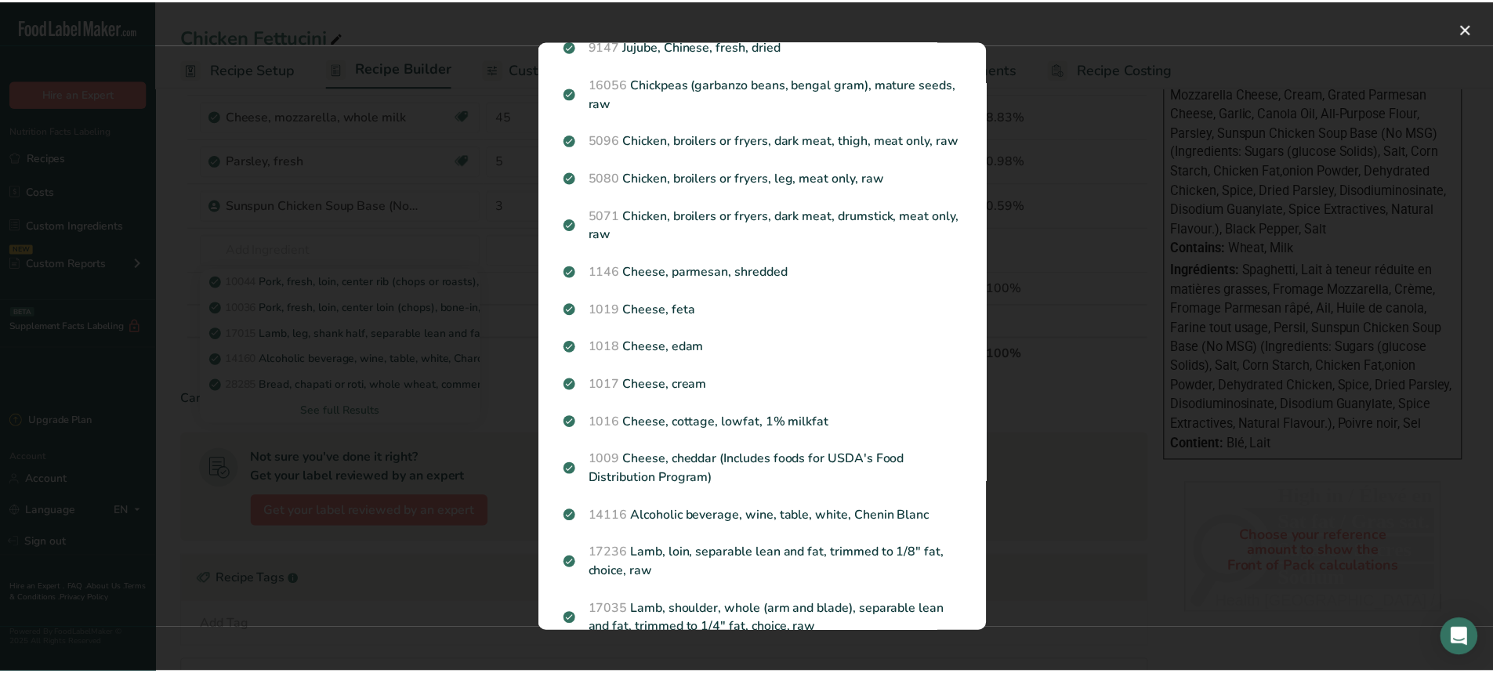
scroll to position [0, 0]
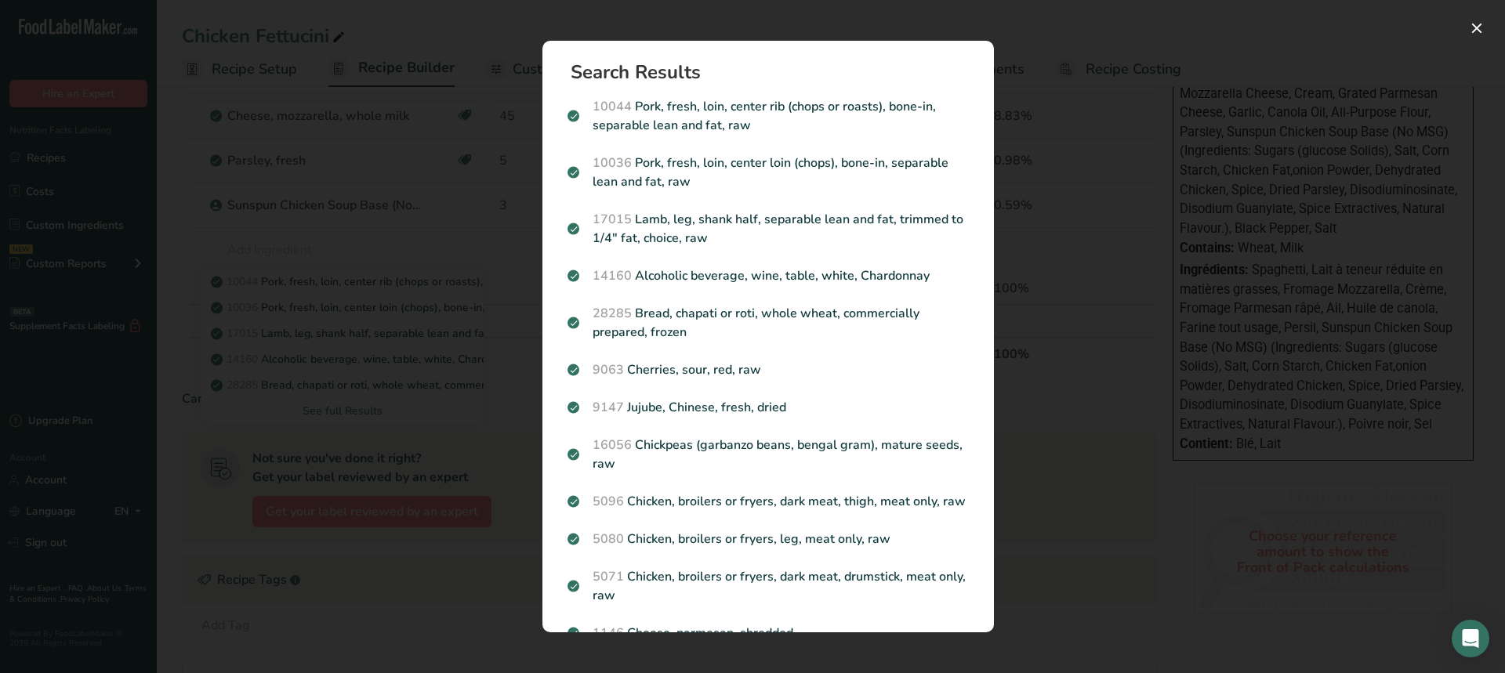
click at [305, 242] on div "Search results modal" at bounding box center [752, 336] width 1505 height 673
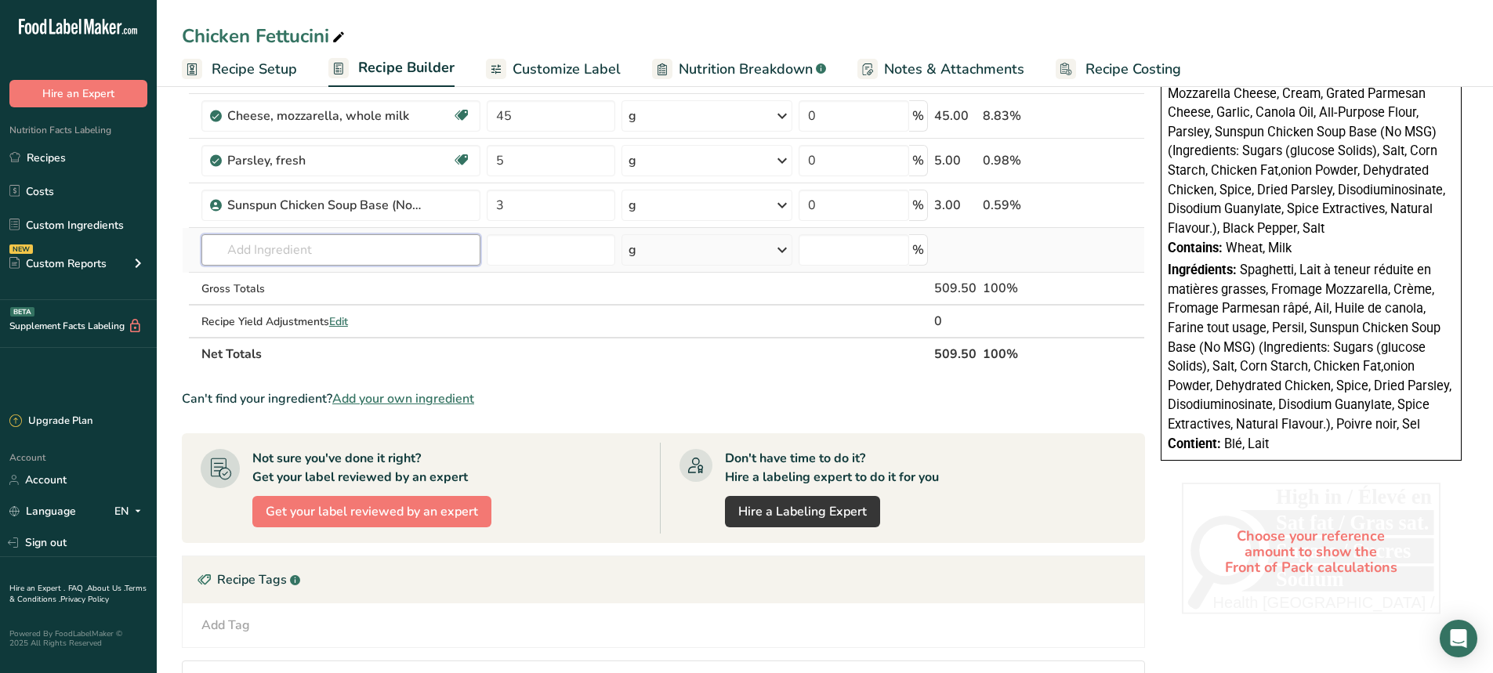
click at [303, 245] on input "text" at bounding box center [340, 249] width 279 height 31
type input "chicken breast [PERSON_NAME]"
click at [294, 306] on div "Add your own ingredient" at bounding box center [341, 307] width 254 height 16
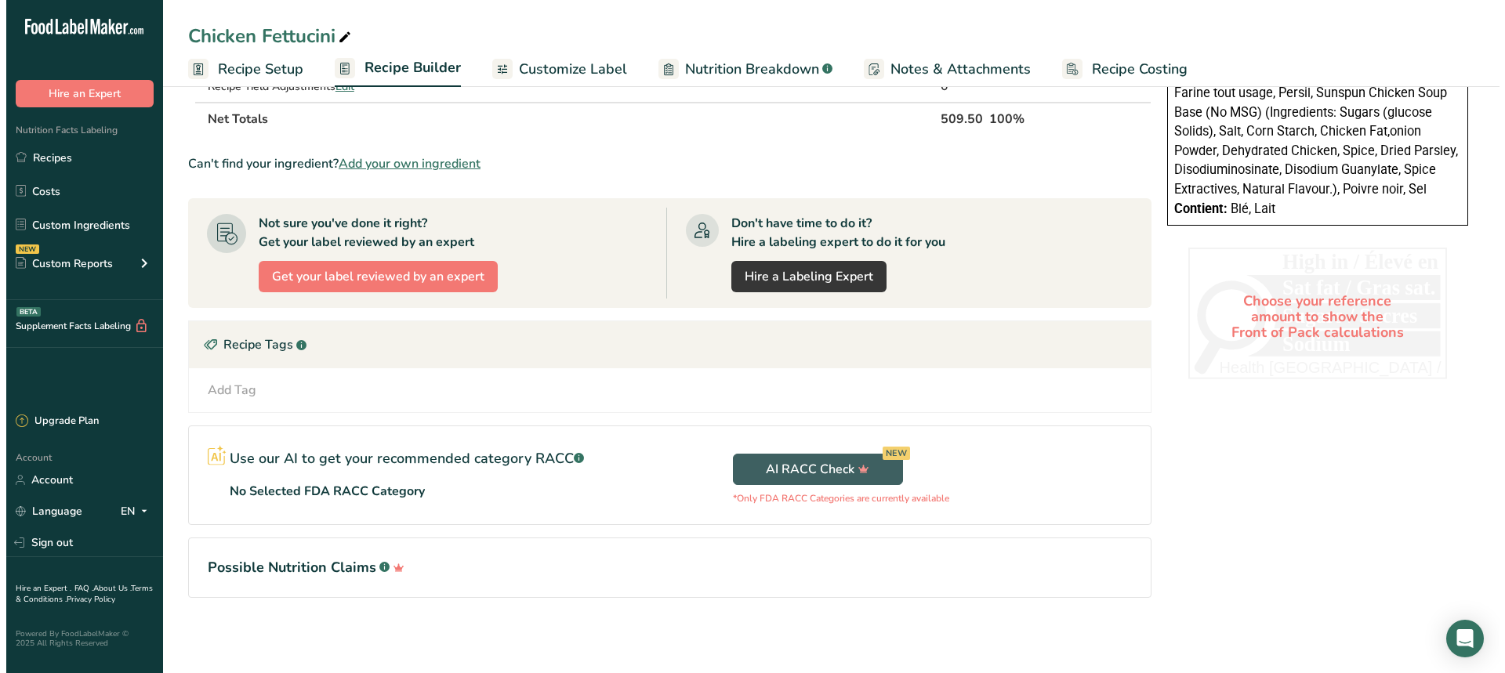
scroll to position [511, 0]
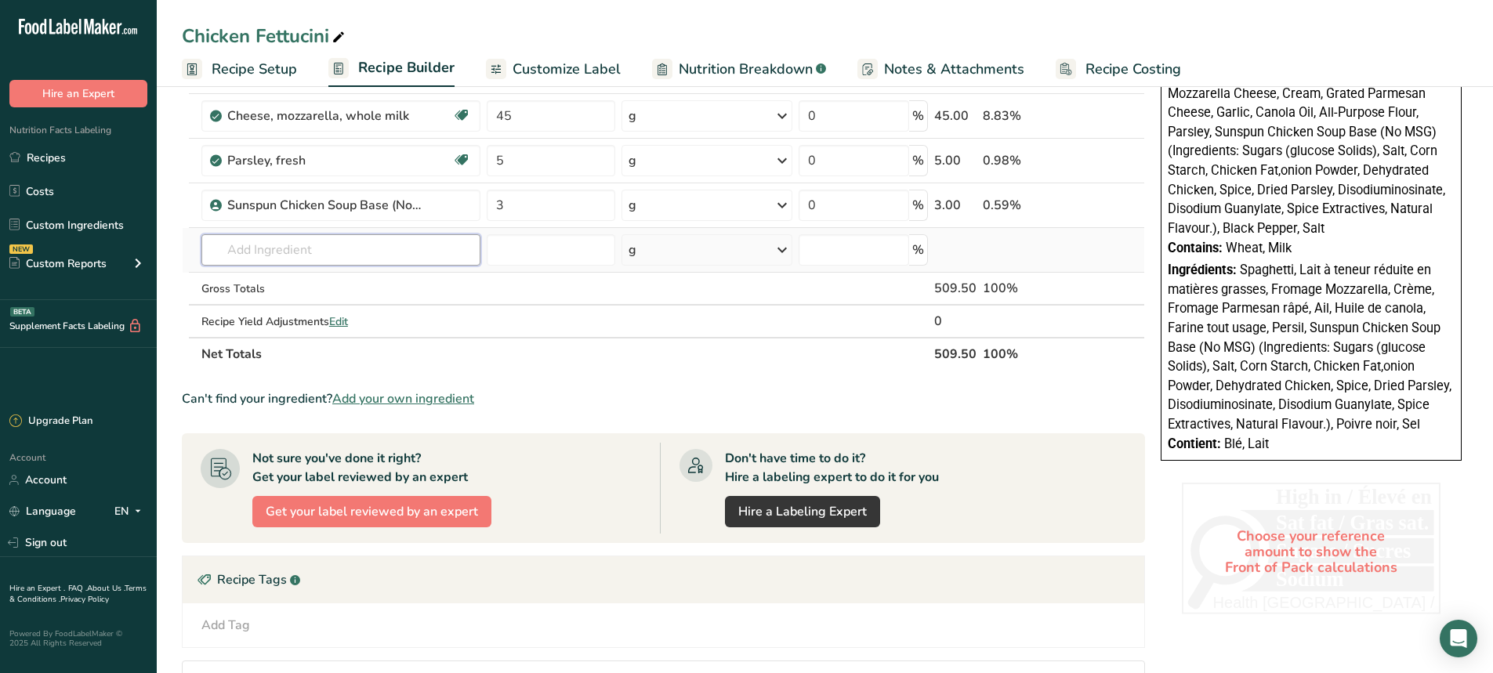
click at [320, 251] on input "text" at bounding box center [340, 249] width 279 height 31
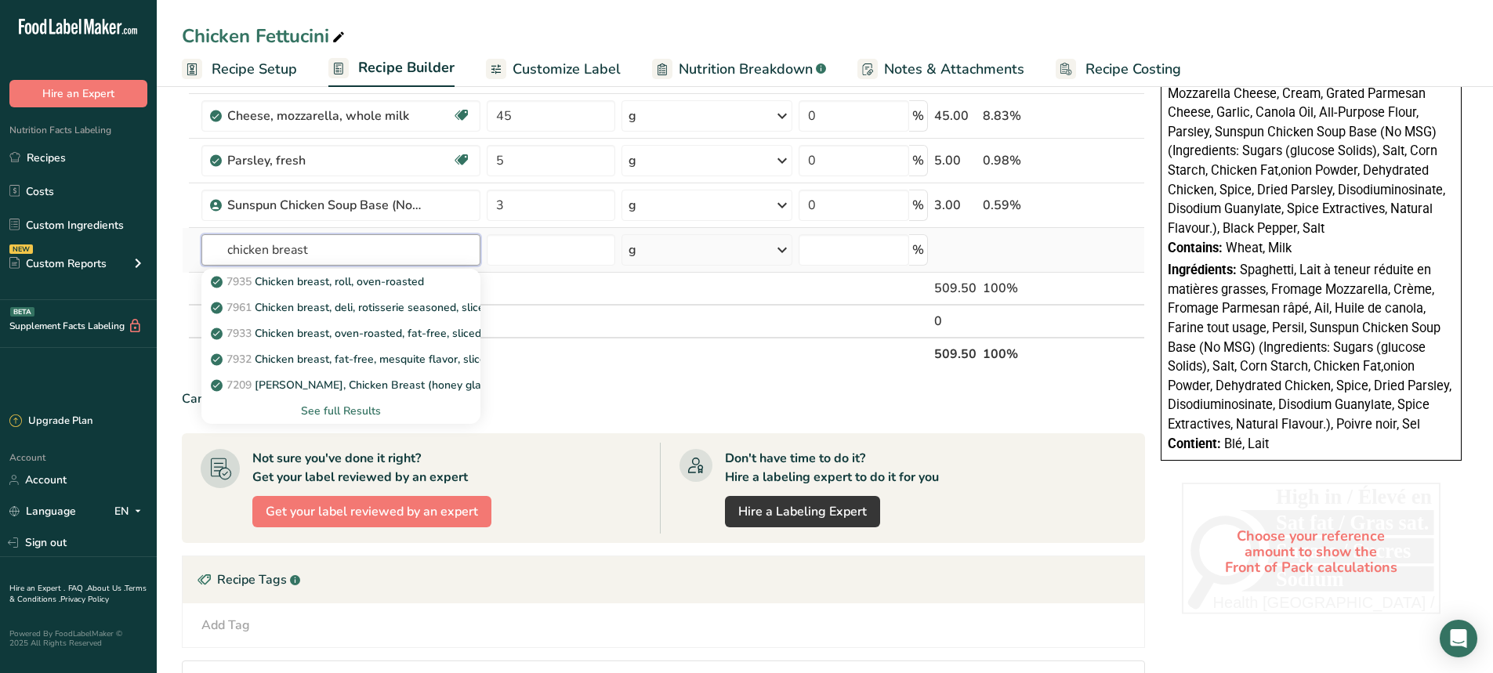
type input "chicken breast"
click at [346, 407] on div "See full Results" at bounding box center [341, 411] width 254 height 16
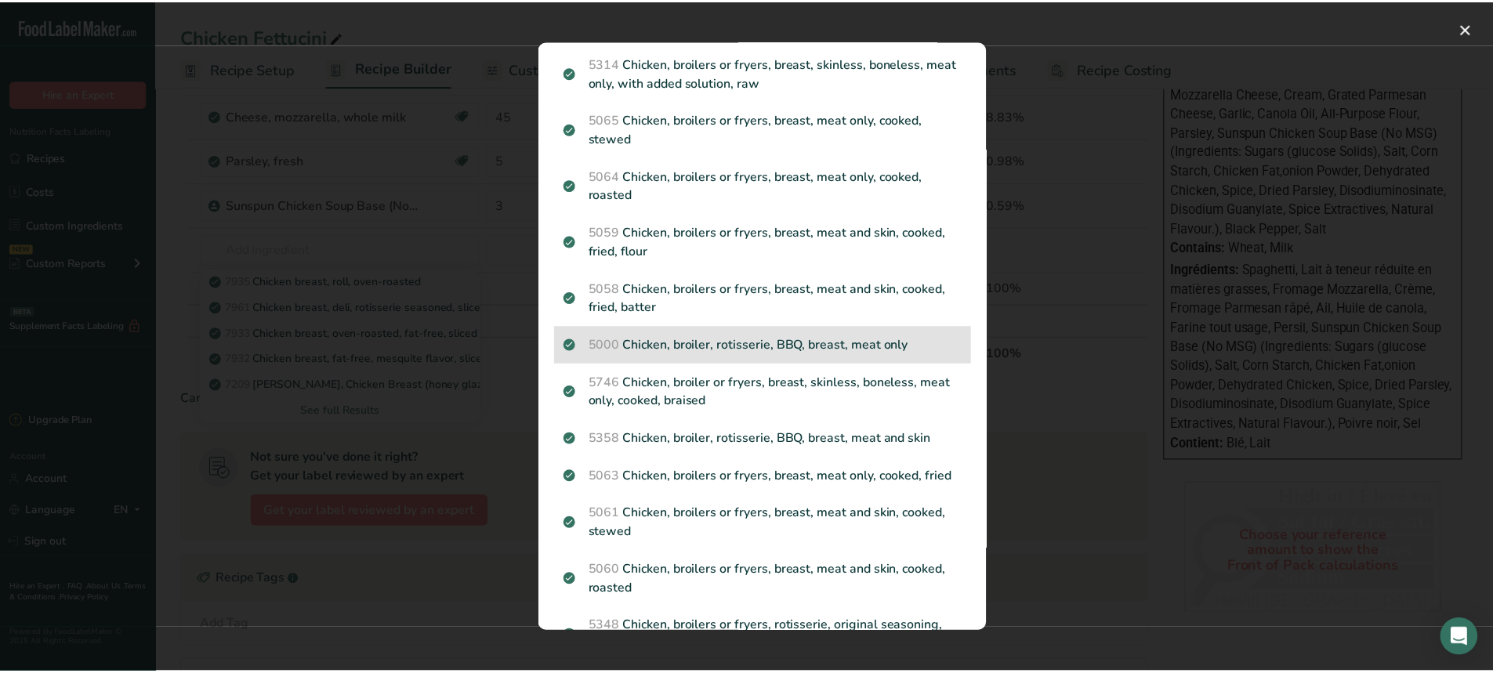
scroll to position [1164, 0]
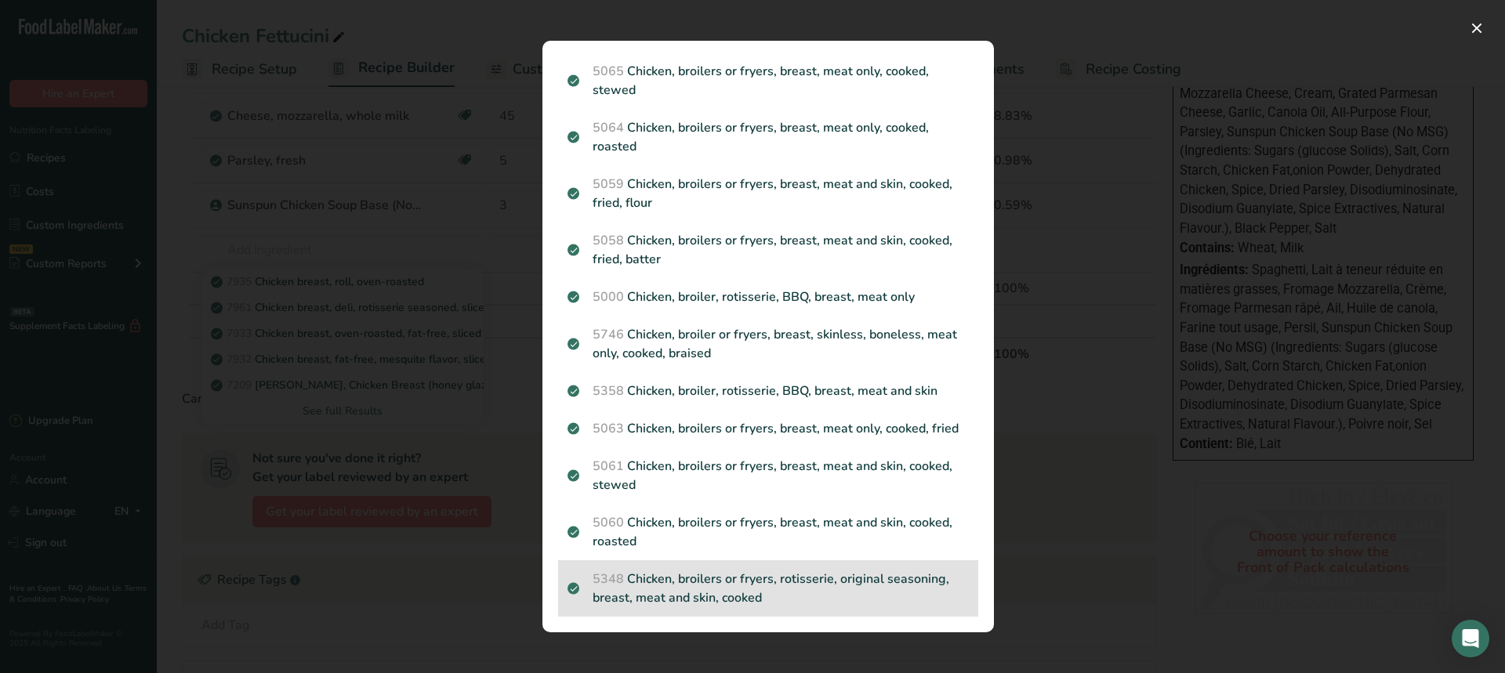
click at [895, 612] on div "5348 Chicken, broilers or fryers, rotisserie, original seasoning, breast, meat …" at bounding box center [768, 588] width 420 height 56
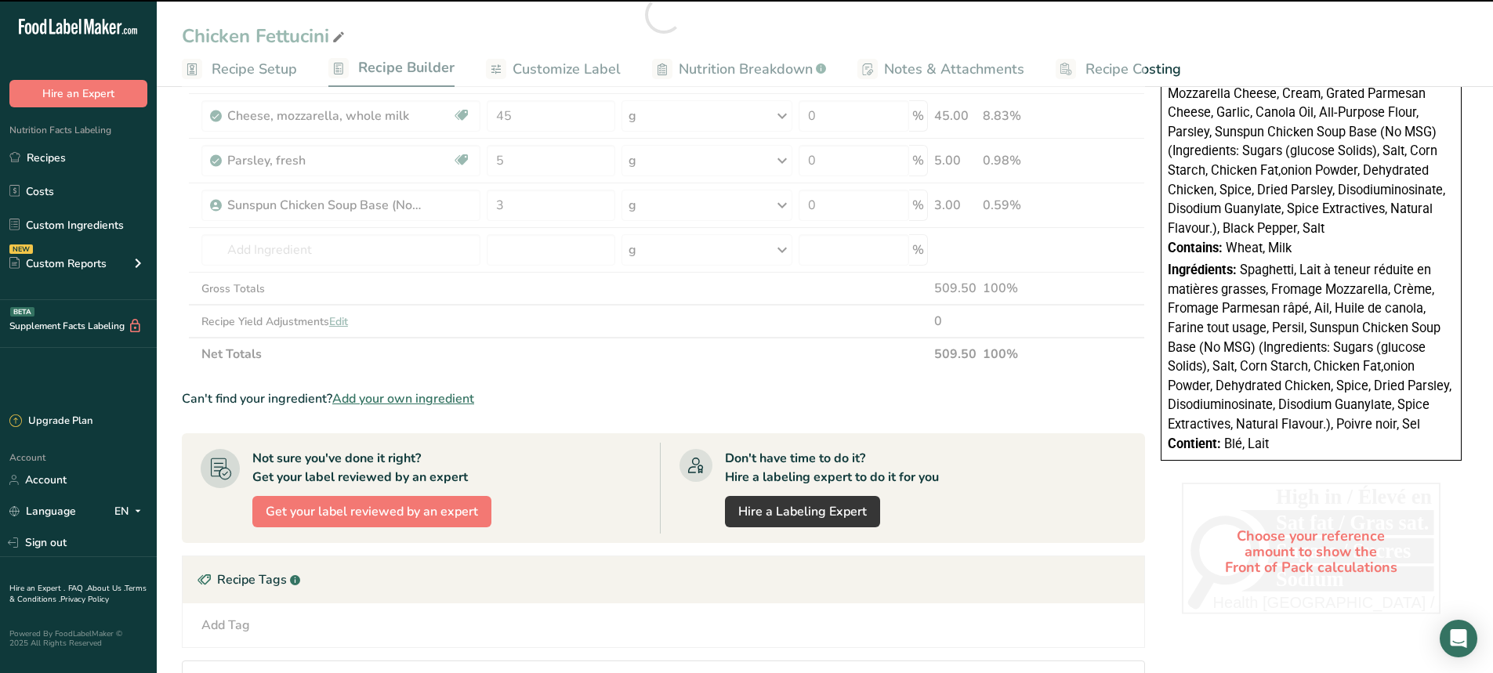
type input "0"
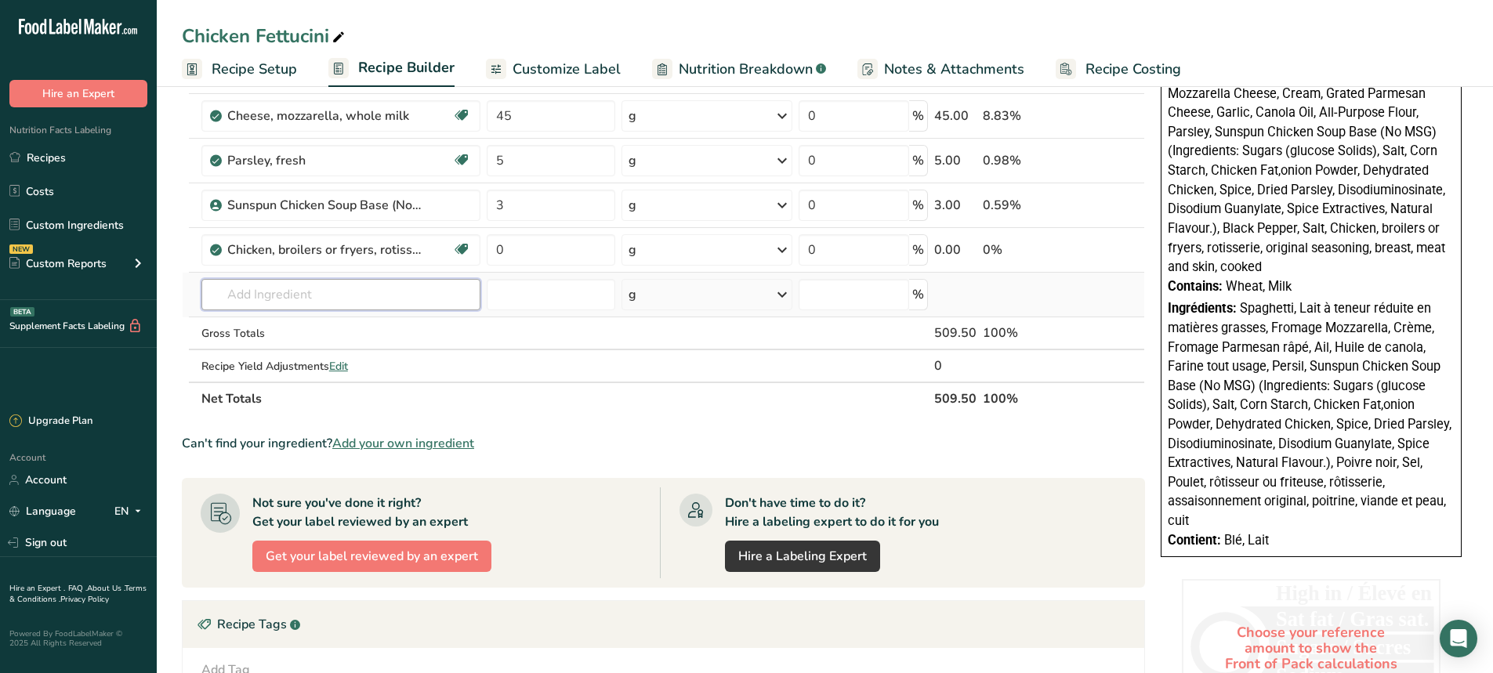
click at [352, 292] on input "text" at bounding box center [340, 294] width 279 height 31
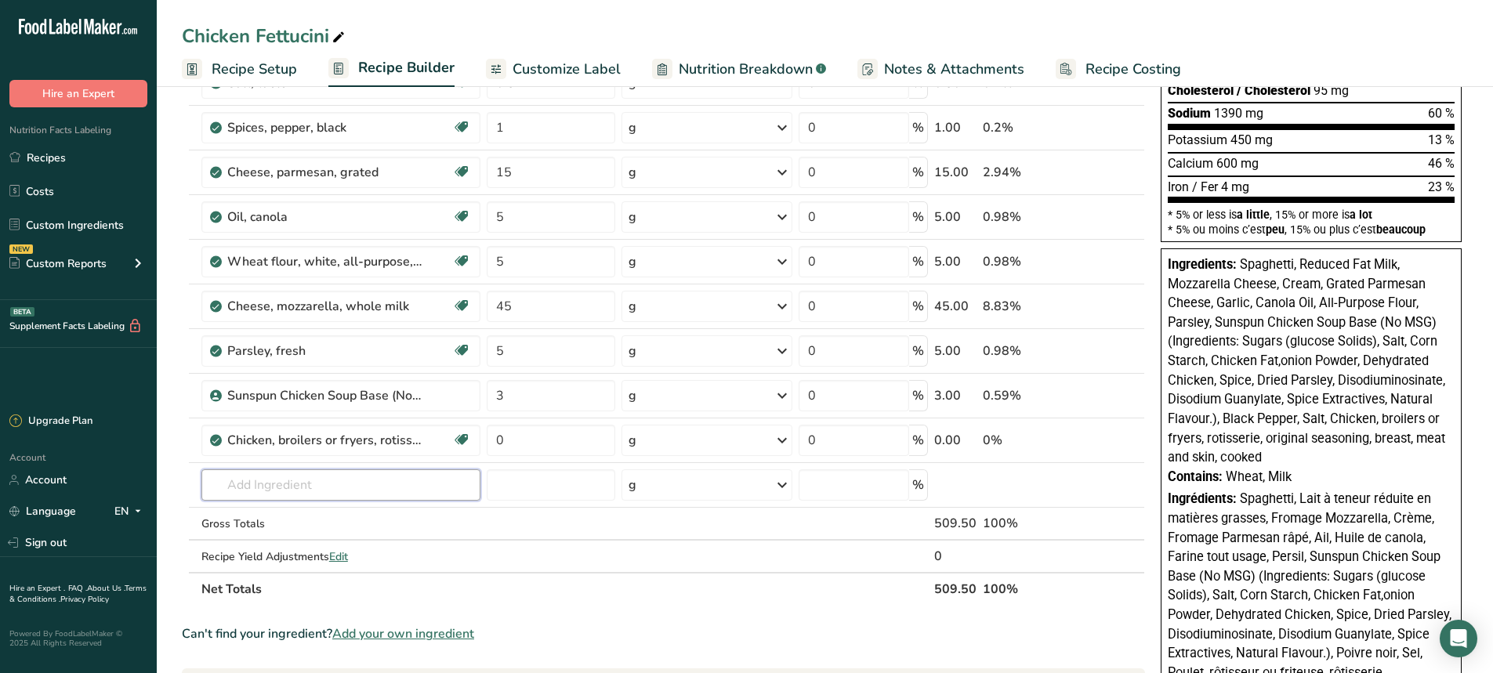
scroll to position [0, 0]
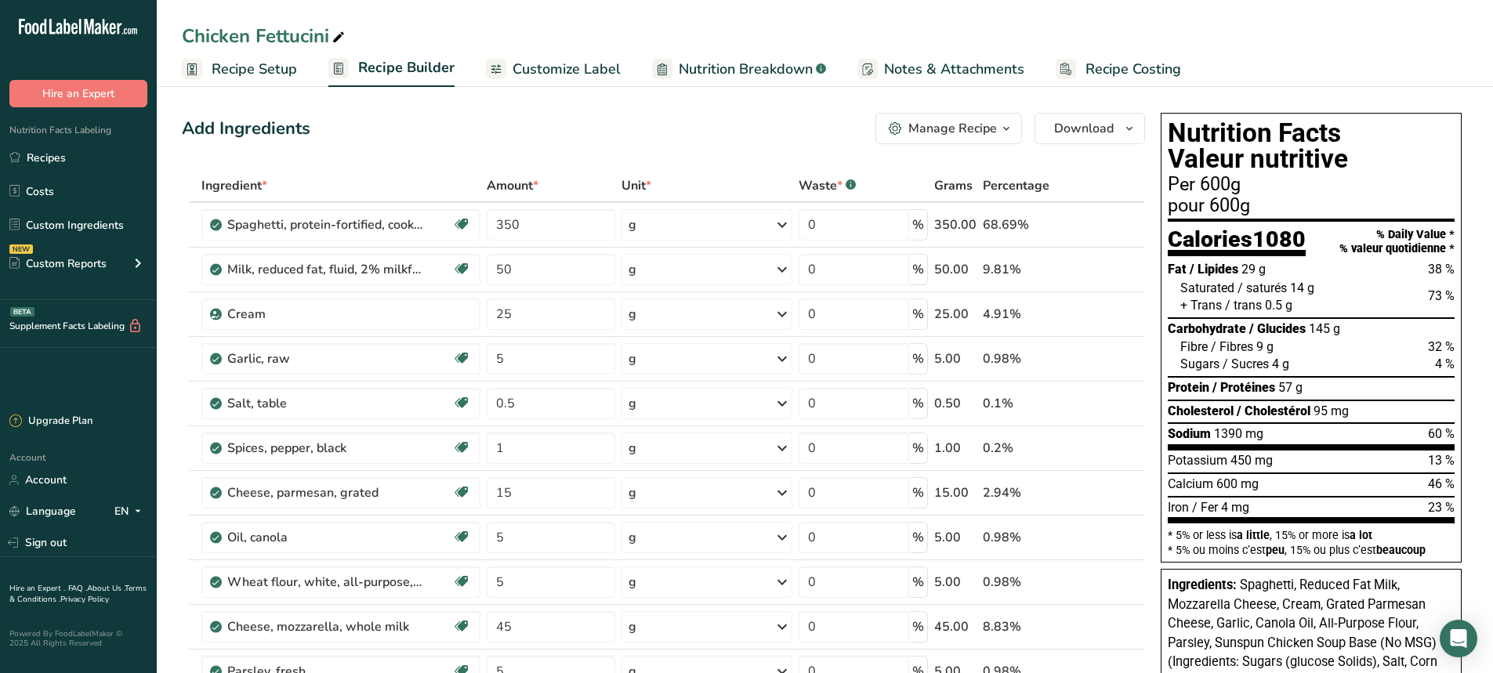
click at [1007, 130] on icon "button" at bounding box center [1006, 129] width 13 height 20
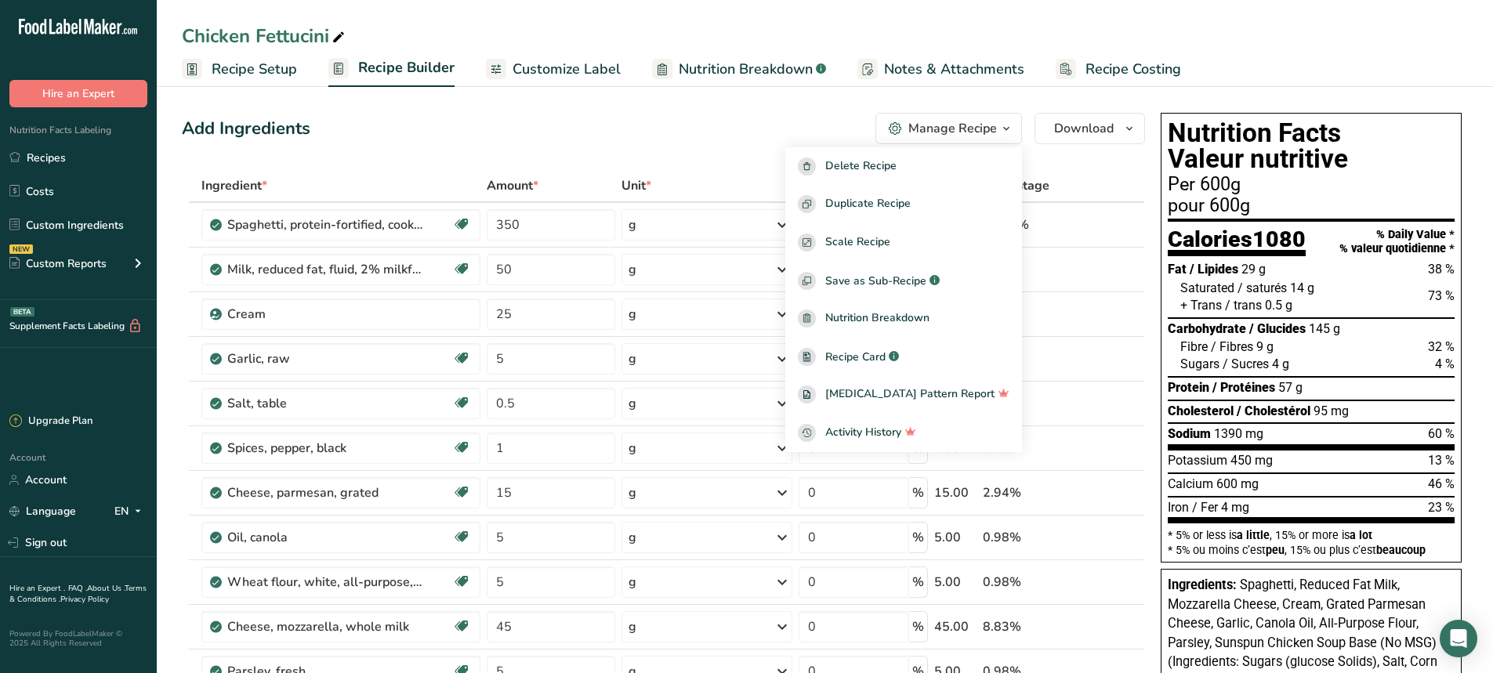
click at [1007, 130] on icon "button" at bounding box center [1006, 129] width 13 height 20
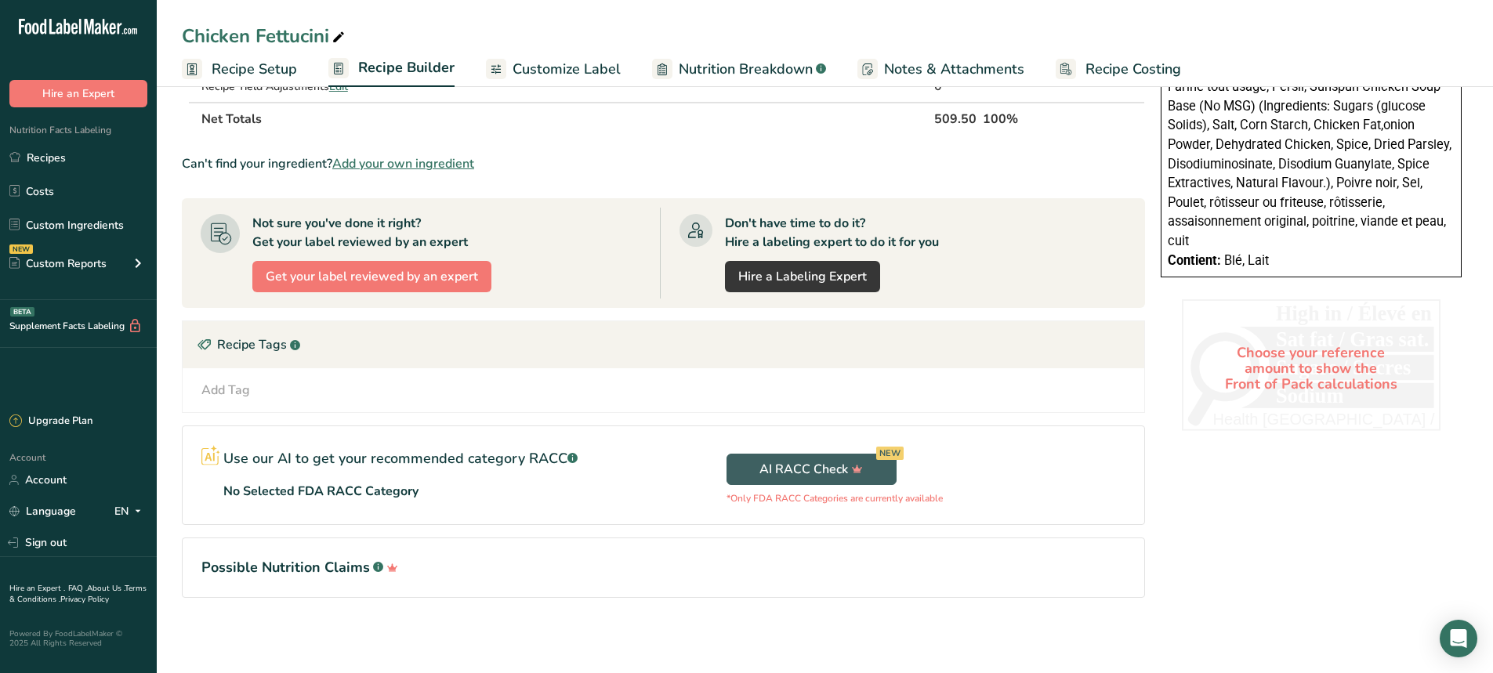
scroll to position [634, 0]
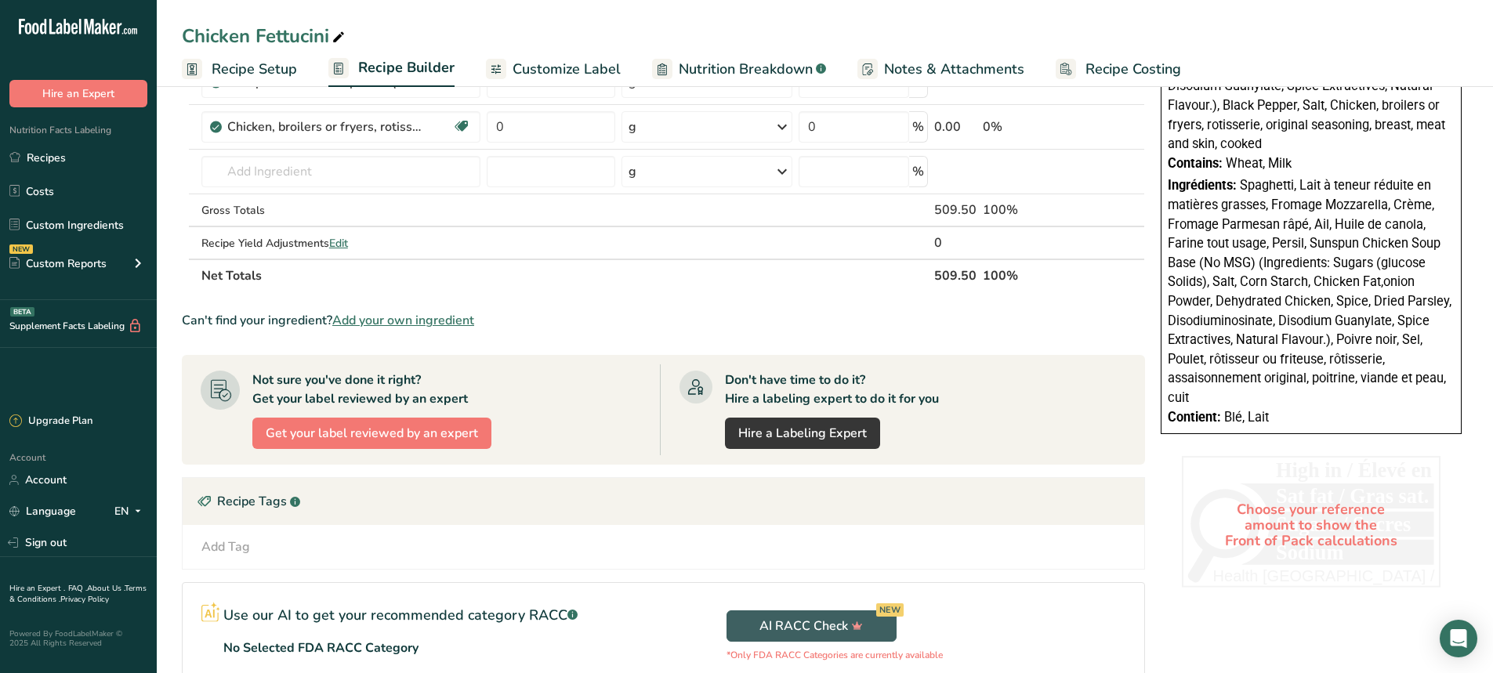
click at [422, 321] on span "Add your own ingredient" at bounding box center [403, 320] width 142 height 19
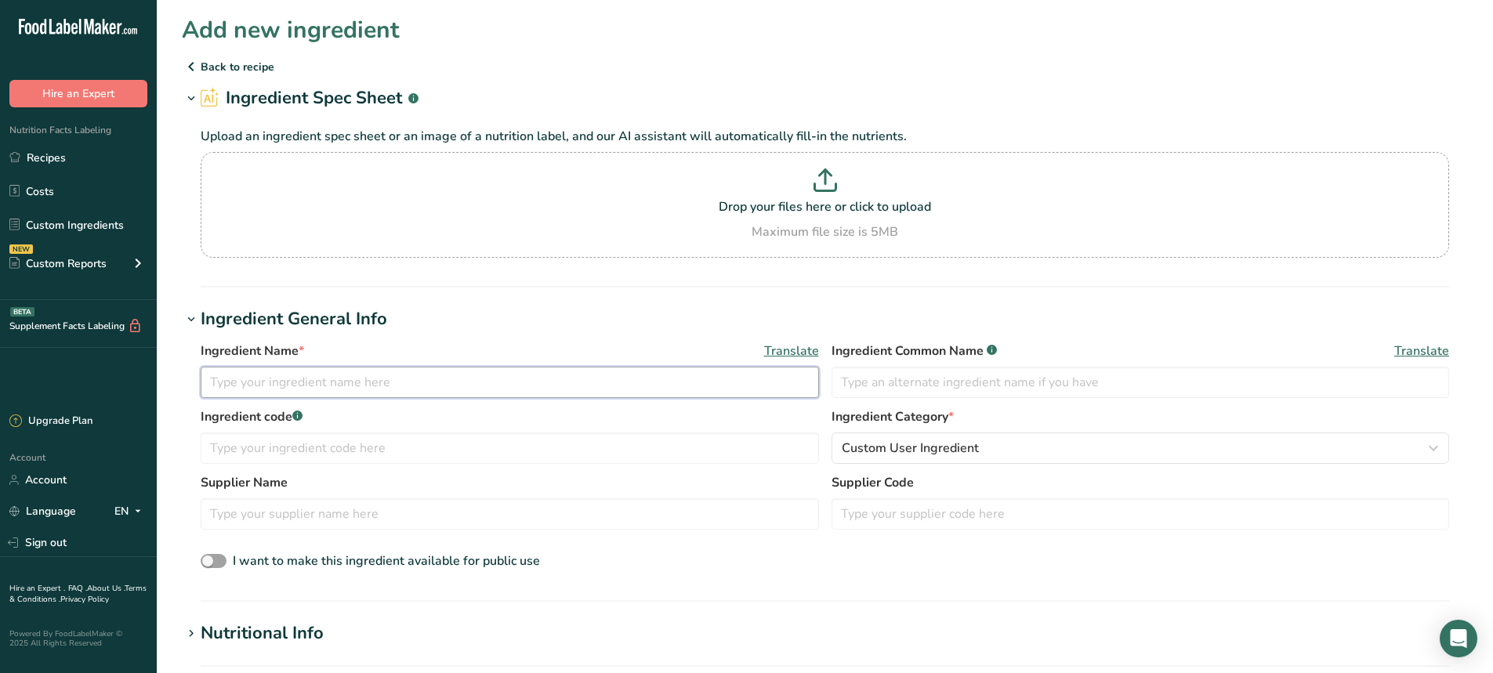
click at [371, 388] on input "text" at bounding box center [510, 382] width 618 height 31
type input "Chicken Breast (Oven Baked"
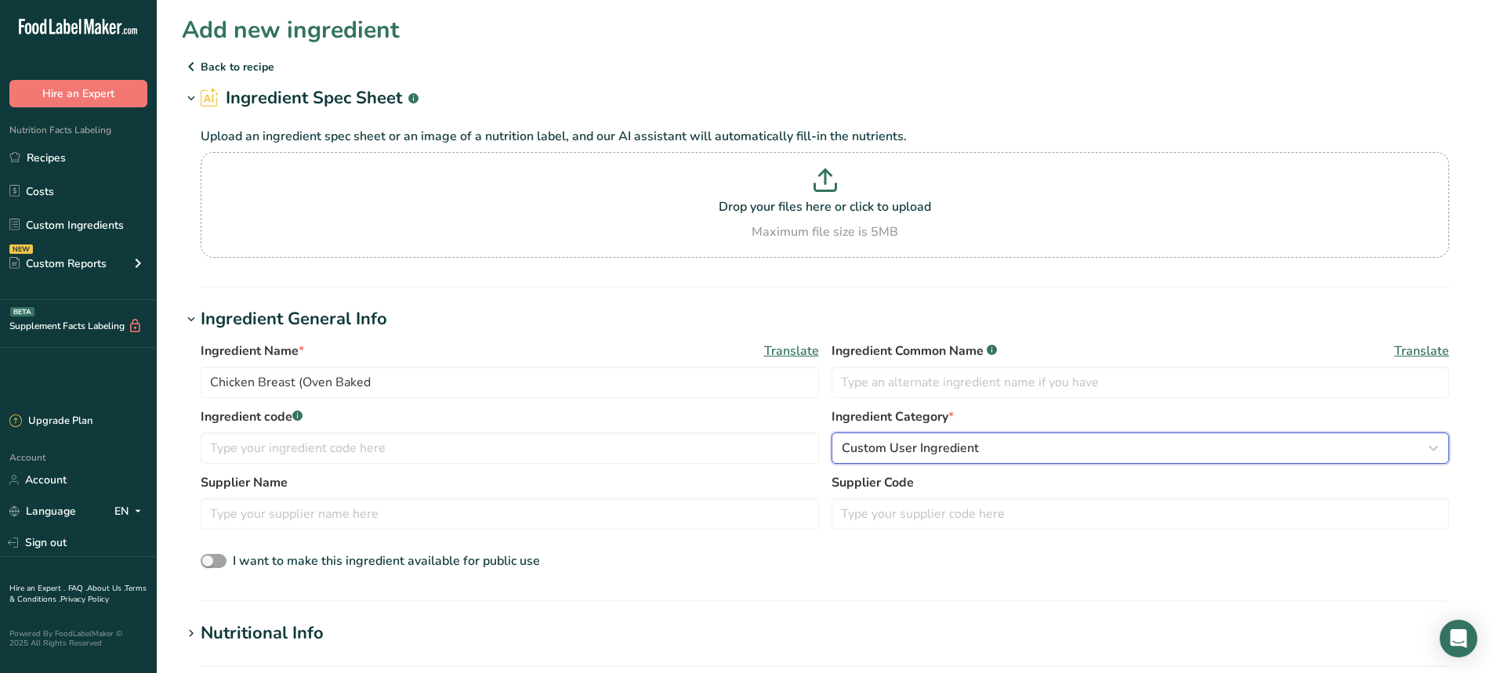
click at [972, 448] on span "Custom User Ingredient" at bounding box center [910, 448] width 137 height 19
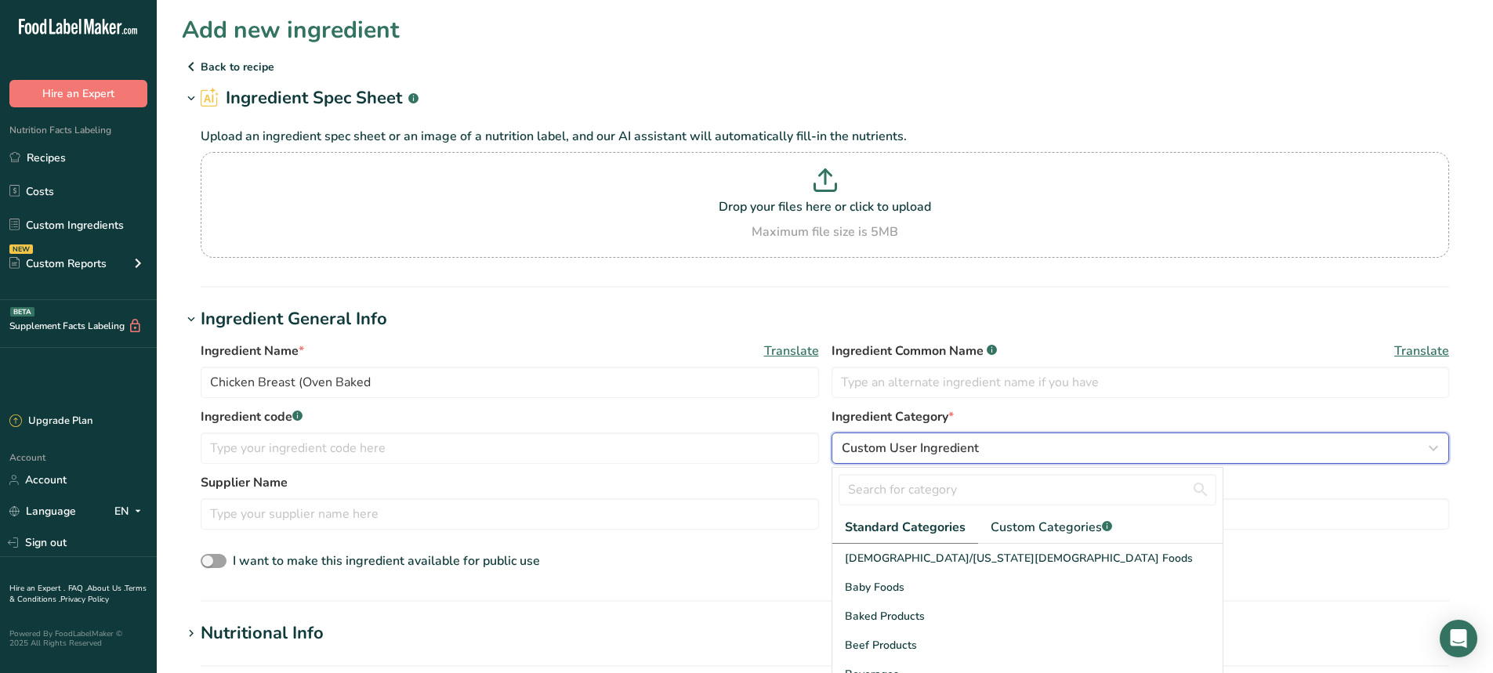
click at [972, 448] on span "Custom User Ingredient" at bounding box center [910, 448] width 137 height 19
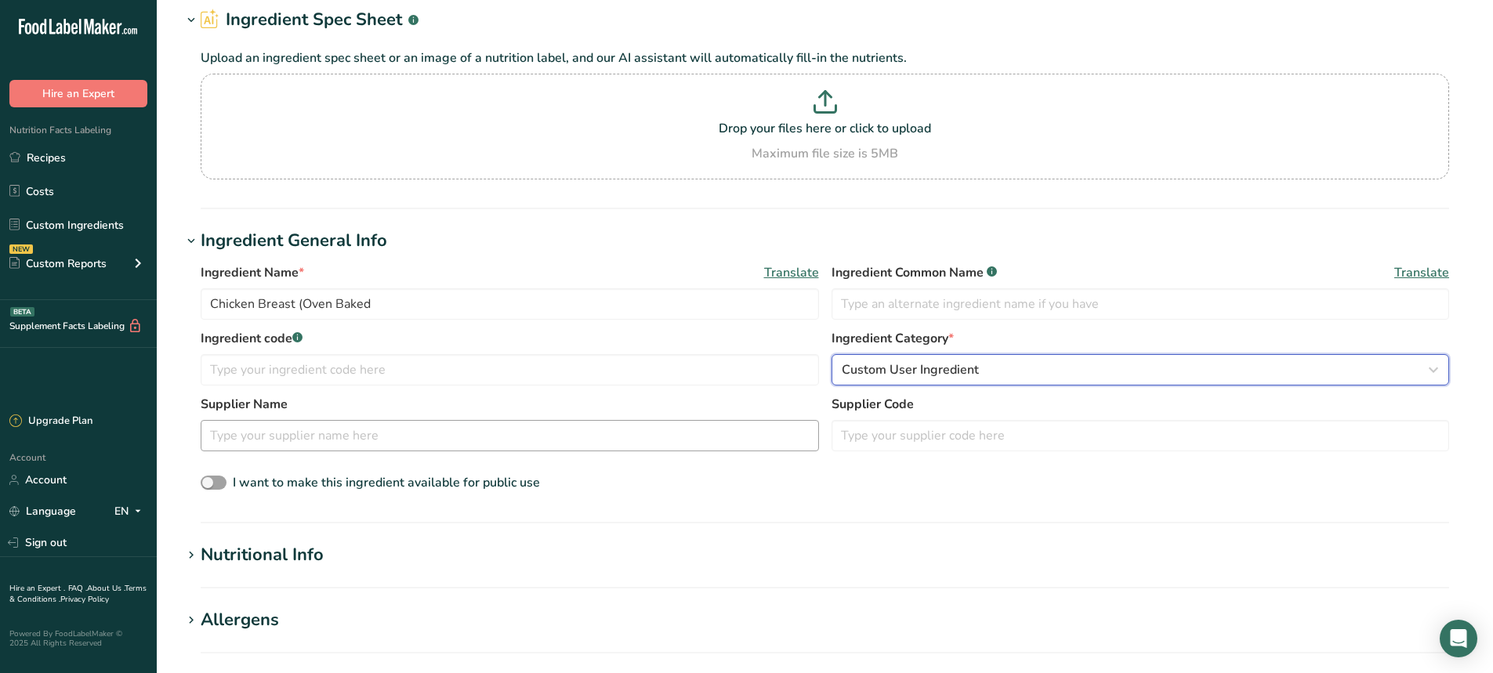
scroll to position [157, 0]
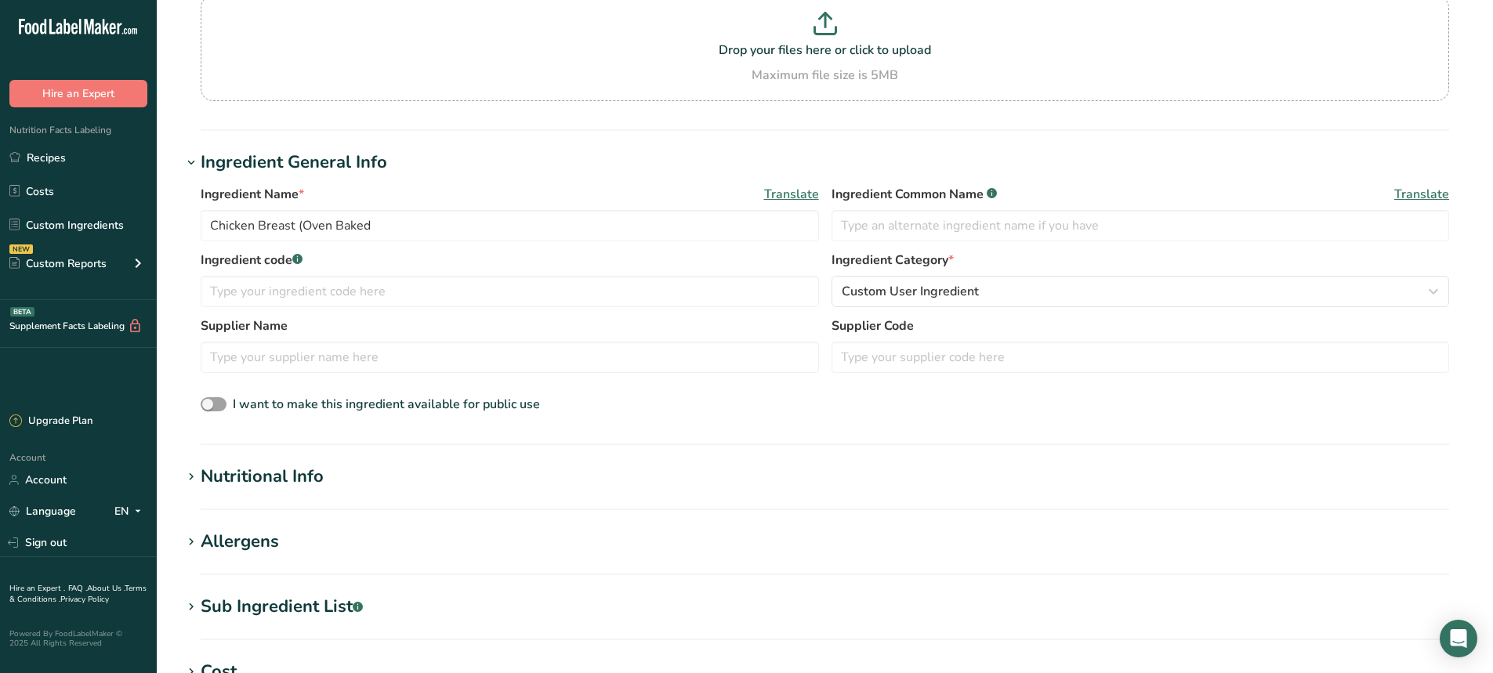
click at [297, 484] on div "Nutritional Info" at bounding box center [262, 477] width 123 height 26
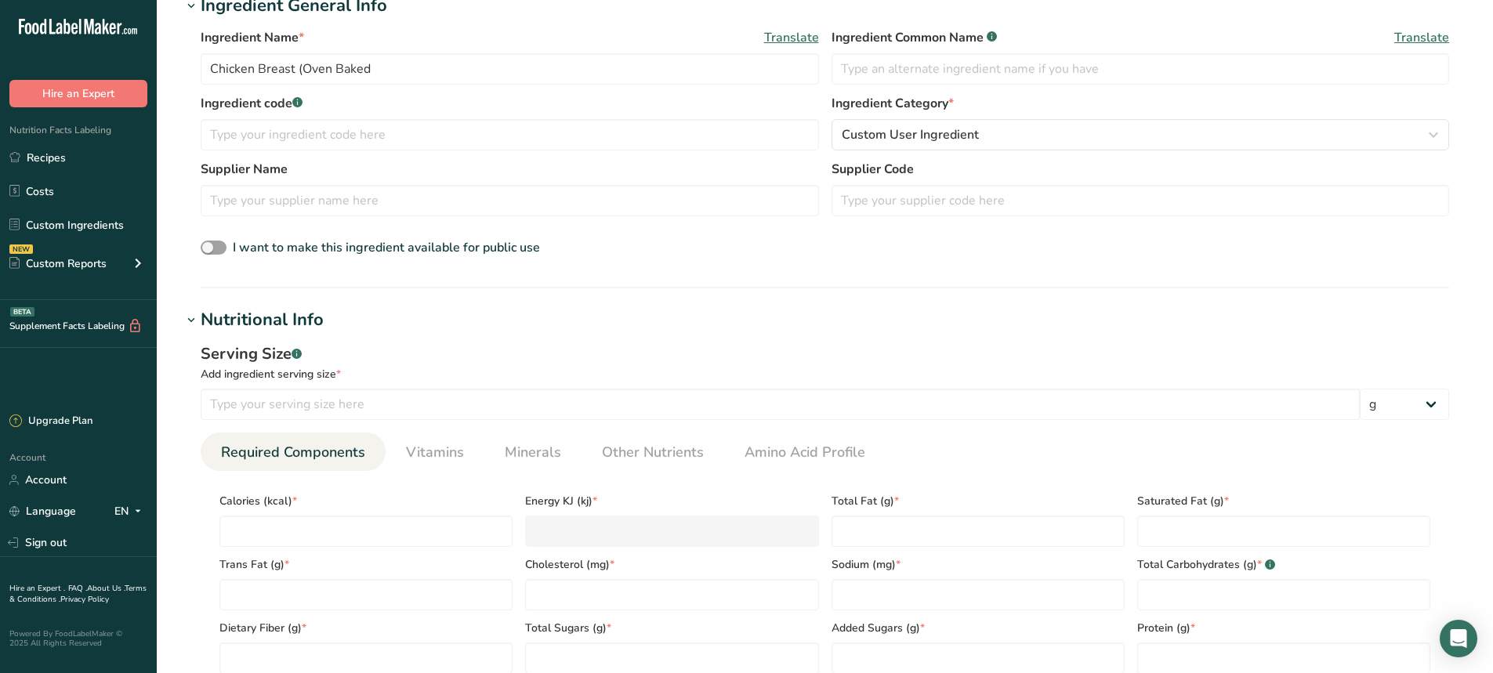
scroll to position [470, 0]
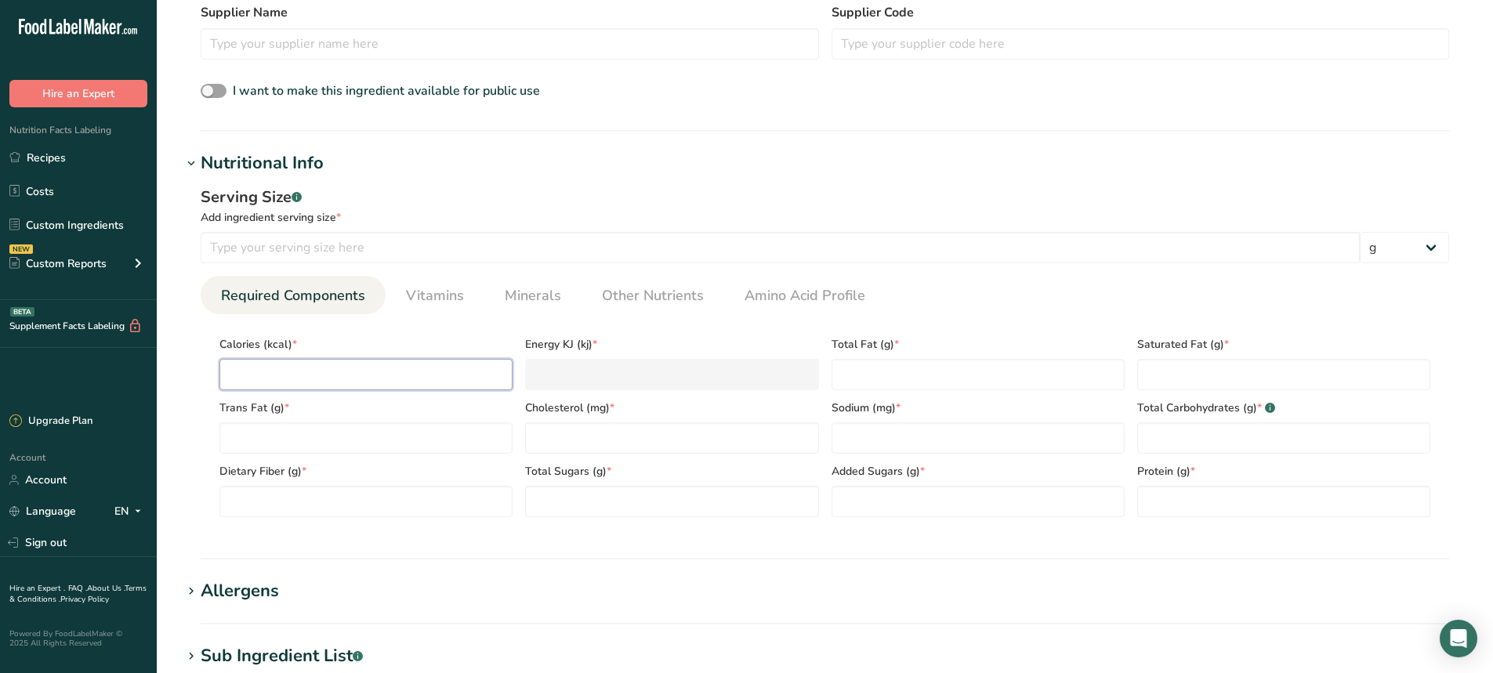
click at [264, 375] on input "number" at bounding box center [365, 374] width 293 height 31
click at [288, 232] on input "number" at bounding box center [780, 247] width 1159 height 31
type input "100"
click at [265, 367] on input "number" at bounding box center [365, 374] width 293 height 31
type input "1"
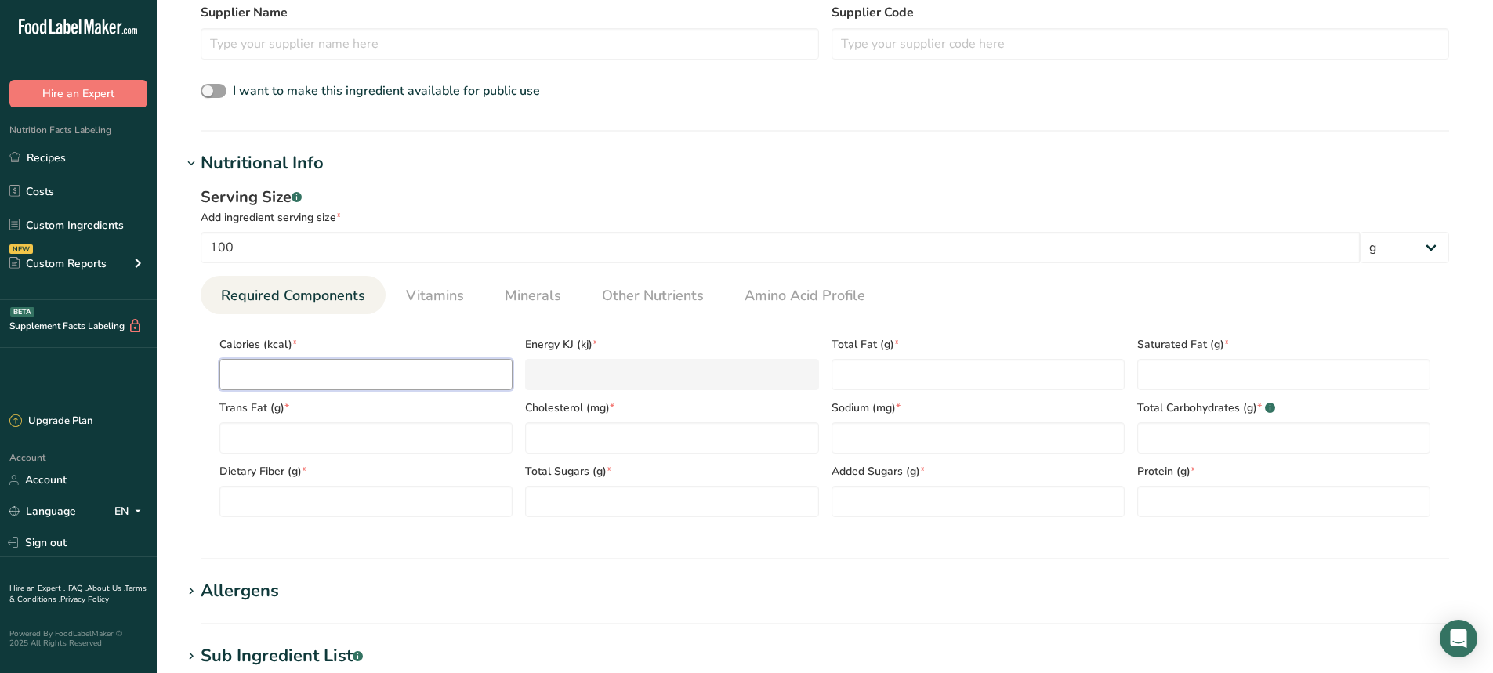
type KJ "4.2"
type input "15"
type KJ "62.8"
type input "153"
type KJ "640.2"
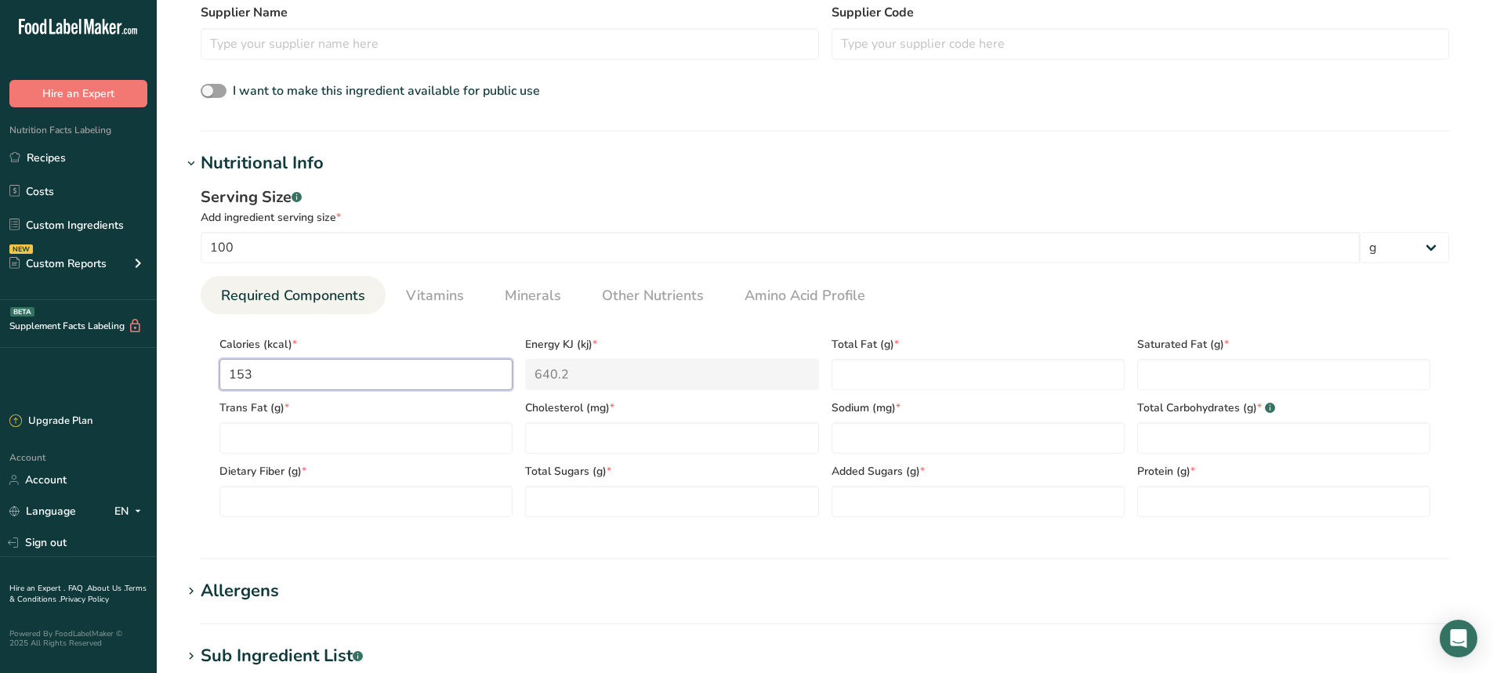
type input "153"
click at [884, 371] on Fat "number" at bounding box center [978, 374] width 293 height 31
type Fat "3.6"
click at [1165, 502] on input "number" at bounding box center [1283, 501] width 293 height 31
type input "30.2"
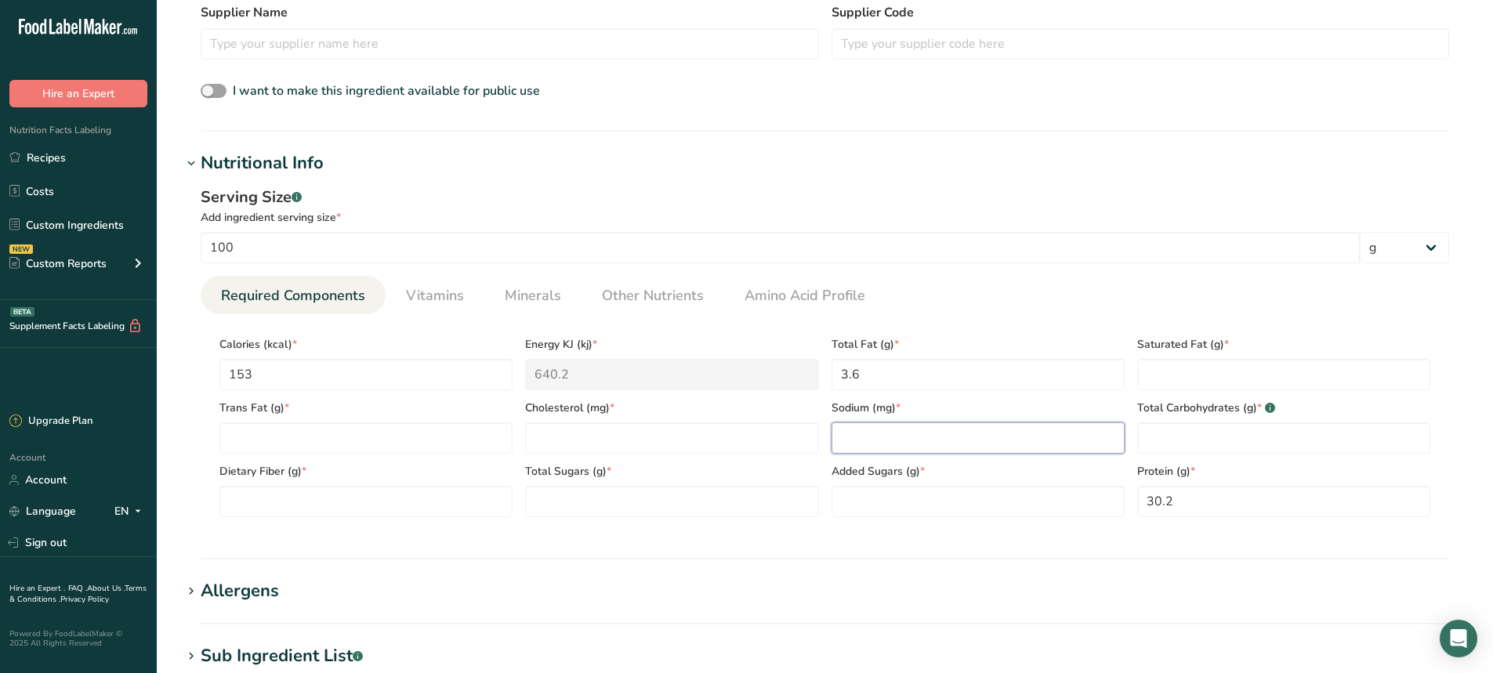
click at [876, 443] on input "number" at bounding box center [978, 437] width 293 height 31
type input "73"
click at [1166, 440] on Carbohydrates "number" at bounding box center [1283, 437] width 293 height 31
type Carbohydrates "0"
click at [344, 494] on Fiber "number" at bounding box center [365, 501] width 293 height 31
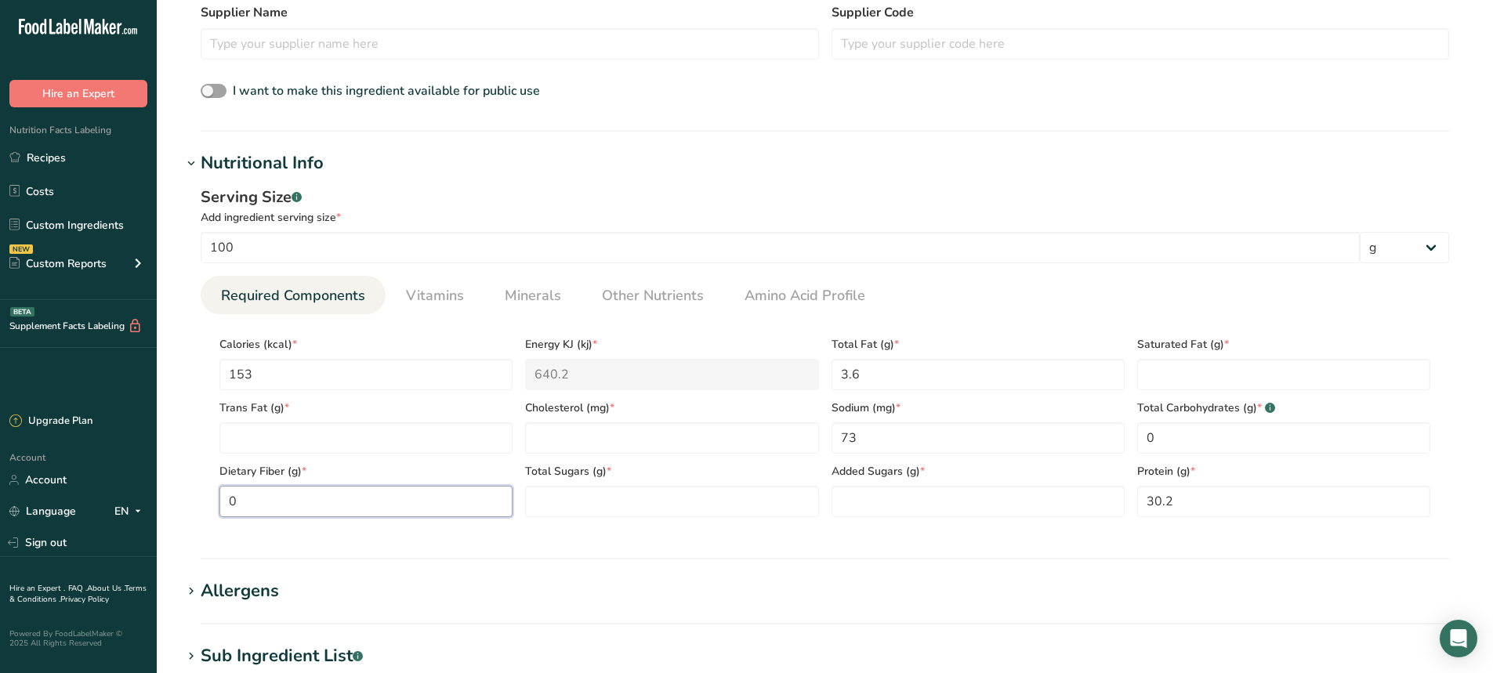
type Fiber "0"
drag, startPoint x: 624, startPoint y: 522, endPoint x: 611, endPoint y: 514, distance: 15.5
click at [618, 520] on section "Calories (kcal) * 153 Energy KJ (kj) * 640.2 Total Fat (g) * 3.6 Saturated Fat …" at bounding box center [825, 422] width 1248 height 216
click at [619, 494] on Sugars "number" at bounding box center [671, 501] width 293 height 31
type Sugars "0"
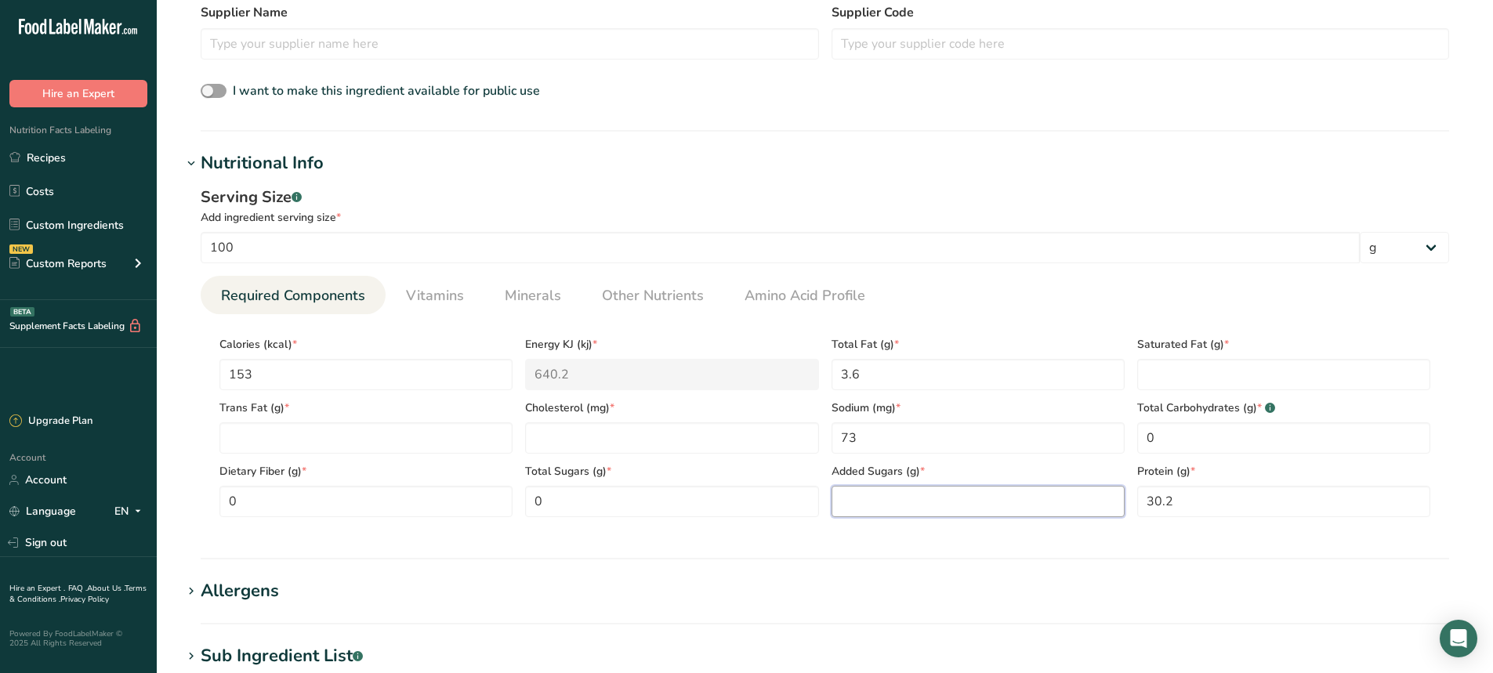
click at [951, 516] on Sugars "number" at bounding box center [978, 501] width 293 height 31
type Sugars "0"
click at [1179, 379] on Fat "number" at bounding box center [1283, 374] width 293 height 31
type Fat "1"
click at [333, 430] on Fat "number" at bounding box center [365, 437] width 293 height 31
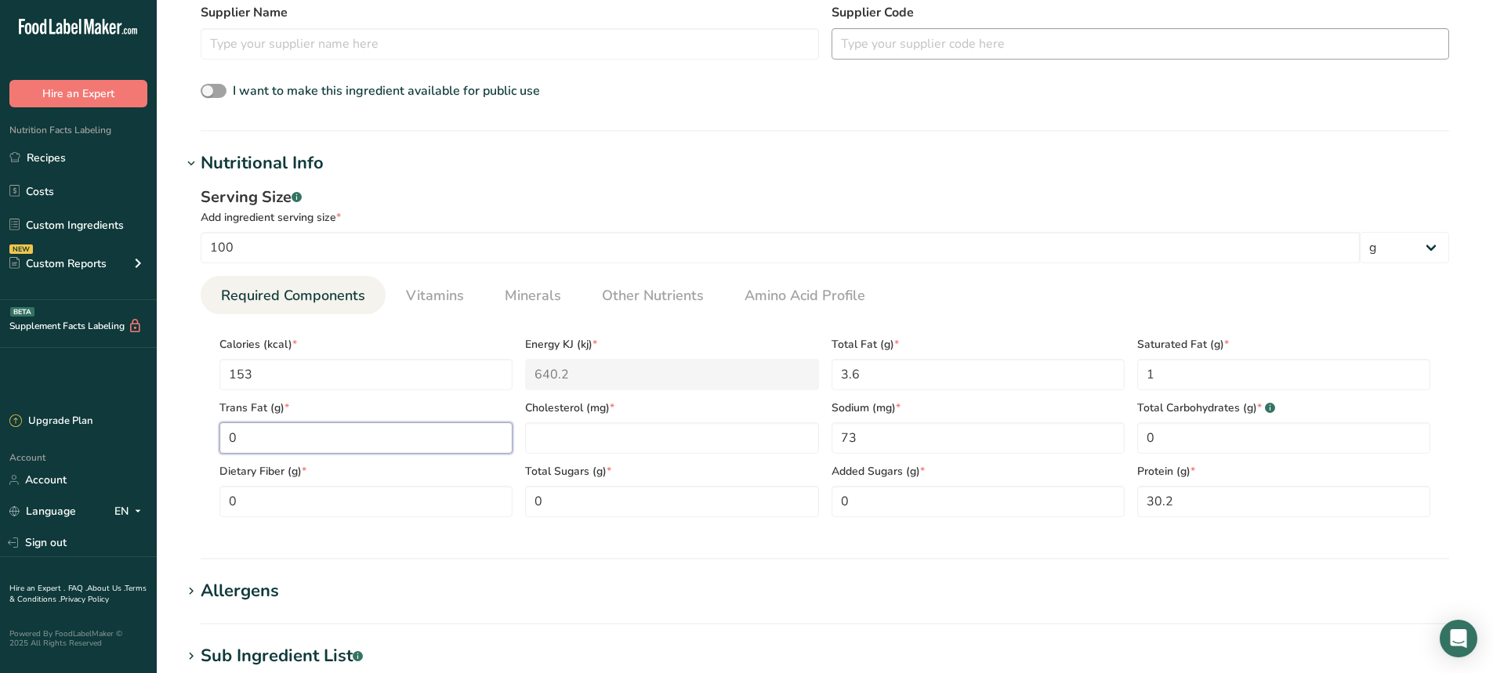
type Fat "0"
click at [594, 440] on input "number" at bounding box center [671, 437] width 293 height 31
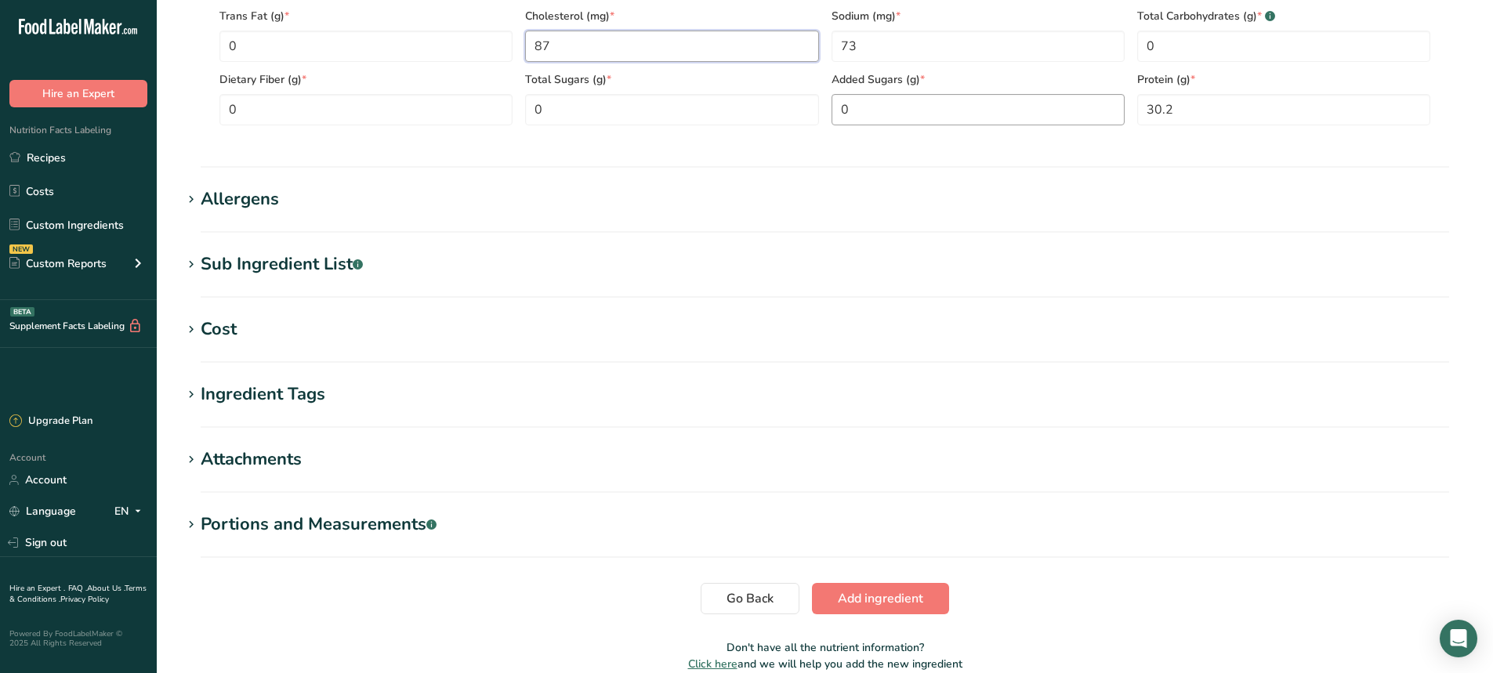
scroll to position [937, 0]
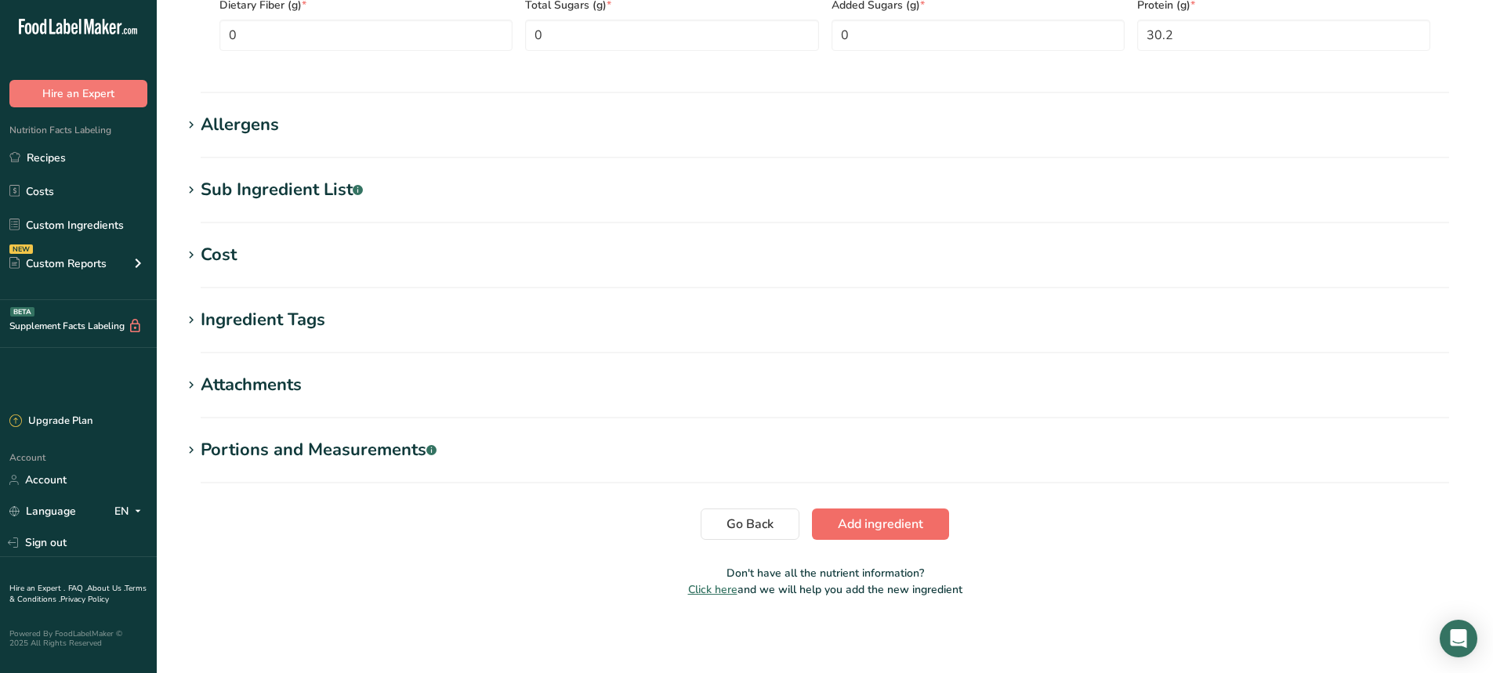
type input "87"
click at [875, 526] on span "Add ingredient" at bounding box center [880, 524] width 85 height 19
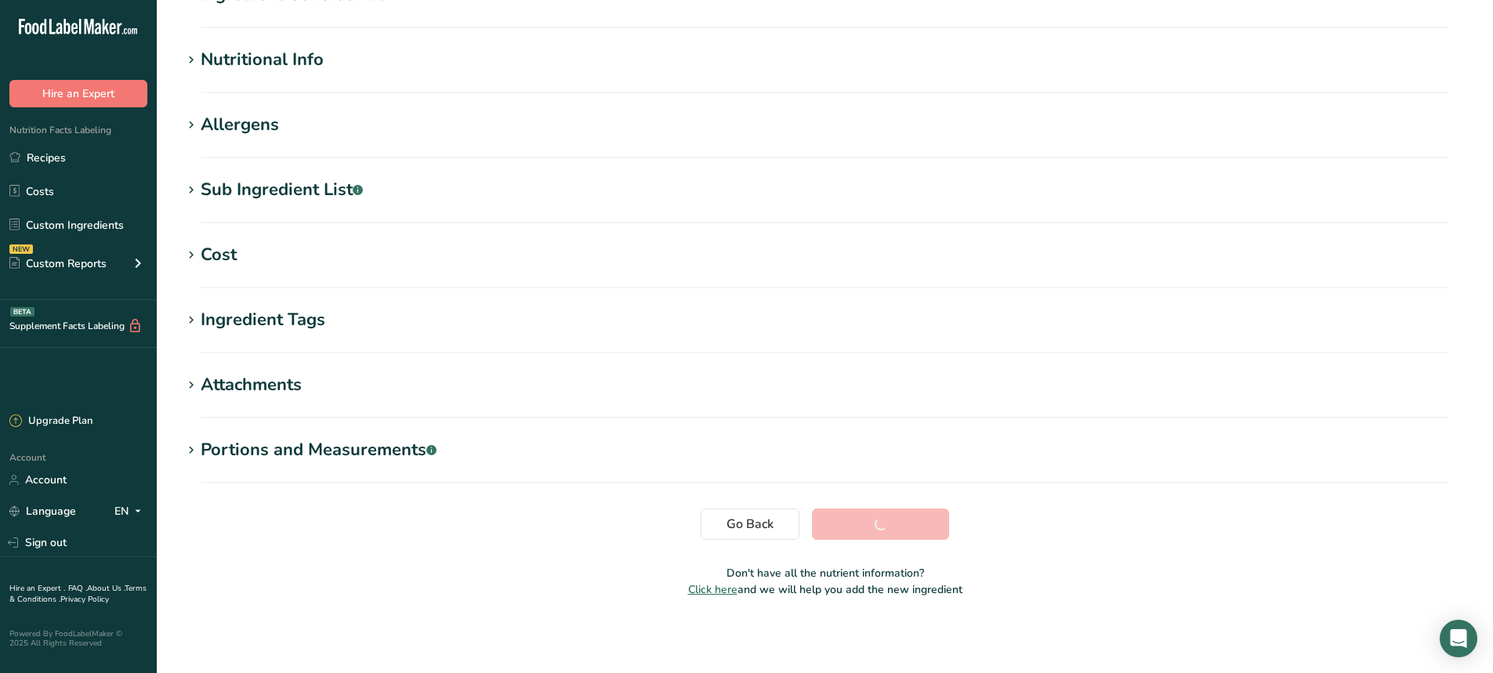
scroll to position [168, 0]
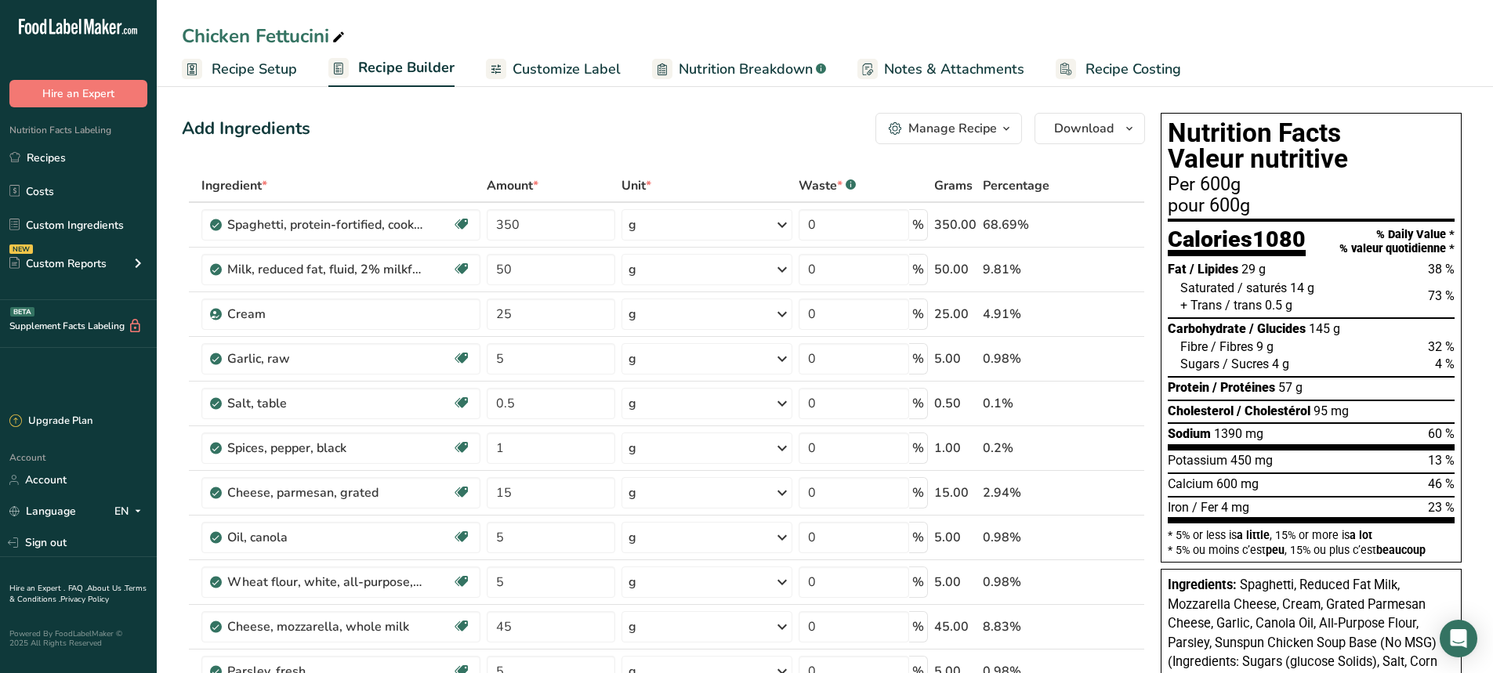
scroll to position [313, 0]
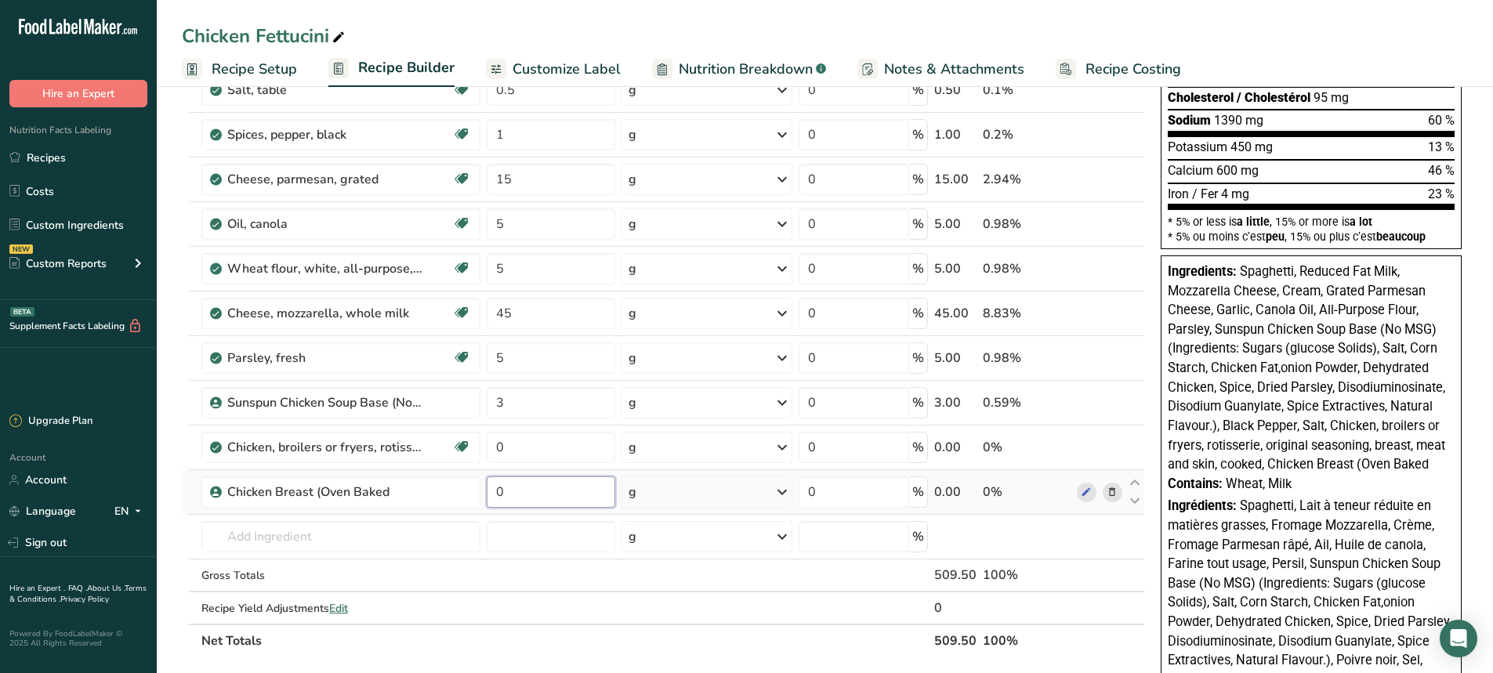
click at [510, 492] on input "0" at bounding box center [551, 491] width 129 height 31
drag, startPoint x: 510, startPoint y: 492, endPoint x: 491, endPoint y: 491, distance: 19.7
click at [491, 491] on input "0" at bounding box center [551, 491] width 129 height 31
type input "100"
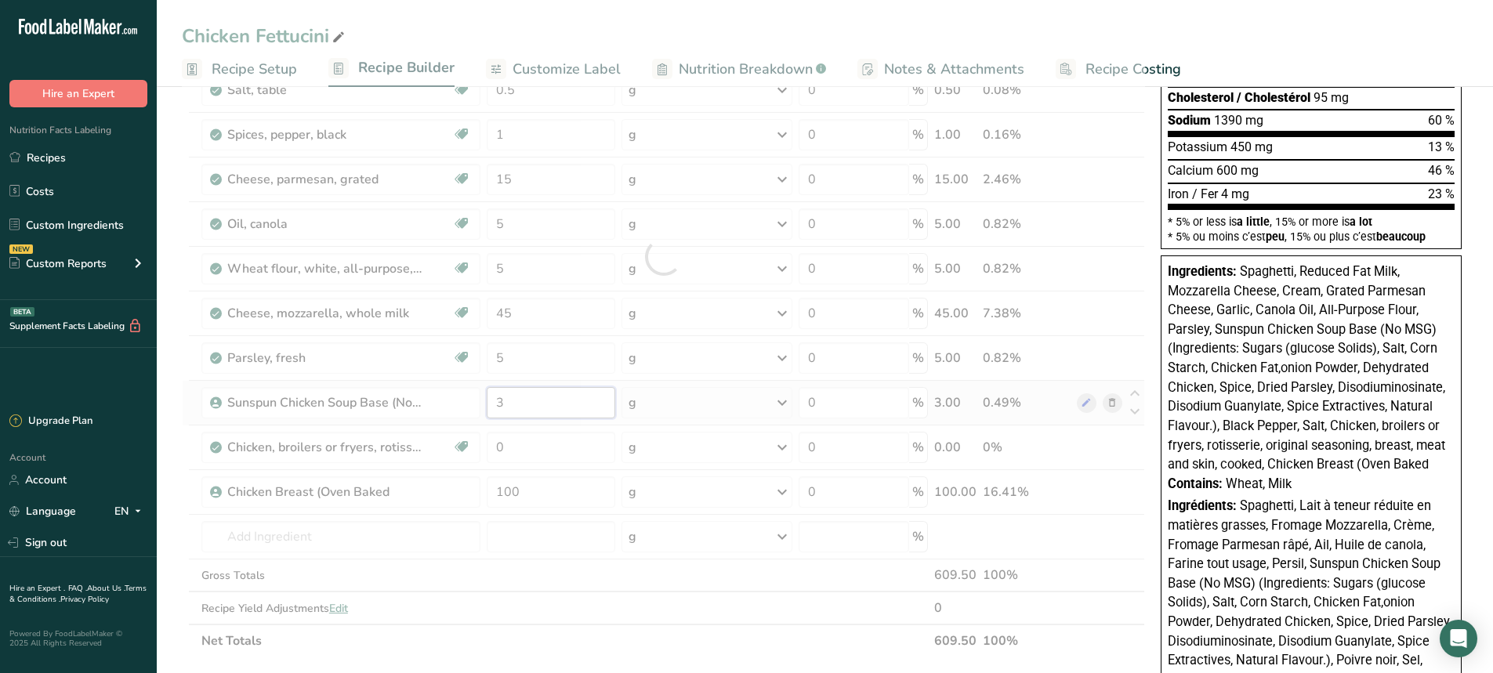
click at [509, 406] on div "Ingredient * Amount * Unit * Waste * .a-a{fill:#347362;}.b-a{fill:#fff;} Grams …" at bounding box center [663, 257] width 963 height 802
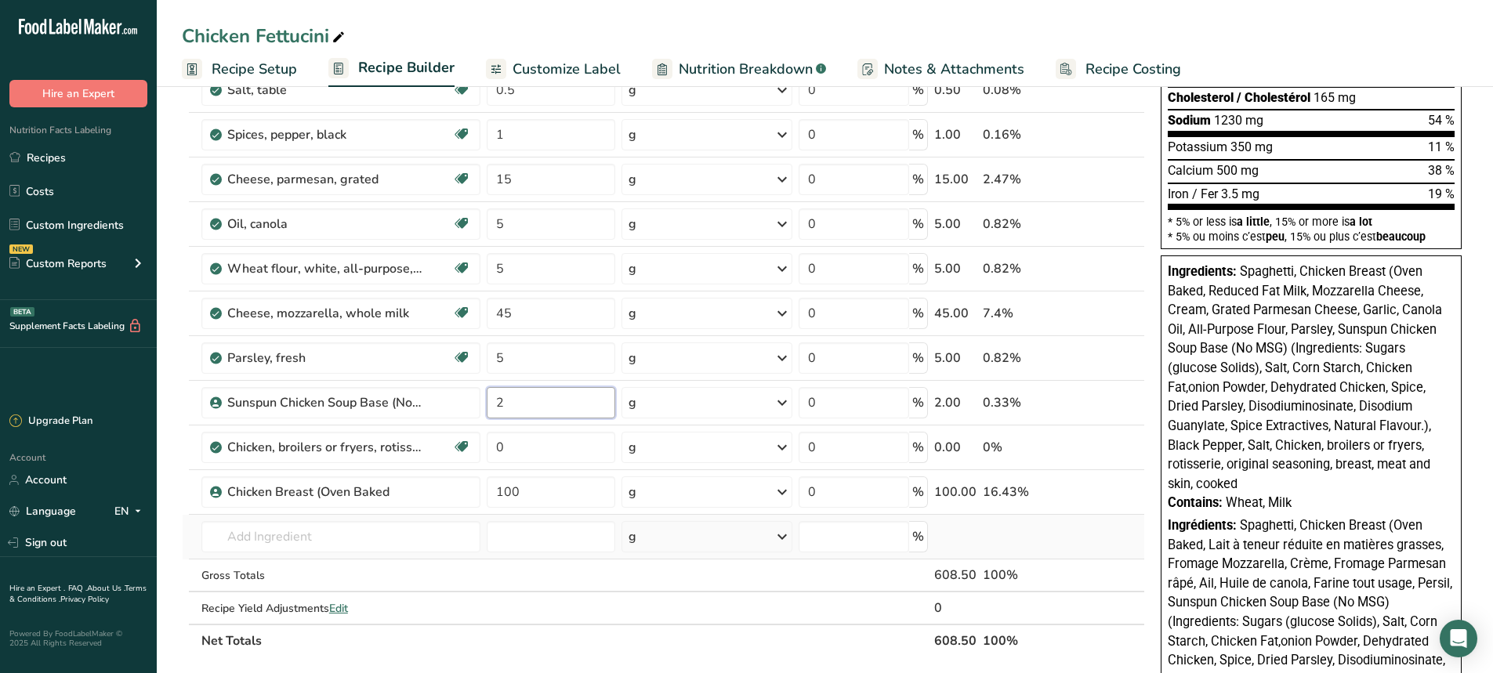
type input "2"
click at [1083, 544] on div "Ingredient * Amount * Unit * Waste * .a-a{fill:#347362;}.b-a{fill:#fff;} Grams …" at bounding box center [663, 257] width 963 height 802
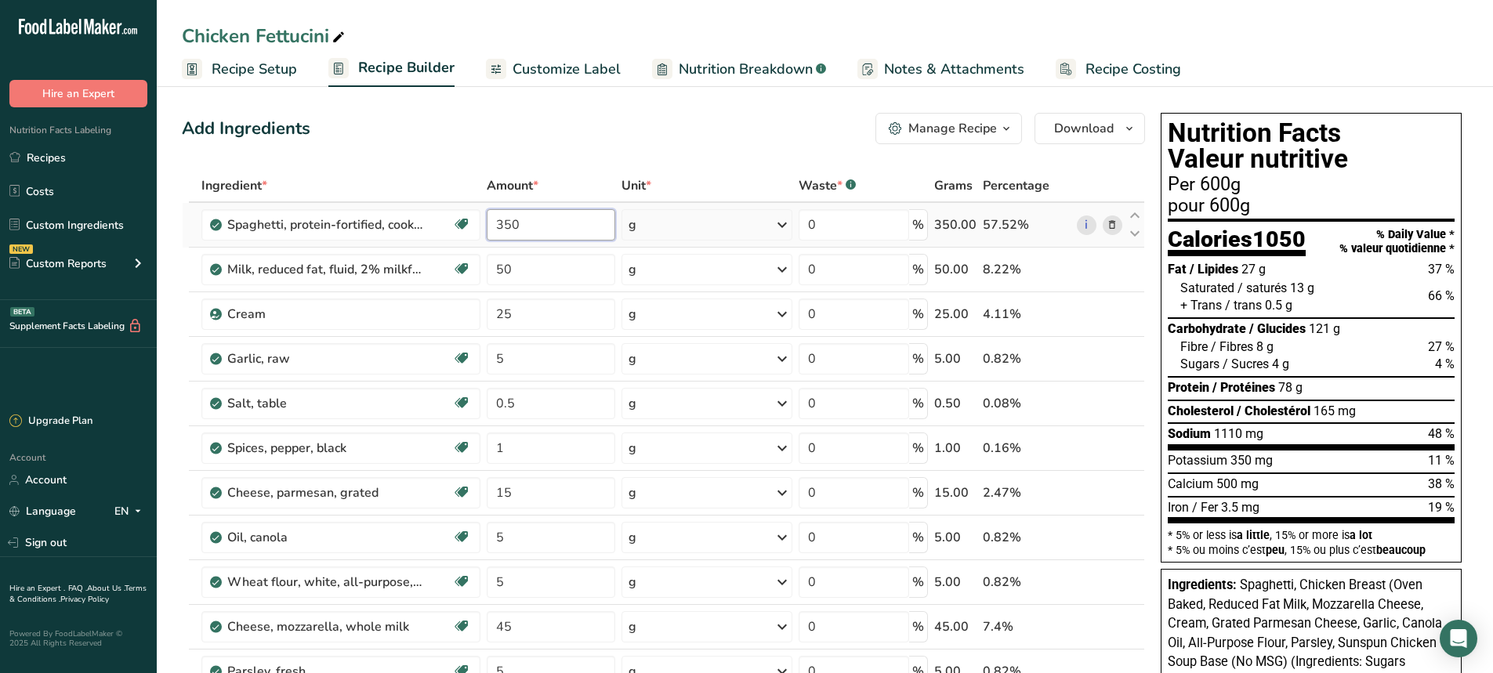
click at [520, 227] on input "350" at bounding box center [551, 224] width 129 height 31
type input "342"
click at [561, 284] on div "Ingredient * Amount * Unit * Waste * .a-a{fill:#347362;}.b-a{fill:#fff;} Grams …" at bounding box center [663, 570] width 963 height 802
click at [555, 71] on span "Customize Label" at bounding box center [567, 69] width 108 height 21
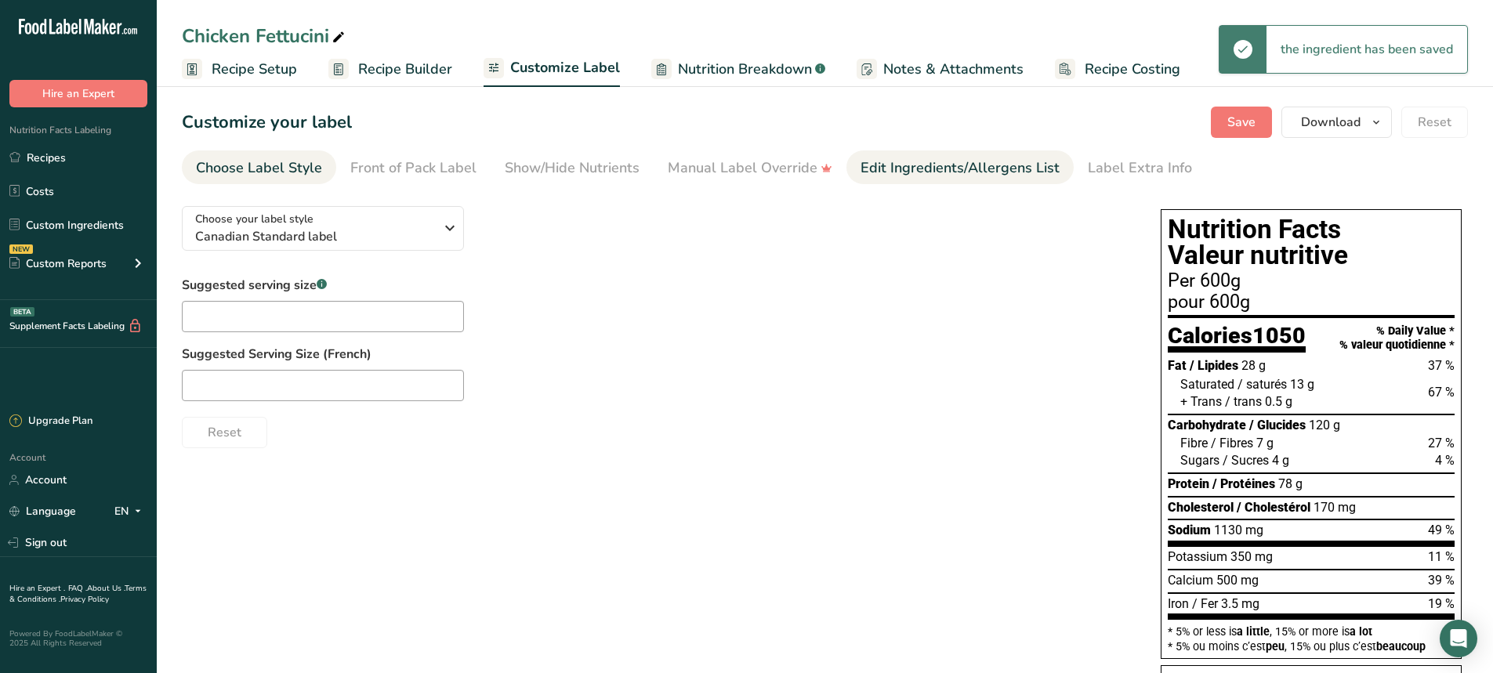
click at [910, 164] on div "Edit Ingredients/Allergens List" at bounding box center [960, 168] width 199 height 21
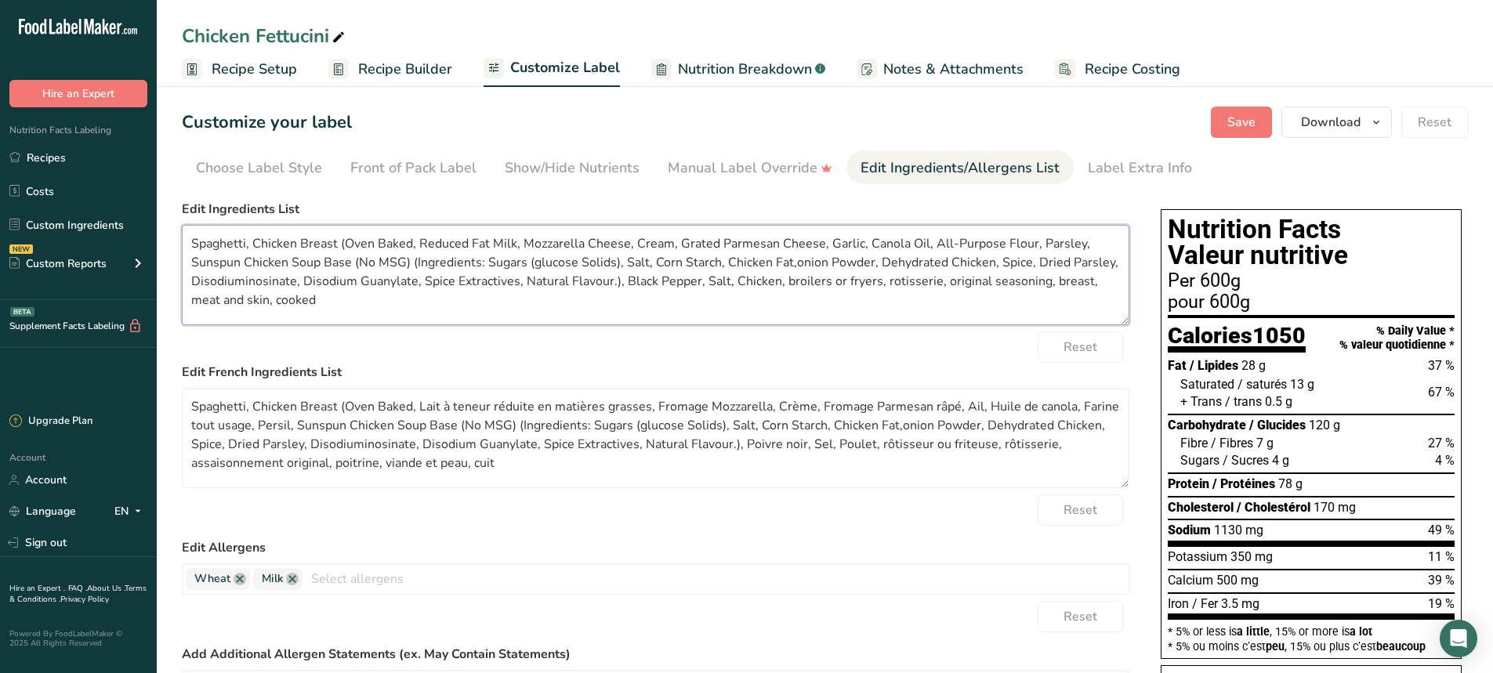
drag, startPoint x: 342, startPoint y: 244, endPoint x: 516, endPoint y: 247, distance: 174.8
click at [516, 247] on textarea "Spaghetti, Chicken Breast (Oven Baked, Reduced Fat Milk, Mozzarella Cheese, Cre…" at bounding box center [656, 275] width 948 height 100
click at [549, 242] on textarea "Spaghetti, Chicken Breast, Mozzarella Cheese, Cream, Grated Parmesan Cheese, Ga…" at bounding box center [656, 275] width 948 height 100
click at [546, 245] on textarea "Spaghetti, Chicken Breast, Mozzarella Cheese, Cream, Grated Parmesan Cheese, Ga…" at bounding box center [656, 275] width 948 height 100
click at [791, 244] on textarea "Spaghetti, Chicken Breast, Mozzarella Cheese, Cream, Parmesan Cheese, Garlic, C…" at bounding box center [656, 275] width 948 height 100
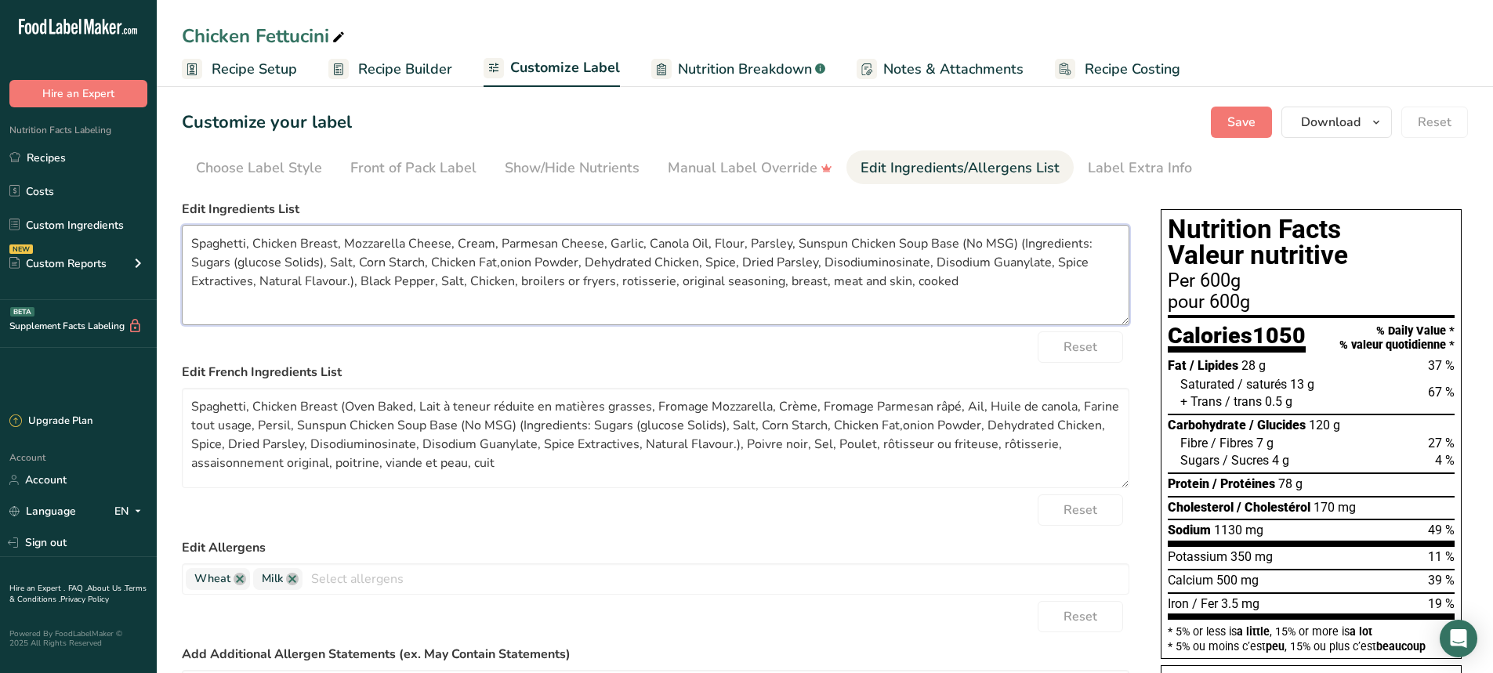
click at [843, 240] on textarea "Spaghetti, Chicken Breast, Mozzarella Cheese, Cream, Parmesan Cheese, Garlic, C…" at bounding box center [656, 275] width 948 height 100
click at [854, 240] on textarea "Spaghetti, Chicken Breast, Mozzarella Cheese, Cream, Parmesan Cheese, Garlic, C…" at bounding box center [656, 275] width 948 height 100
click at [1044, 241] on textarea "Spaghetti, Chicken Breast, Mozzarella Cheese, Cream, Parmesan Cheese, Garlic, C…" at bounding box center [656, 275] width 948 height 100
drag, startPoint x: 299, startPoint y: 281, endPoint x: 876, endPoint y: 298, distance: 577.0
click at [876, 298] on textarea "Spaghetti, Chicken Breast, Mozzarella Cheese, Cream, Parmesan Cheese, Garlic, C…" at bounding box center [656, 275] width 948 height 100
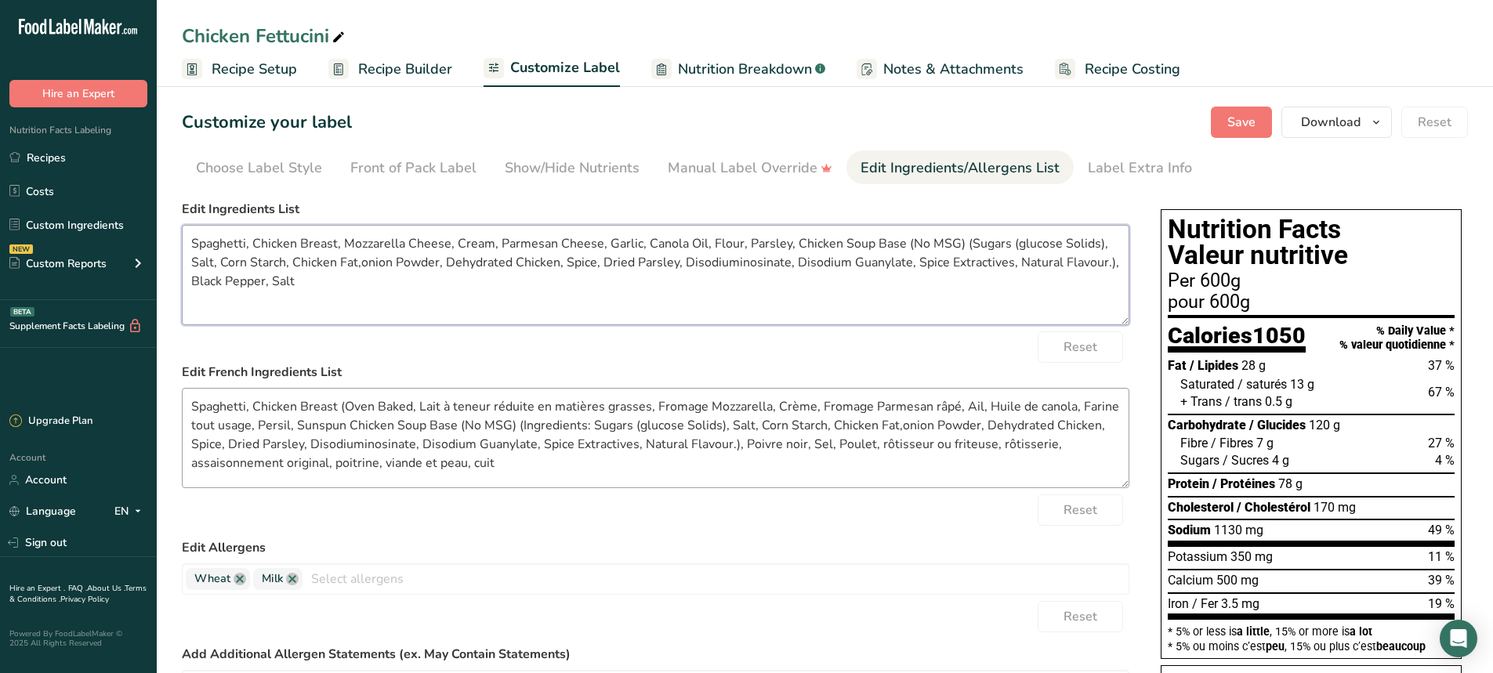
type textarea "Spaghetti, Chicken Breast, Mozzarella Cheese, Cream, Parmesan Cheese, Garlic, C…"
drag, startPoint x: 190, startPoint y: 409, endPoint x: 607, endPoint y: 455, distance: 419.5
click at [607, 455] on textarea "Spaghetti, Chicken Breast (Oven Baked, Lait à teneur réduite en matières grasse…" at bounding box center [656, 438] width 948 height 100
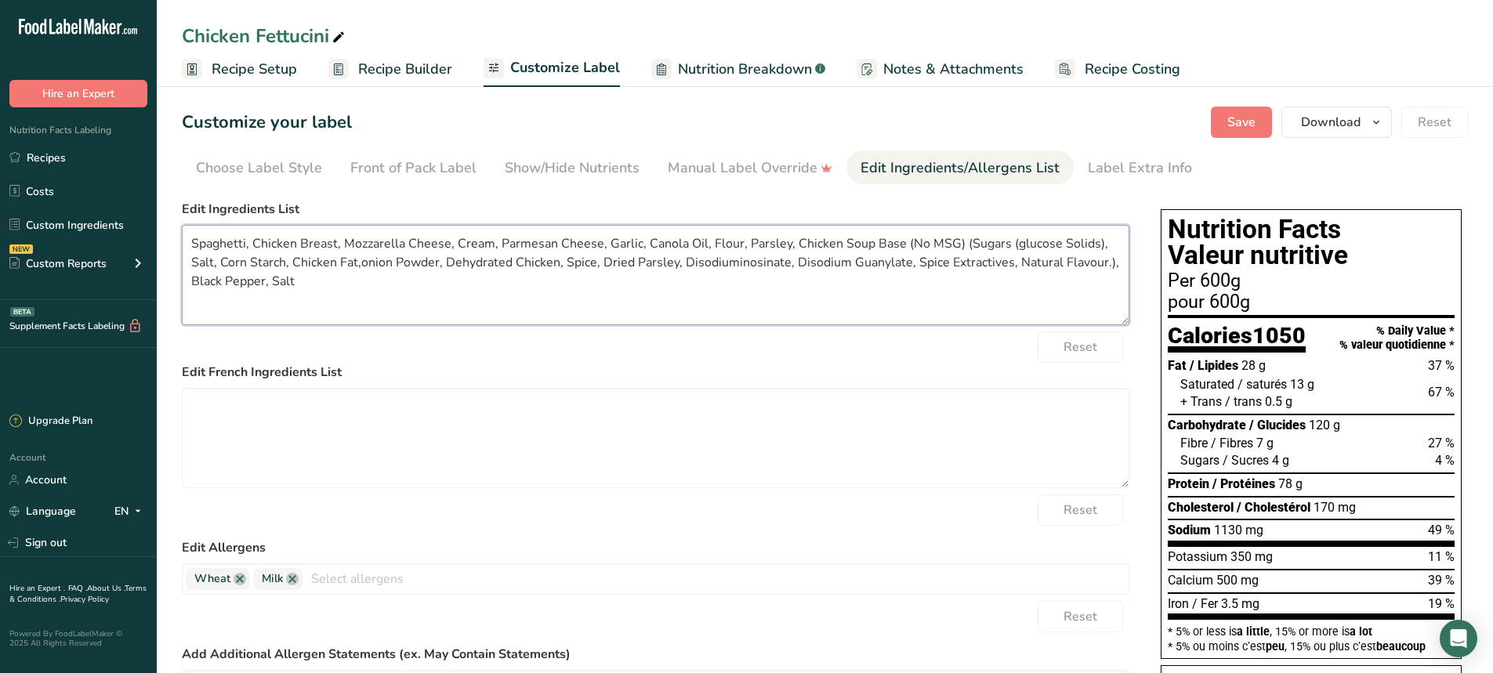
click at [329, 292] on textarea "Spaghetti, Chicken Breast, Mozzarella Cheese, Cream, Parmesan Cheese, Garlic, C…" at bounding box center [656, 275] width 948 height 100
click at [244, 241] on textarea "Spaghetti, Chicken Breast, Mozzarella Cheese, Cream, Parmesan Cheese, Garlic, C…" at bounding box center [656, 275] width 948 height 100
click at [308, 290] on textarea "Fettuccini, Chicken Breast, Mozzarella Cheese, Cream, Parmesan Cheese, Garlic, …" at bounding box center [656, 275] width 948 height 100
type textarea "Fettuccini, Chicken Breast, Mozzarella Cheese, Cream, Parmesan Cheese, Garlic, …"
click at [1237, 139] on section "Customize your label Save Download Choose what to show on your downloaded label…" at bounding box center [825, 653] width 1336 height 1143
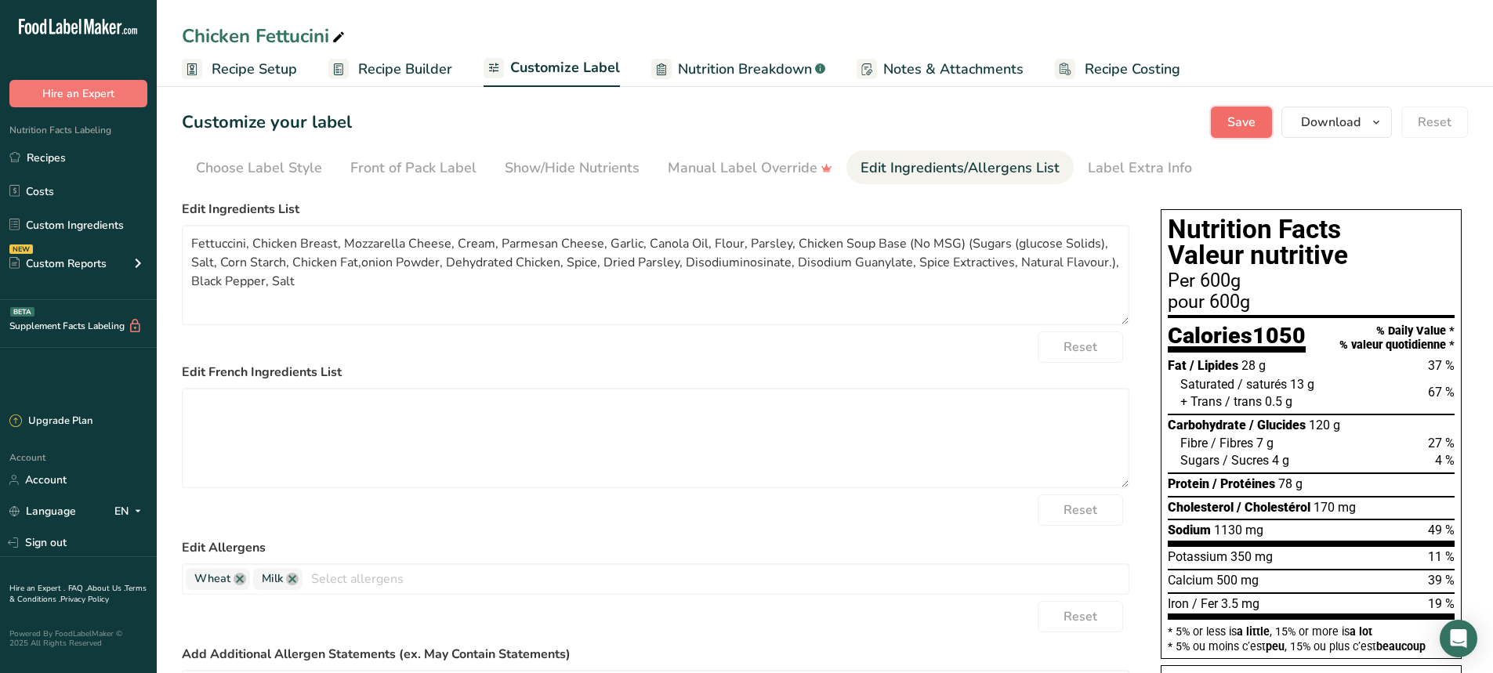
click at [1241, 126] on span "Save" at bounding box center [1241, 122] width 28 height 19
click at [368, 66] on span "Recipe Builder" at bounding box center [405, 69] width 94 height 21
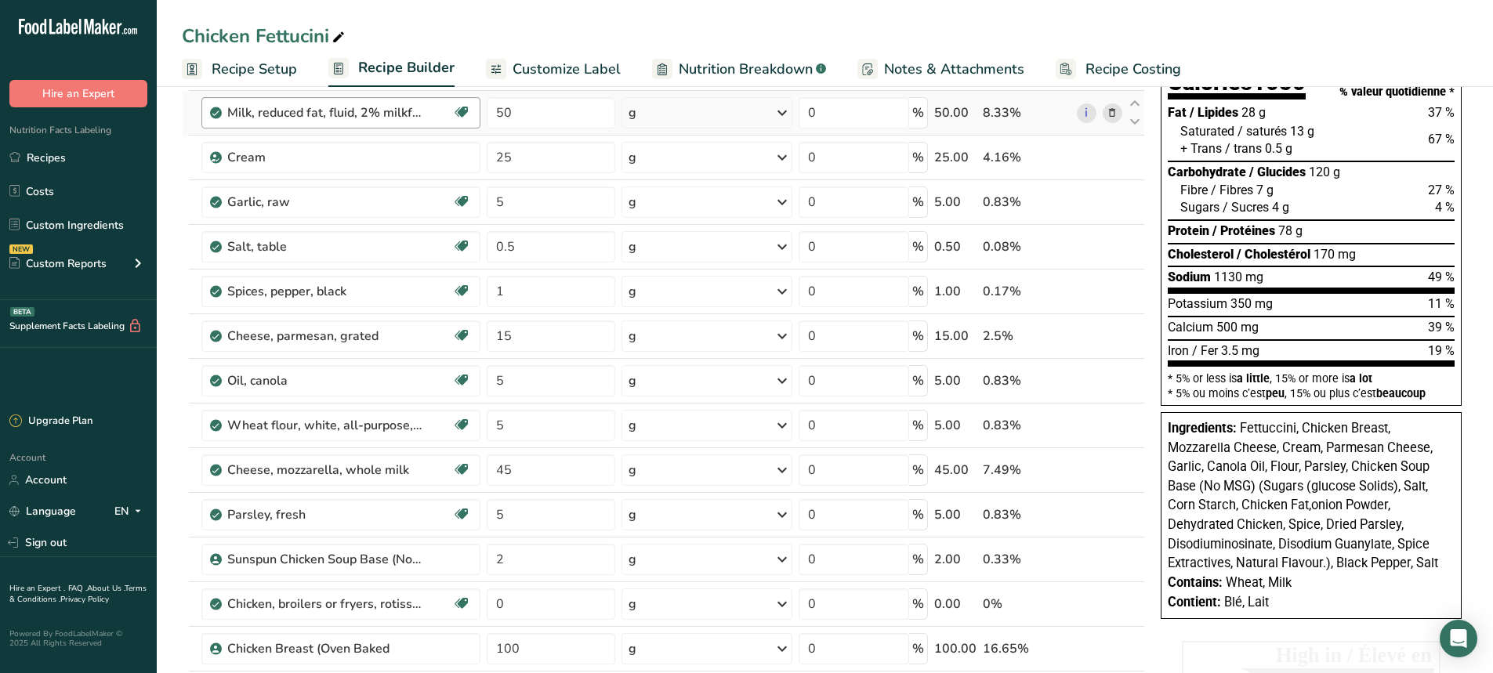
scroll to position [235, 0]
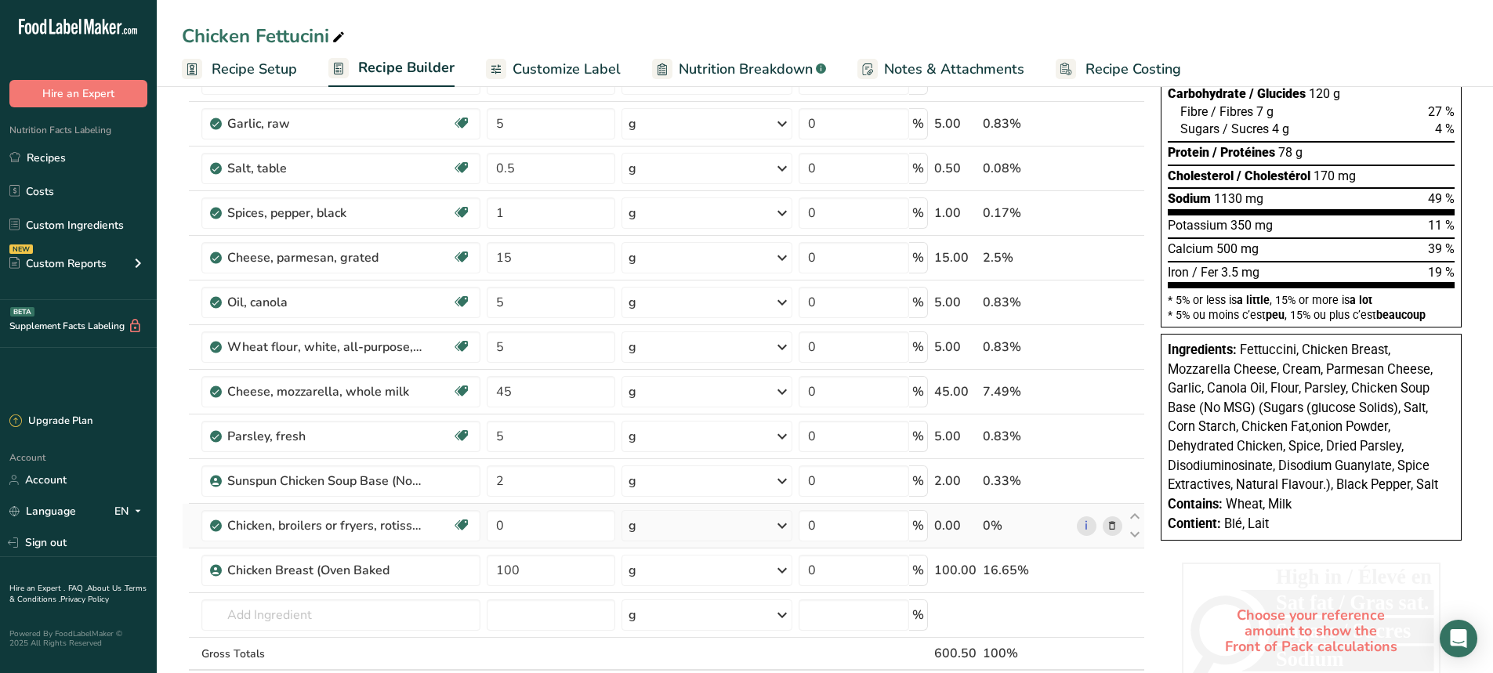
click at [1114, 538] on td "i" at bounding box center [1100, 526] width 52 height 45
click at [1114, 530] on icon at bounding box center [1112, 526] width 11 height 16
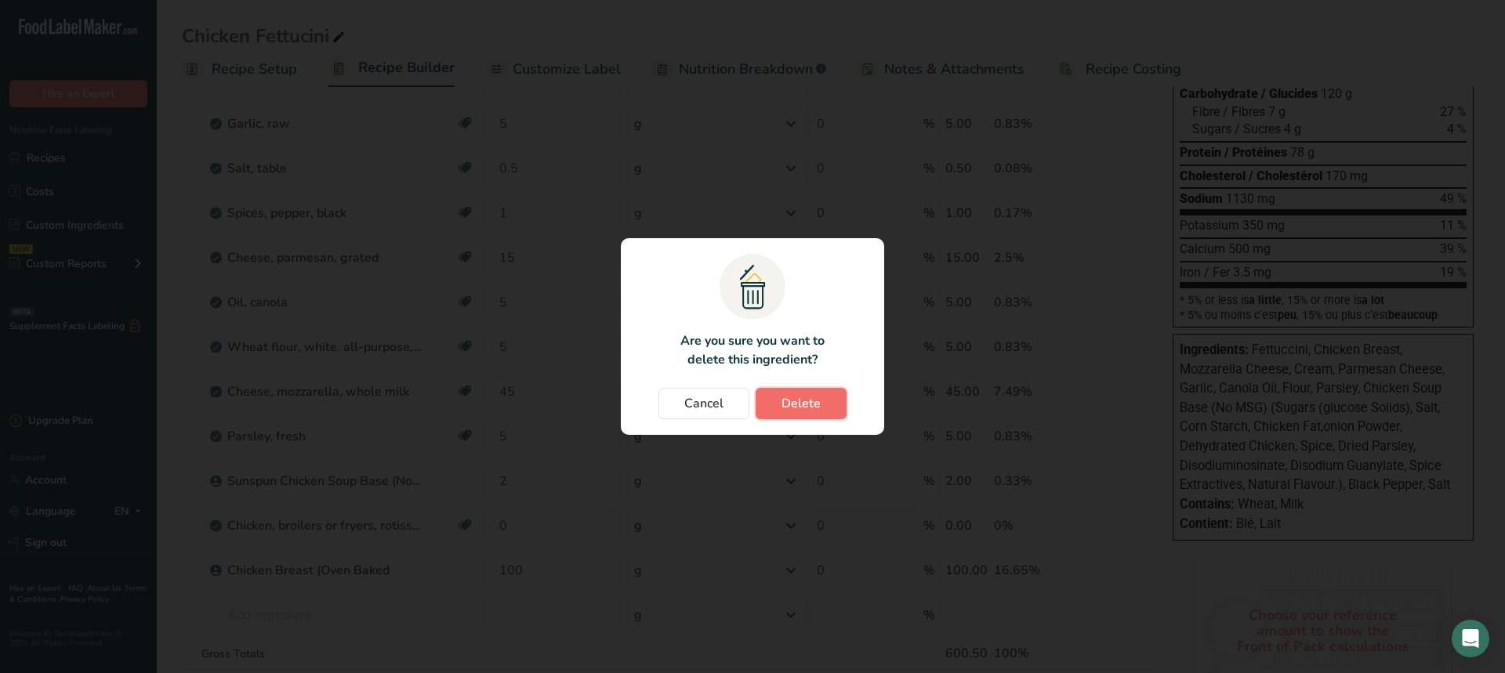
click at [792, 405] on span "Delete" at bounding box center [800, 403] width 39 height 19
type input "100"
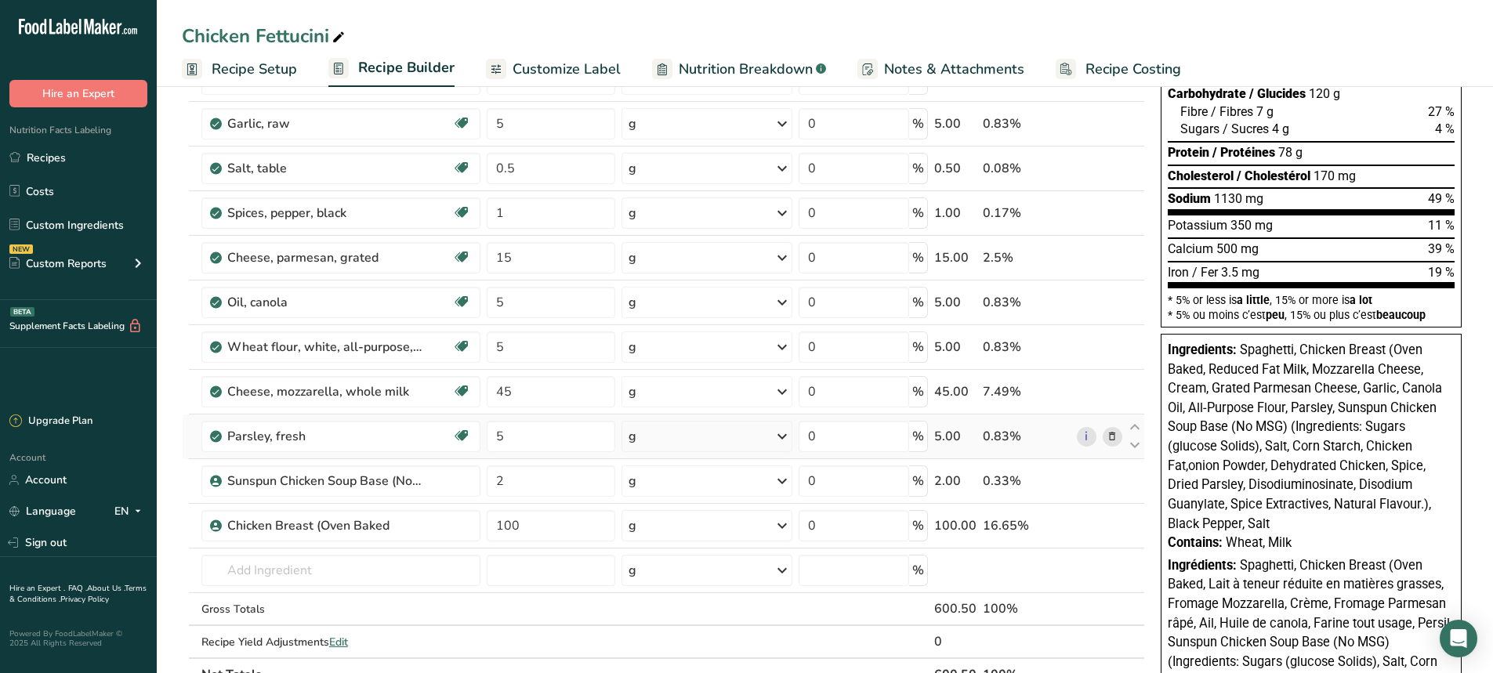
scroll to position [0, 0]
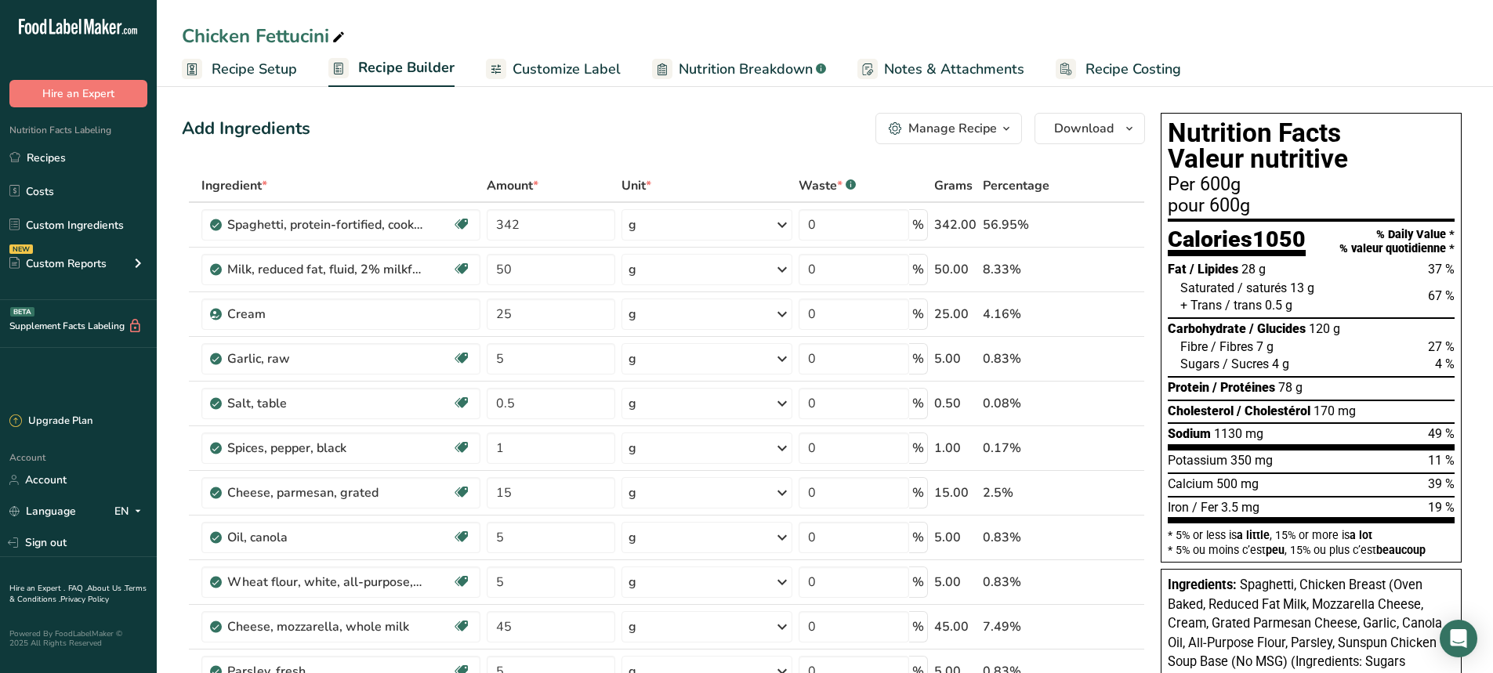
click at [582, 59] on link "Customize Label" at bounding box center [553, 69] width 135 height 35
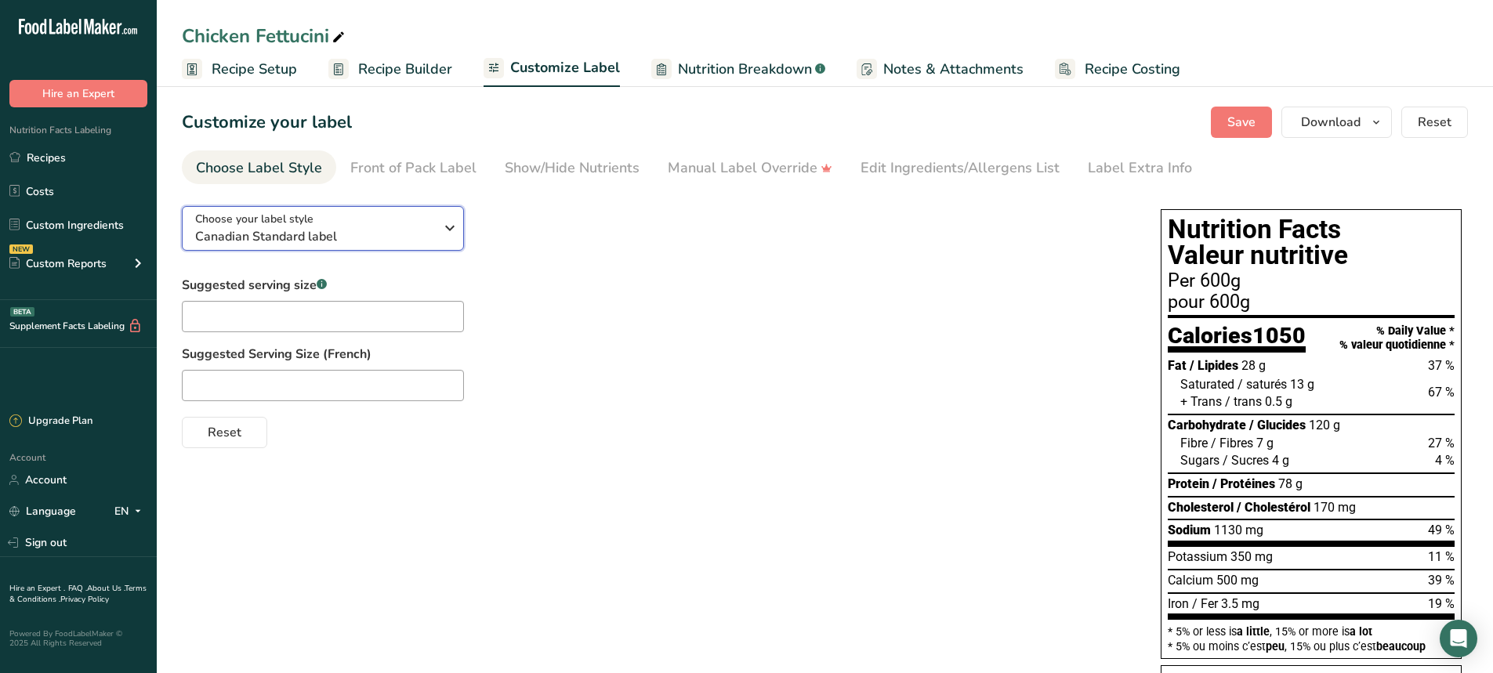
click at [399, 218] on div "Choose your label style Canadian Standard label" at bounding box center [314, 228] width 239 height 35
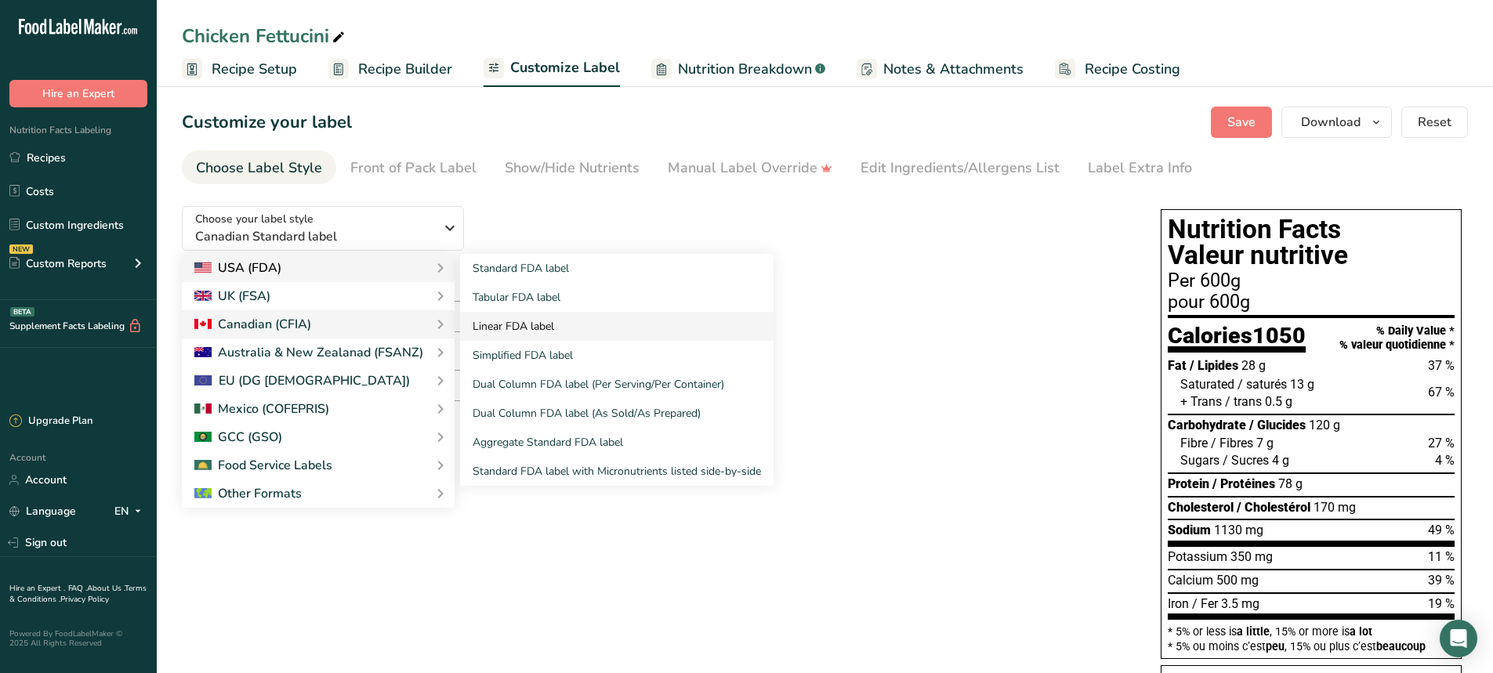
click at [514, 314] on link "Linear FDA label" at bounding box center [616, 326] width 313 height 29
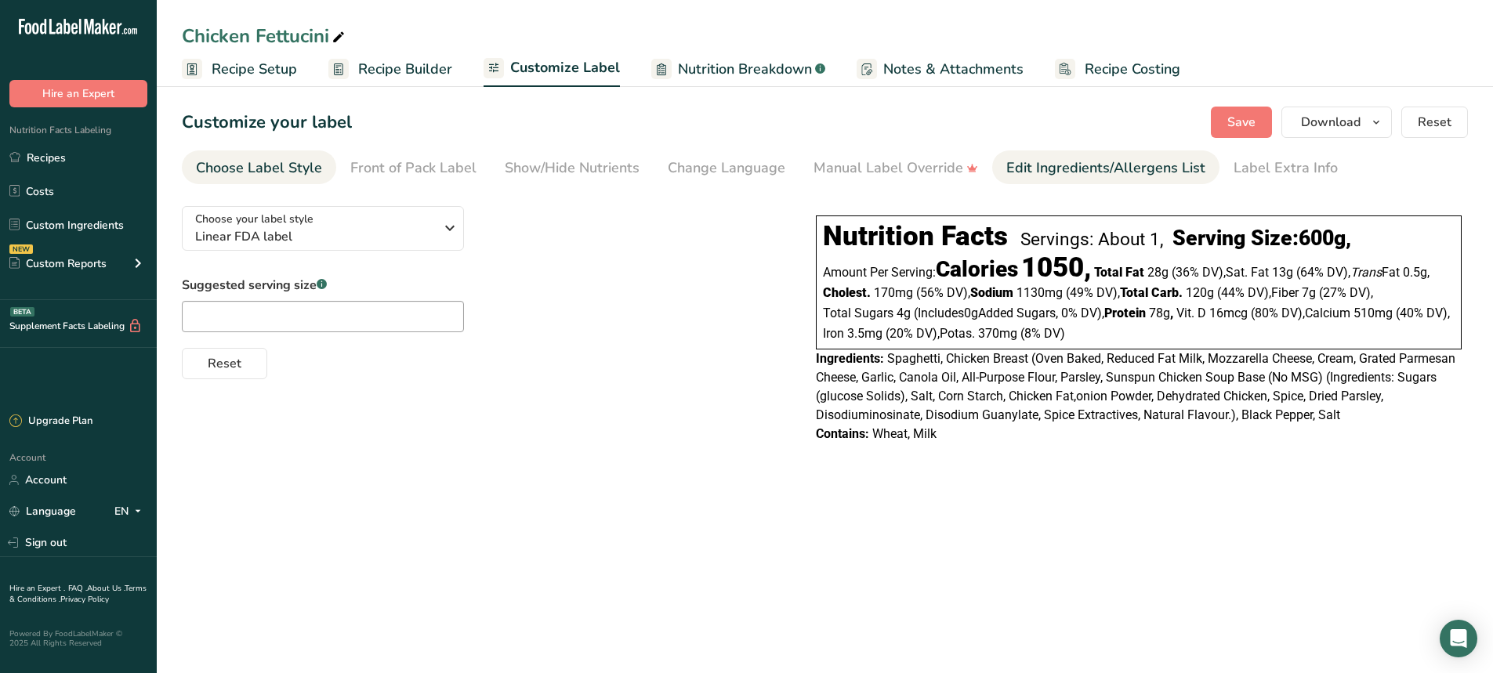
click at [1064, 174] on div "Edit Ingredients/Allergens List" at bounding box center [1105, 168] width 199 height 21
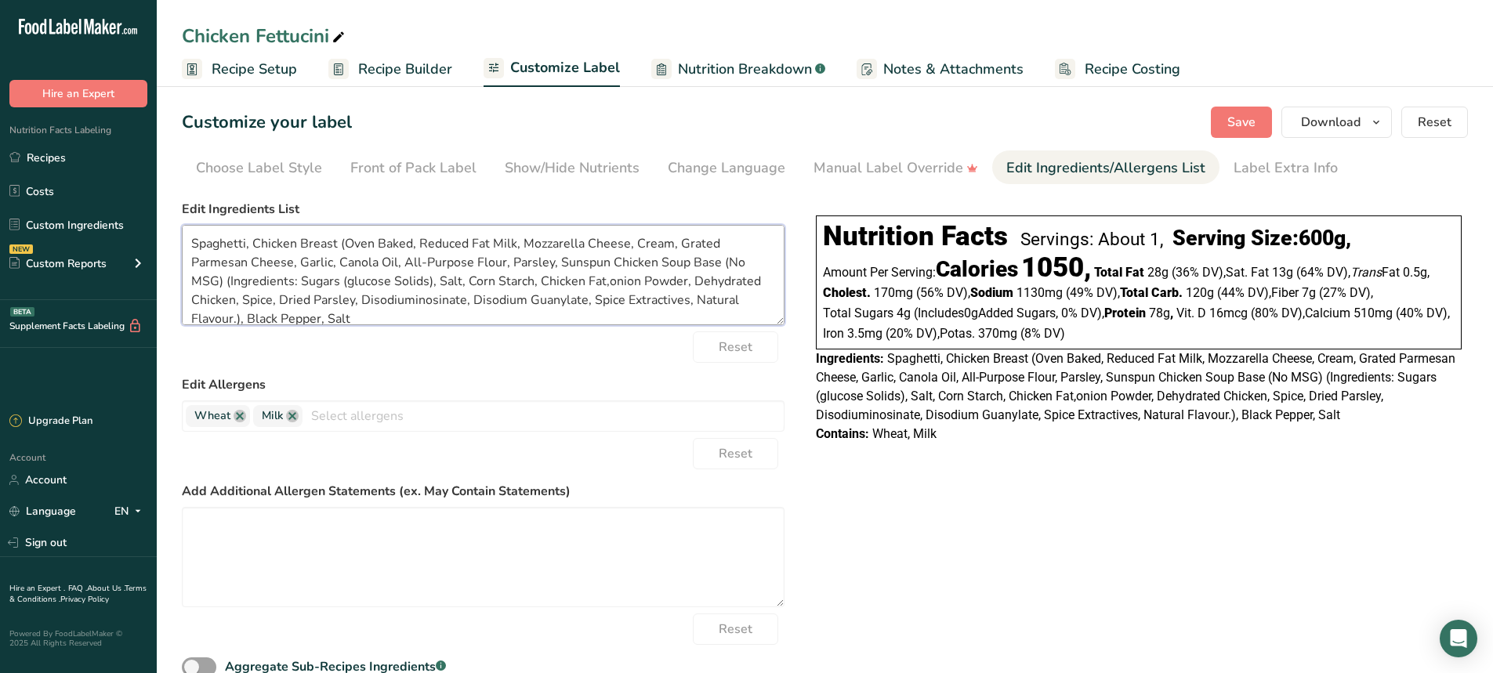
click at [245, 243] on textarea "Spaghetti, Chicken Breast (Oven Baked, Reduced Fat Milk, Mozzarella Cheese, Cre…" at bounding box center [483, 275] width 603 height 100
type textarea "Fettuccini, Chicken Breast (Oven Baked, Reduced Fat Milk, Mozzarella Cheese, Cr…"
click at [1240, 120] on span "Save" at bounding box center [1241, 122] width 28 height 19
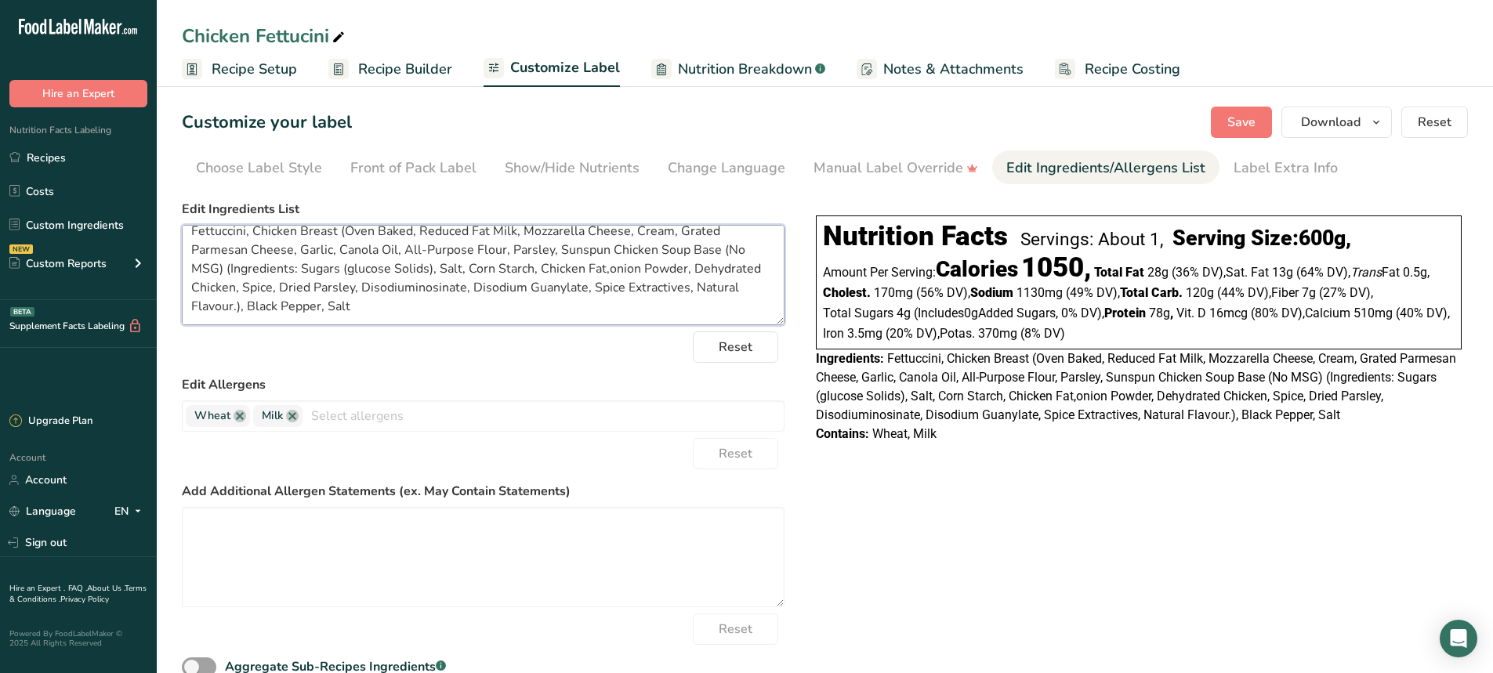
drag, startPoint x: 189, startPoint y: 241, endPoint x: 374, endPoint y: 314, distance: 199.1
click at [374, 314] on textarea "Fettuccini, Chicken Breast (Oven Baked, Reduced Fat Milk, Mozzarella Cheese, Cr…" at bounding box center [483, 275] width 603 height 100
